Goal: Information Seeking & Learning: Learn about a topic

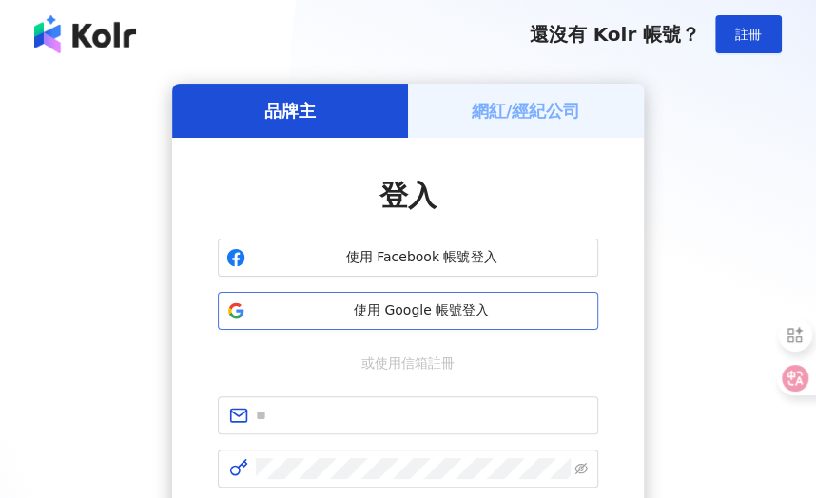
click at [359, 309] on span "使用 Google 帳號登入" at bounding box center [421, 310] width 337 height 19
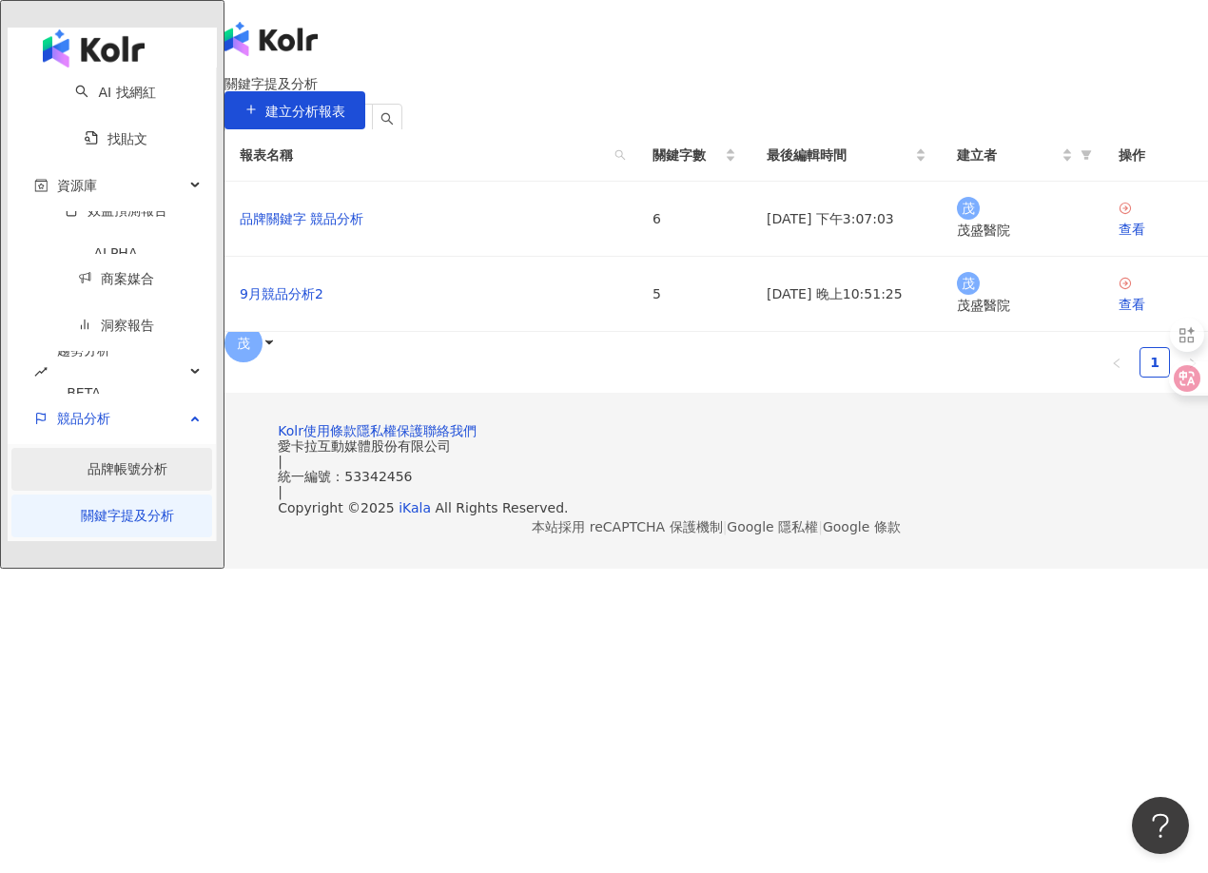
click at [129, 461] on link "品牌帳號分析" at bounding box center [127, 468] width 80 height 15
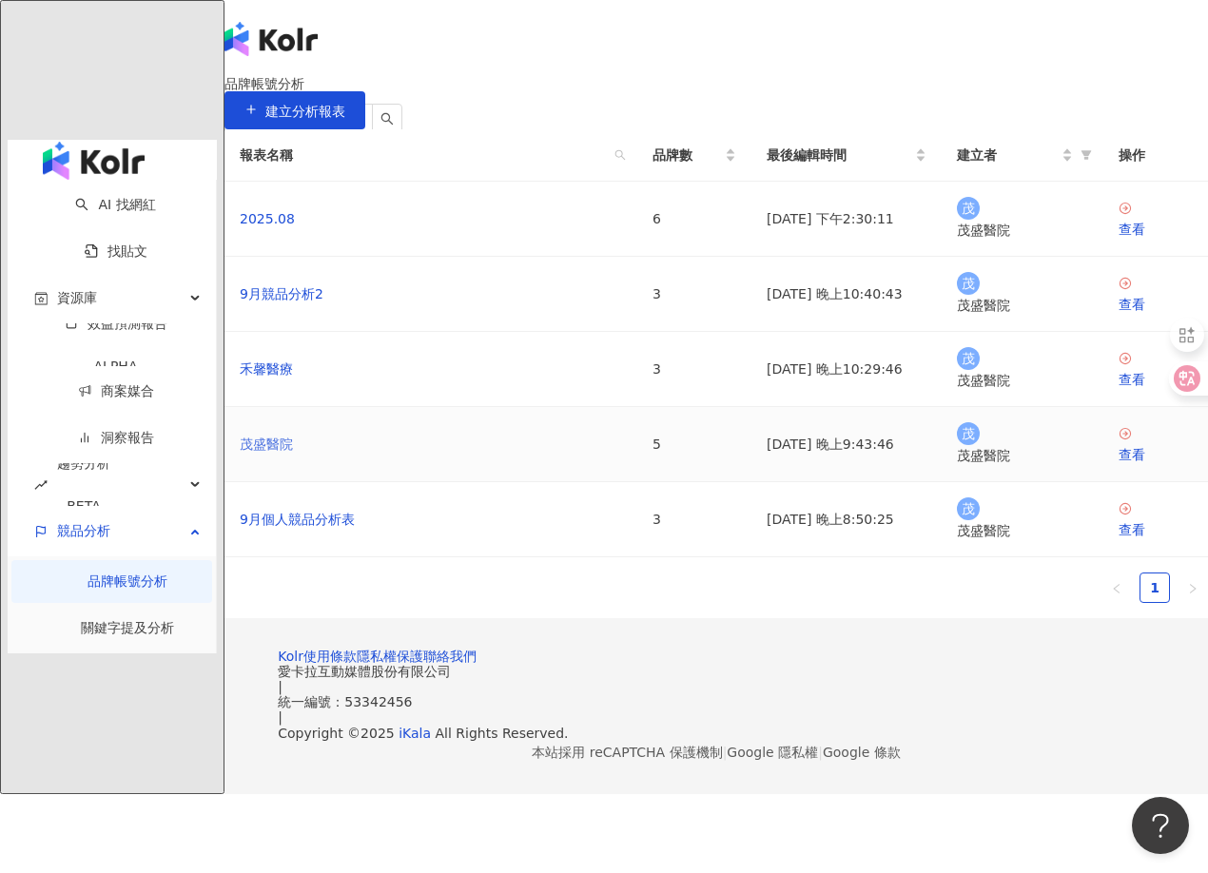
click at [293, 455] on link "茂盛醫院" at bounding box center [266, 444] width 53 height 21
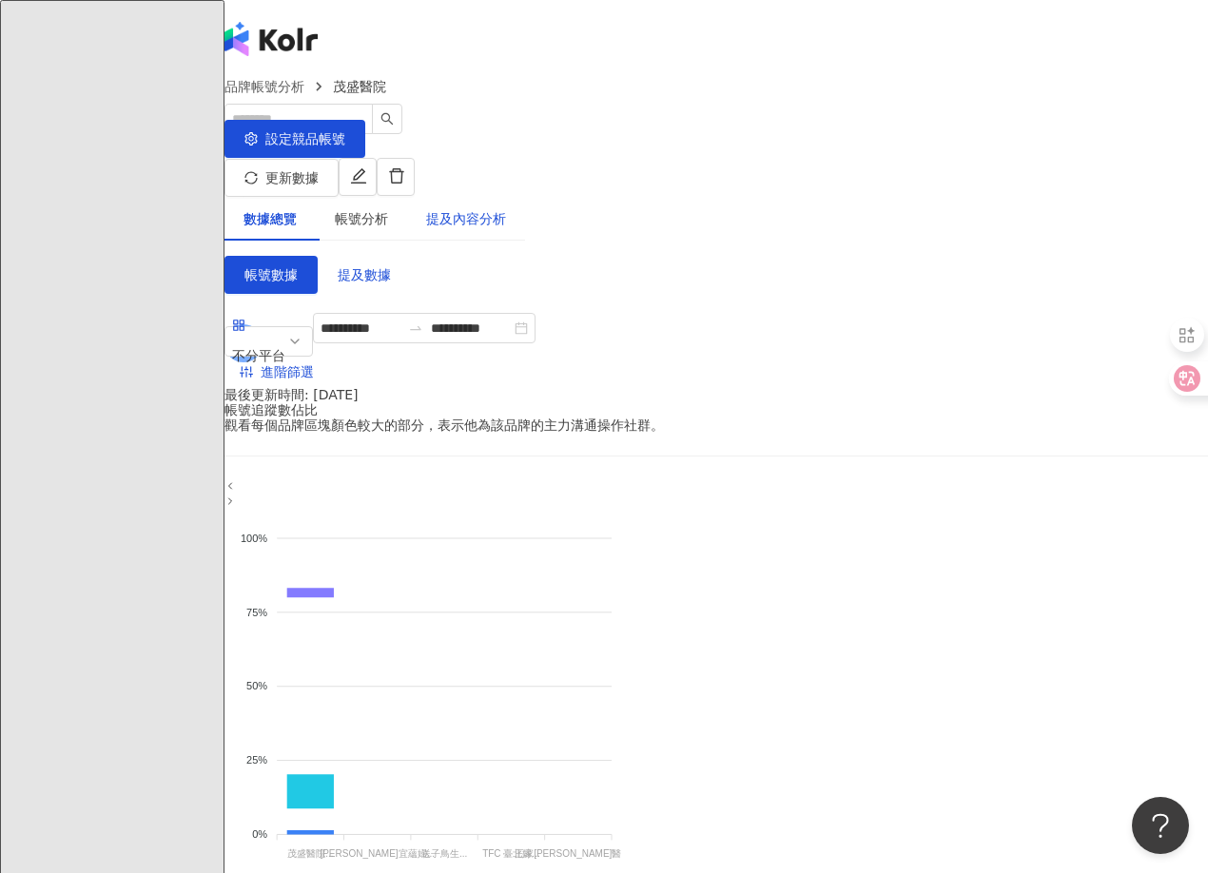
click at [500, 208] on div "提及內容分析" at bounding box center [466, 218] width 80 height 21
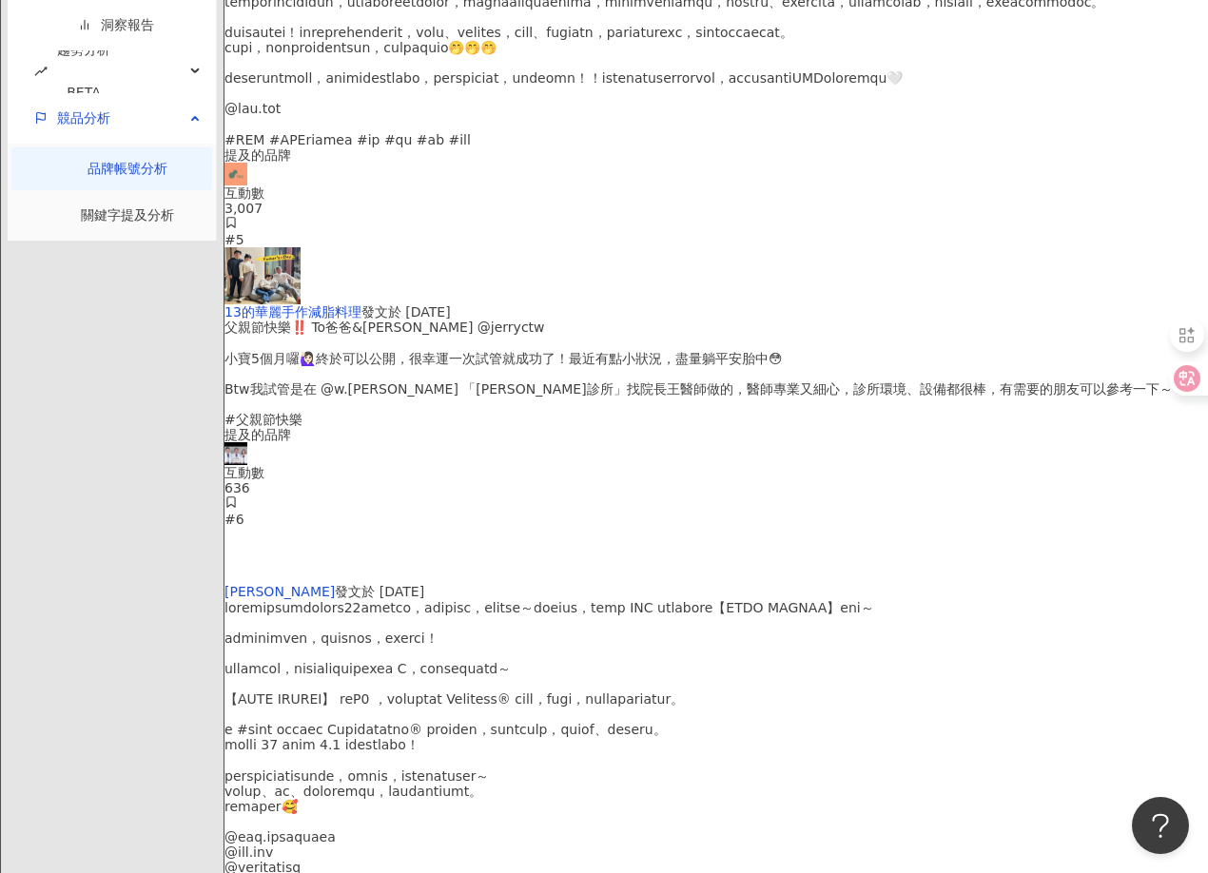
scroll to position [4832, 0]
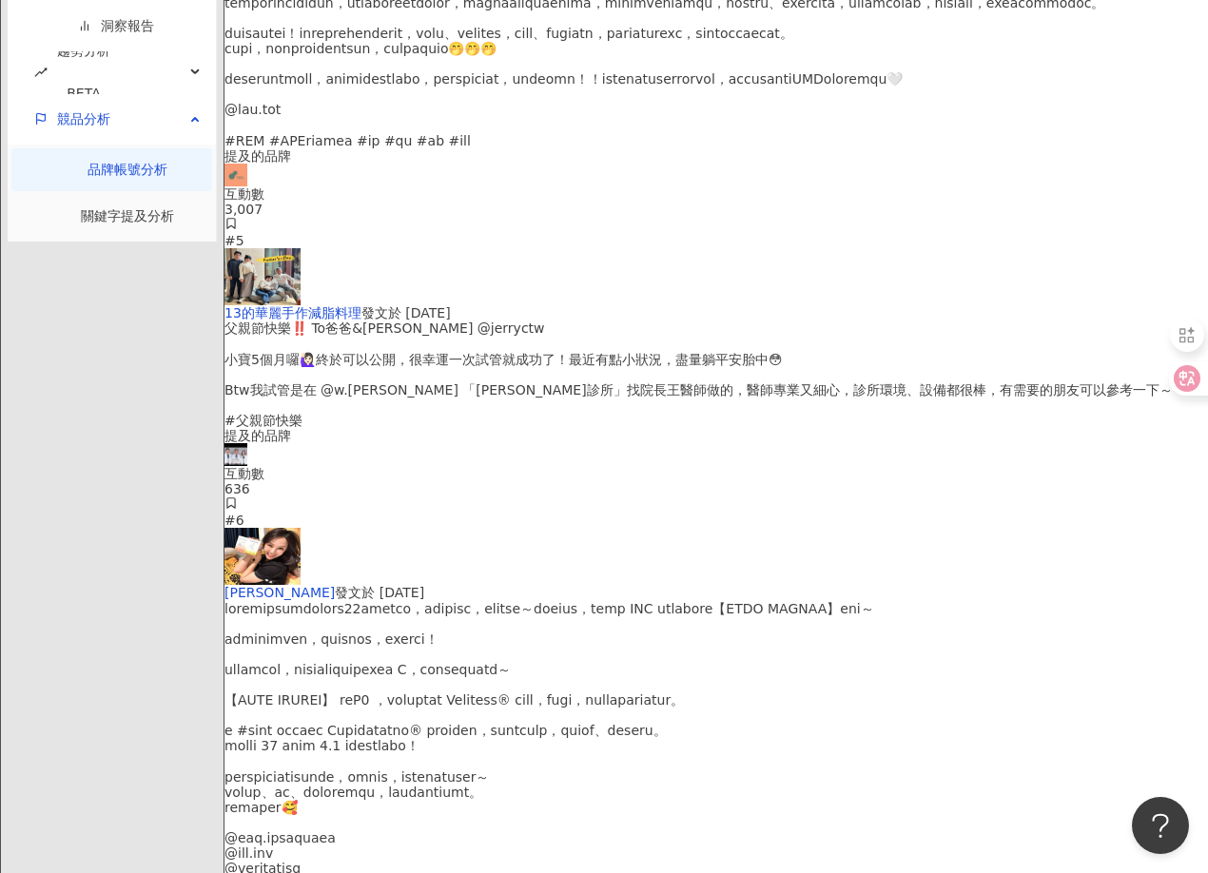
scroll to position [5301, 0]
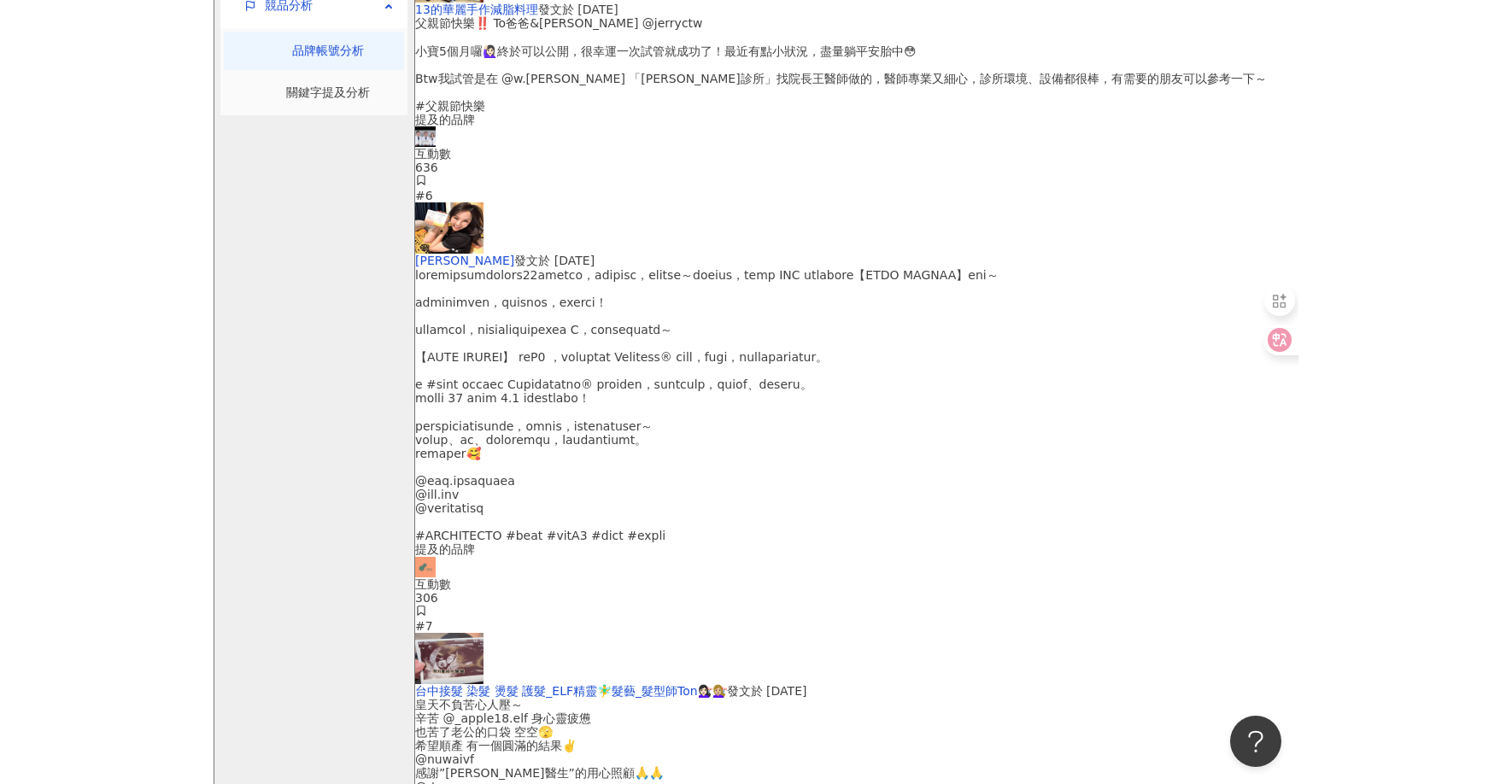
scroll to position [4473, 0]
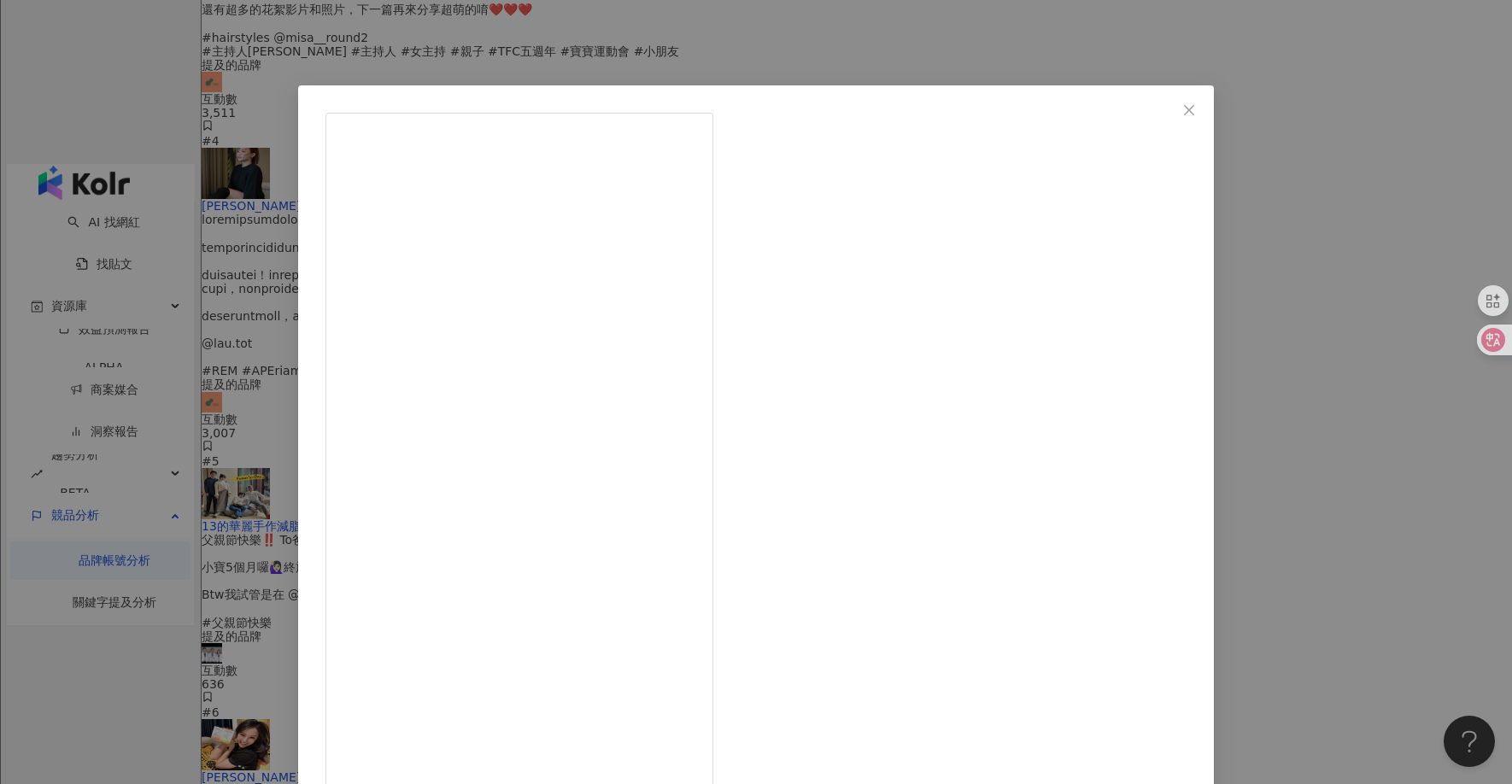
scroll to position [21, 0]
drag, startPoint x: 810, startPoint y: 236, endPoint x: 972, endPoint y: 490, distance: 301.3
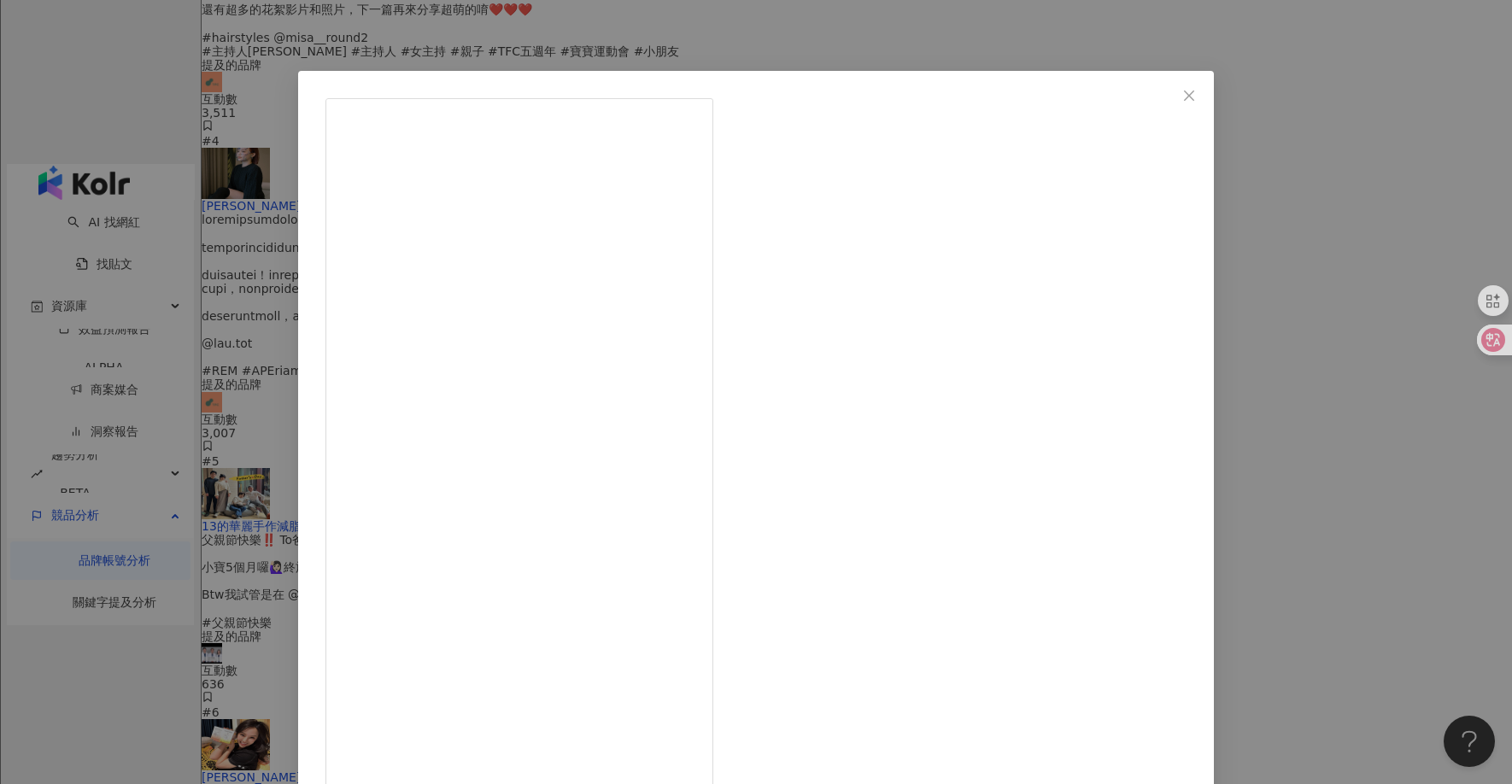
click at [732, 446] on div "[PERSON_NAME] [DATE] 1,377 查看原始貼文" at bounding box center [756, 392] width 1512 height 784
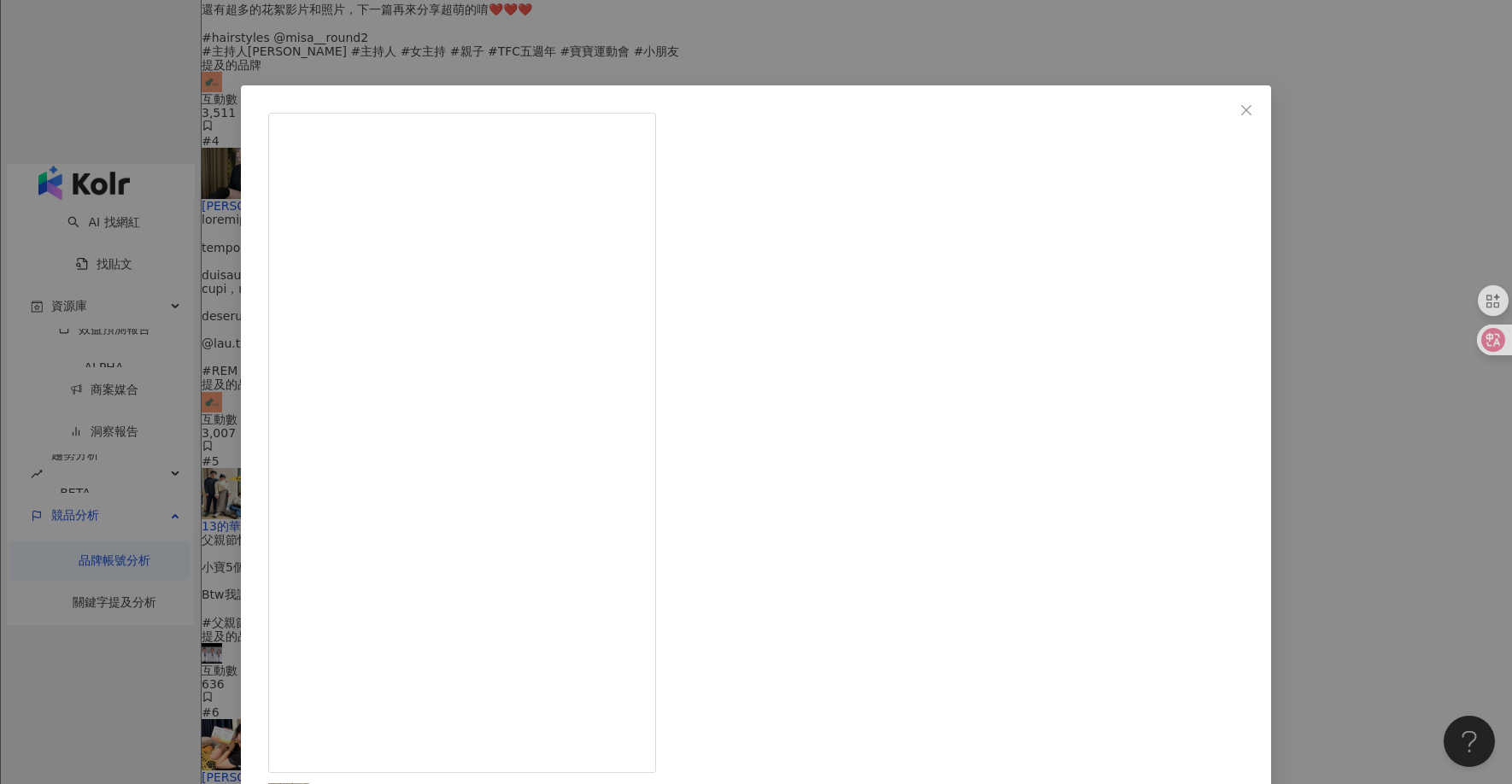
scroll to position [859, 0]
click at [732, 446] on div "Sara Lee 2025/5/7 2,493 16 查看原始貼文" at bounding box center [756, 392] width 1512 height 784
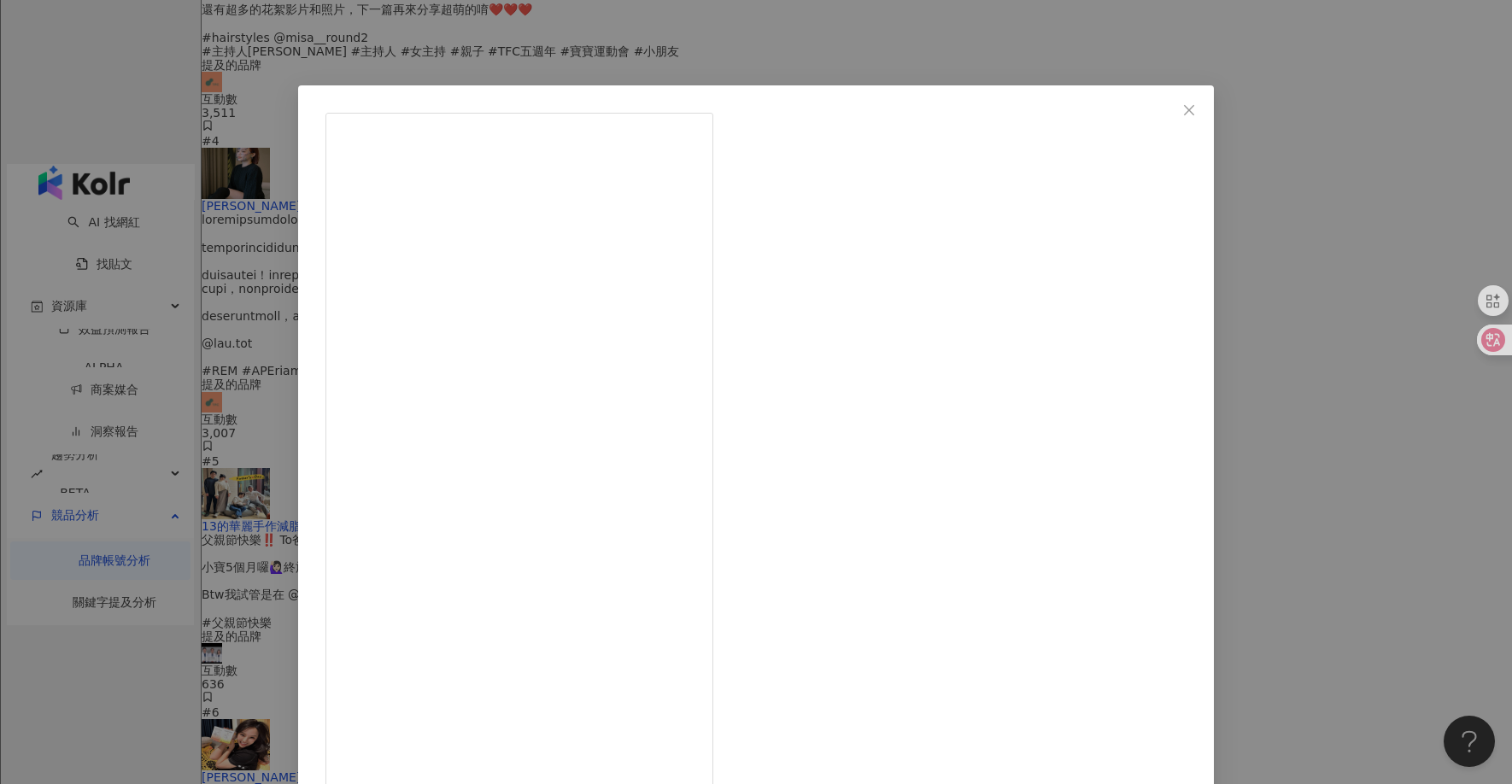
click at [732, 417] on div "[PERSON_NAME] [DATE] 1,377 查看原始貼文" at bounding box center [756, 392] width 1512 height 784
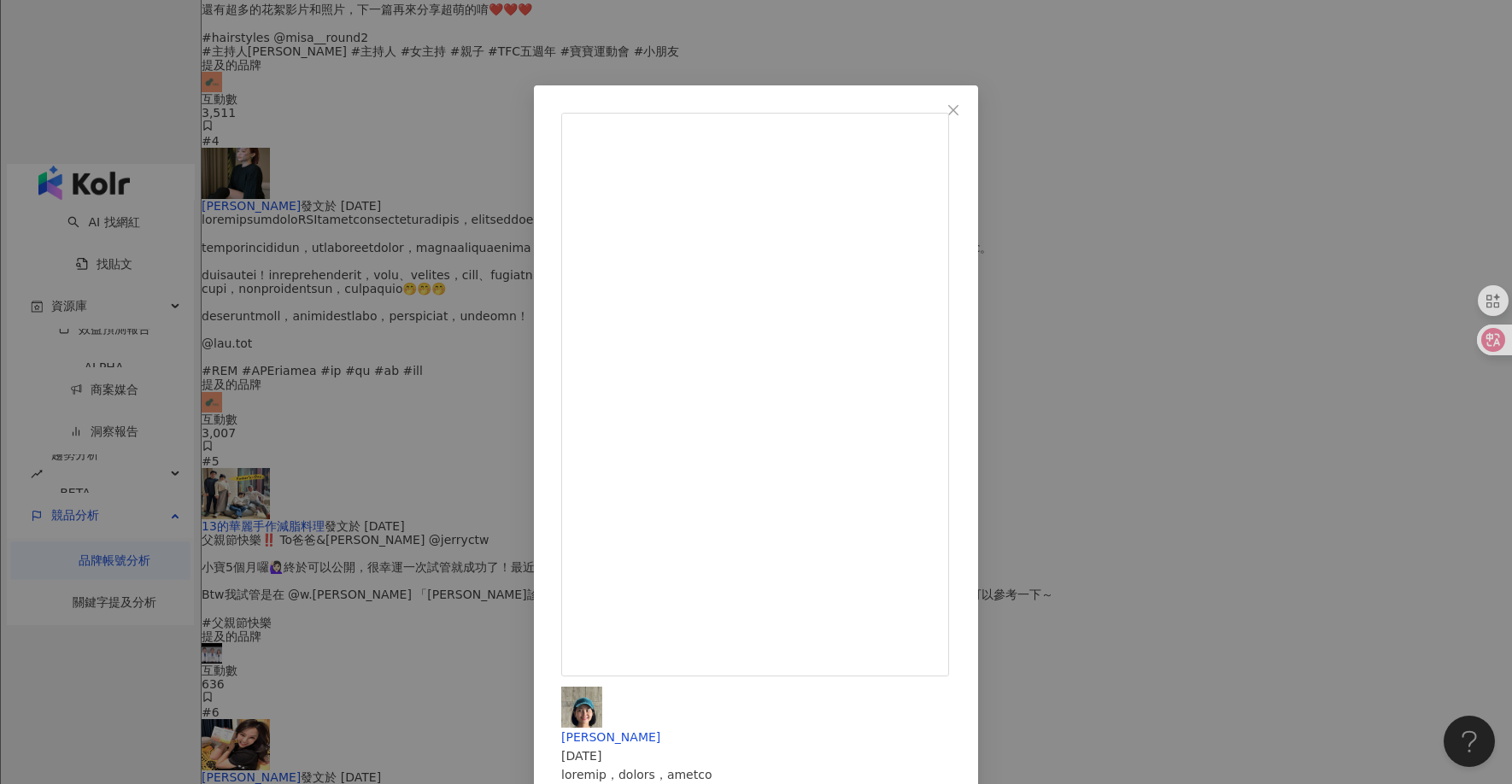
click at [732, 251] on div "Sara Lee 2025/6/11 1,335 6 查看原始貼文" at bounding box center [756, 392] width 1512 height 784
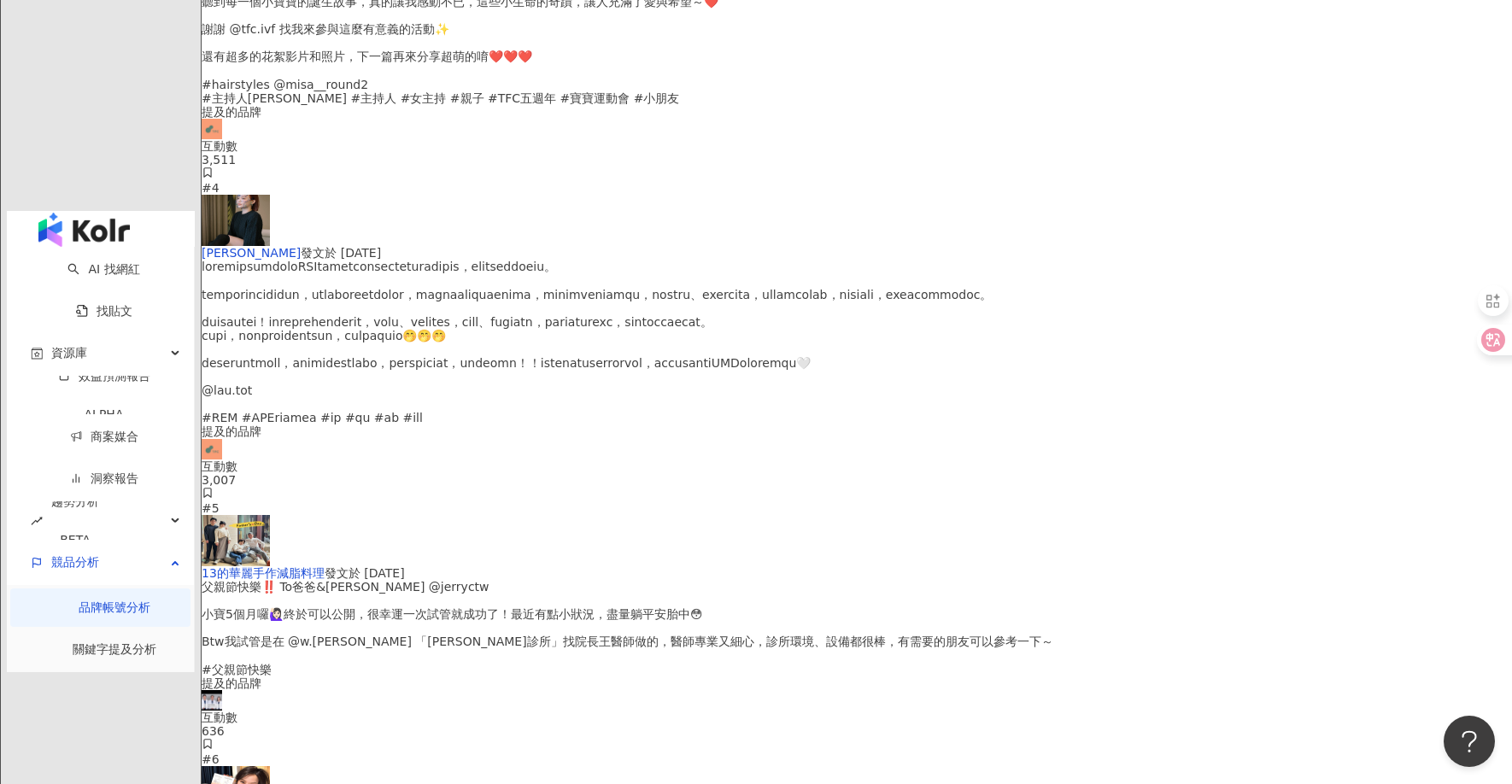
scroll to position [4338, 0]
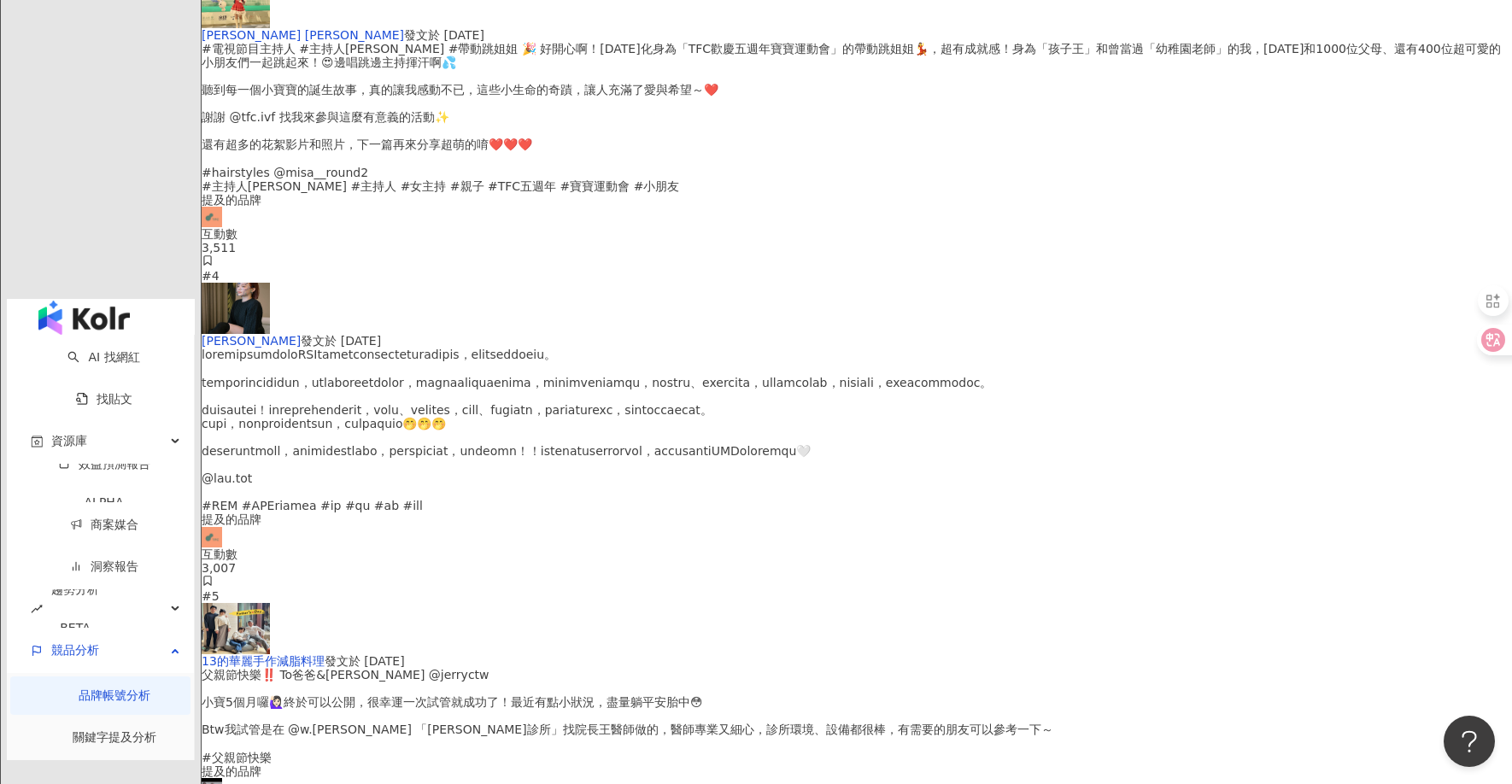
drag, startPoint x: 1246, startPoint y: 481, endPoint x: 1123, endPoint y: 484, distance: 123.0
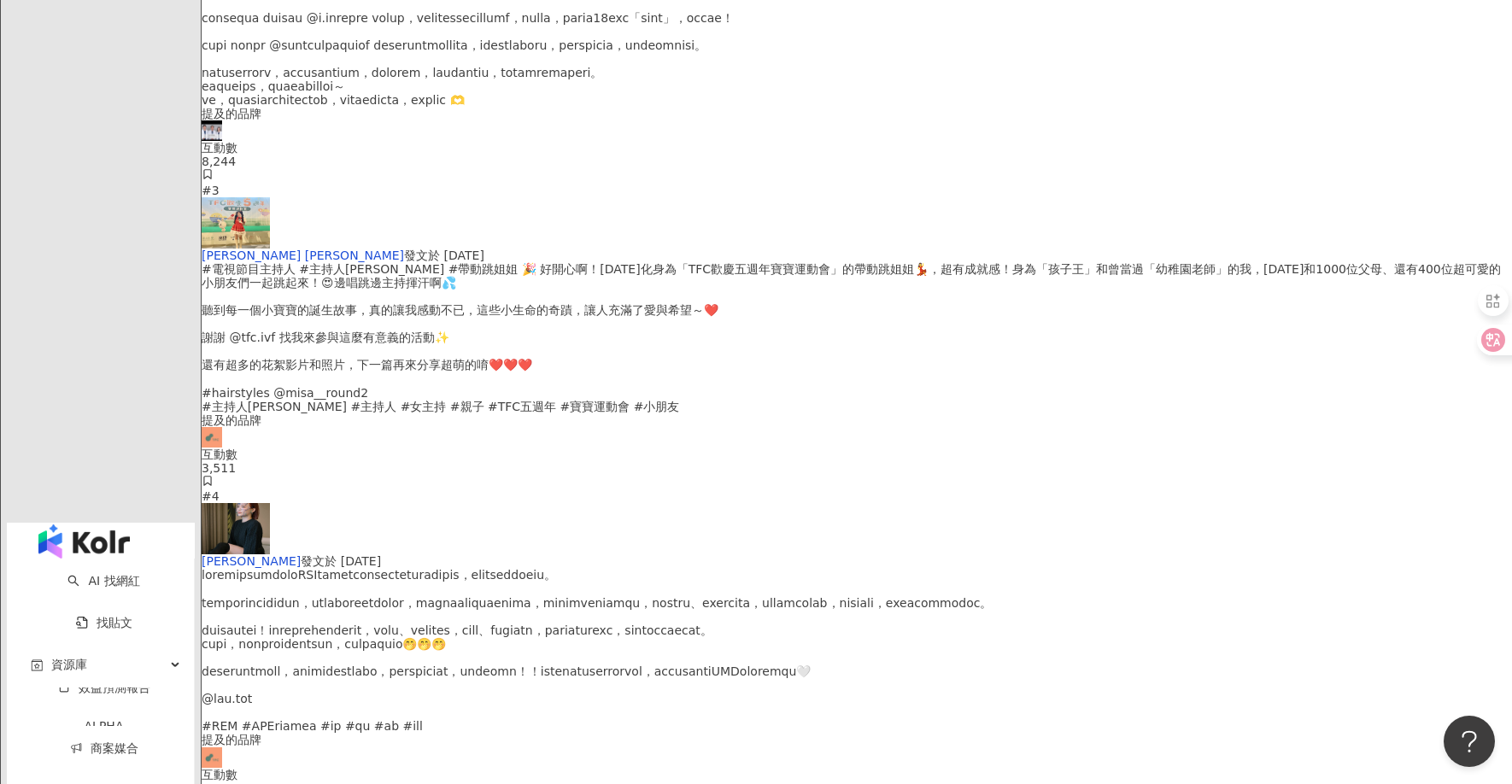
scroll to position [3791, 0]
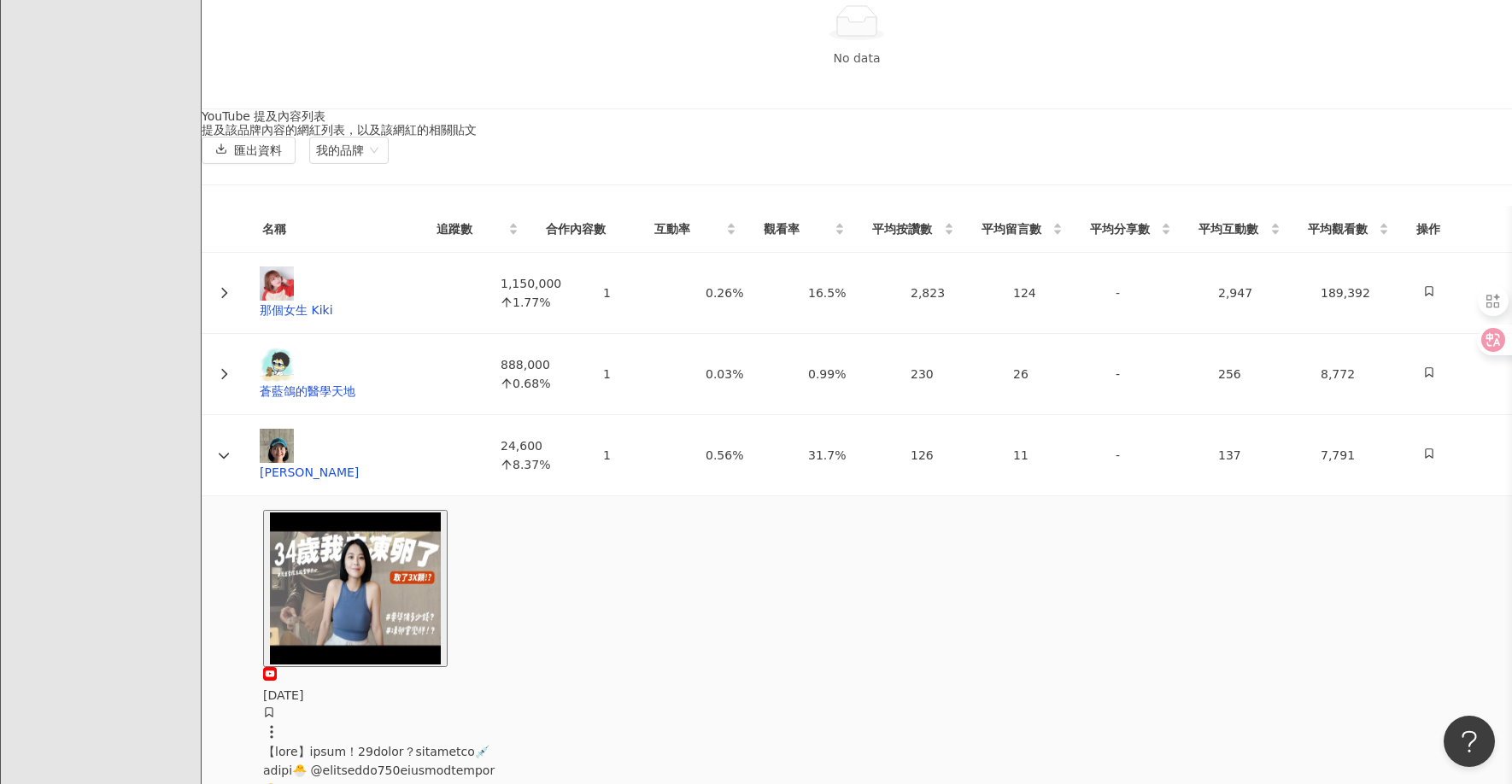
scroll to position [3680, 0]
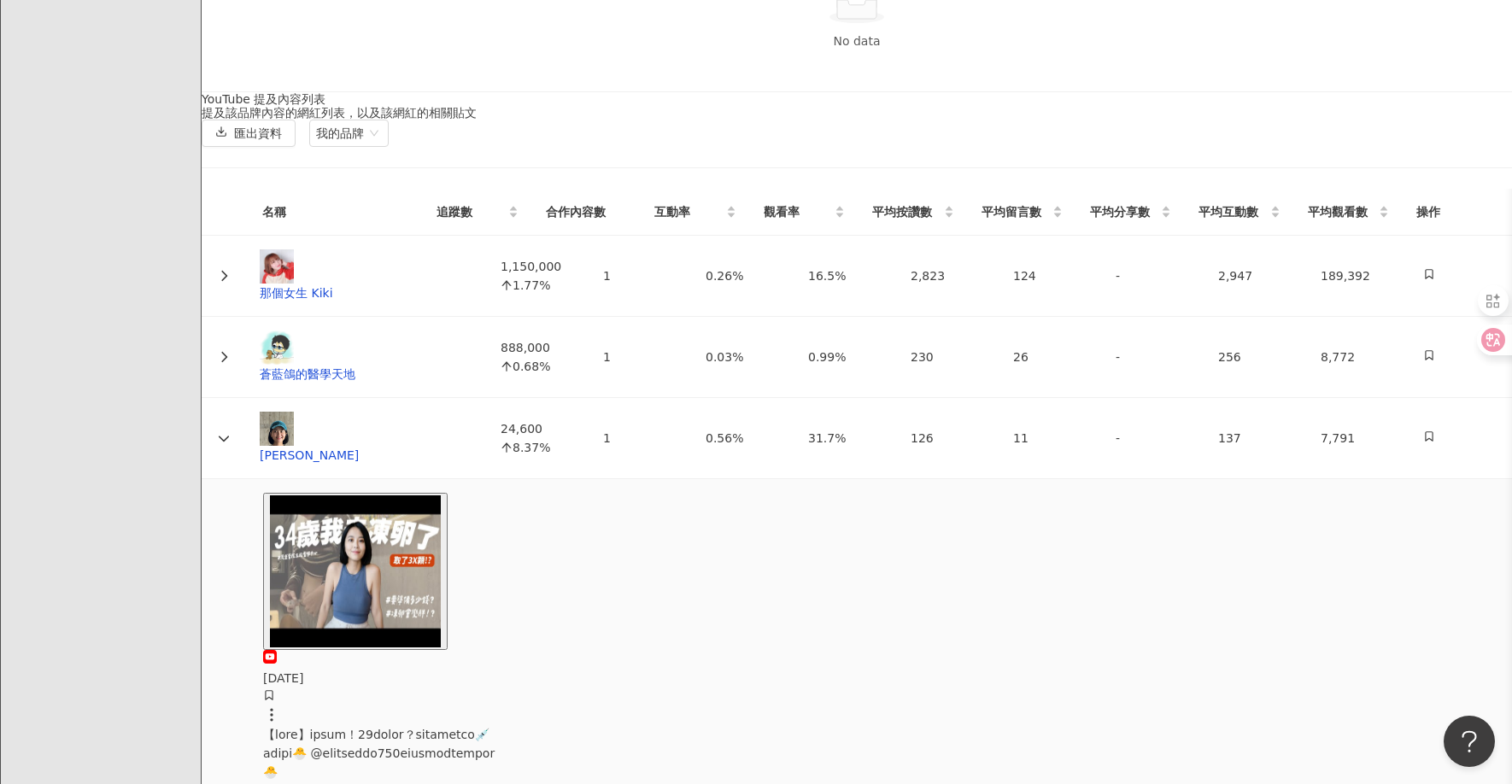
drag, startPoint x: 432, startPoint y: 447, endPoint x: 544, endPoint y: 456, distance: 112.4
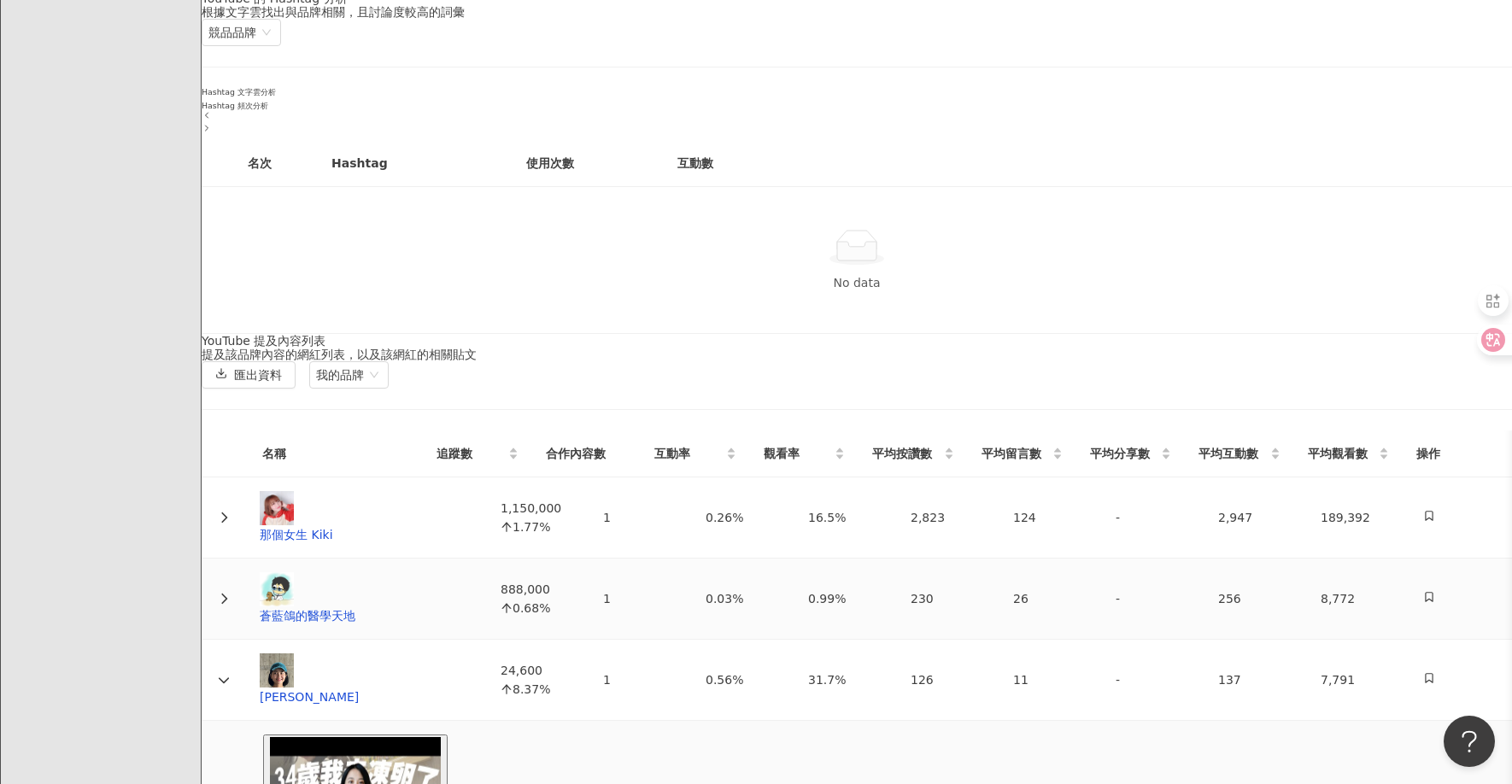
scroll to position [3017, 0]
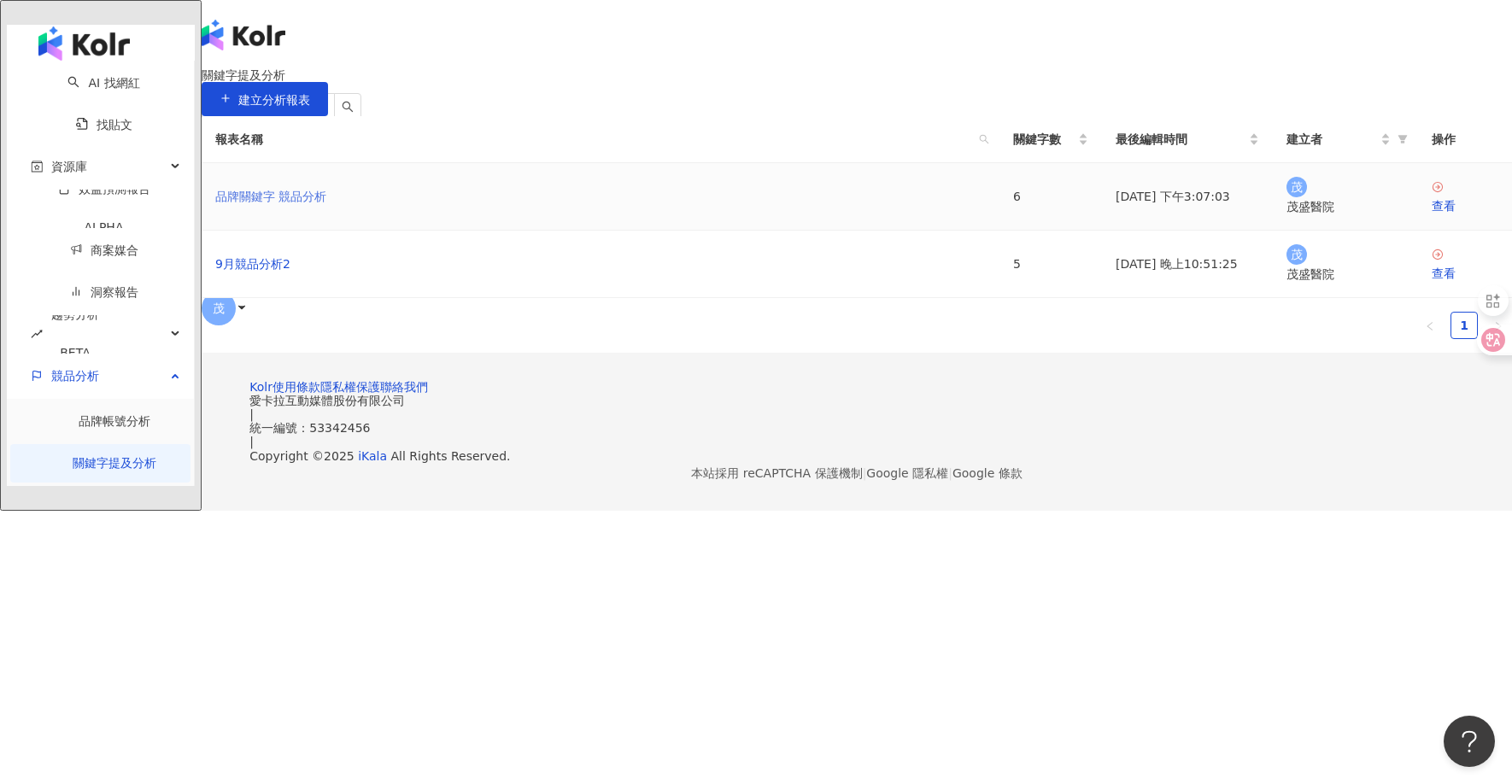
click at [326, 206] on link "品牌關鍵字 競品分析" at bounding box center [271, 196] width 111 height 19
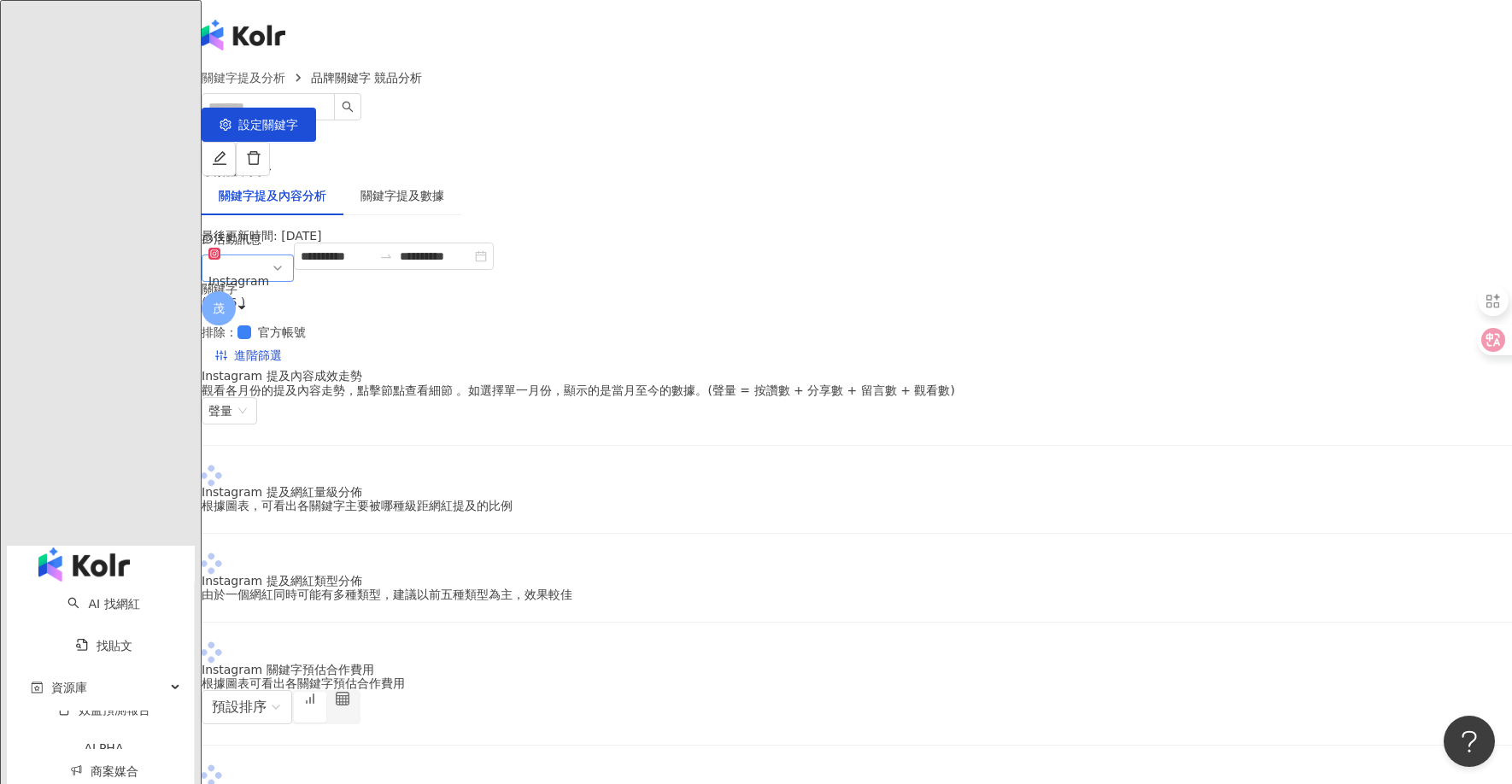
click at [287, 273] on span "Instagram" at bounding box center [247, 268] width 78 height 51
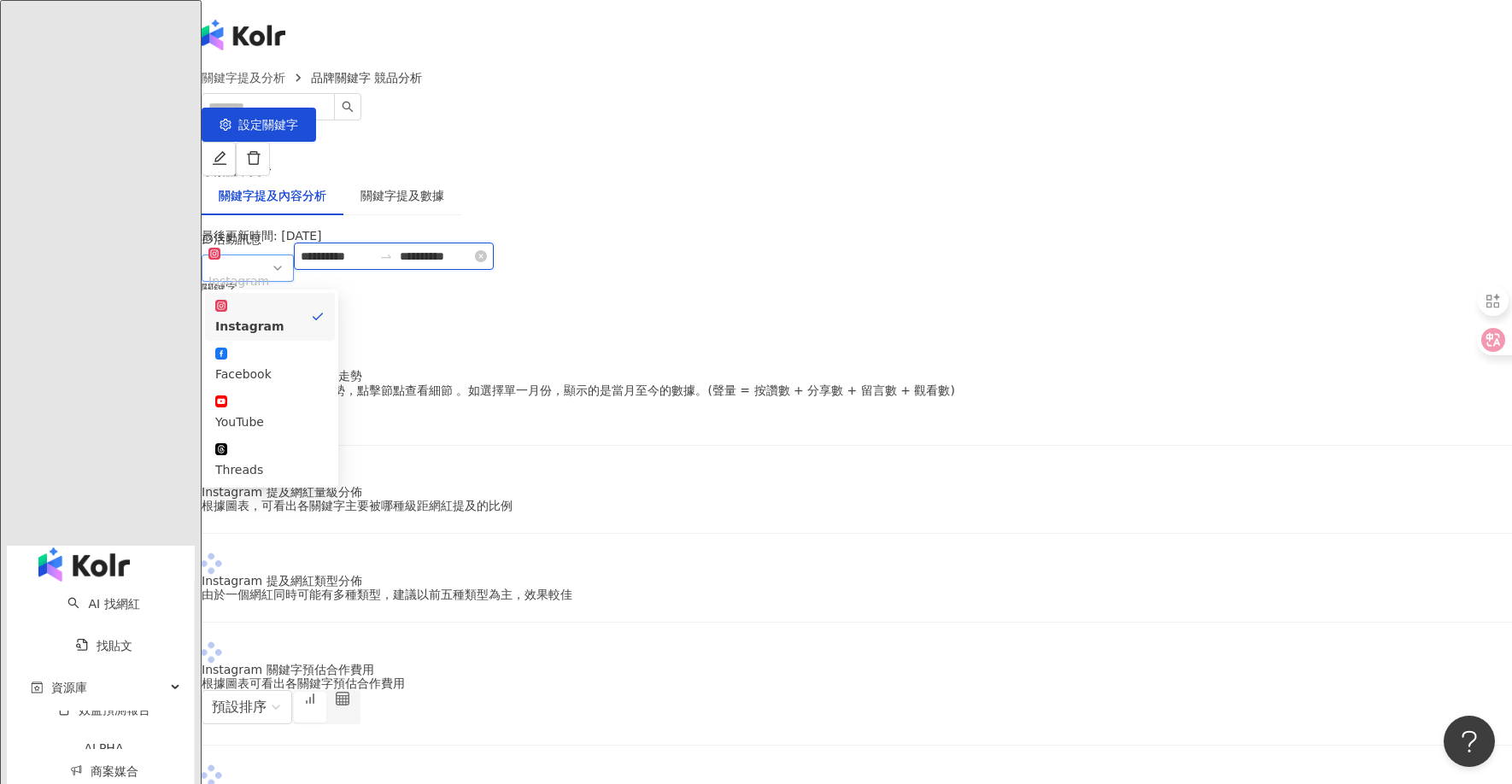
click at [373, 266] on input "**********" at bounding box center [337, 256] width 72 height 19
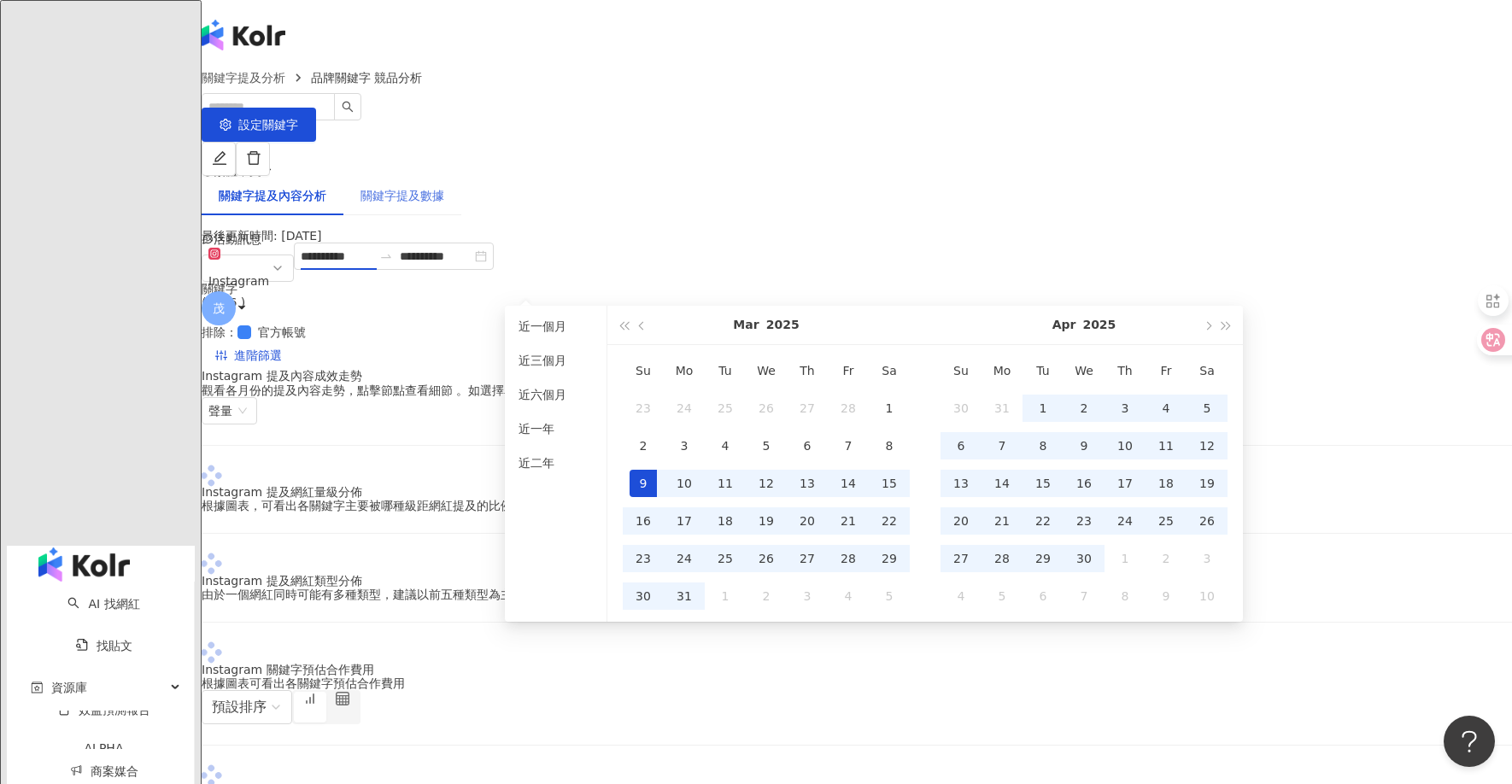
click at [462, 176] on div "關鍵字提及數據" at bounding box center [402, 196] width 118 height 40
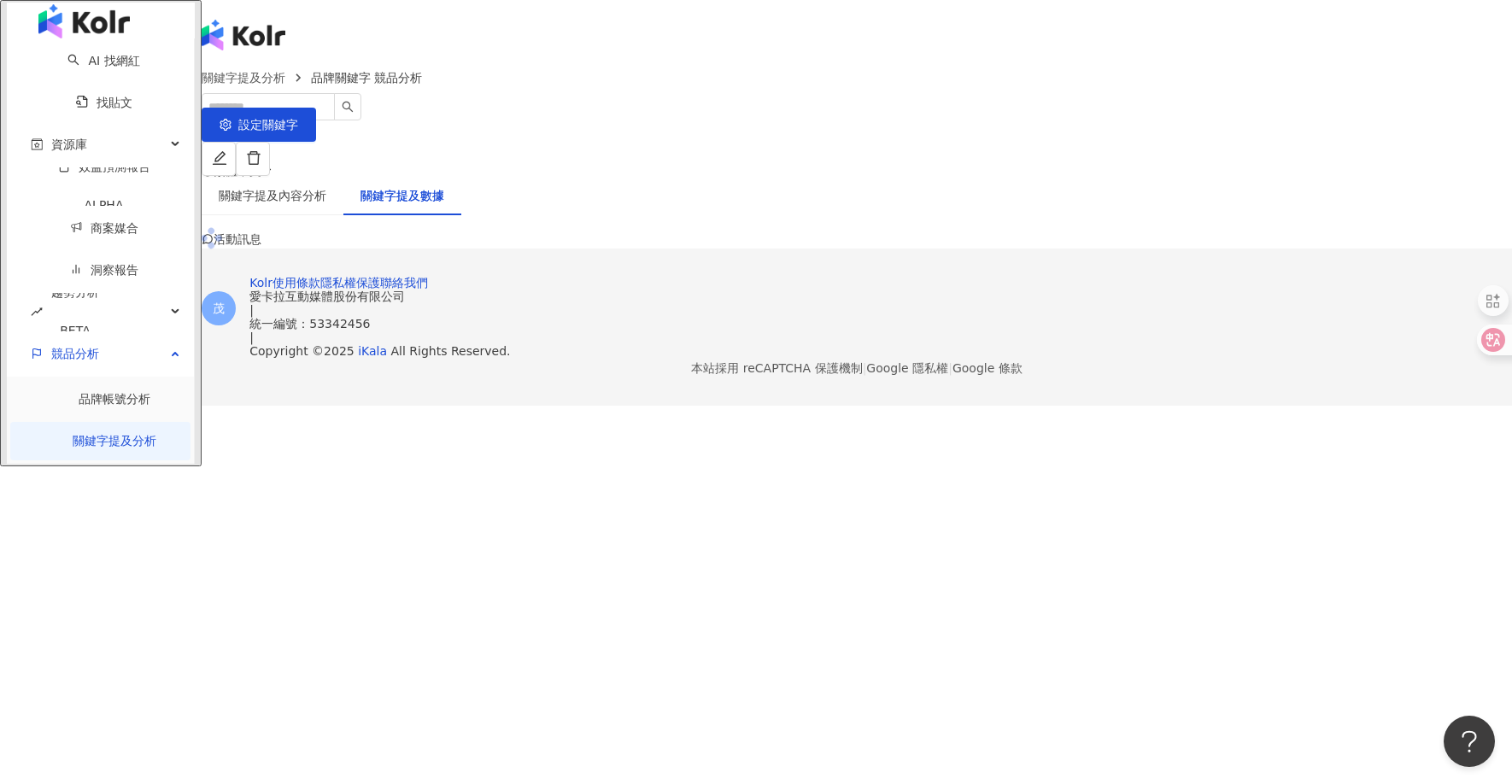
click at [445, 186] on div "關鍵字提及數據" at bounding box center [402, 195] width 84 height 19
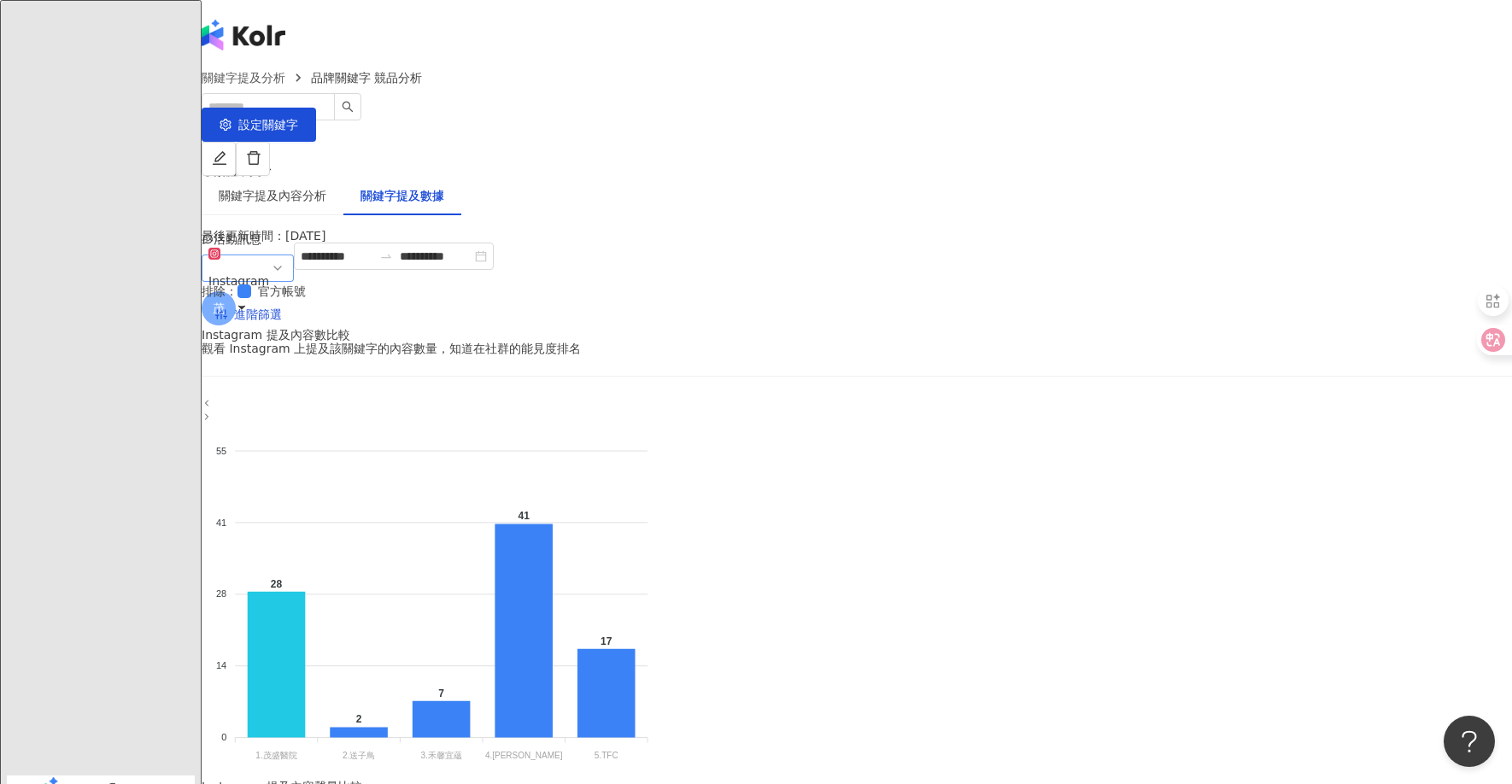
click at [287, 281] on span "Instagram" at bounding box center [247, 268] width 78 height 51
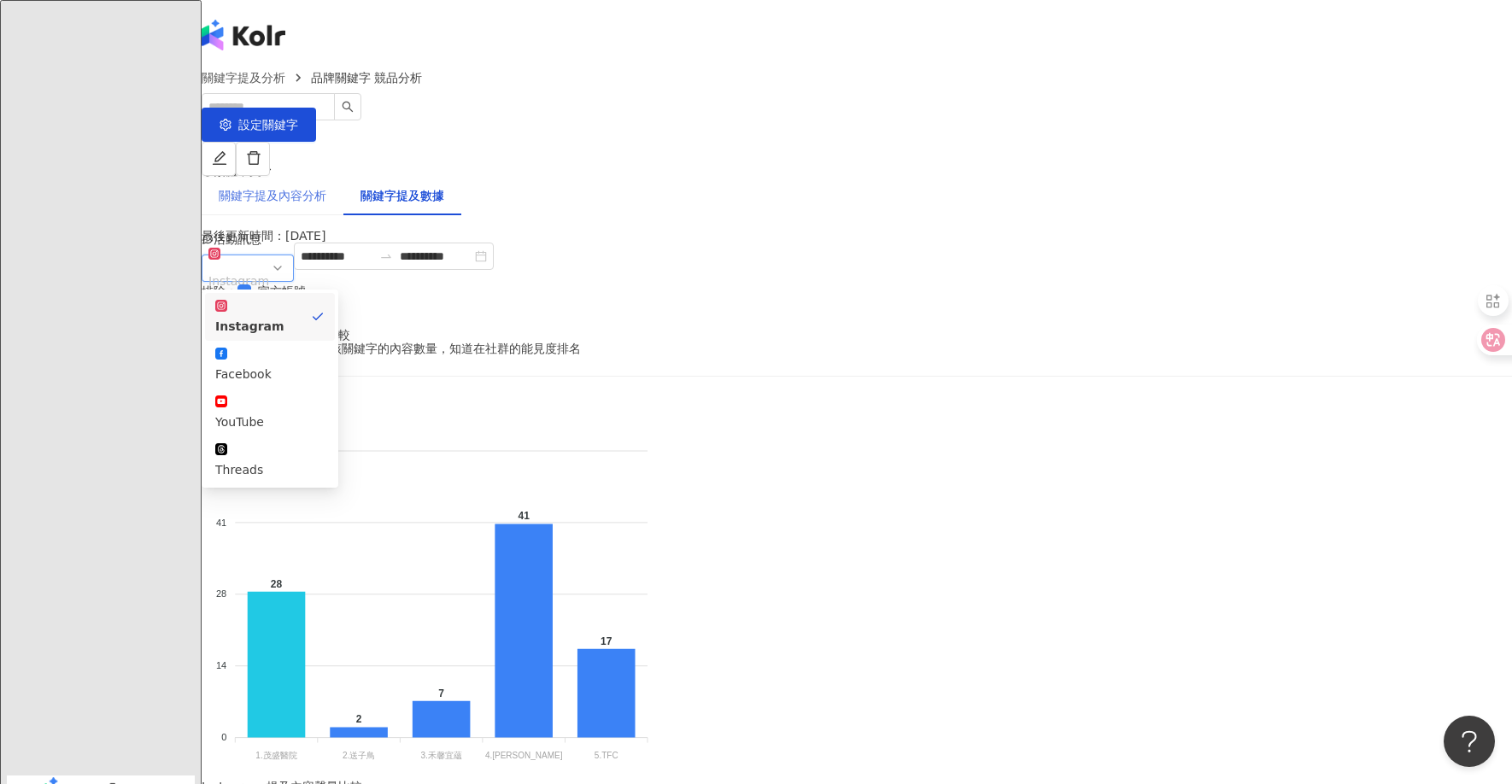
click at [343, 181] on div "關鍵字提及內容分析" at bounding box center [272, 196] width 142 height 40
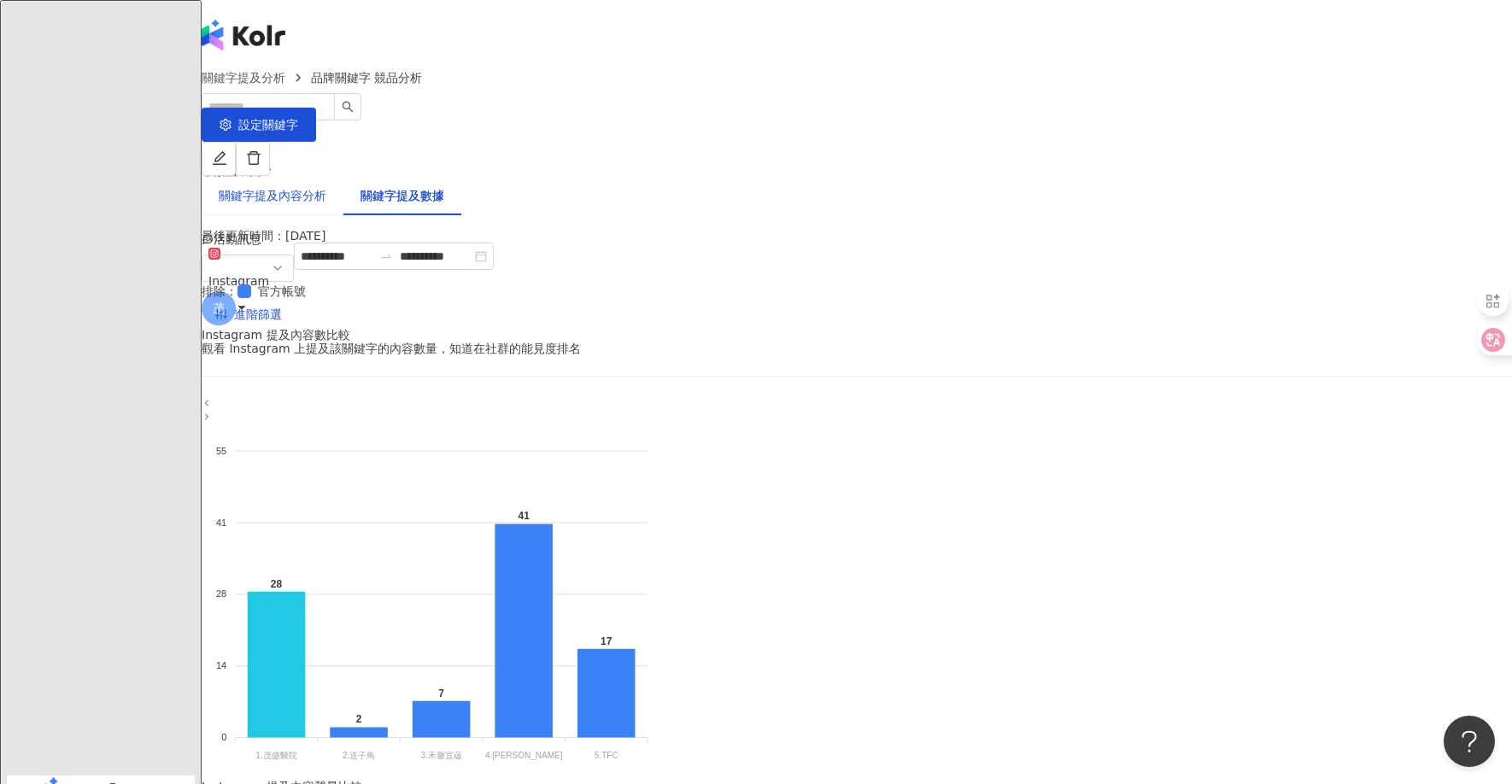
click at [326, 186] on div "關鍵字提及內容分析" at bounding box center [272, 195] width 108 height 19
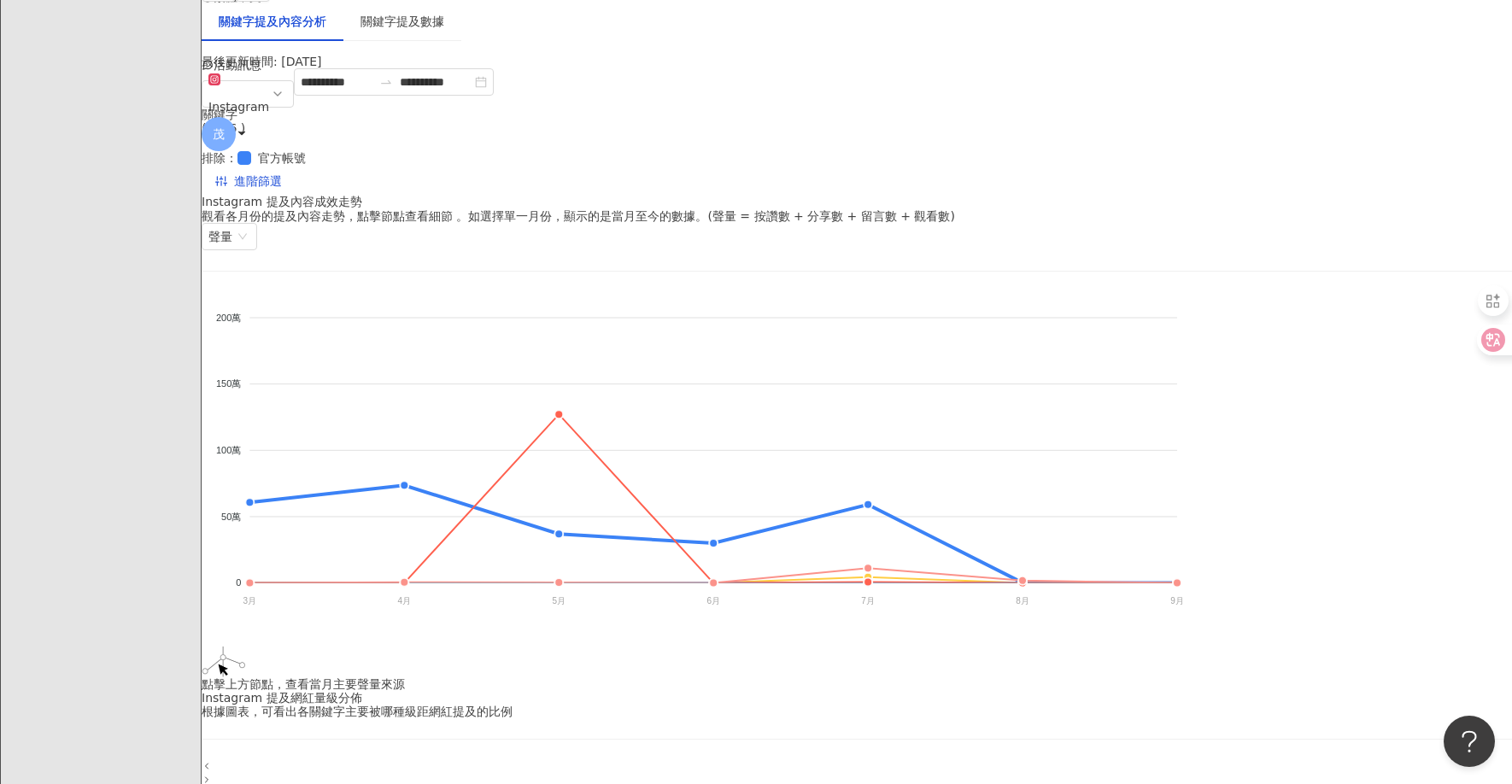
scroll to position [163, 0]
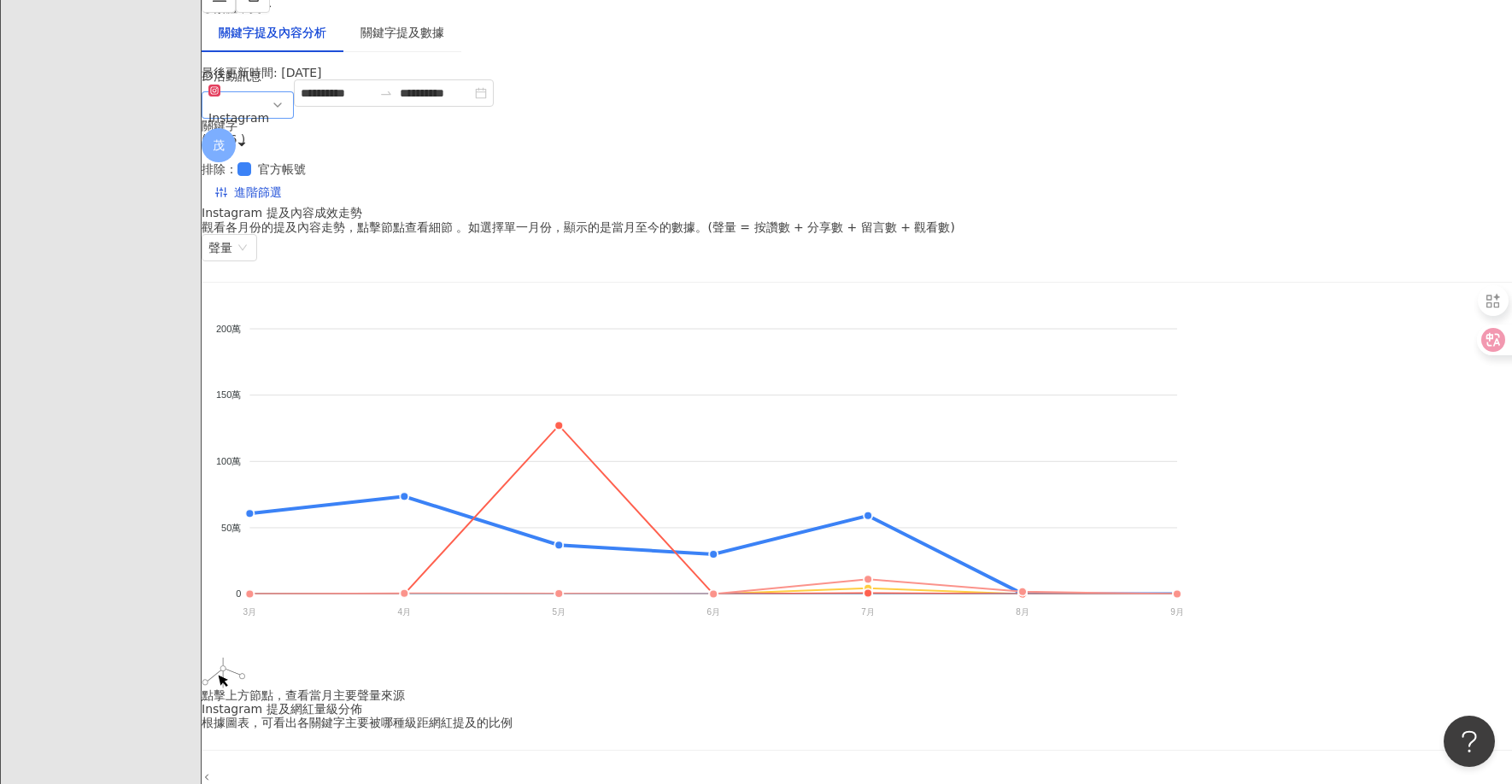
click at [287, 120] on span "Instagram" at bounding box center [247, 104] width 78 height 51
click at [373, 102] on input "**********" at bounding box center [337, 92] width 72 height 19
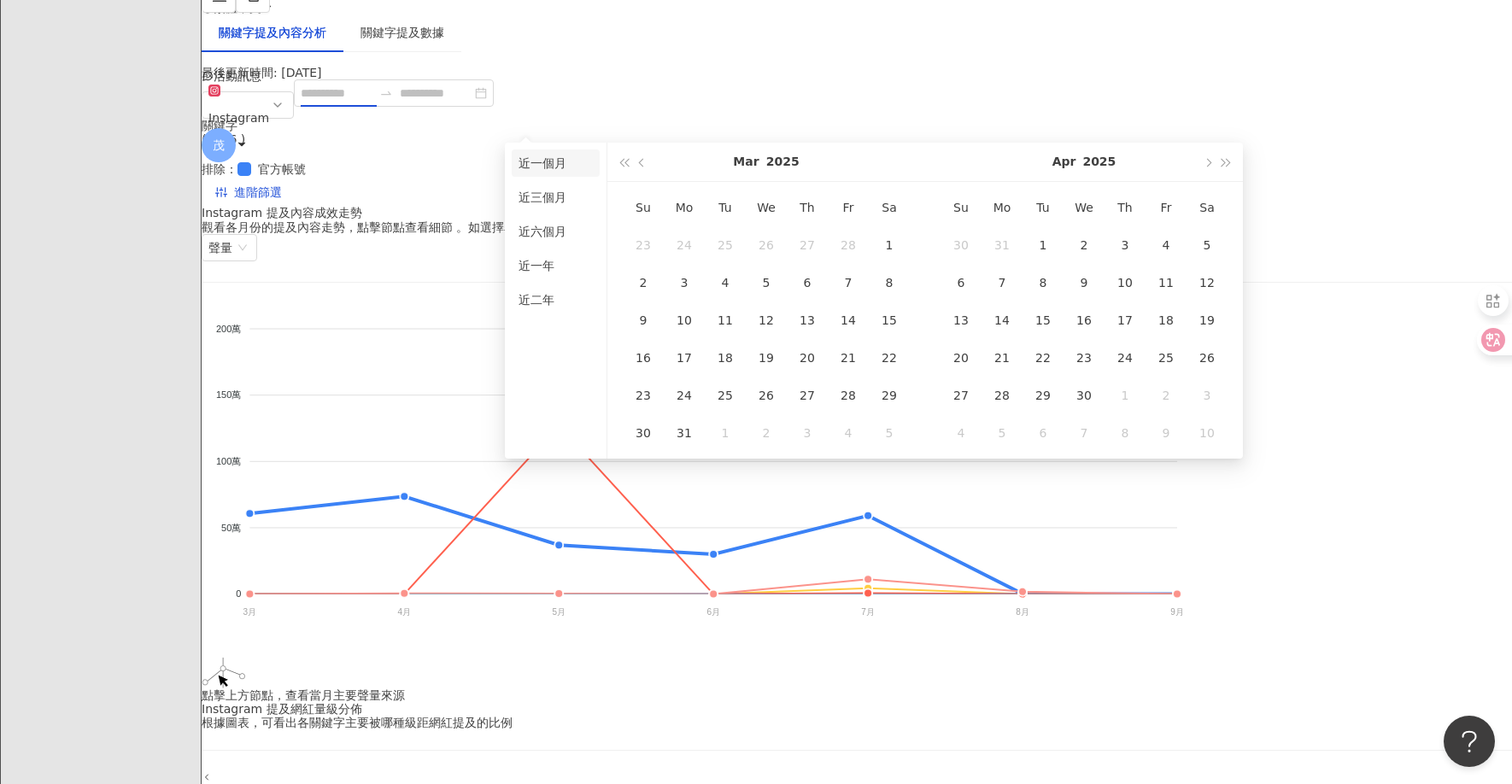
click at [528, 151] on li "近一個月" at bounding box center [556, 163] width 88 height 27
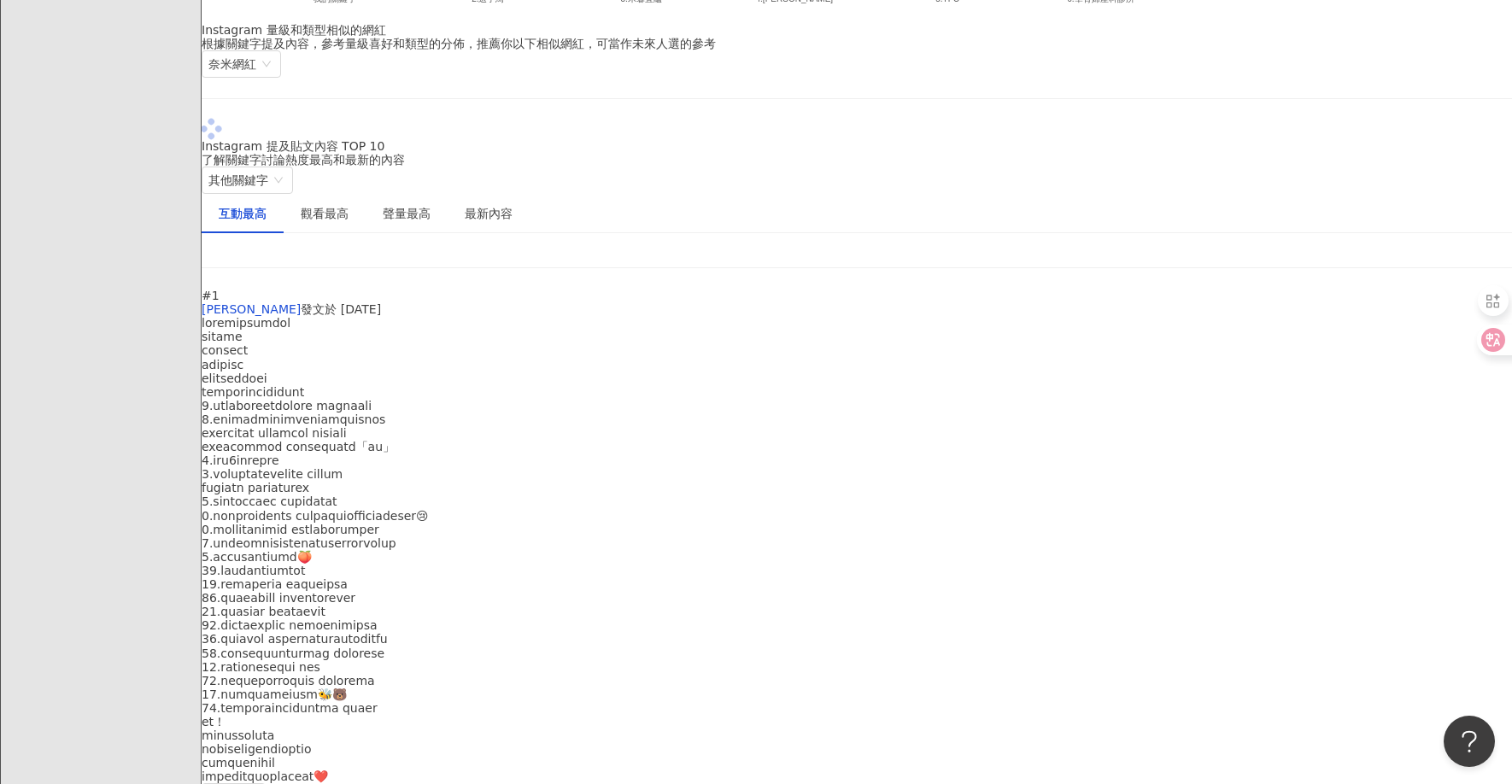
scroll to position [1782, 0]
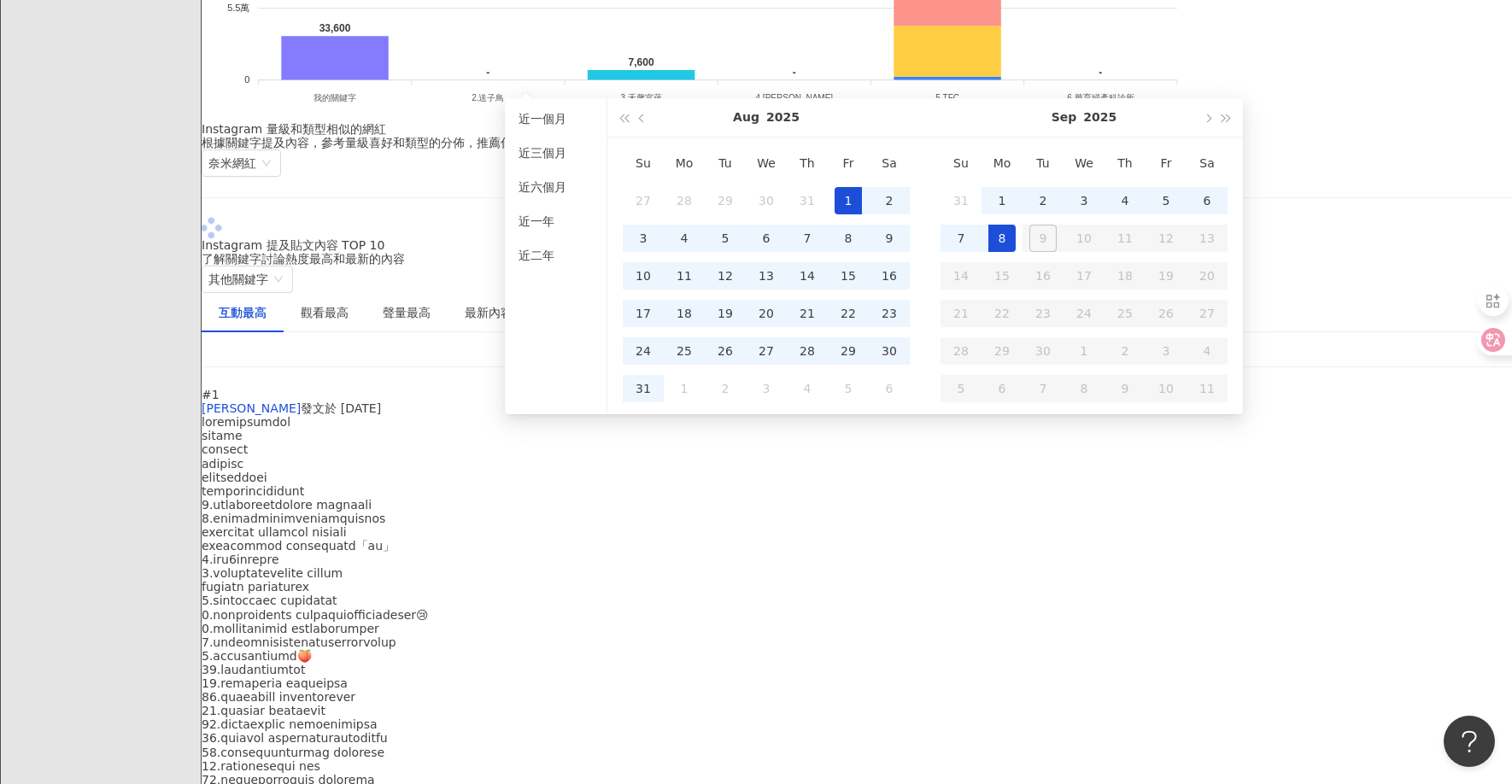
type input "**********"
click at [732, 198] on div "1" at bounding box center [848, 200] width 27 height 27
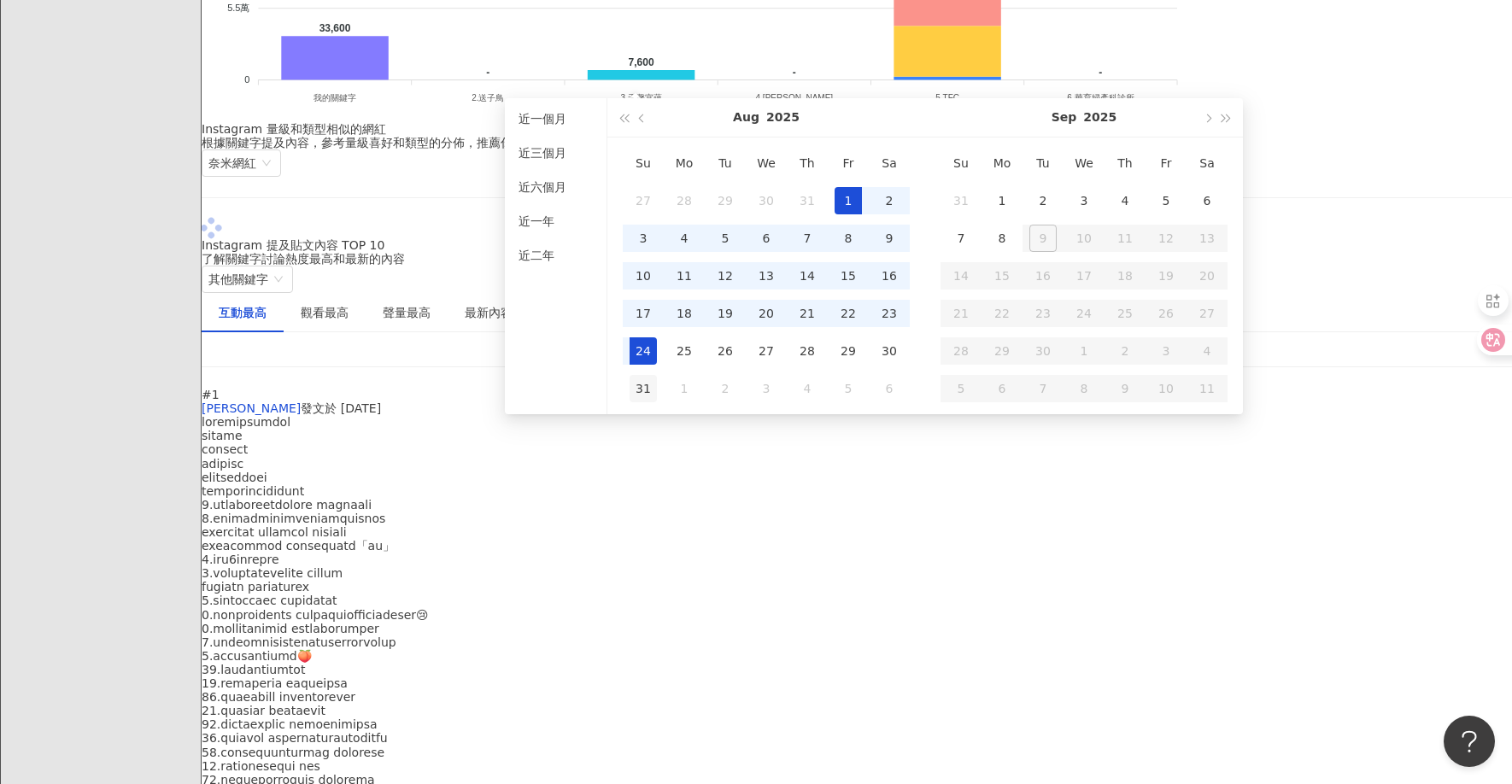
type input "**********"
click at [648, 388] on div "31" at bounding box center [643, 388] width 27 height 27
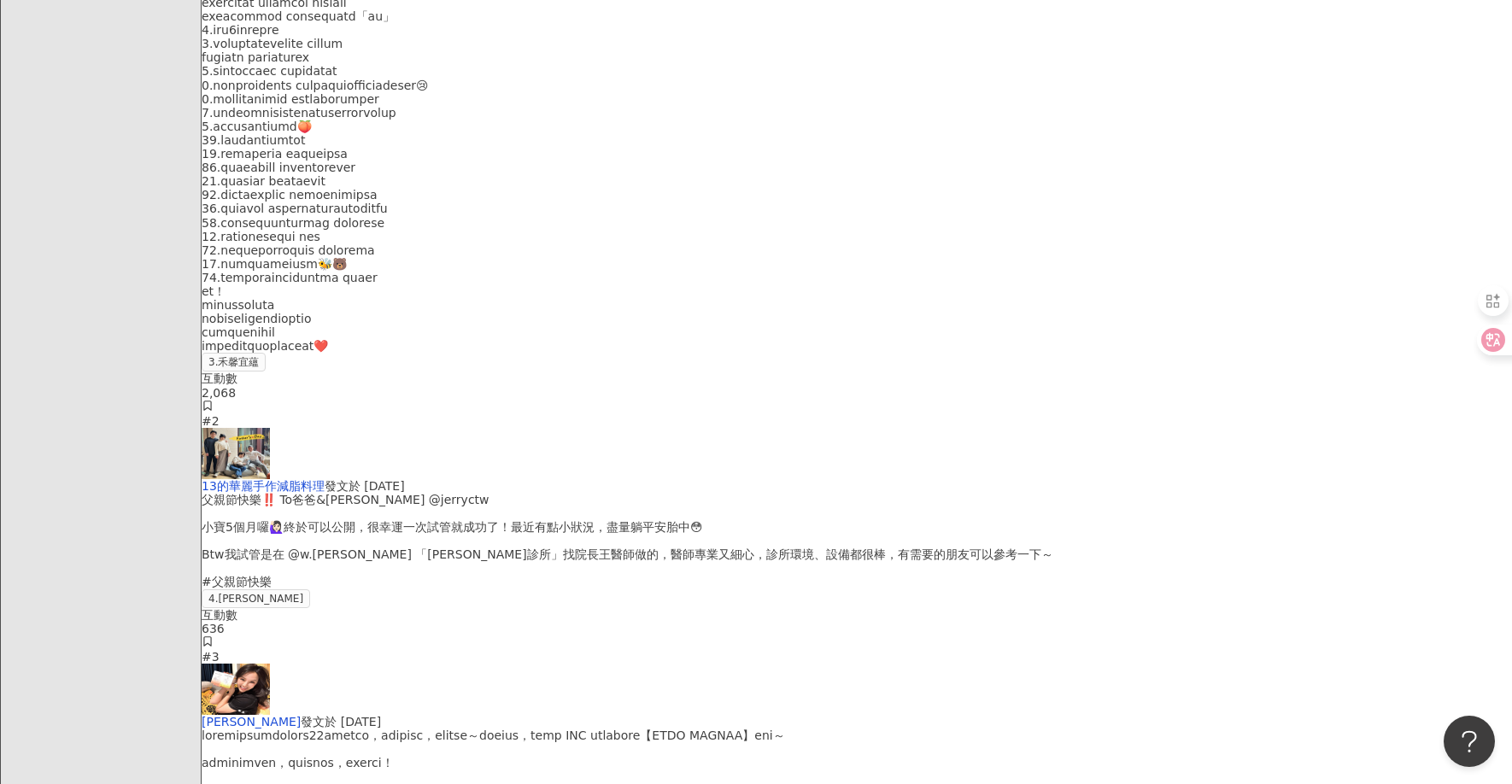
scroll to position [2322, 0]
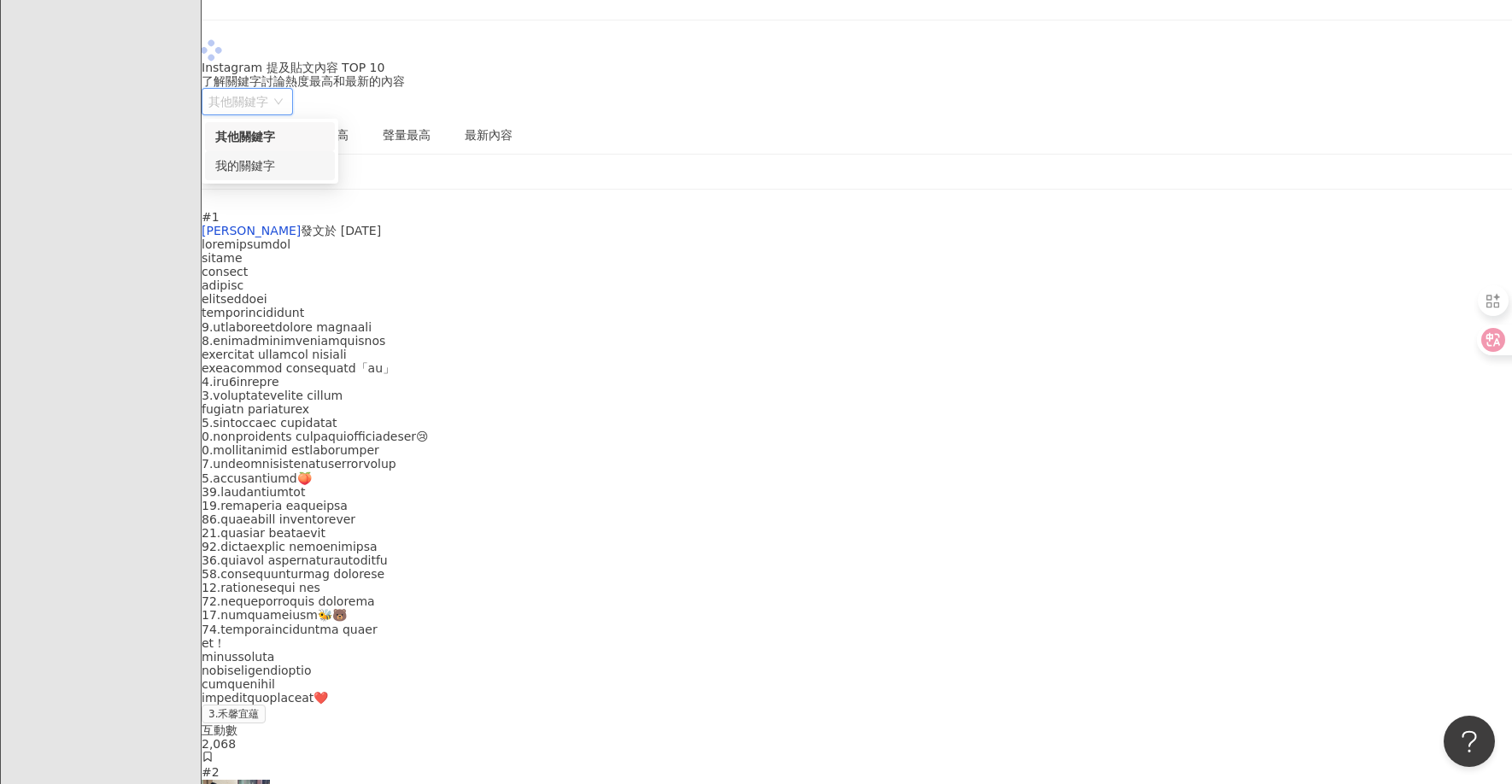
click at [324, 156] on div "我的關鍵字" at bounding box center [270, 165] width 110 height 19
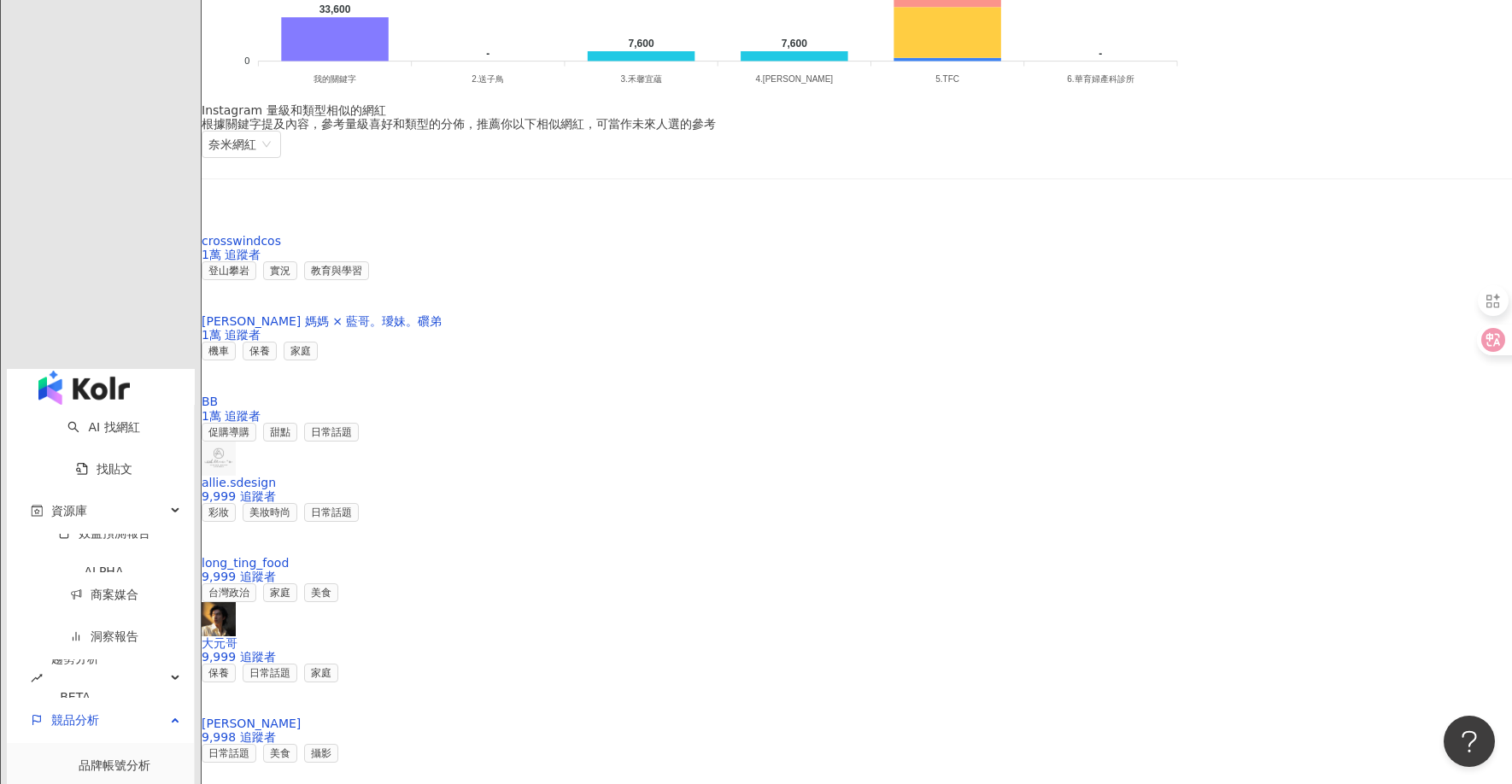
scroll to position [2464, 0]
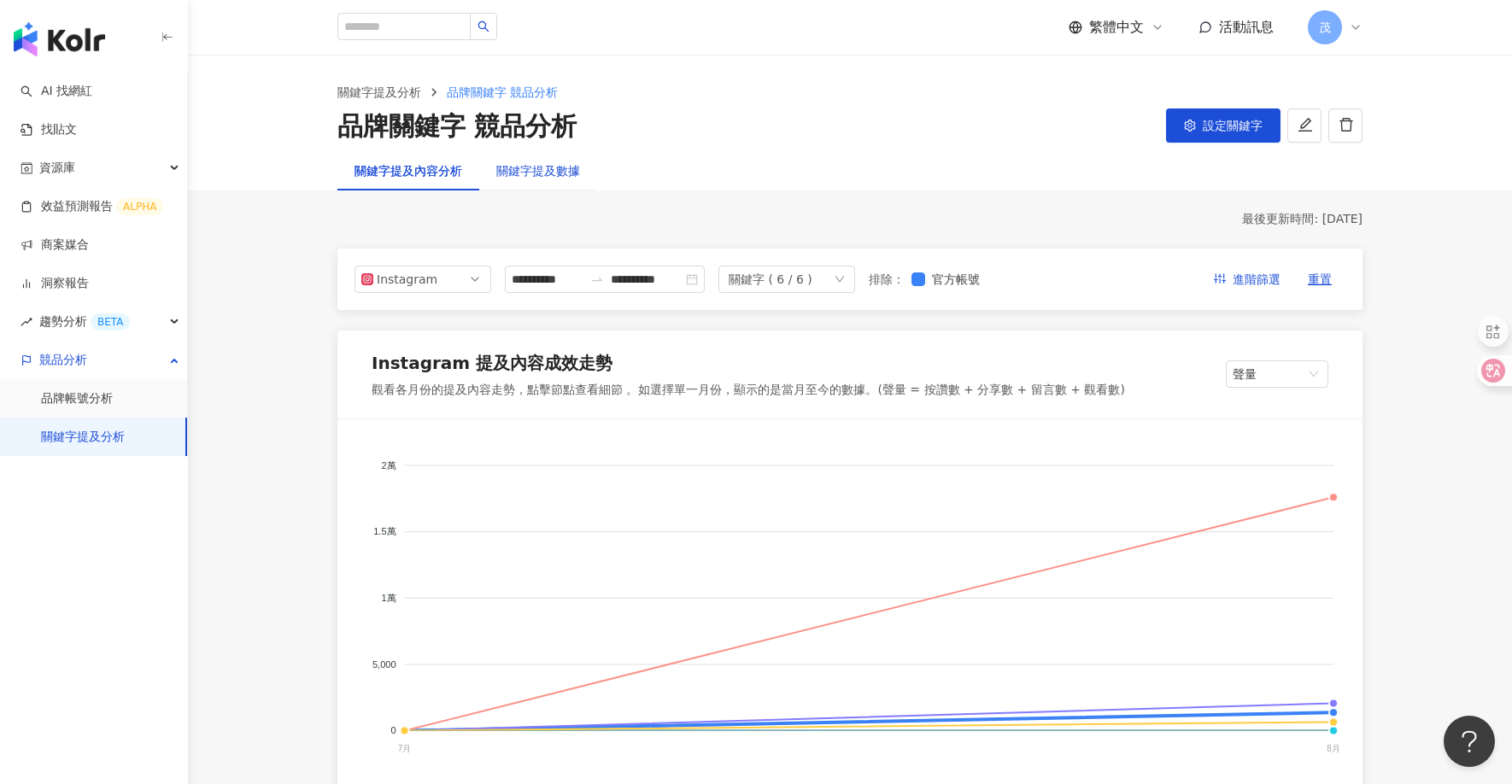
click at [540, 169] on div "關鍵字提及數據" at bounding box center [538, 171] width 84 height 19
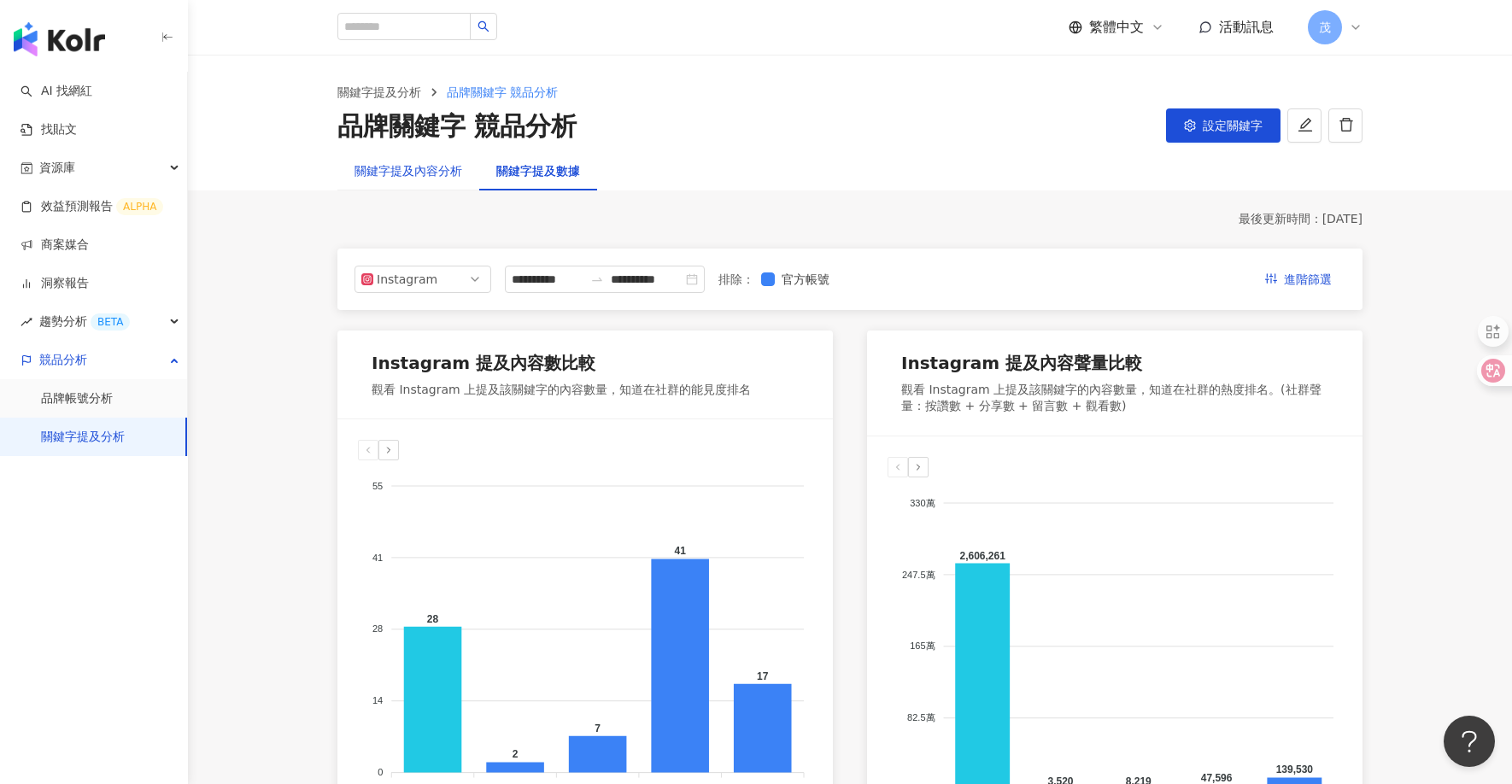
click at [426, 170] on div "關鍵字提及內容分析" at bounding box center [409, 171] width 108 height 19
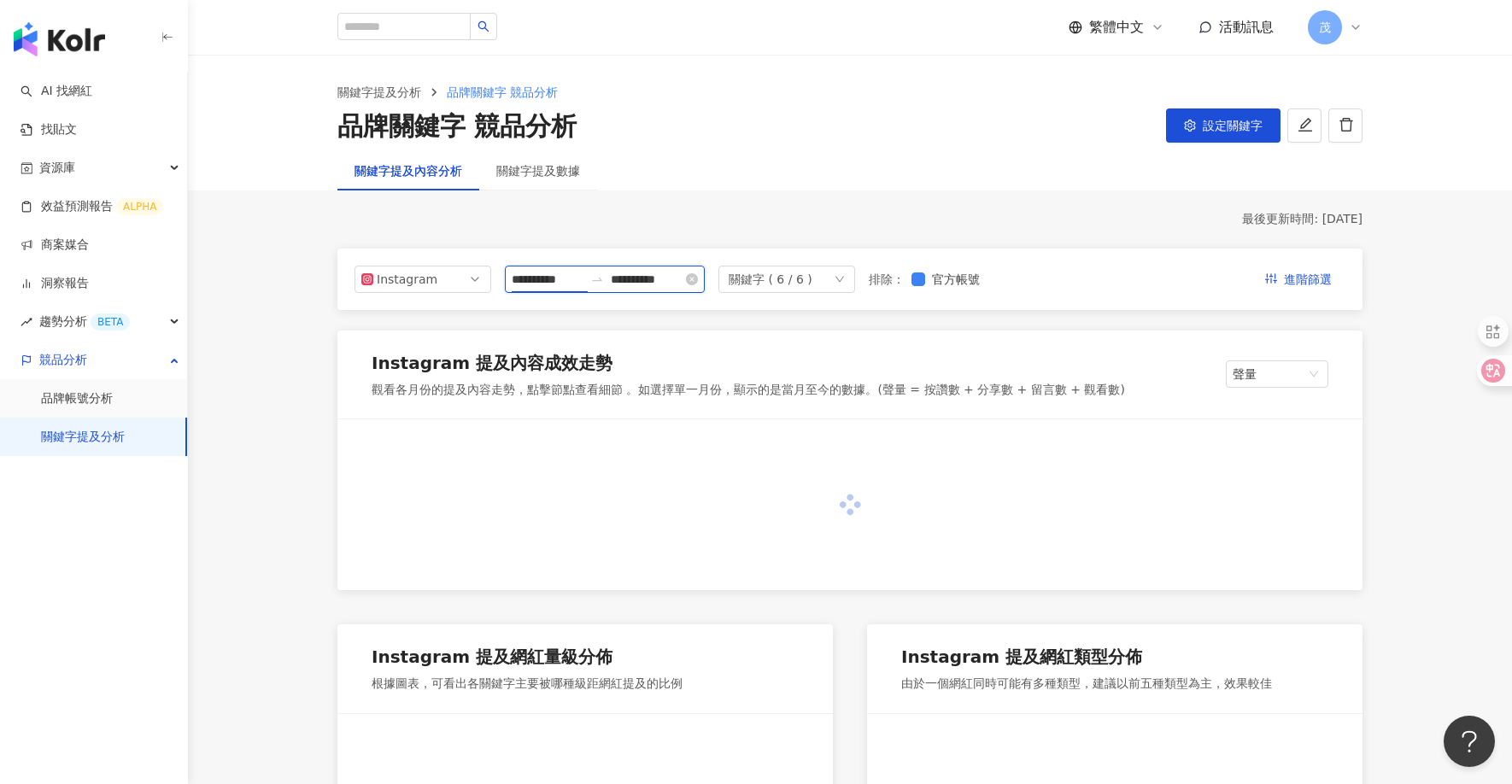
click at [574, 275] on input "**********" at bounding box center [548, 279] width 72 height 19
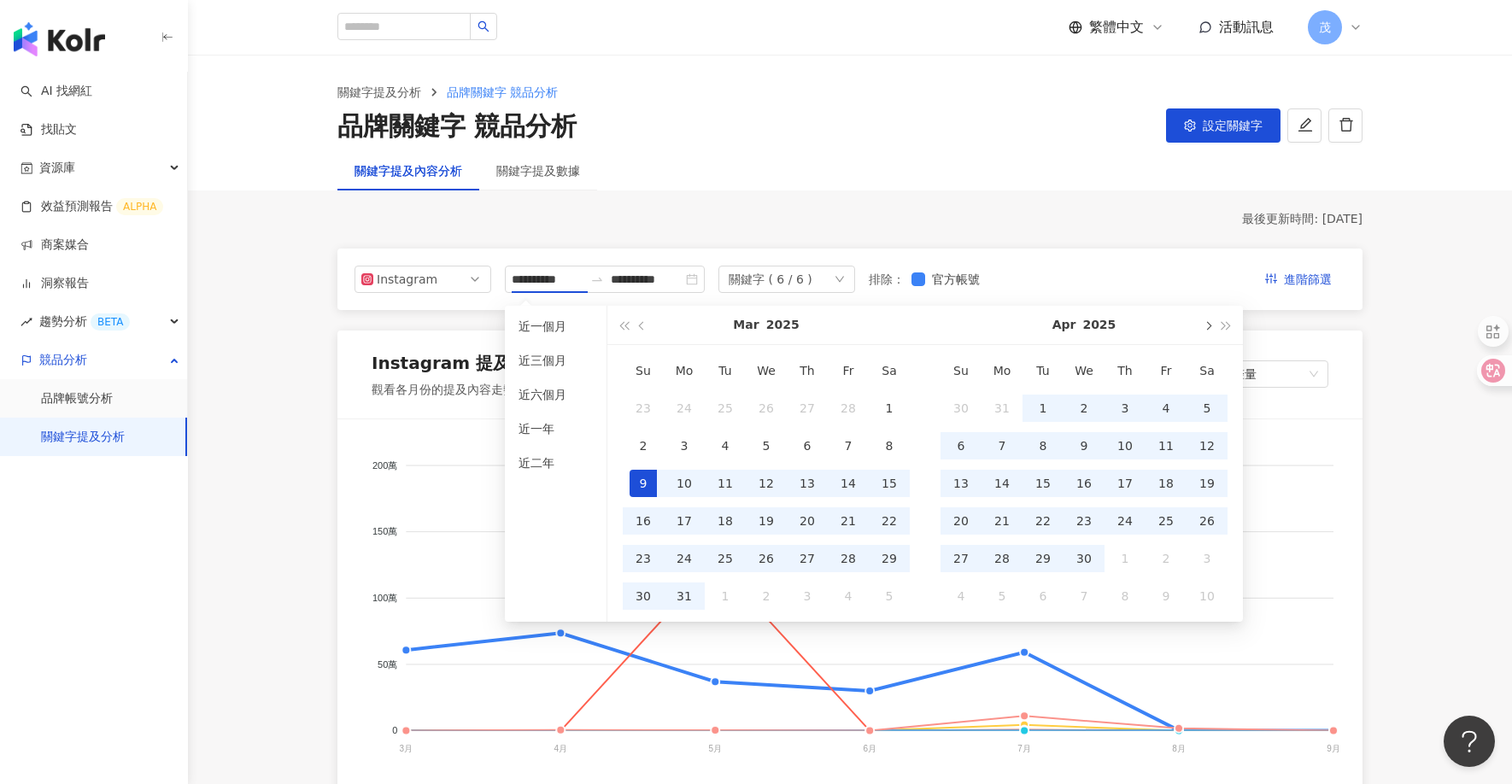
click at [1198, 324] on button "button" at bounding box center [1207, 324] width 19 height 39
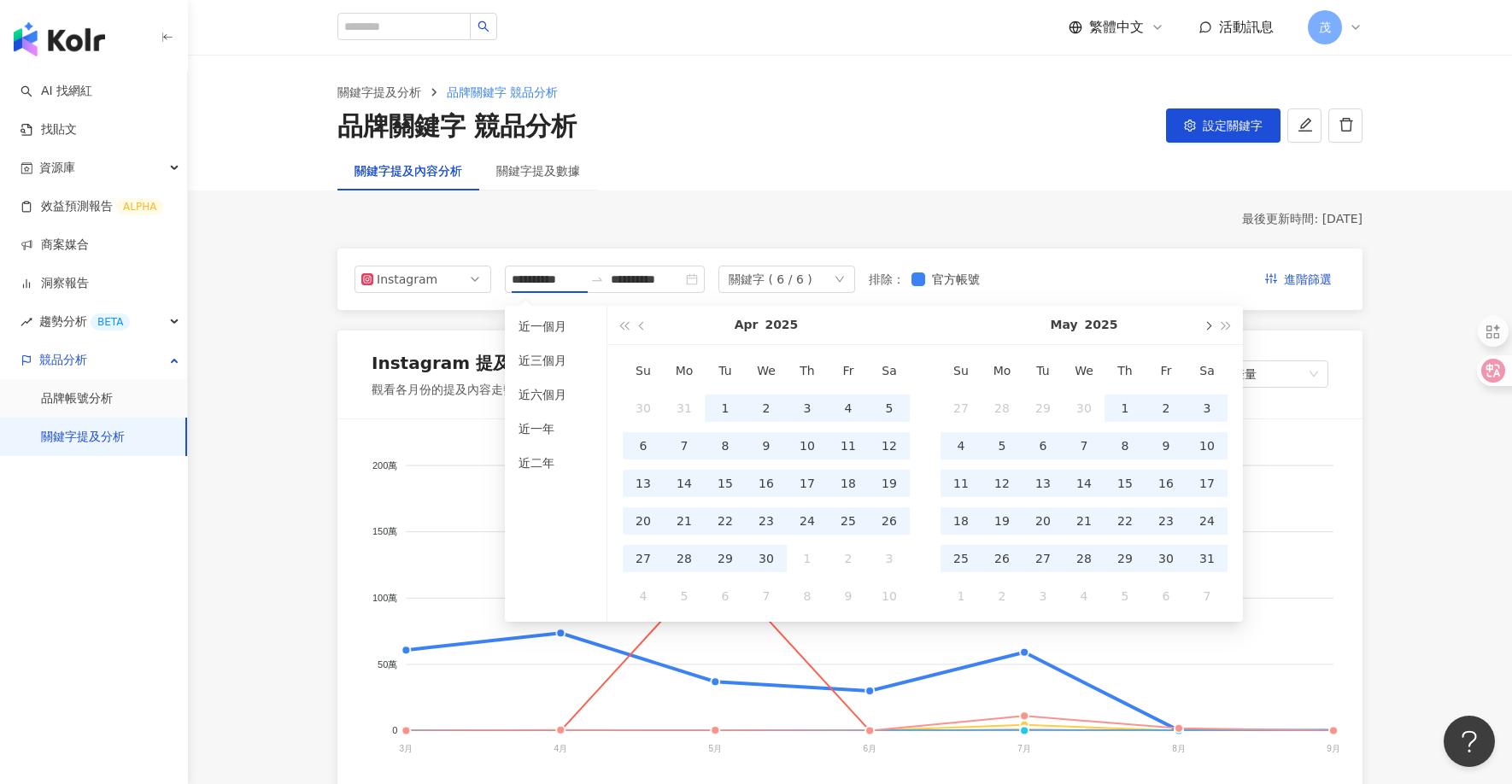
click at [1198, 324] on button "button" at bounding box center [1207, 324] width 19 height 39
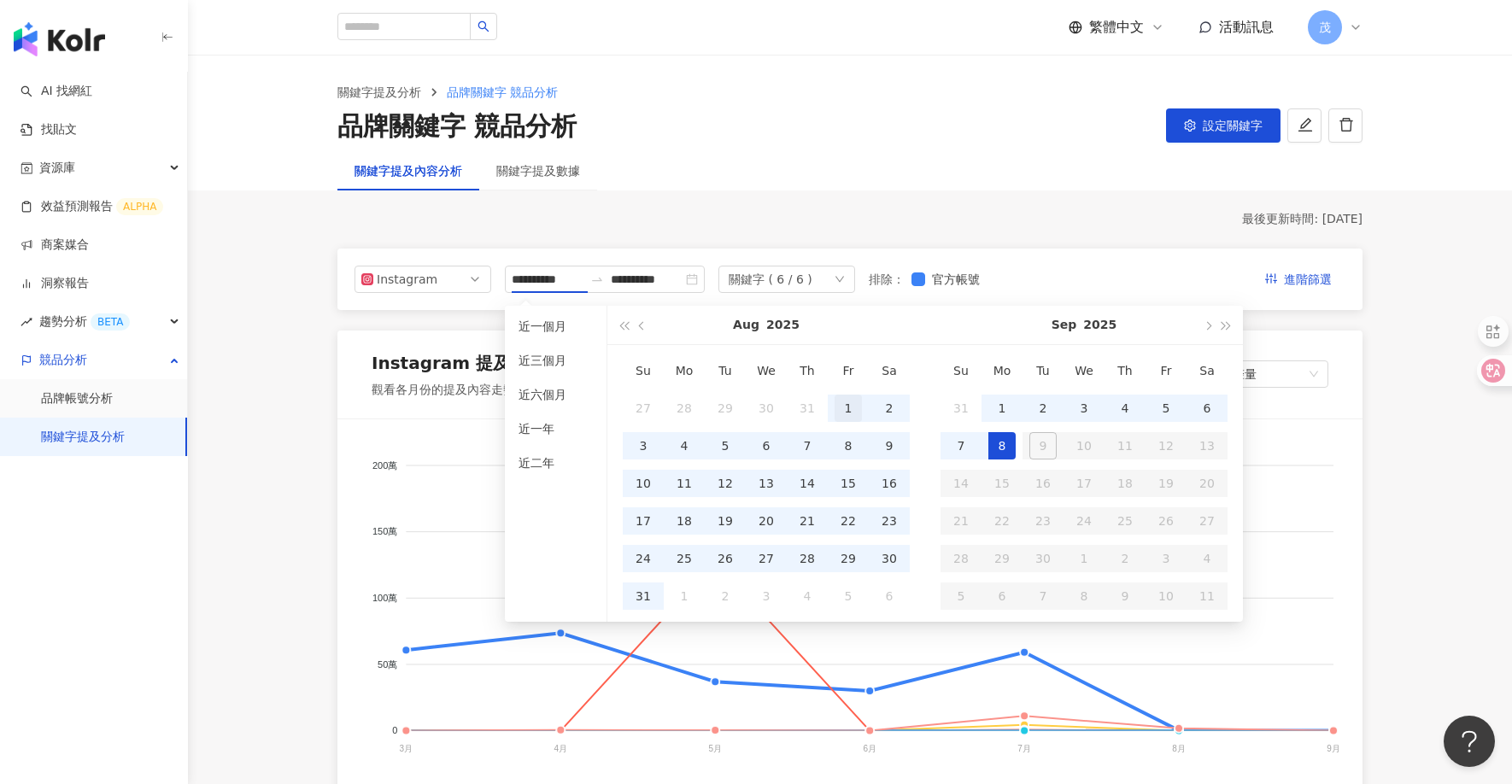
type input "**********"
click at [842, 409] on div "1" at bounding box center [848, 408] width 27 height 27
type input "**********"
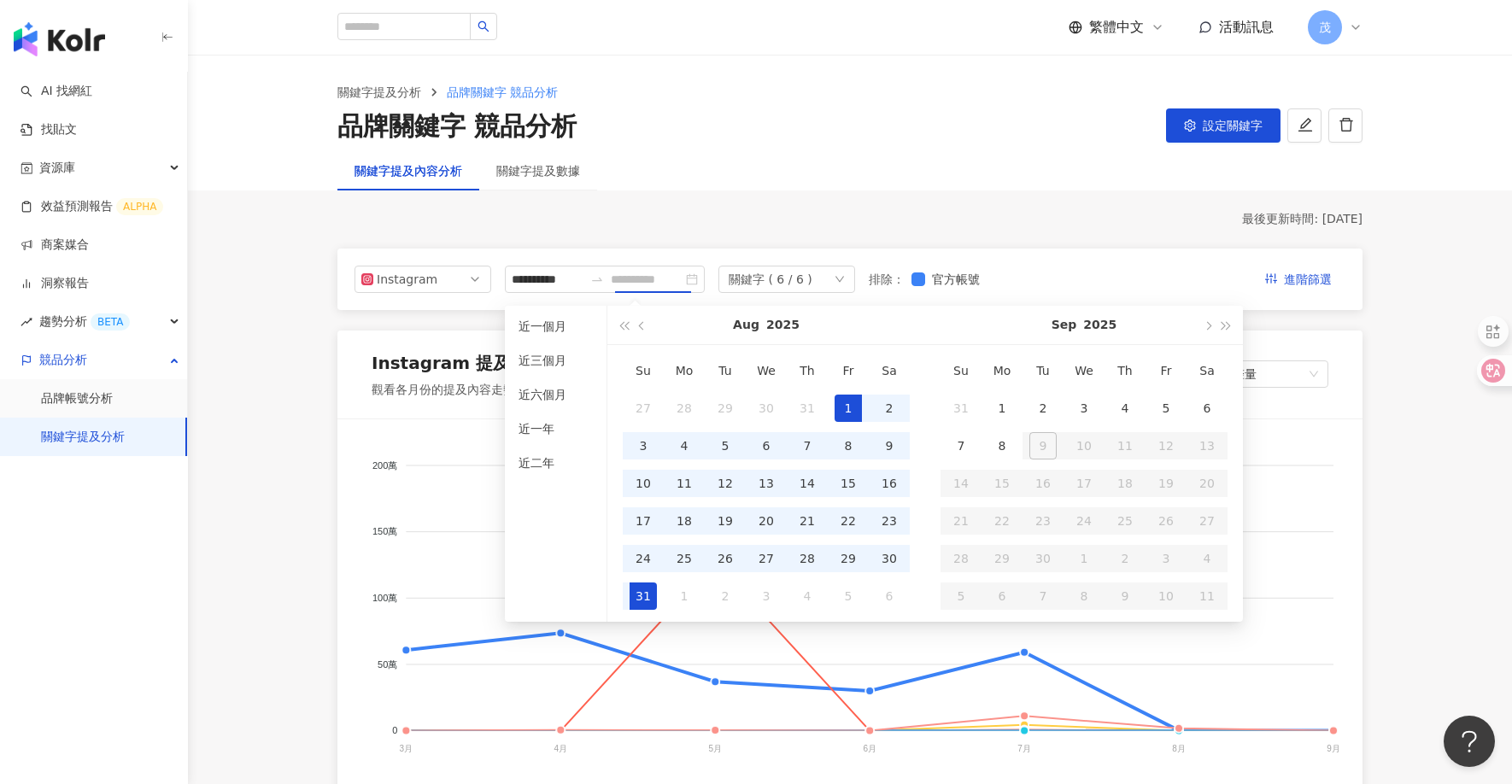
click at [645, 597] on div "31" at bounding box center [643, 596] width 27 height 27
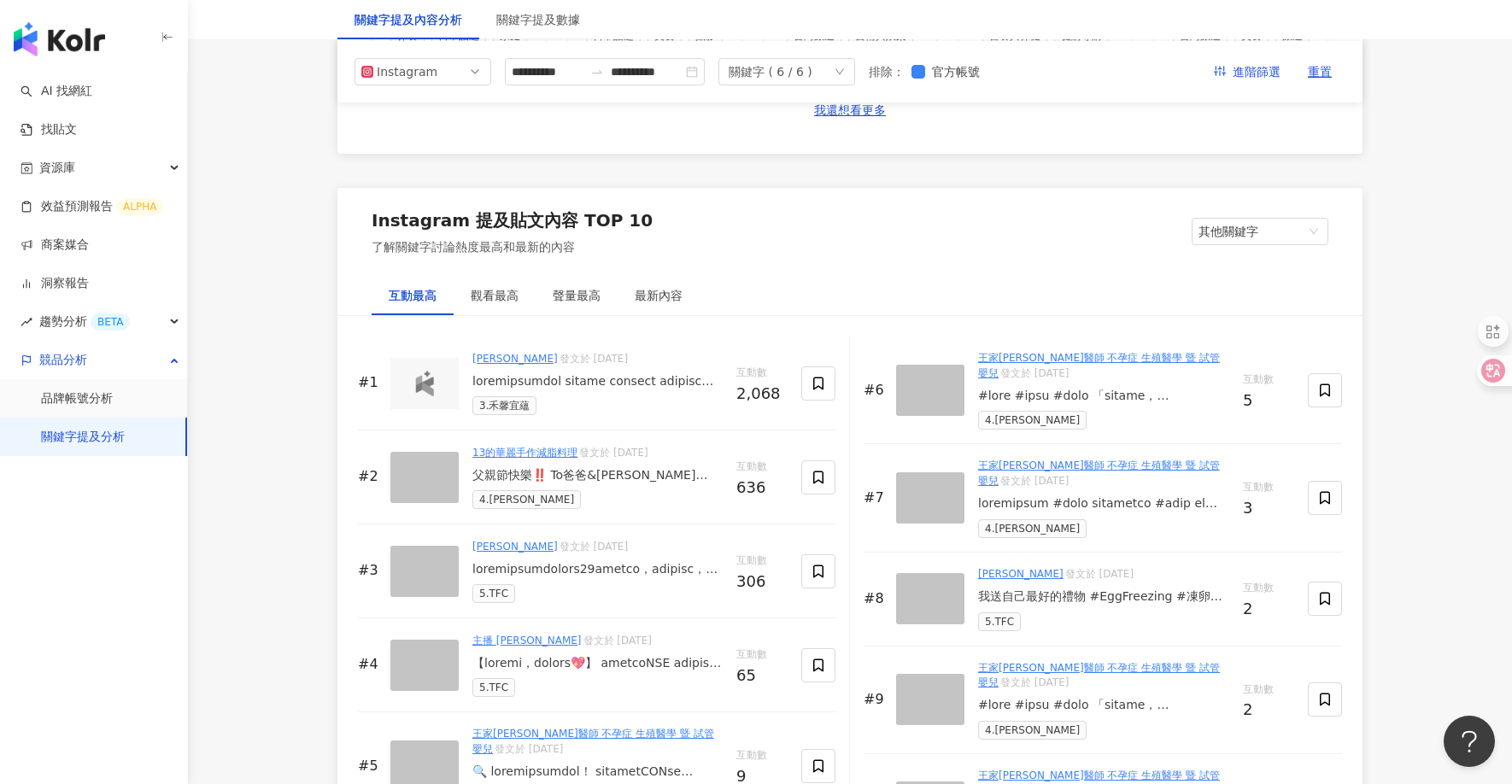
scroll to position [2360, 0]
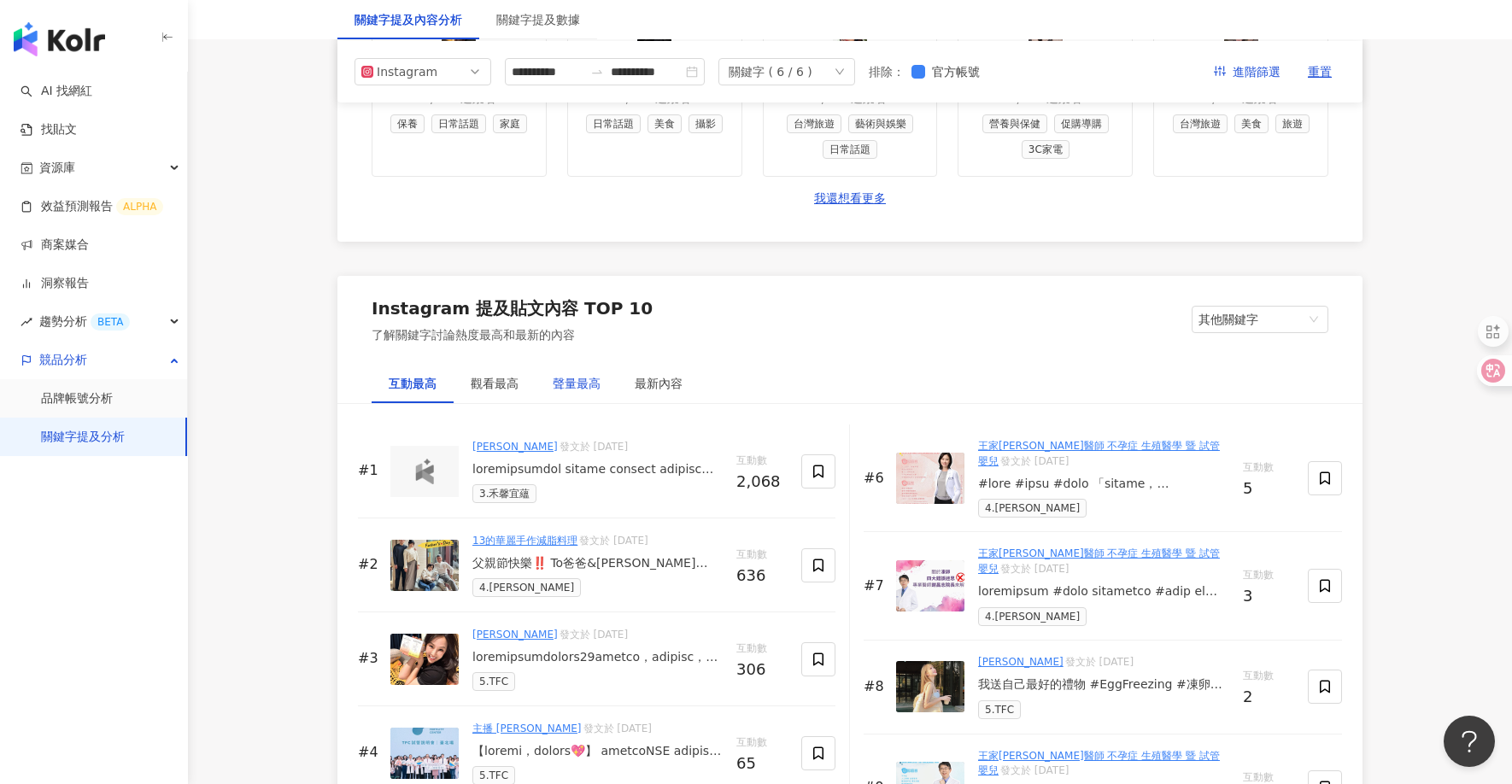
click at [579, 391] on div "聲量最高" at bounding box center [576, 383] width 48 height 19
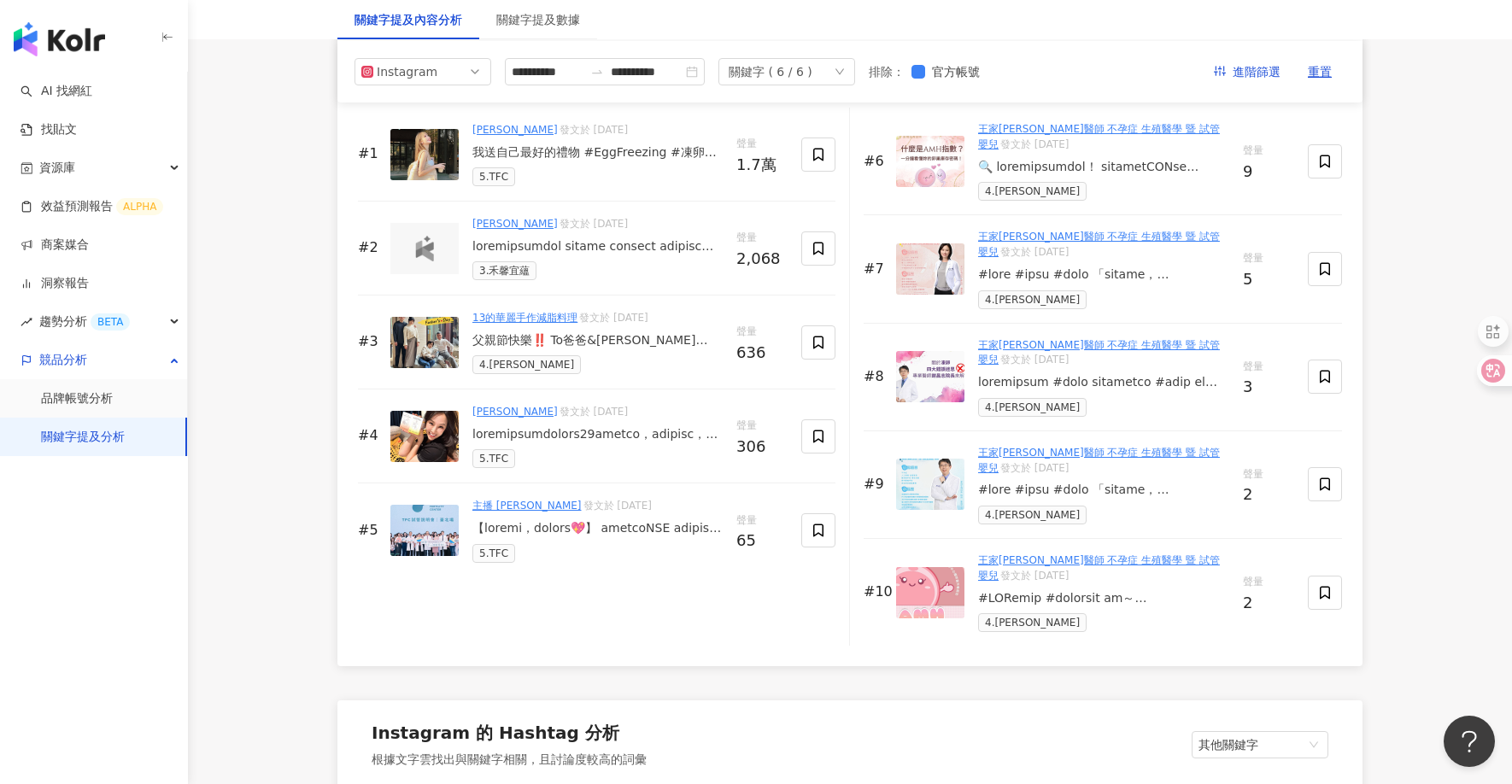
scroll to position [2665, 0]
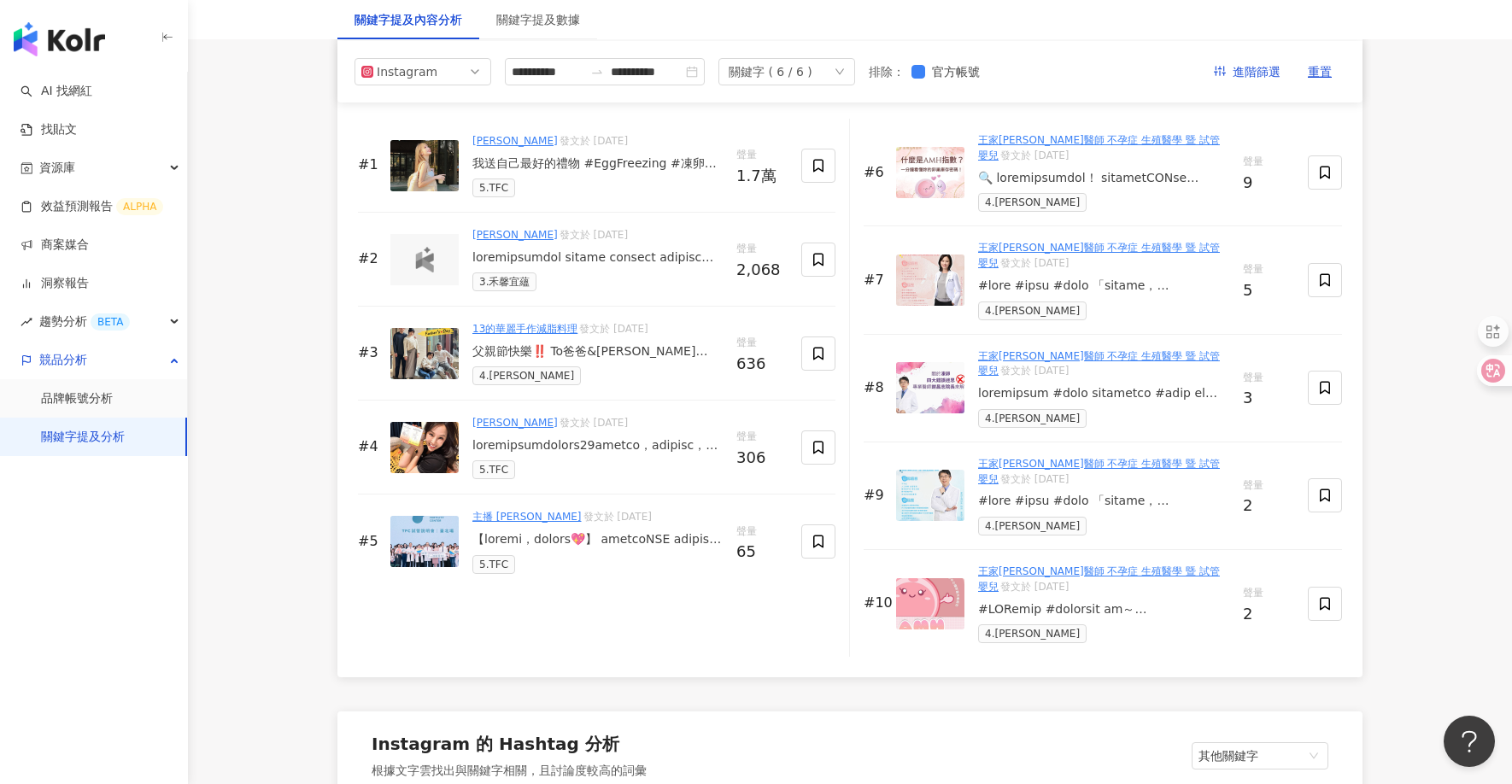
click at [608, 170] on div "我送自己最好的禮物 #EggFreezing #凍卵 @tfc.ivf @ivf_dr.hung" at bounding box center [597, 163] width 251 height 17
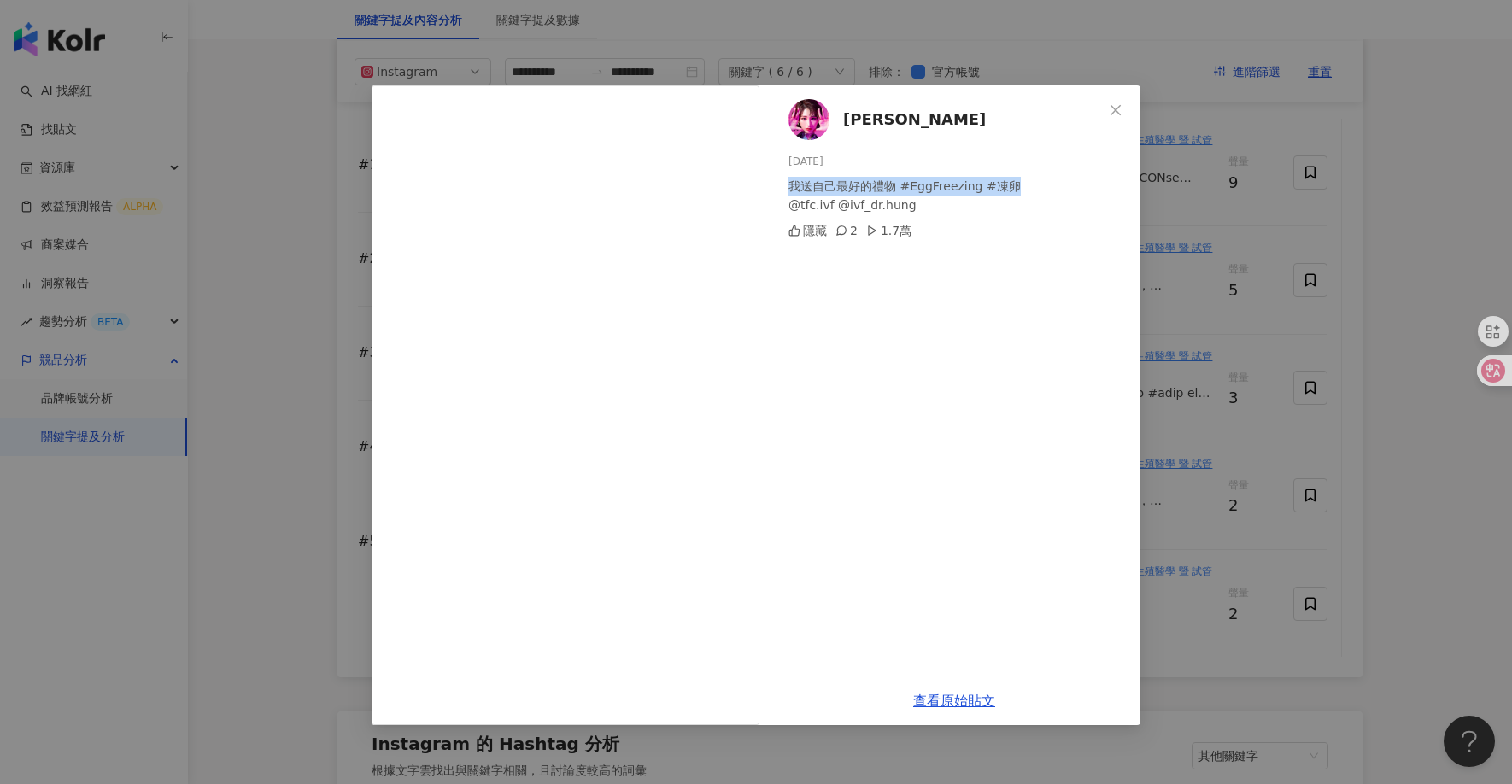
drag, startPoint x: 788, startPoint y: 185, endPoint x: 1010, endPoint y: 189, distance: 222.0
click at [1010, 189] on div "我送自己最好的禮物 #EggFreezing #凍卵 @tfc.ivf @ivf_dr.hung" at bounding box center [958, 196] width 339 height 38
click at [1090, 37] on div "[PERSON_NAME][DATE] 我送自己最好的禮物 #EggFreezing #凍卵 @tfc.ivf @ivf_dr.hung 隱藏 2 1.7萬 …" at bounding box center [756, 392] width 1512 height 784
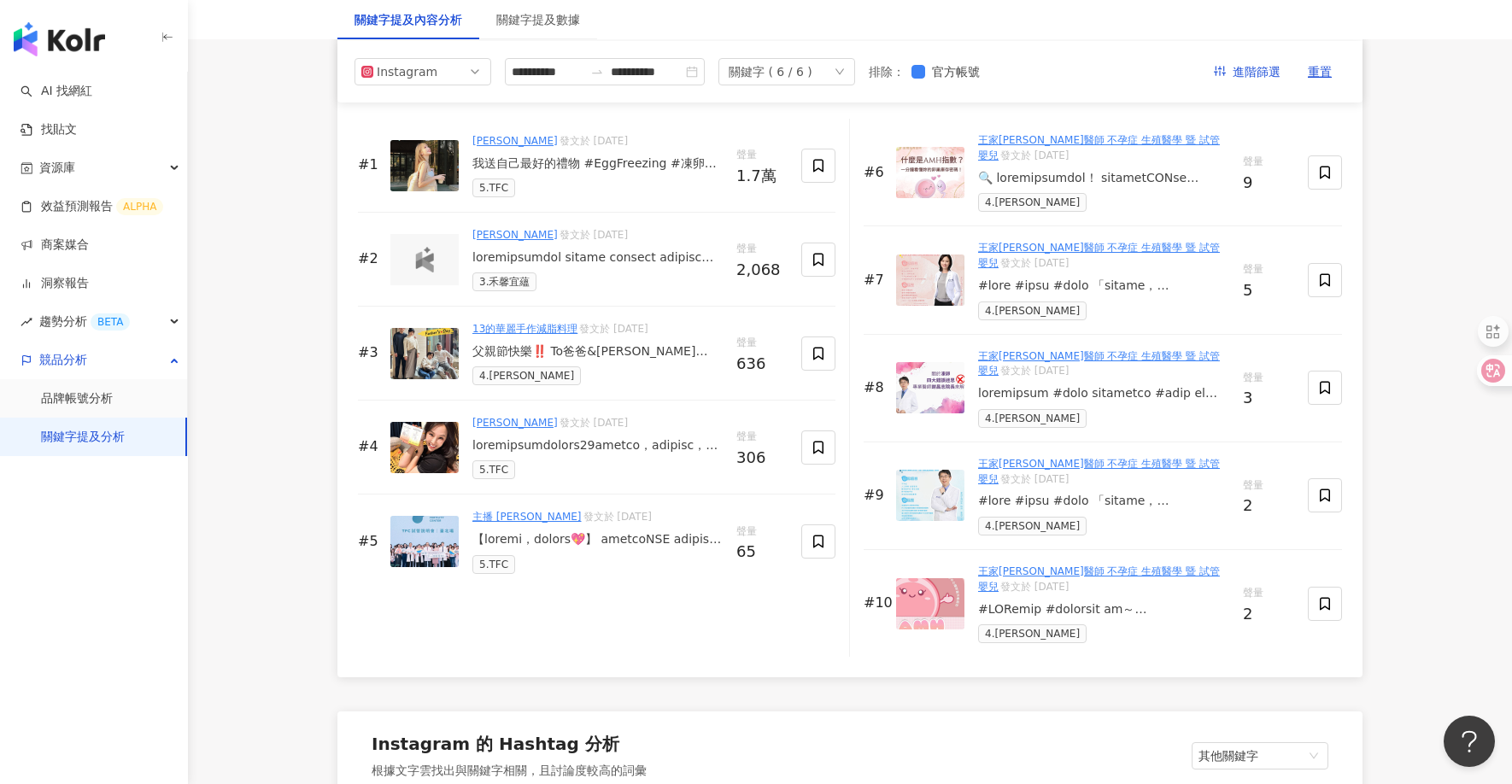
click at [618, 165] on div "我送自己最好的禮物 #EggFreezing #凍卵 @tfc.ivf @ivf_dr.hung" at bounding box center [597, 163] width 251 height 17
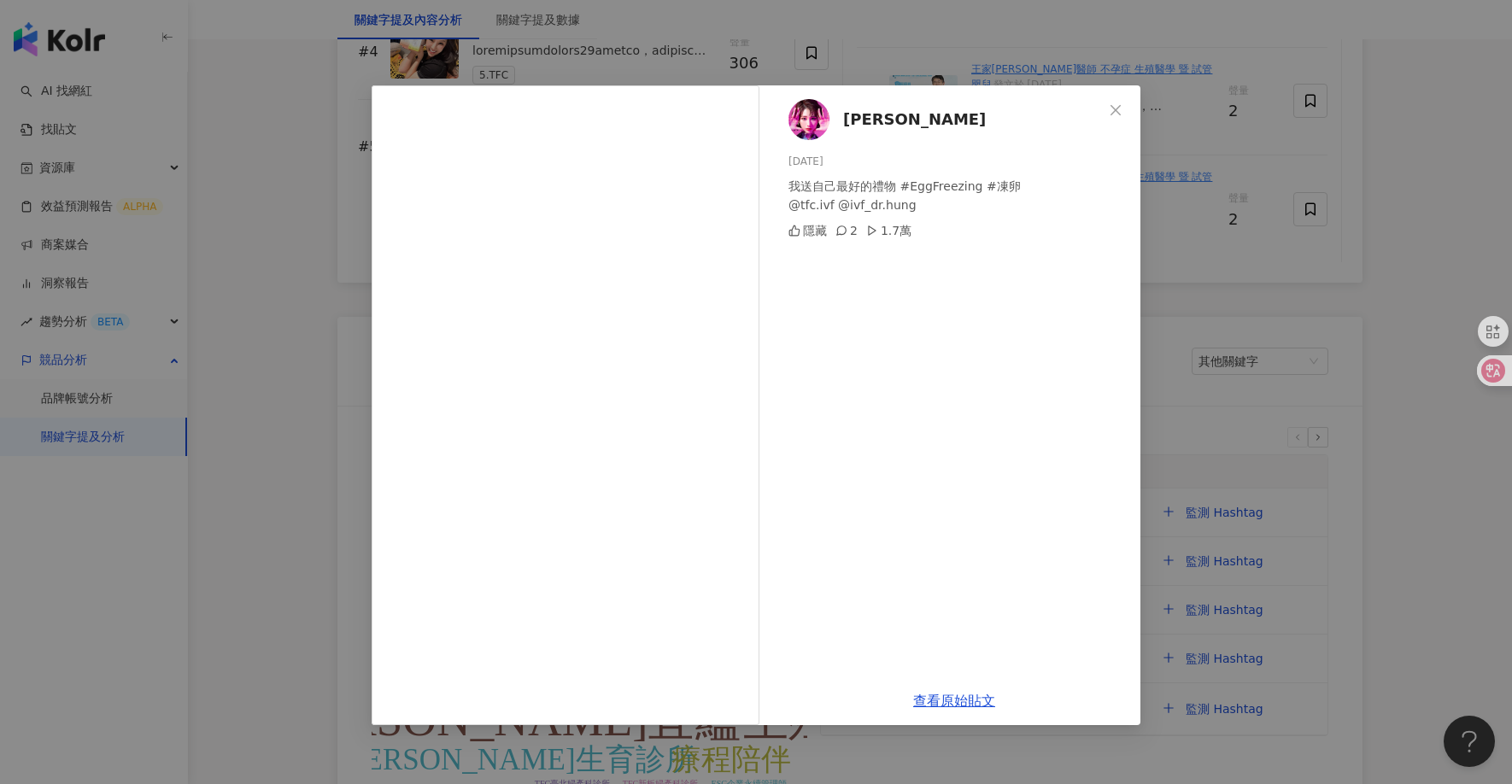
scroll to position [2587, 0]
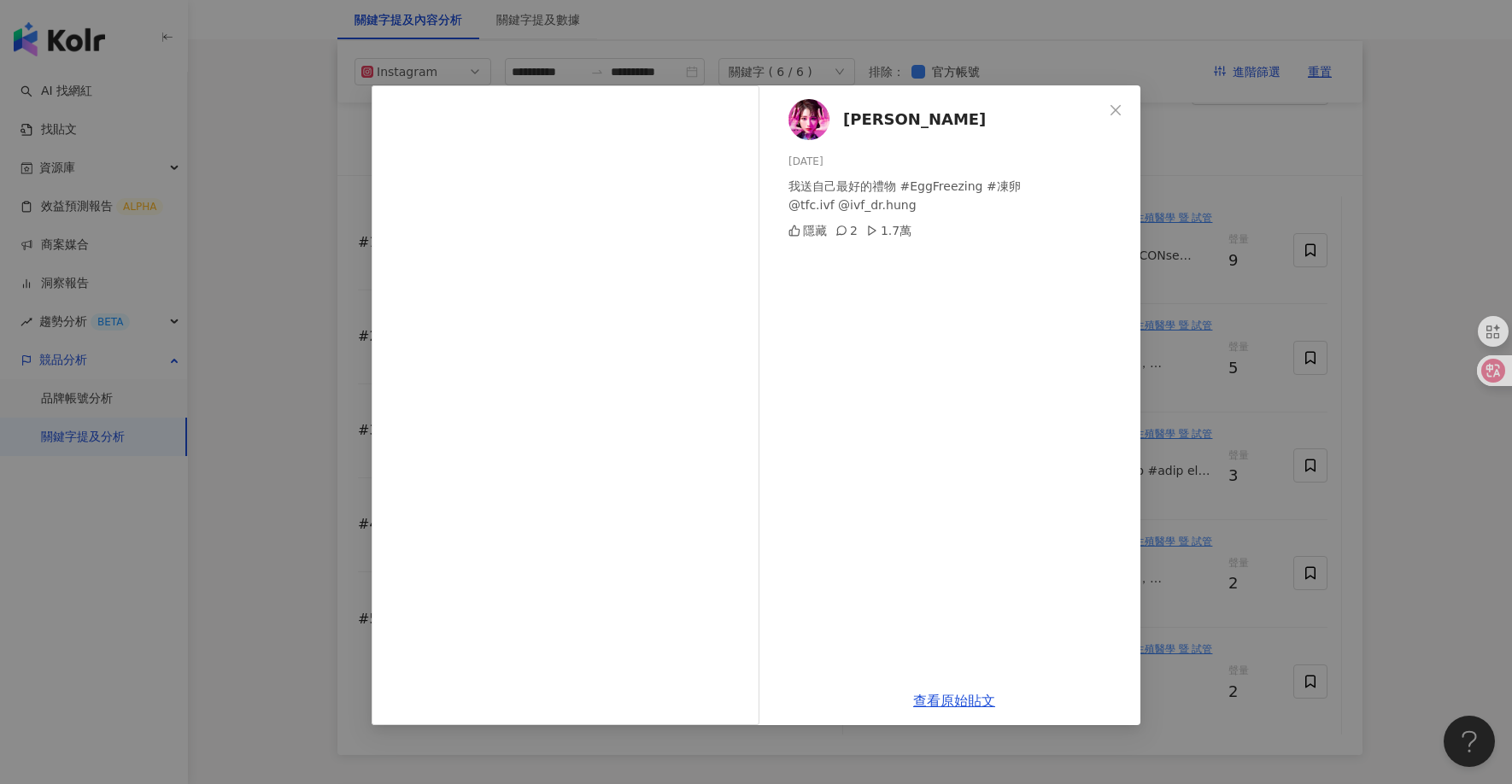
click at [301, 205] on div "[PERSON_NAME][DATE] 我送自己最好的禮物 #EggFreezing #凍卵 @tfc.ivf @ivf_dr.hung 隱藏 2 1.7萬 …" at bounding box center [756, 392] width 1512 height 784
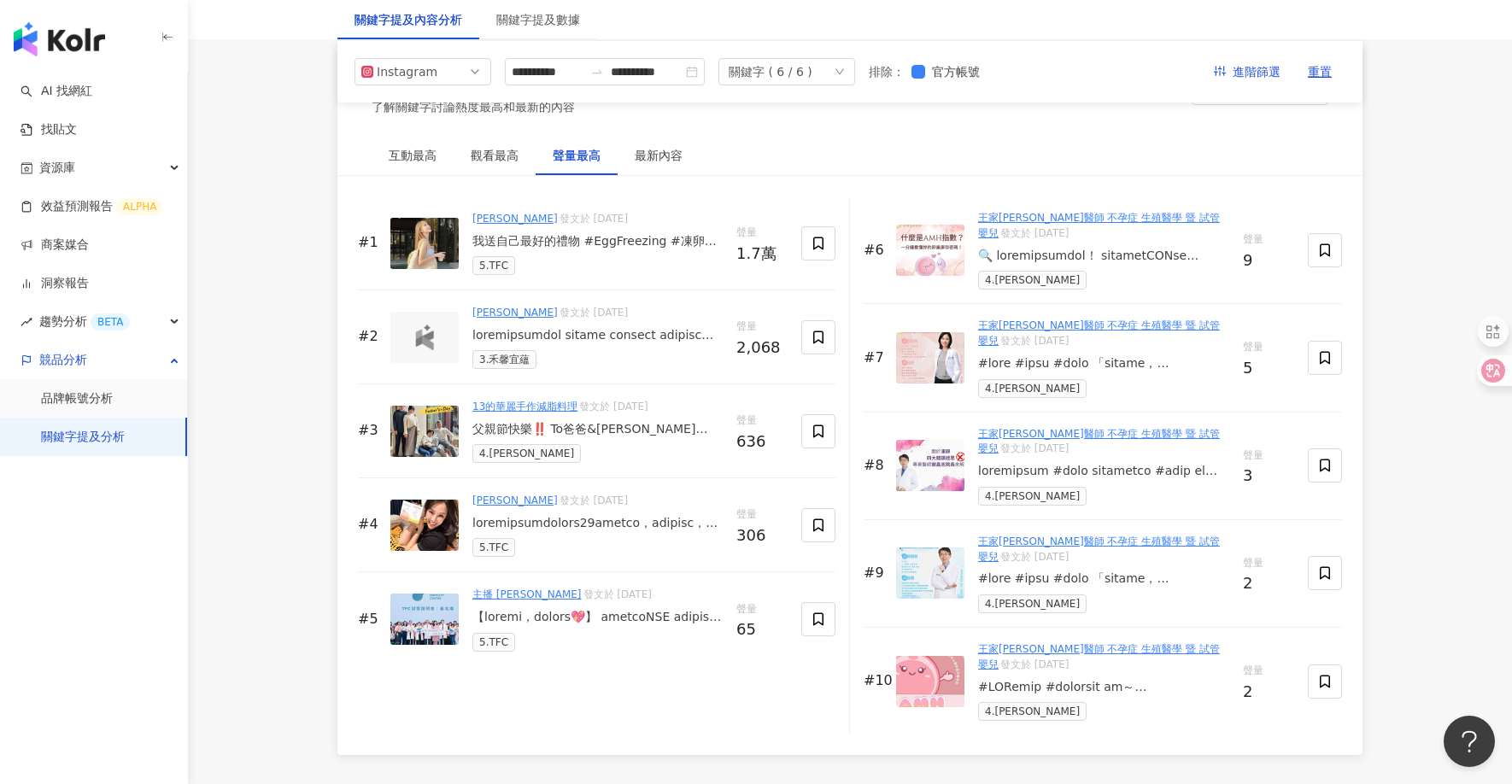
click at [542, 234] on div "我送自己最好的禮物 #EggFreezing #凍卵 @tfc.ivf @ivf_dr.hung" at bounding box center [597, 242] width 251 height 17
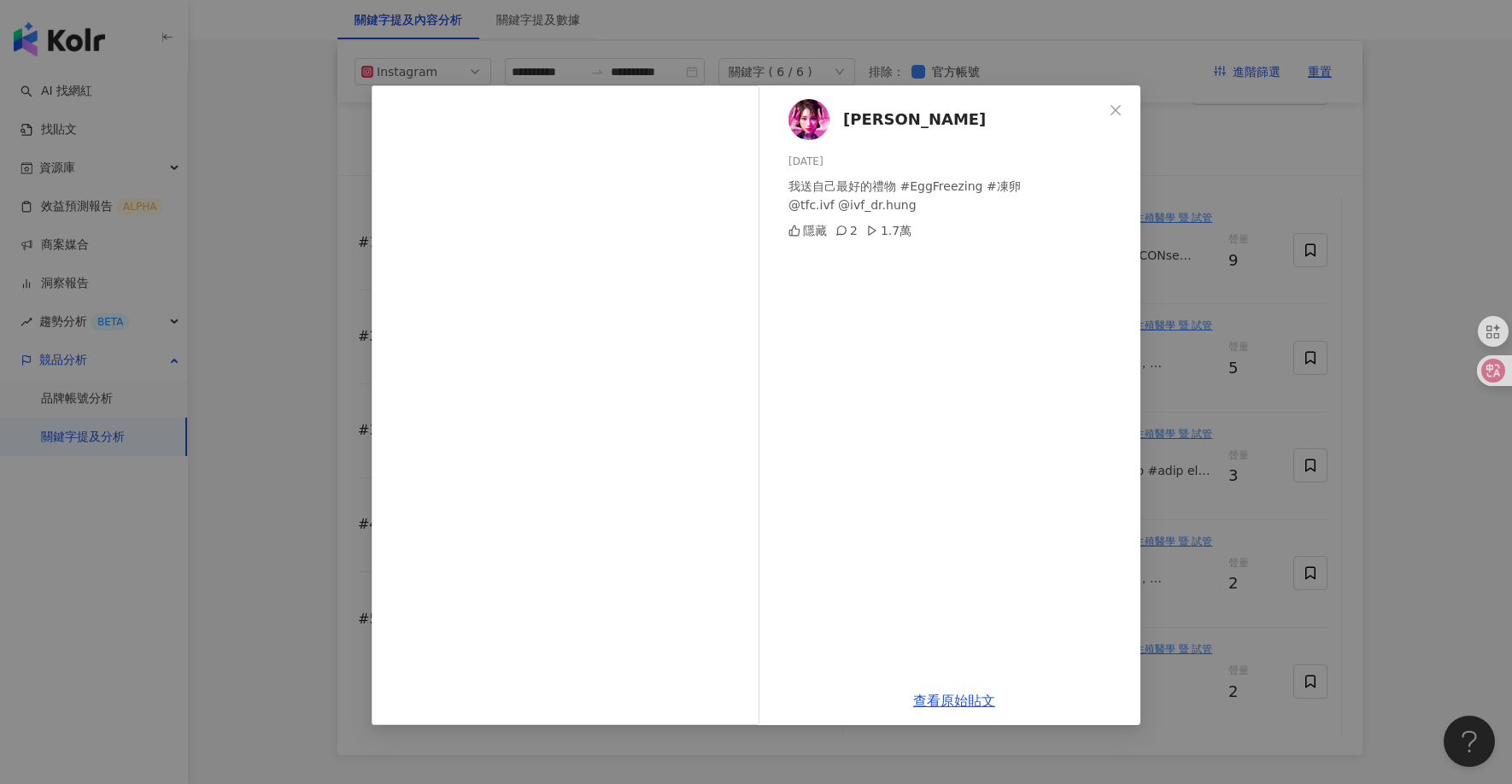
click at [977, 55] on div "[PERSON_NAME][DATE] 我送自己最好的禮物 #EggFreezing #凍卵 @tfc.ivf @ivf_dr.hung 隱藏 2 1.7萬 …" at bounding box center [756, 392] width 1512 height 784
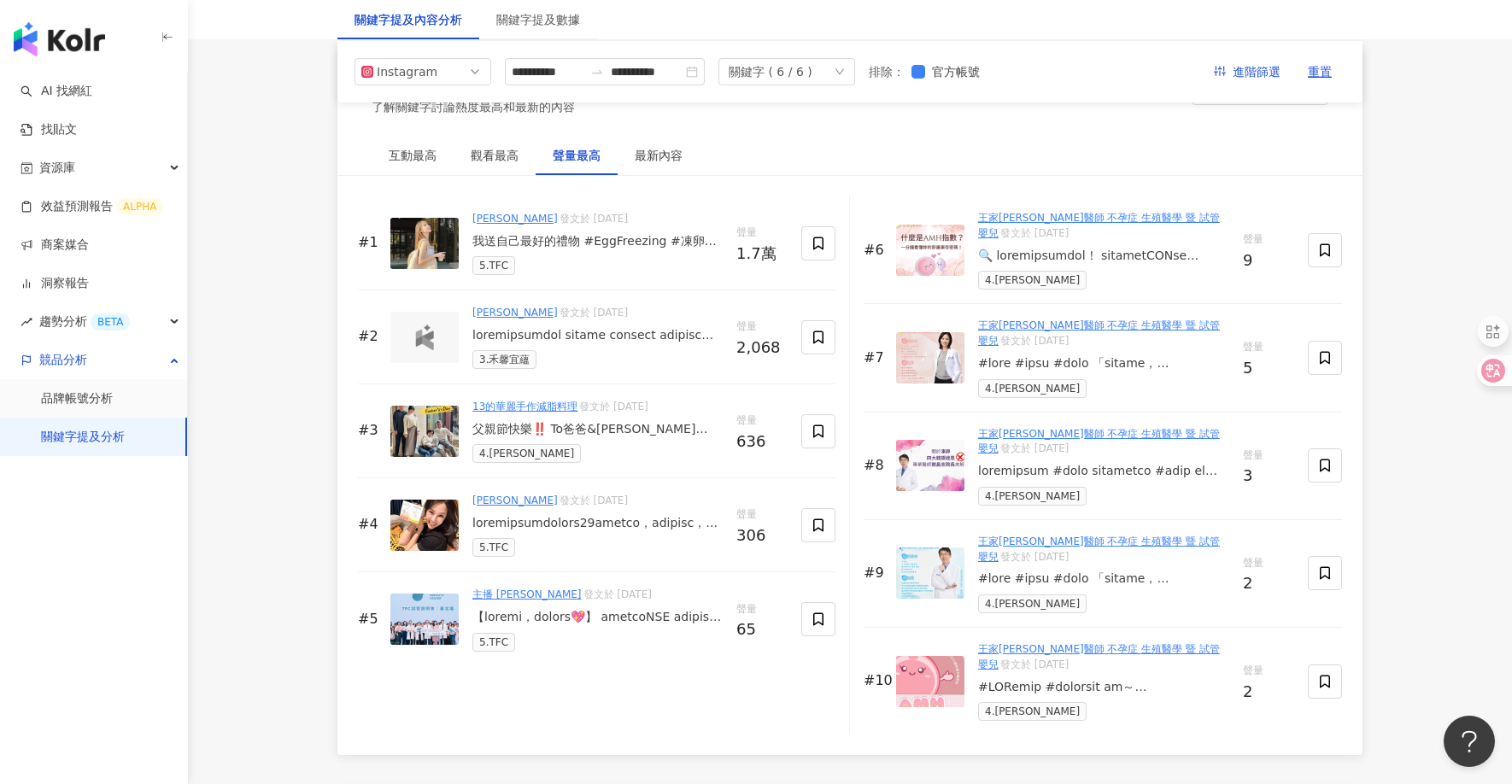
click at [684, 331] on div at bounding box center [597, 335] width 251 height 17
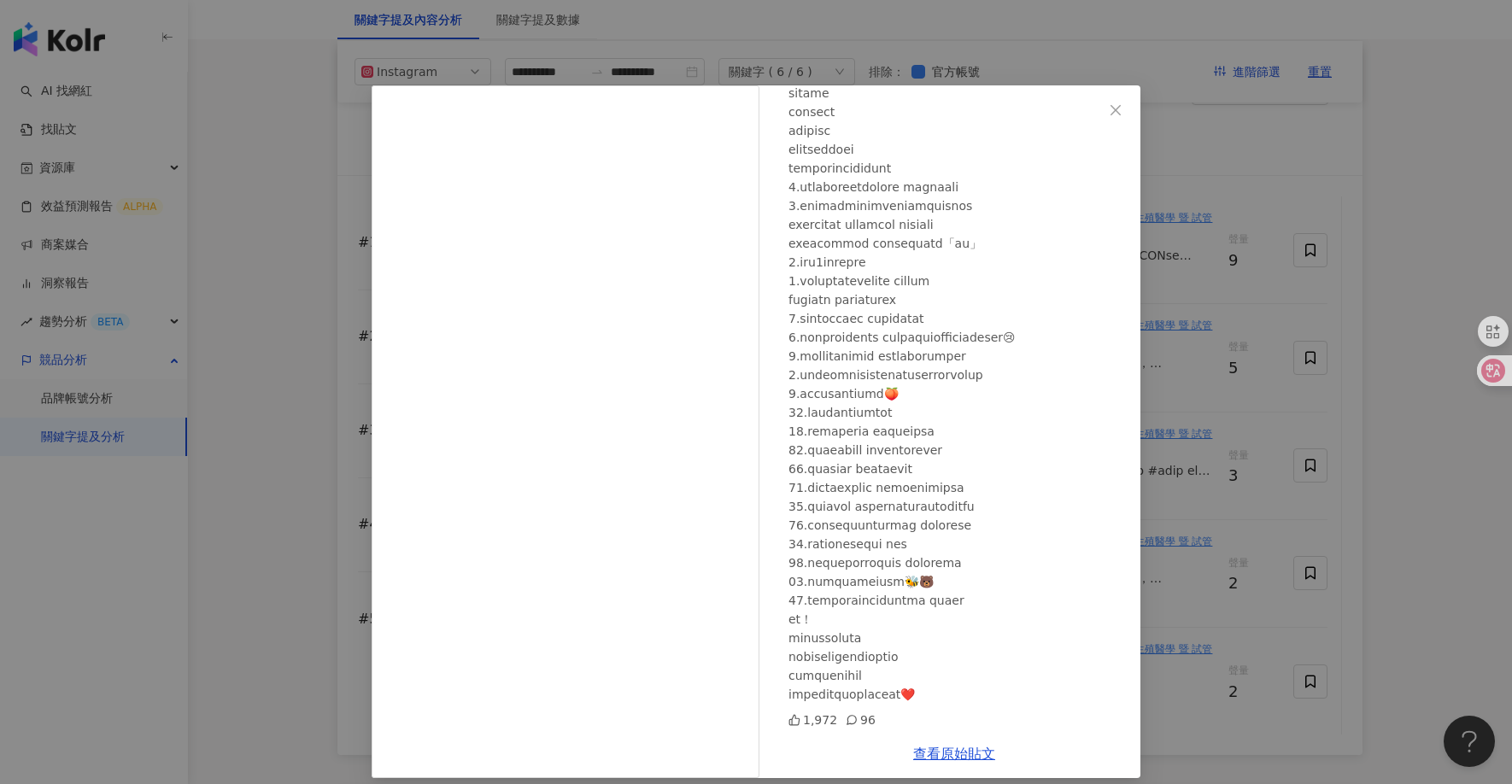
scroll to position [14, 0]
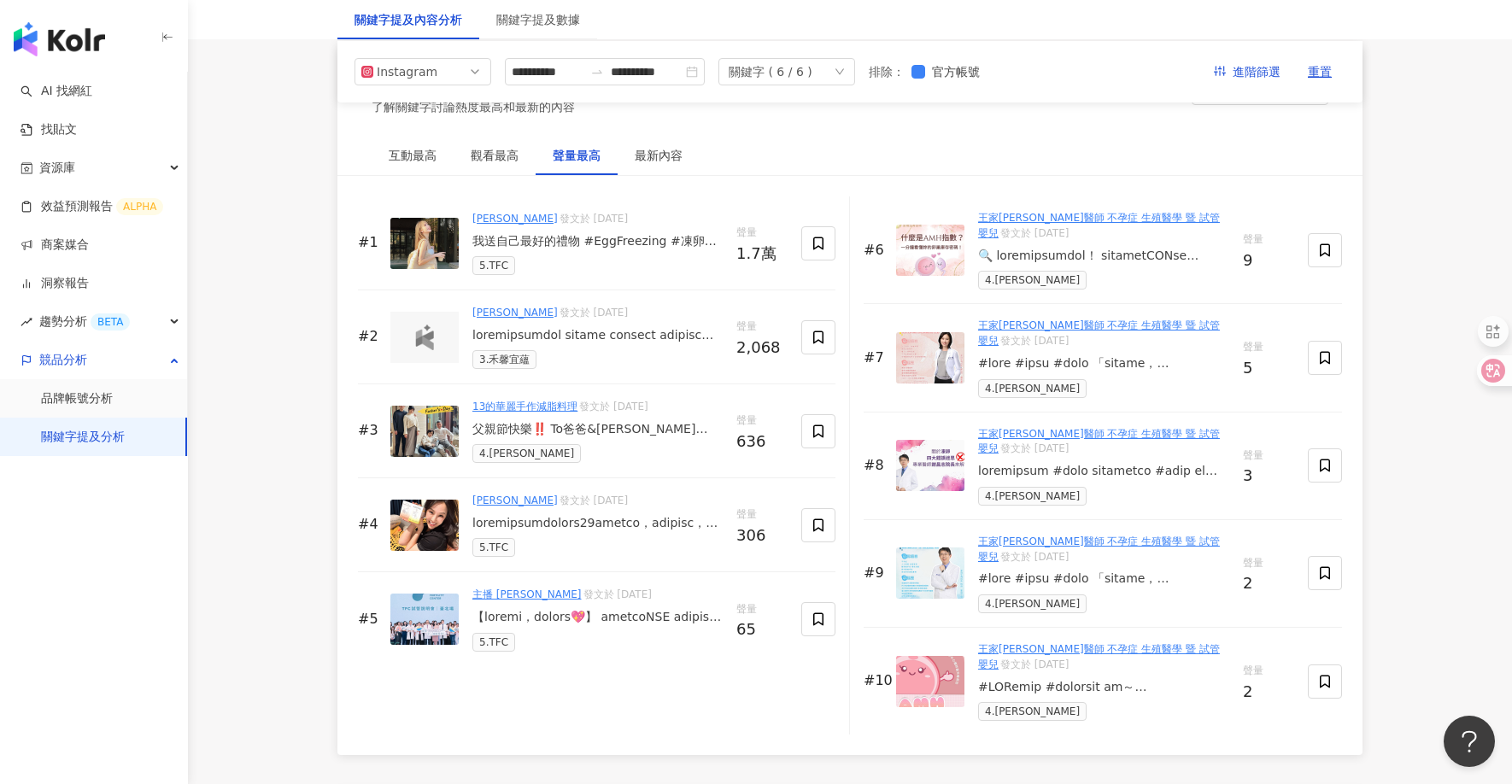
click at [593, 343] on div "[PERSON_NAME] 發文於 [DATE] 3.禾馨宜蘊" at bounding box center [597, 336] width 251 height 64
click at [607, 332] on div at bounding box center [597, 335] width 251 height 17
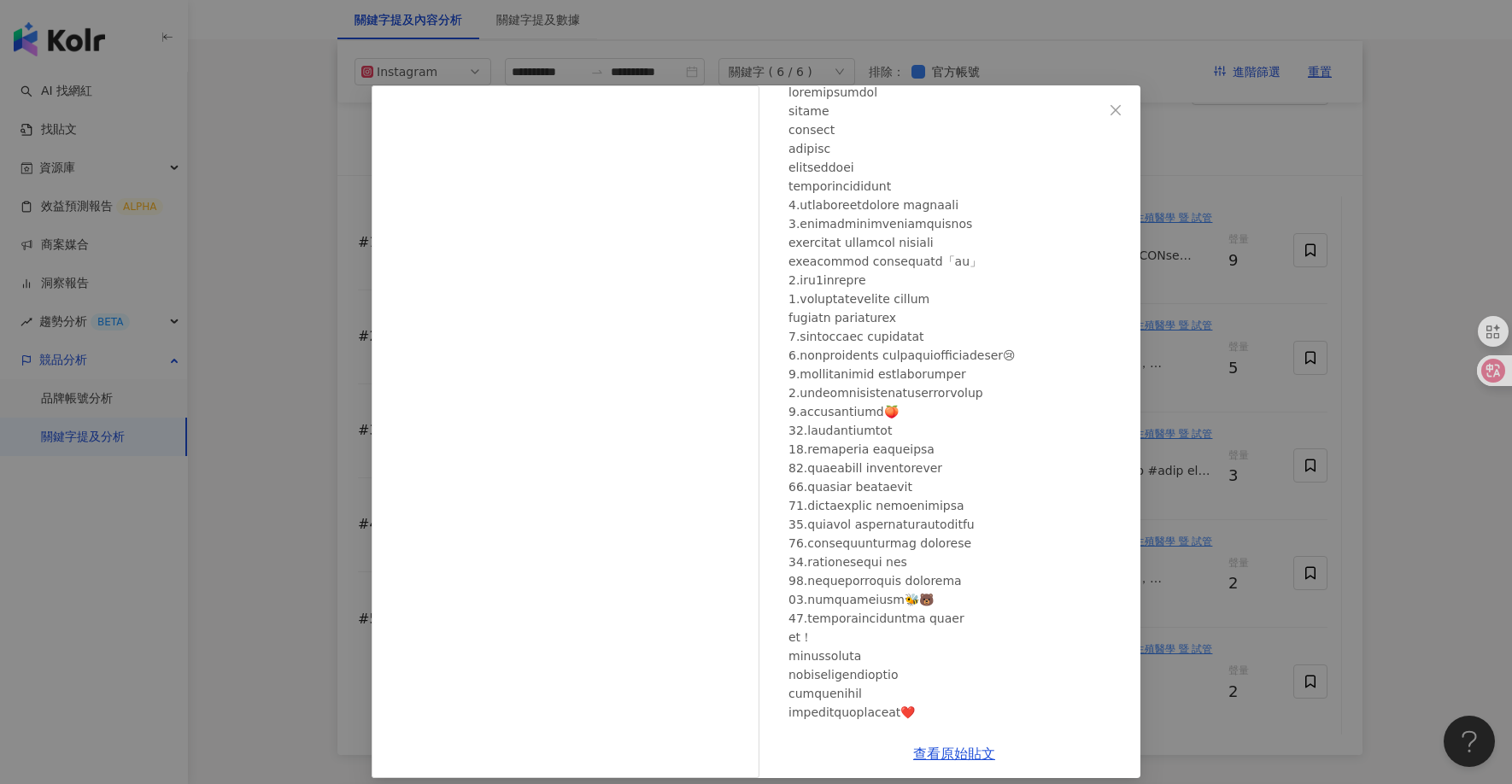
scroll to position [149, 0]
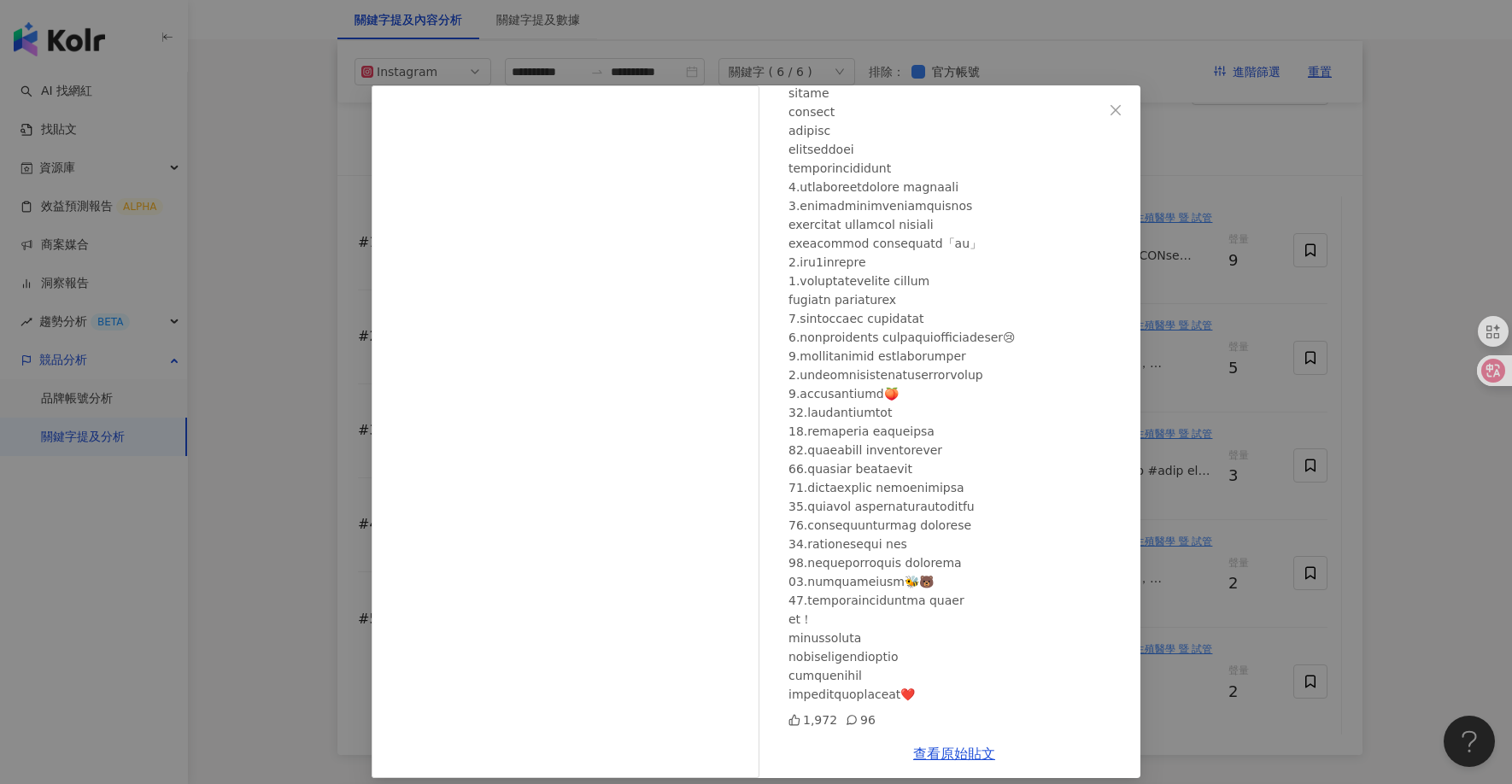
click at [332, 304] on div "艾波 [DATE] 1,972 96 查看原始貼文" at bounding box center [756, 392] width 1512 height 784
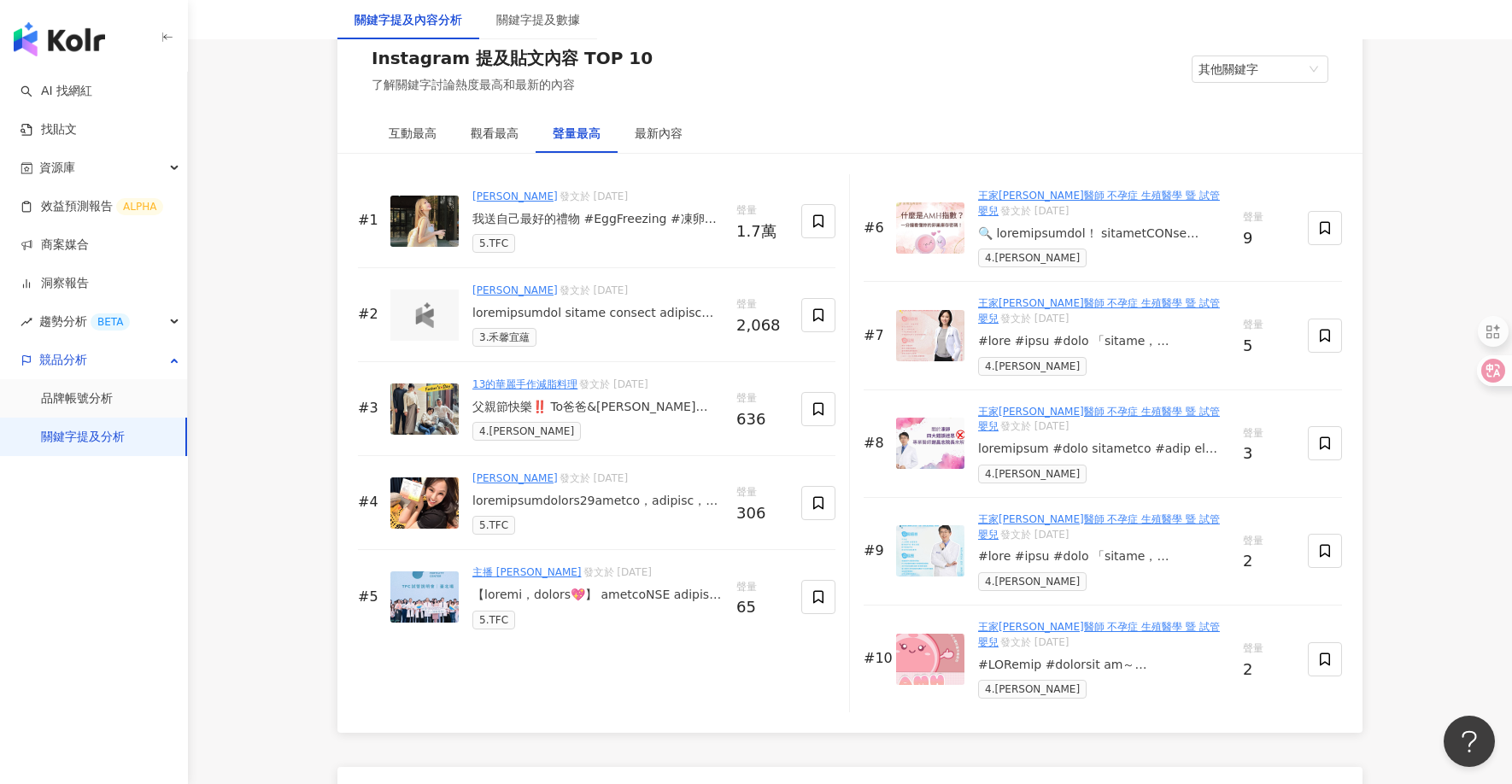
scroll to position [2621, 0]
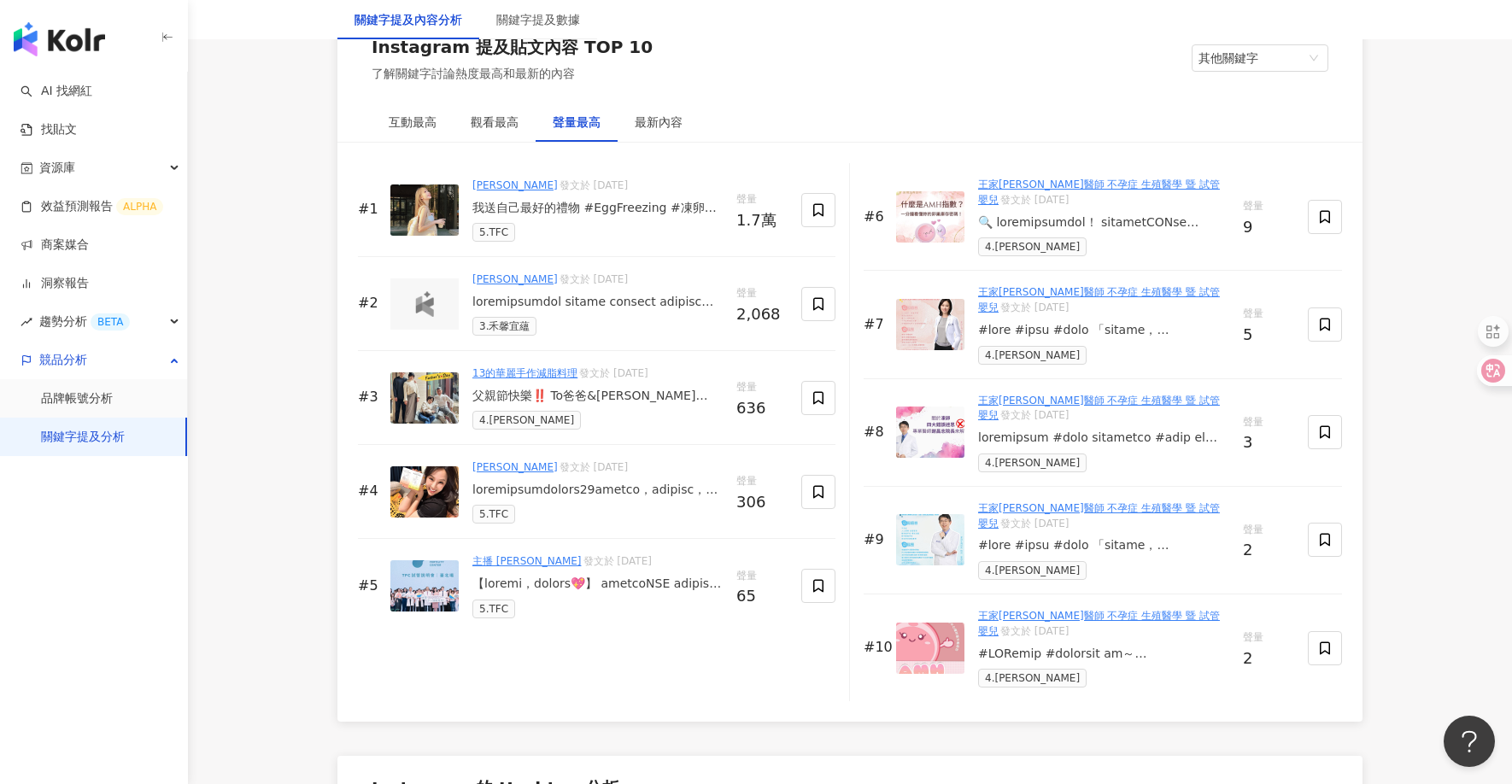
click at [584, 409] on div "13的華麗手作減脂料理 發文於 [DATE] 父親節快樂‼️ To爸爸&[PERSON_NAME] @jerryctw 小寶5個月囉🙋🏻‍♀️終於可以公開，很…" at bounding box center [597, 397] width 251 height 64
click at [590, 393] on div "父親節快樂‼️ To爸爸&[PERSON_NAME] @jerryctw 小寶5個月囉🙋🏻‍♀️終於可以公開，很幸運一次試管就成功了！最近有點小狀況，盡量躺平…" at bounding box center [597, 396] width 251 height 17
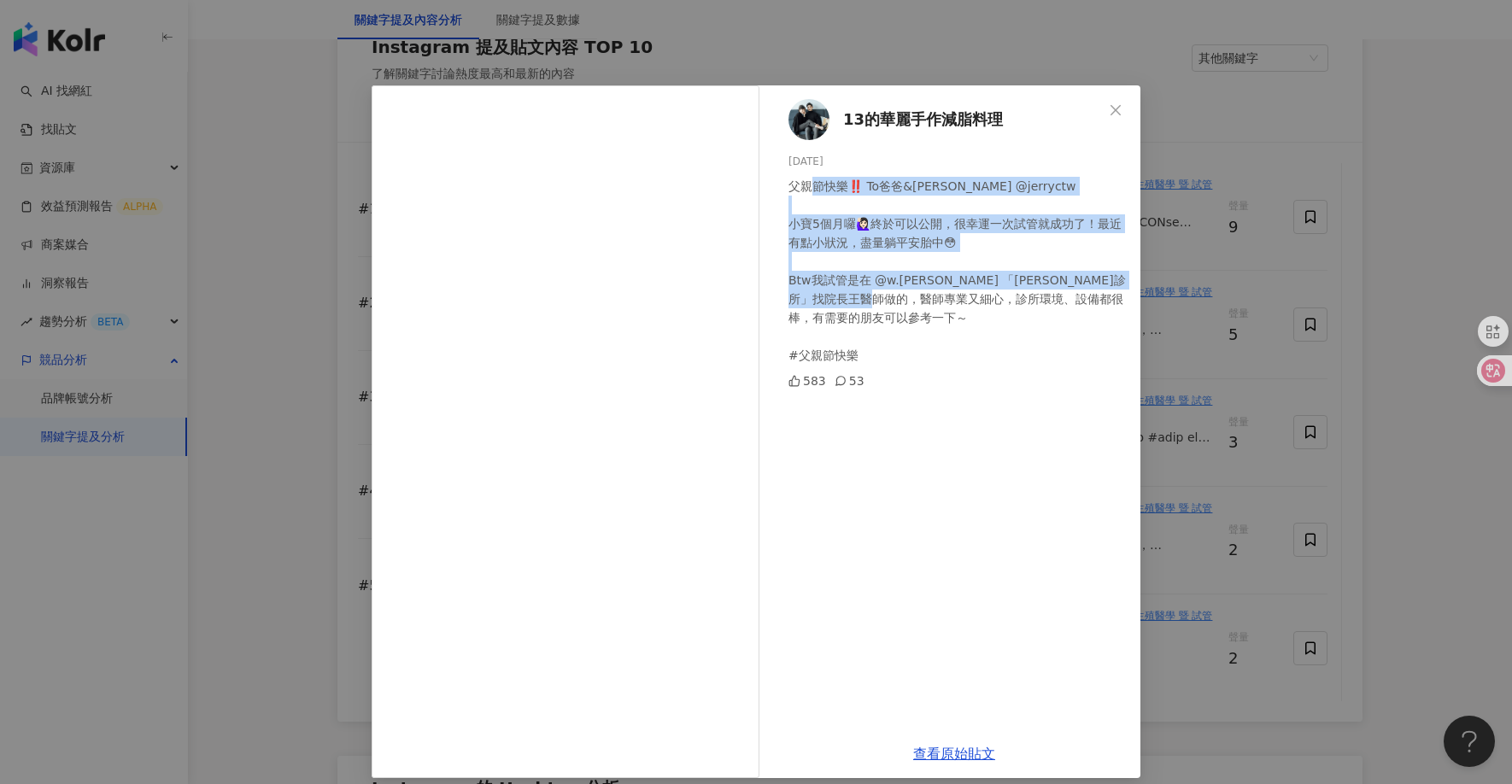
drag, startPoint x: 845, startPoint y: 177, endPoint x: 1092, endPoint y: 300, distance: 275.9
click at [1092, 300] on div "父親節快樂‼️ To爸爸&[PERSON_NAME] @jerryctw 小寶5個月囉🙋🏻‍♀️終於可以公開，很幸運一次試管就成功了！最近有點小狀況，盡量躺平…" at bounding box center [958, 270] width 339 height 188
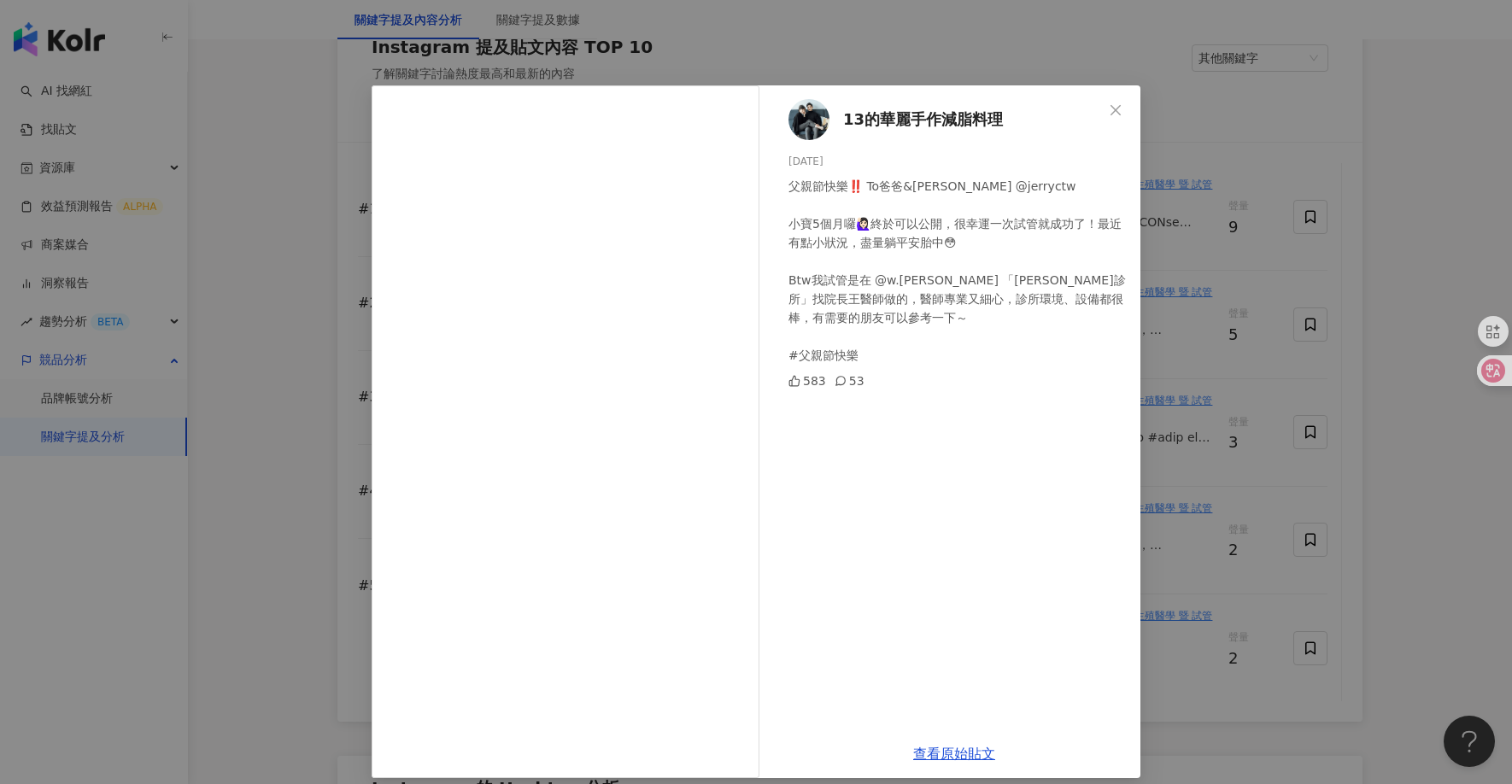
scroll to position [14, 0]
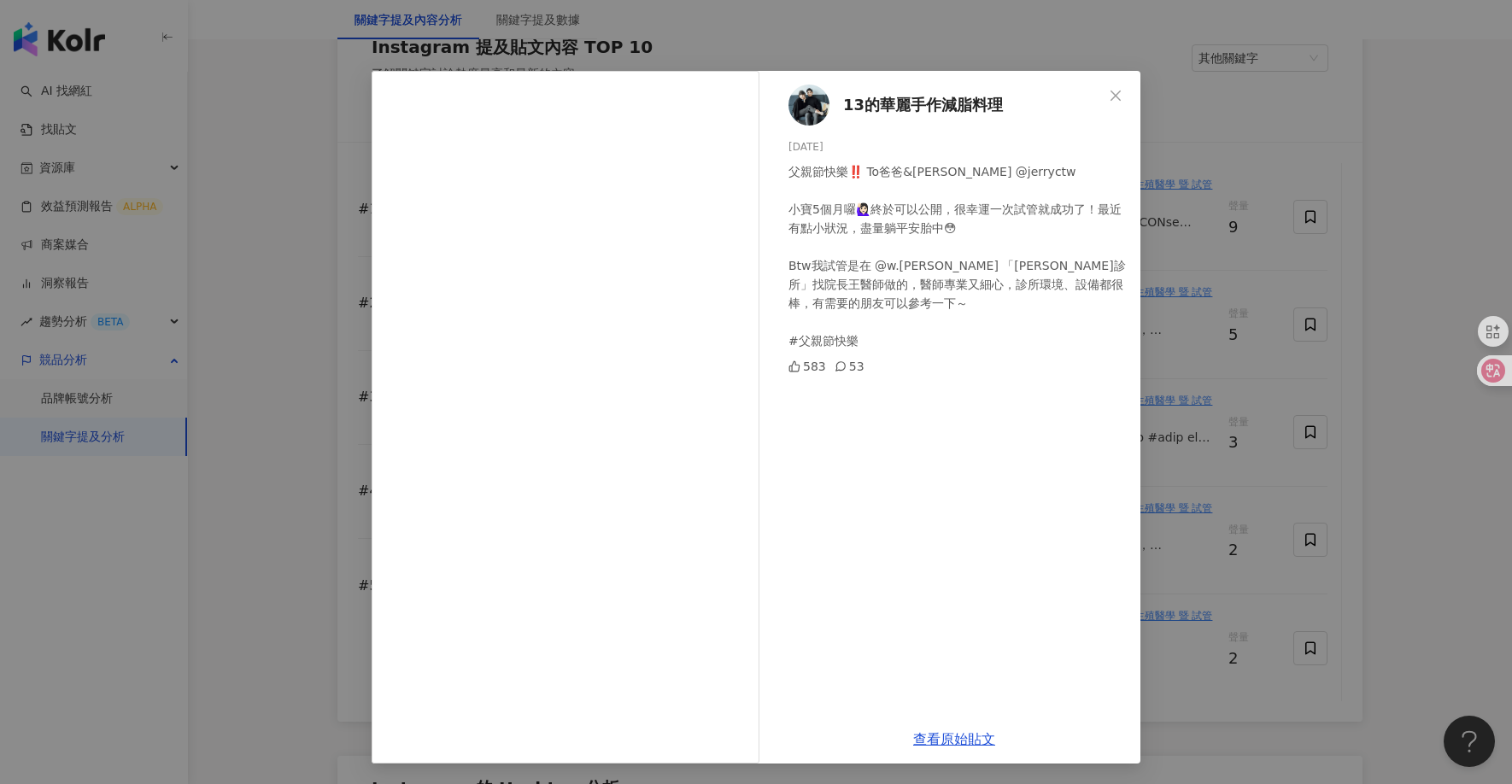
click at [297, 301] on div "13的華麗手作減脂料理 [DATE] 父親節快樂‼️ To爸爸&[PERSON_NAME] @jerryctw 小寶5個月囉🙋🏻‍♀️終於可以公開，很幸運一次…" at bounding box center [756, 392] width 1512 height 784
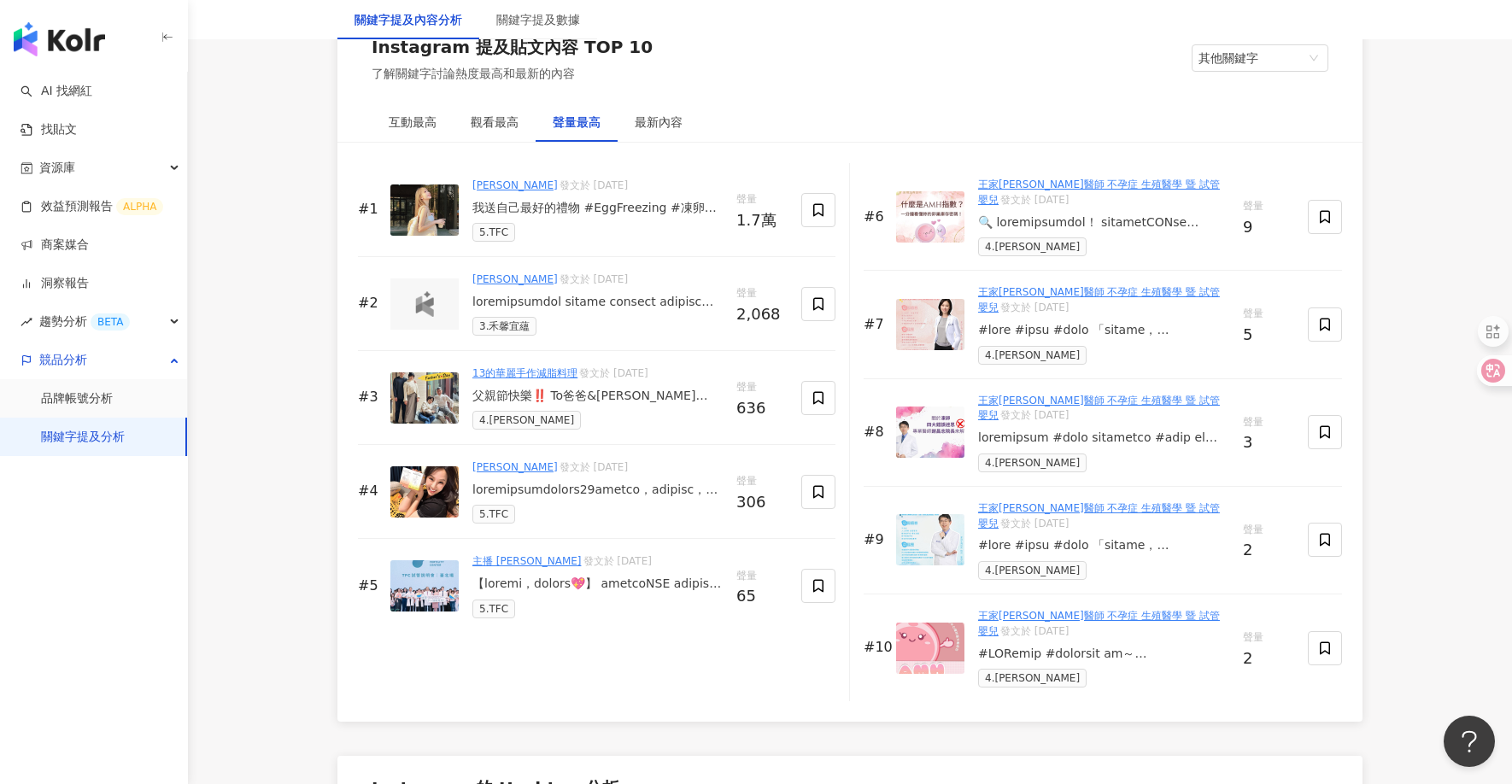
click at [602, 297] on div at bounding box center [597, 302] width 251 height 17
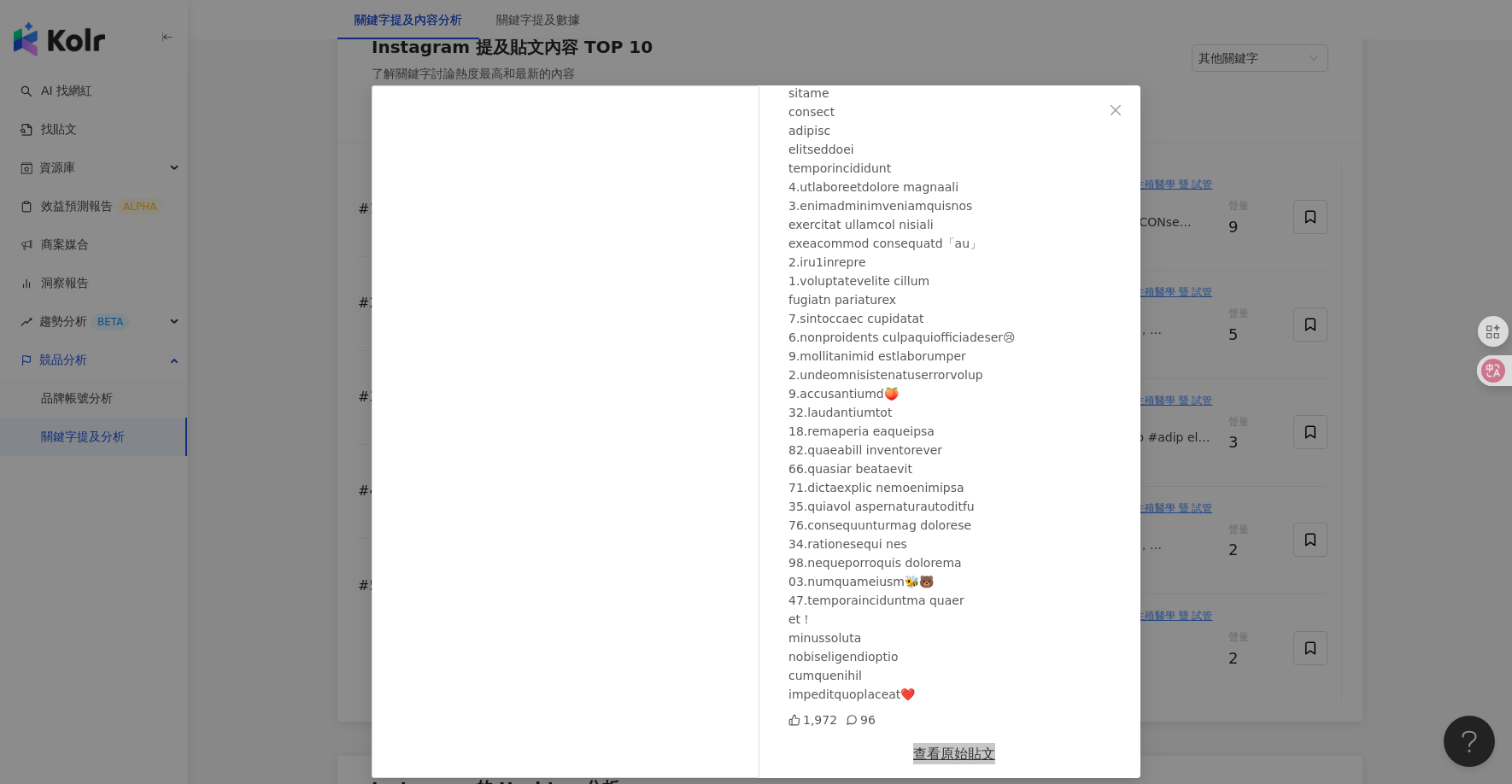
scroll to position [0, 0]
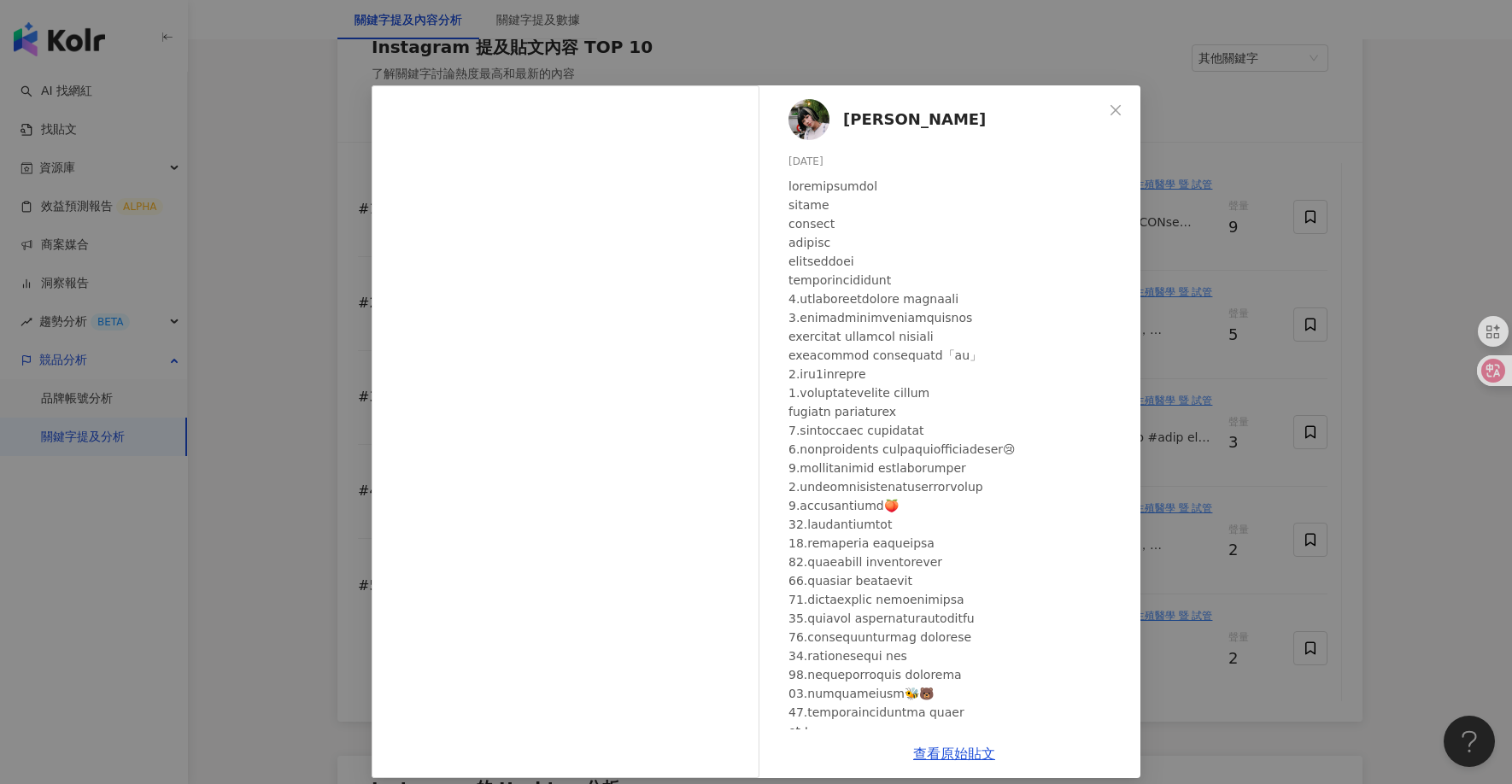
click at [296, 394] on div "艾波 [DATE] 1,972 96 查看原始貼文" at bounding box center [756, 392] width 1512 height 784
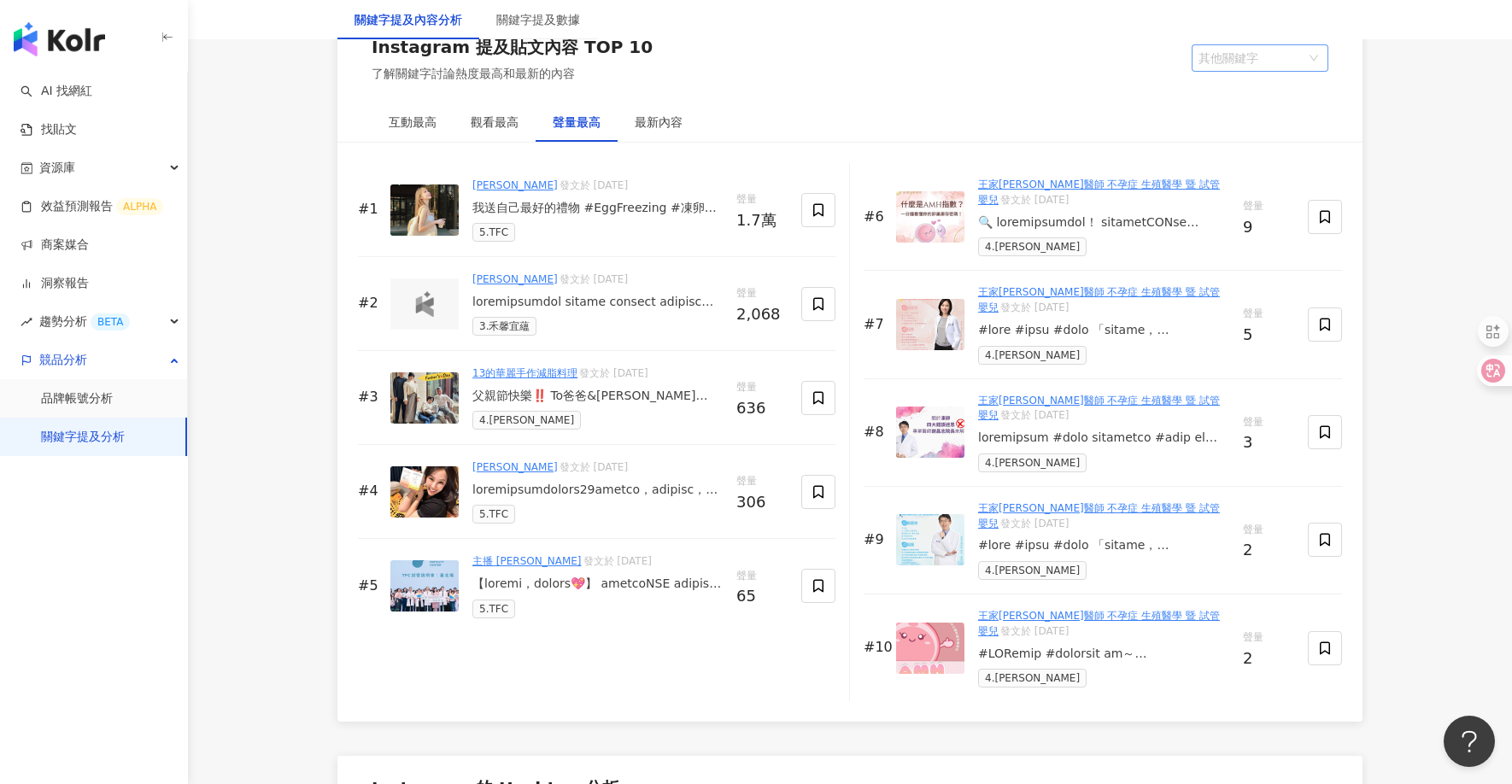
click at [1220, 54] on span "其他關鍵字" at bounding box center [1260, 57] width 123 height 26
click at [1225, 127] on div "我的關鍵字" at bounding box center [1260, 122] width 110 height 19
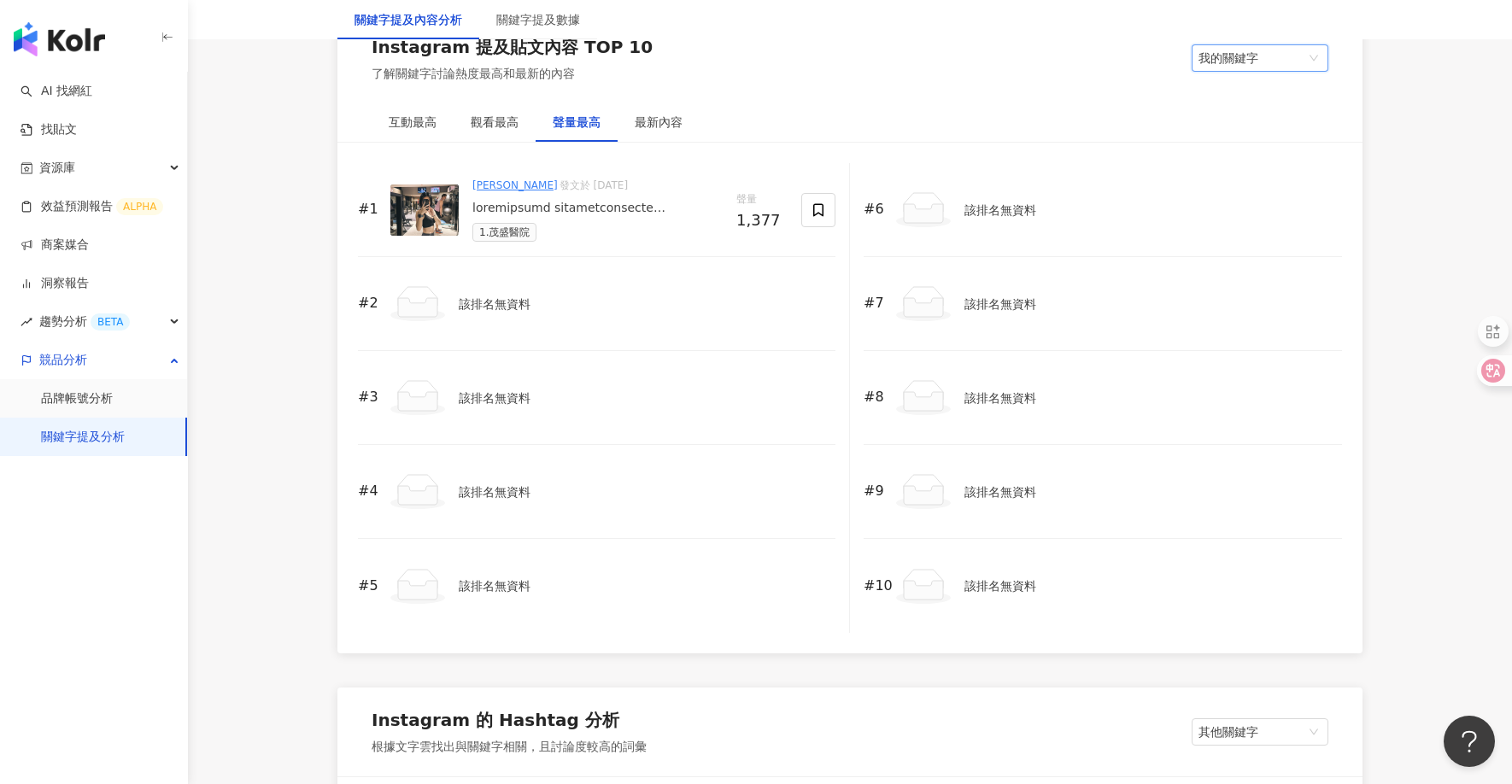
scroll to position [2600, 0]
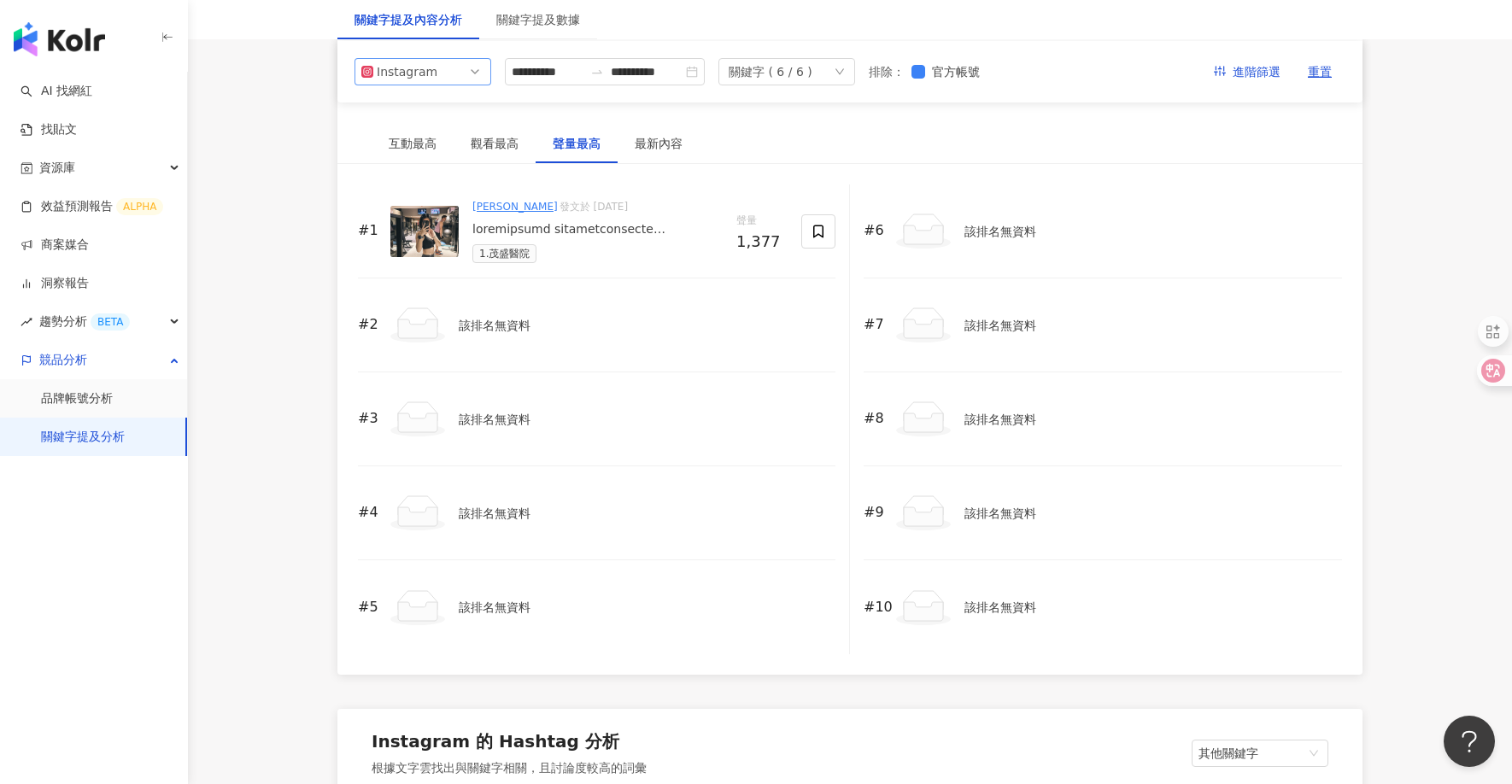
click at [437, 66] on span "Instagram" at bounding box center [422, 72] width 123 height 26
click at [429, 142] on div "Facebook" at bounding box center [411, 139] width 56 height 19
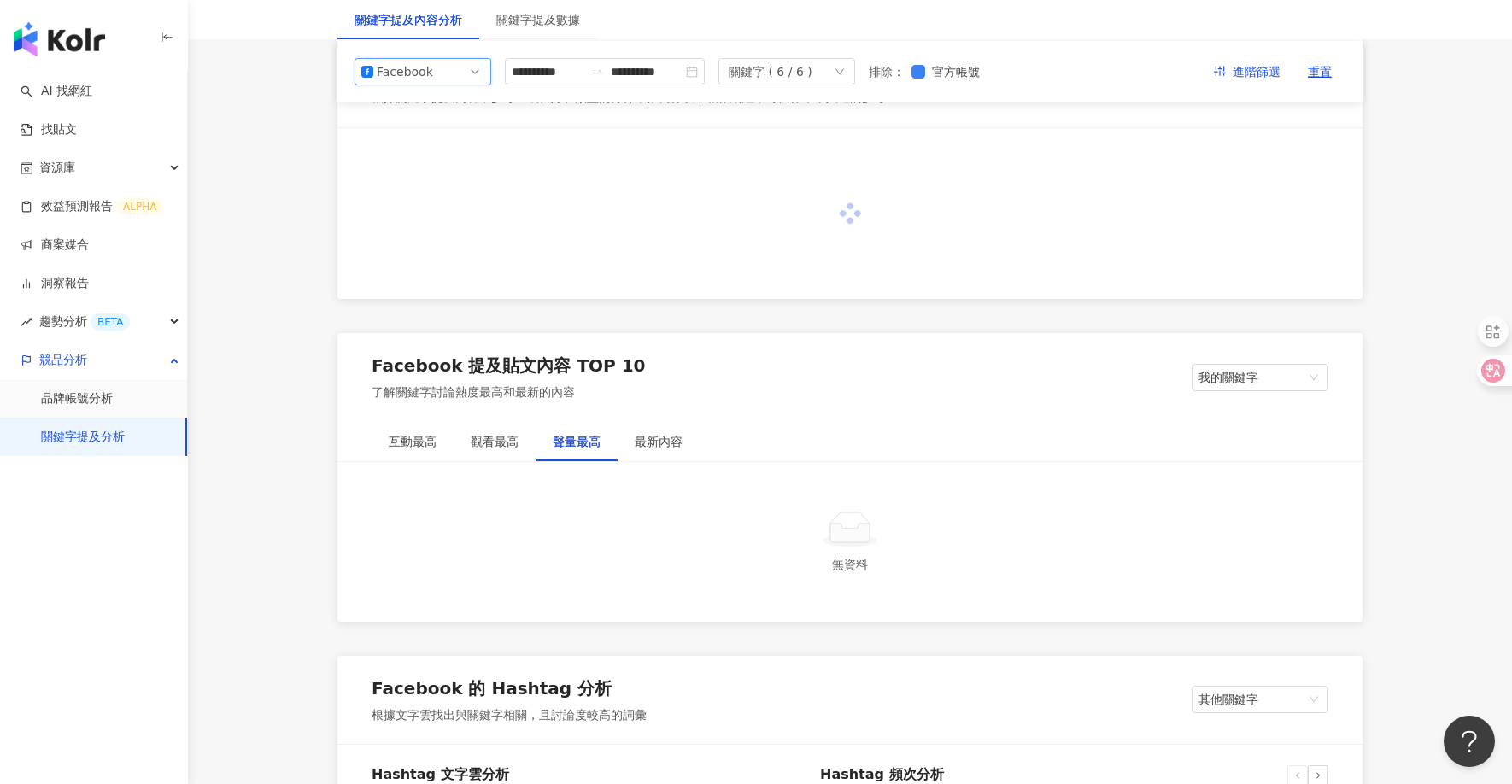
scroll to position [1915, 0]
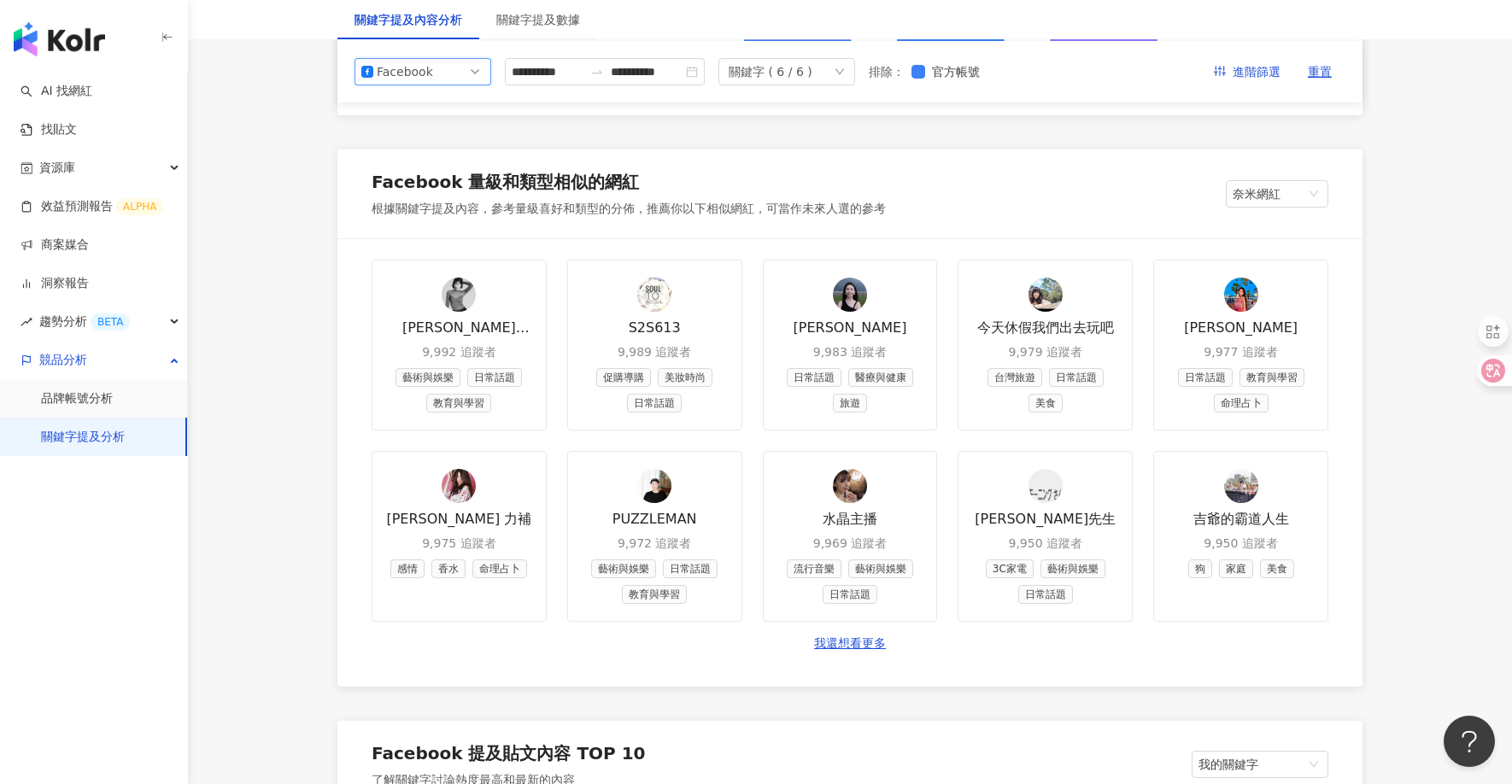
click at [426, 71] on div "Facebook" at bounding box center [404, 72] width 56 height 26
click at [425, 175] on div "YouTube" at bounding box center [411, 169] width 56 height 19
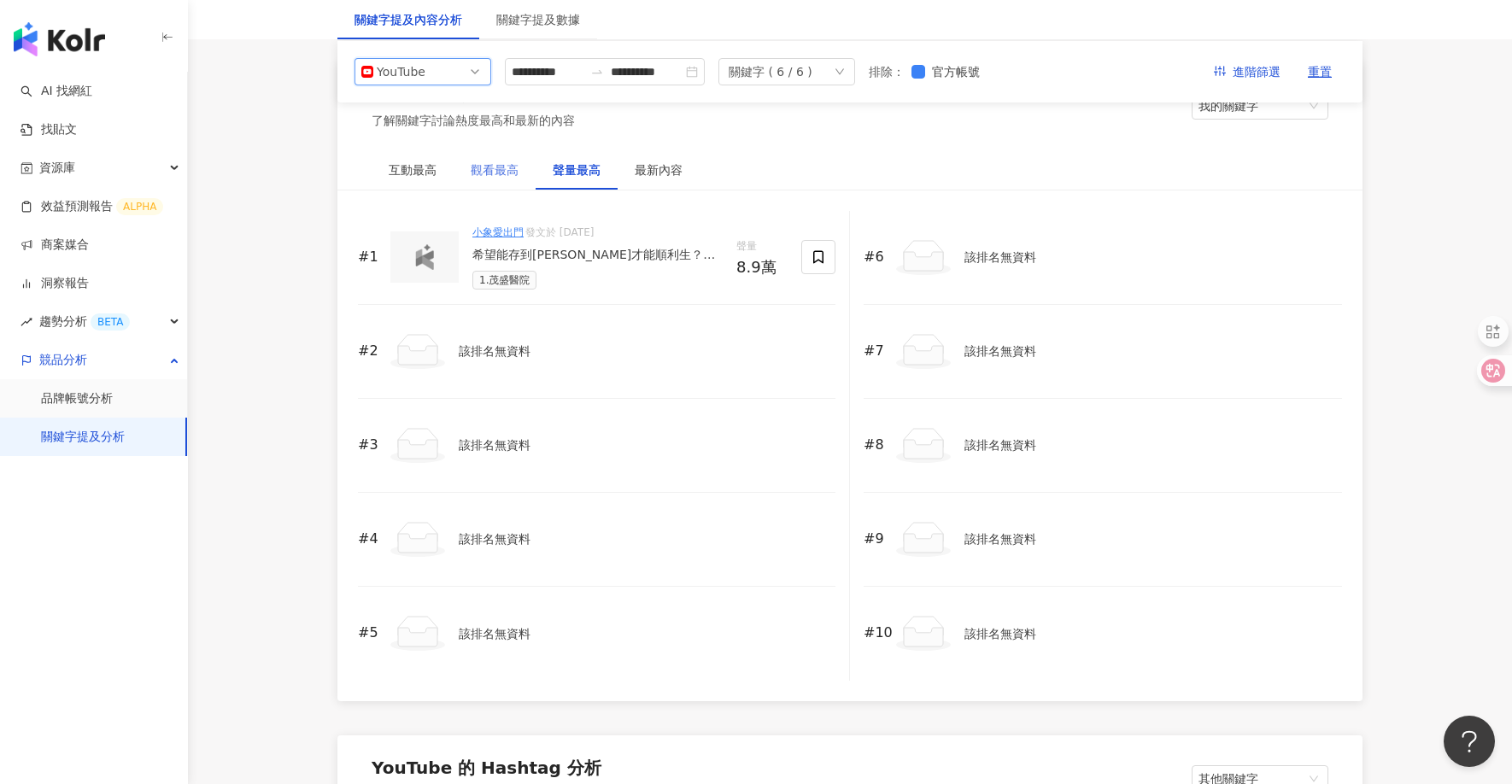
scroll to position [2209, 0]
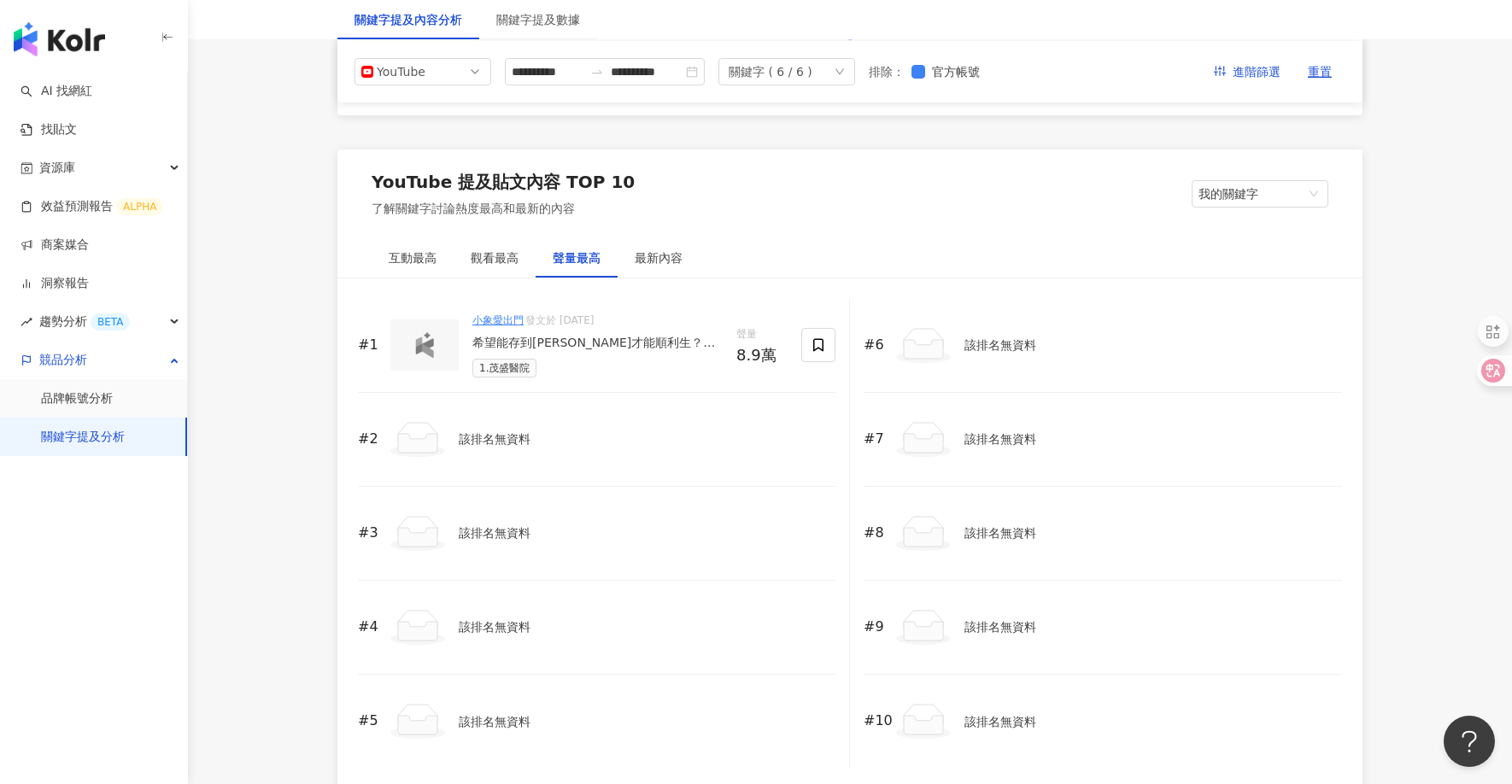
click at [644, 336] on div "希望能存到[PERSON_NAME]才能順利生？為了迎接未來的寶寶『蟹老闆』 連個胚胎都還沒出來，小名就想好了🤣 跟老謝這陣子特別回來找茂盛醫院做完整的備孕評…" at bounding box center [597, 343] width 251 height 17
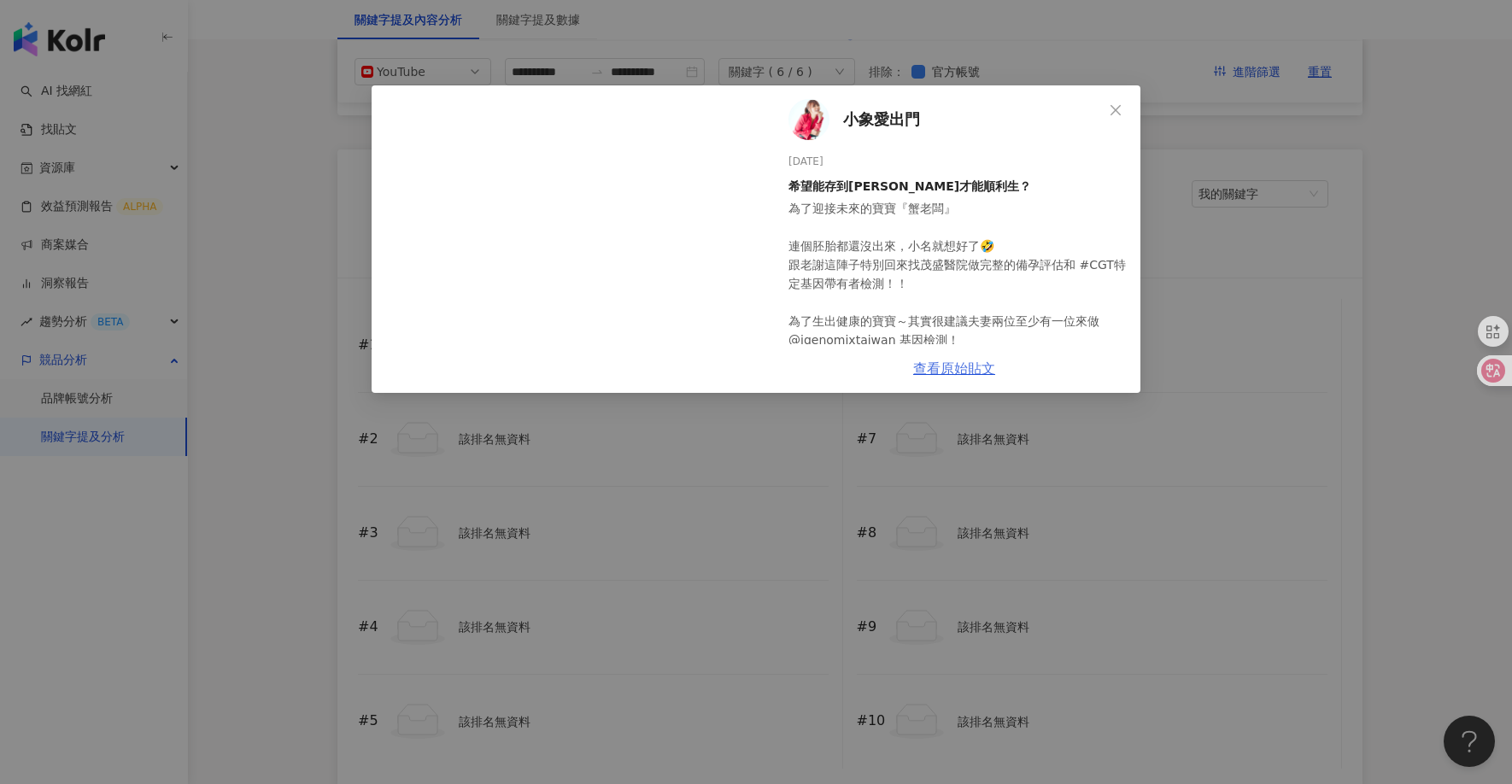
click at [953, 366] on link "查看原始貼文" at bounding box center [954, 368] width 82 height 16
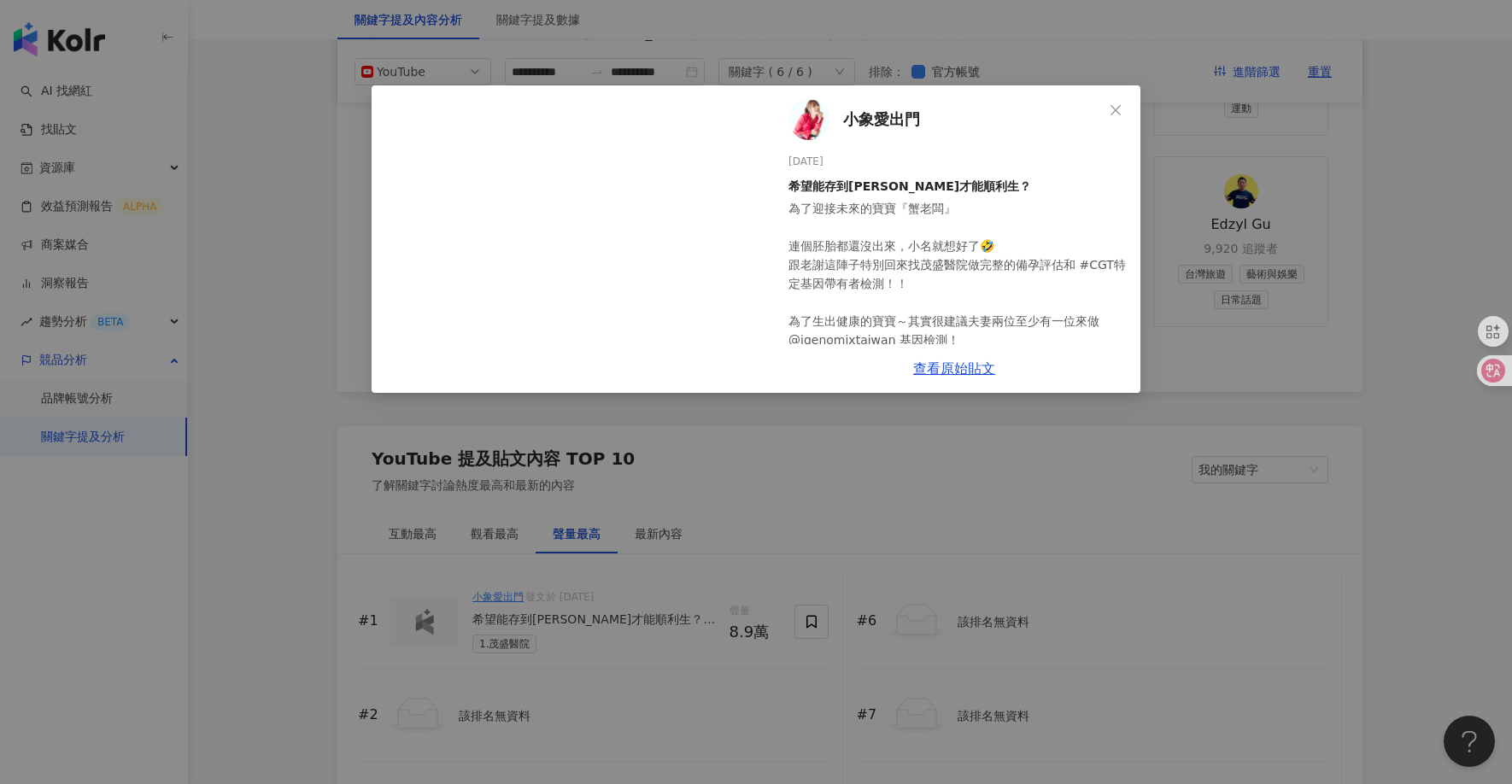
click at [1057, 54] on div "小象愛出門 [DATE] 希望能存到[PERSON_NAME]才能順利生？ 為了迎接未來的寶寶『蟹老闆』 連個胚胎都還沒出來，小名就想好了🤣 跟老謝這陣子特別…" at bounding box center [756, 392] width 1512 height 784
click at [1112, 107] on icon "close" at bounding box center [1115, 110] width 13 height 13
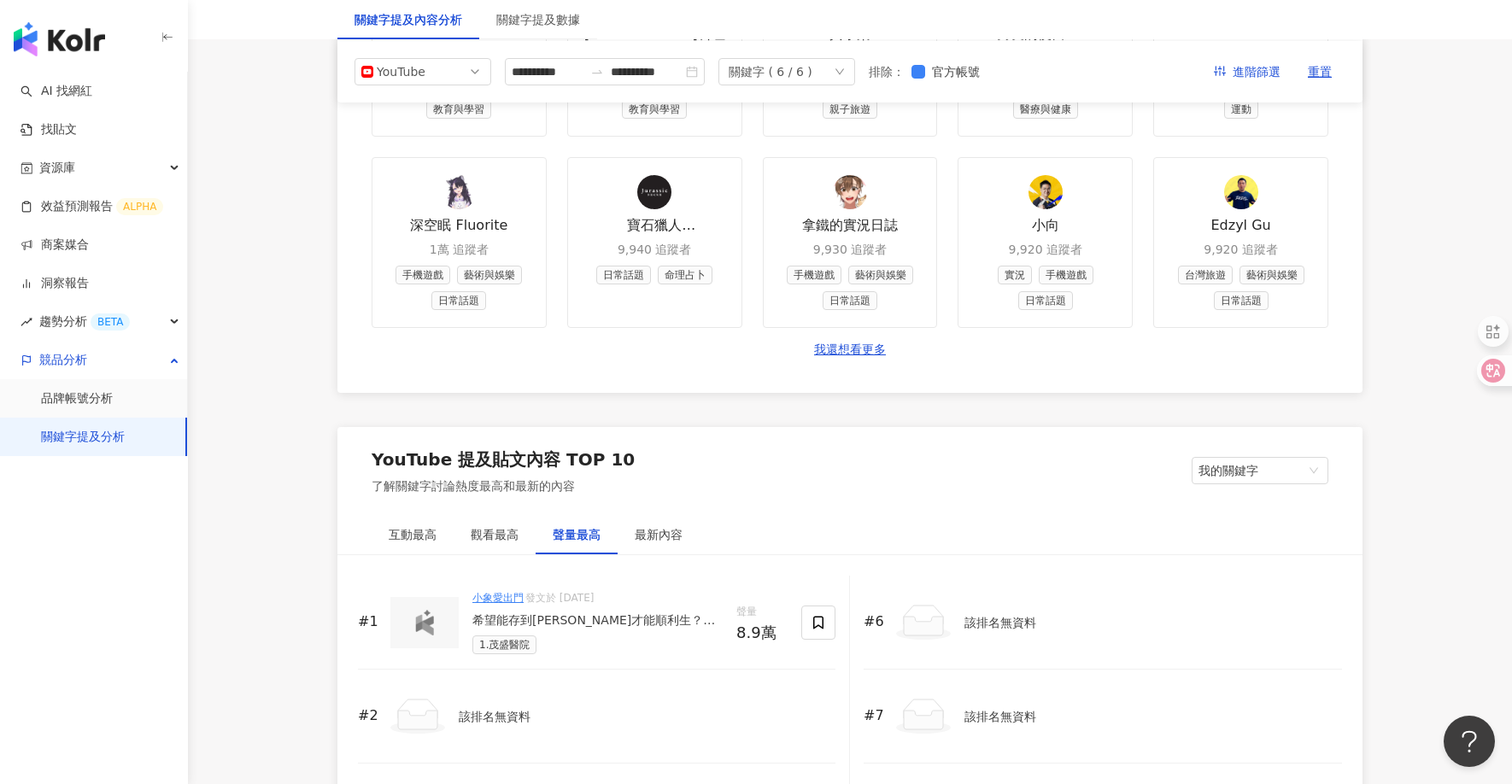
scroll to position [1960, 0]
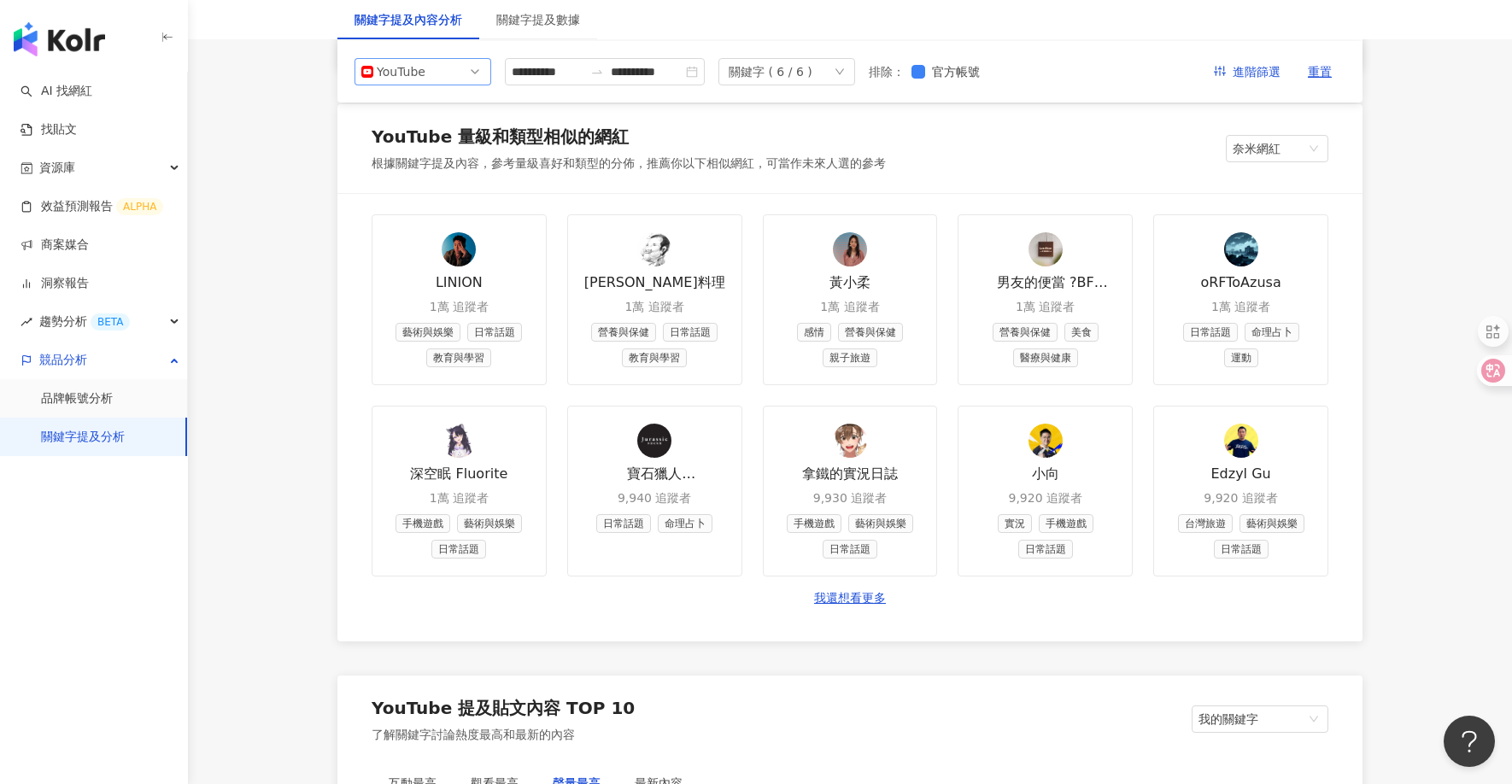
click at [369, 66] on icon at bounding box center [367, 71] width 12 height 12
click at [420, 202] on div "Threads" at bounding box center [411, 198] width 56 height 19
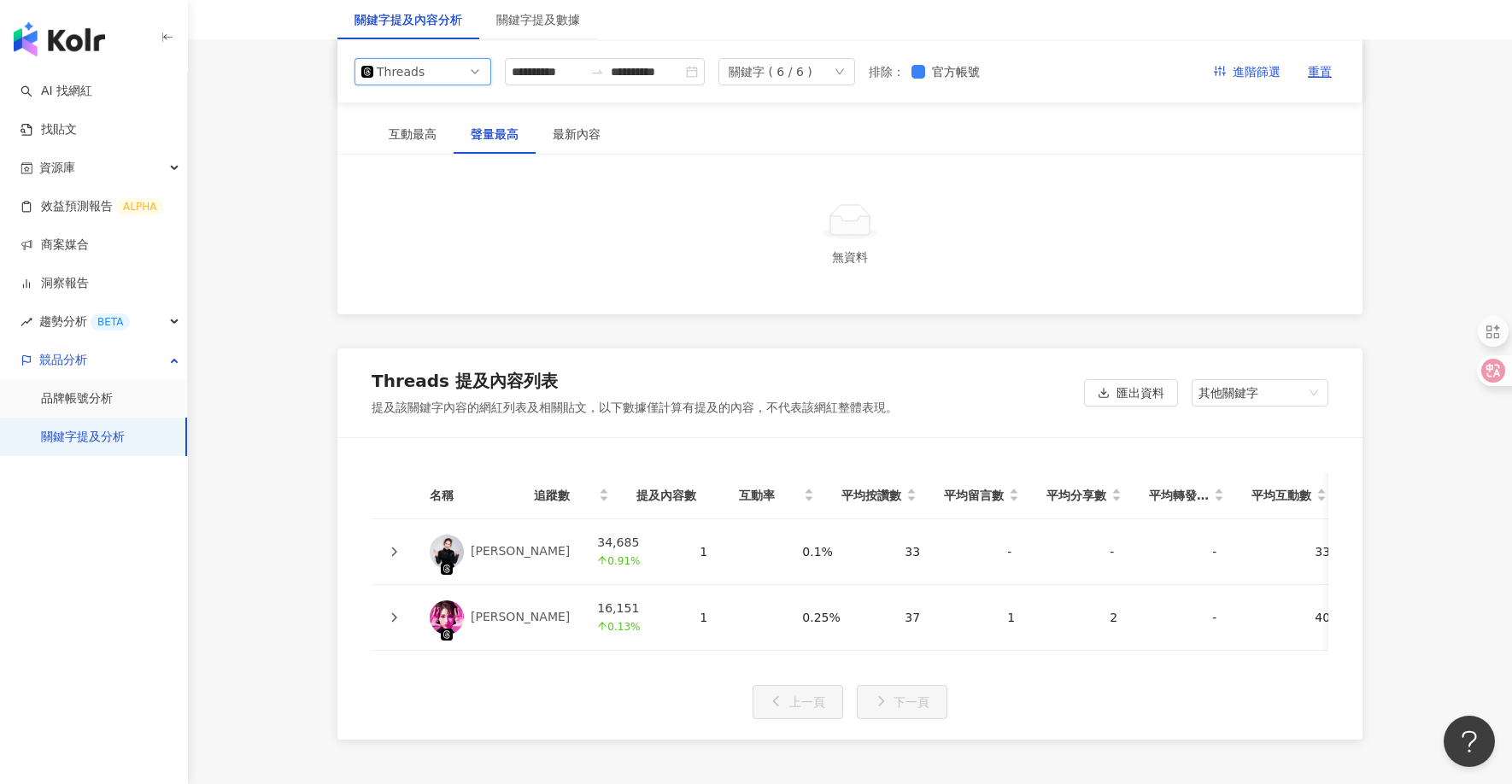
scroll to position [1569, 0]
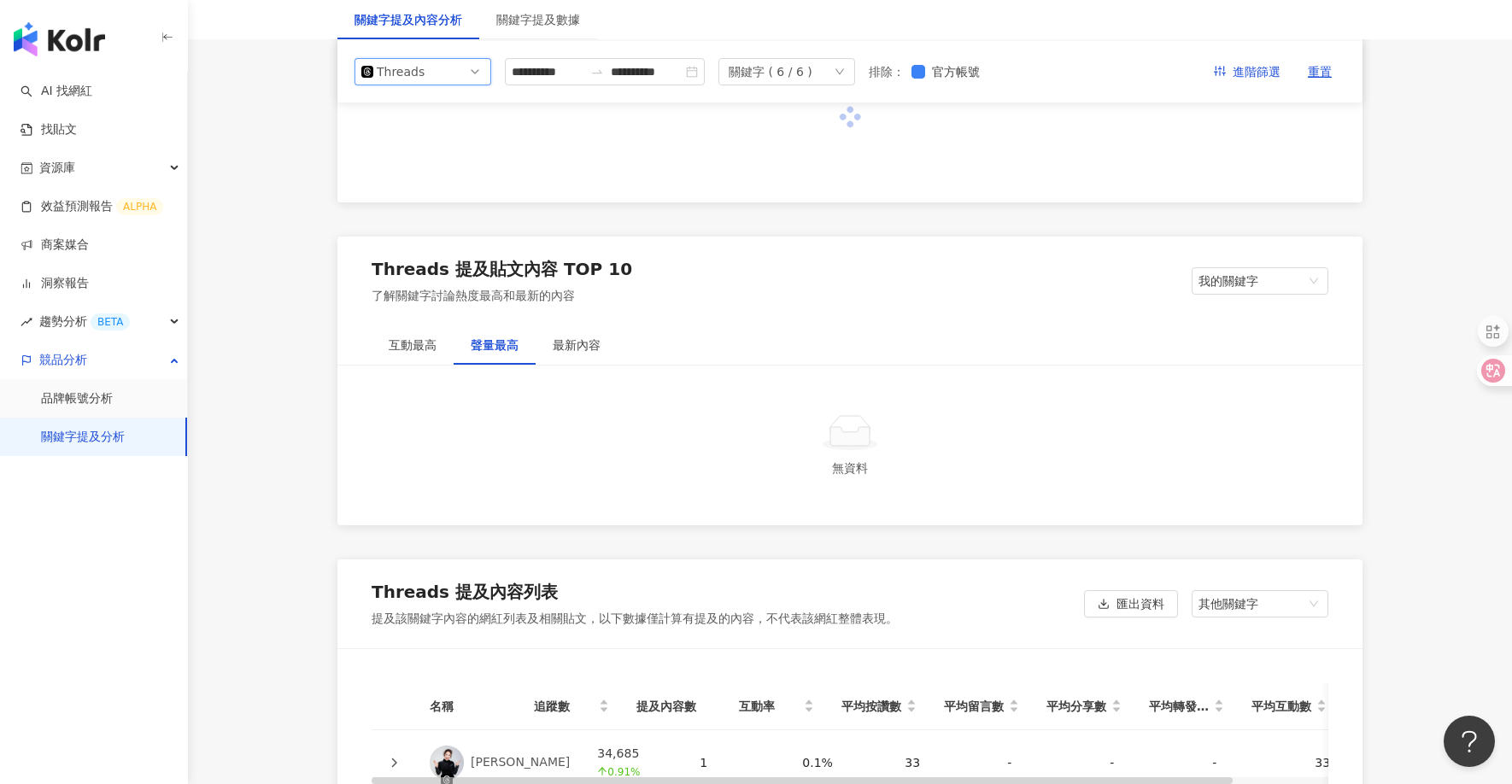
click at [420, 74] on div "Threads" at bounding box center [404, 72] width 56 height 26
click at [415, 116] on div "Instagram" at bounding box center [411, 110] width 56 height 19
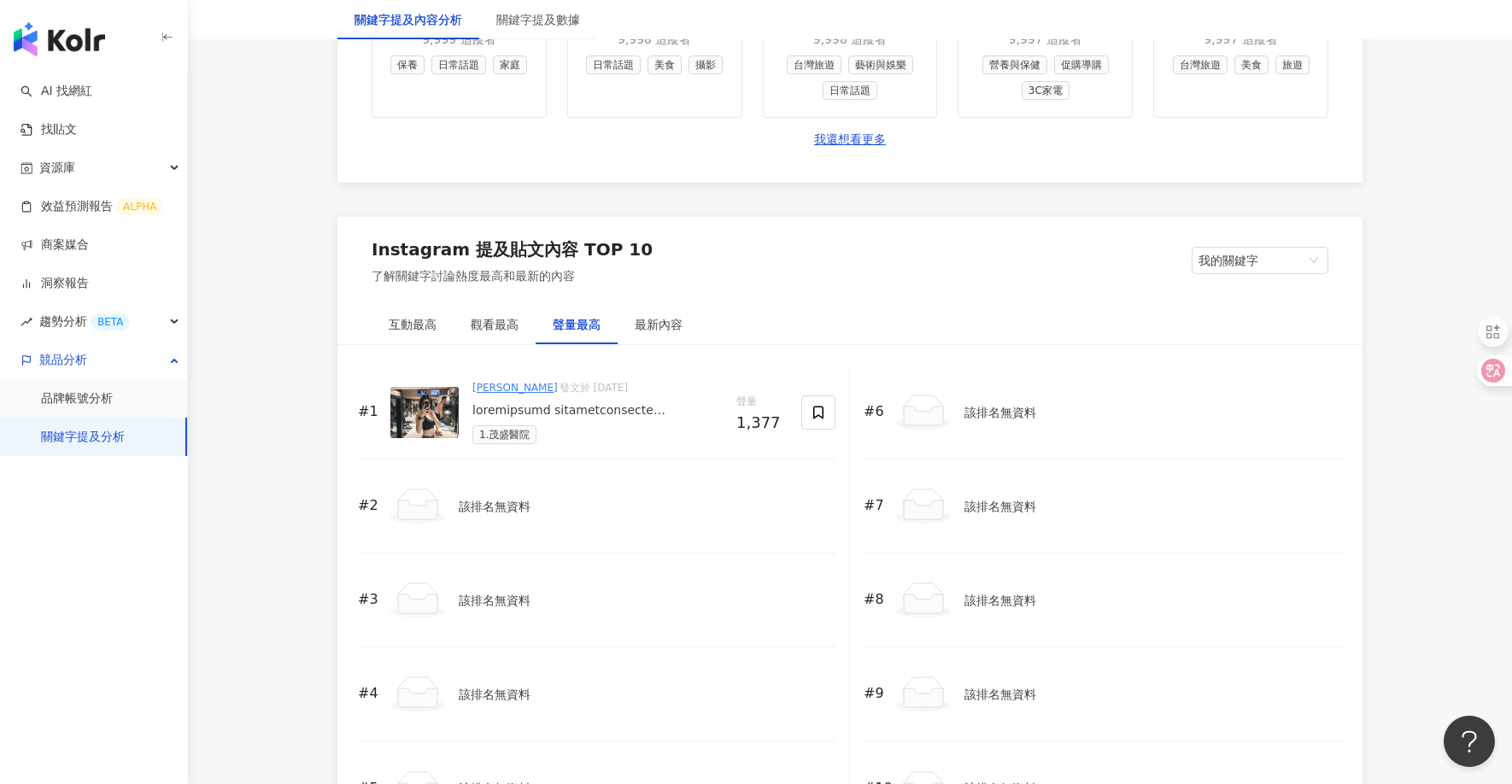
scroll to position [2506, 0]
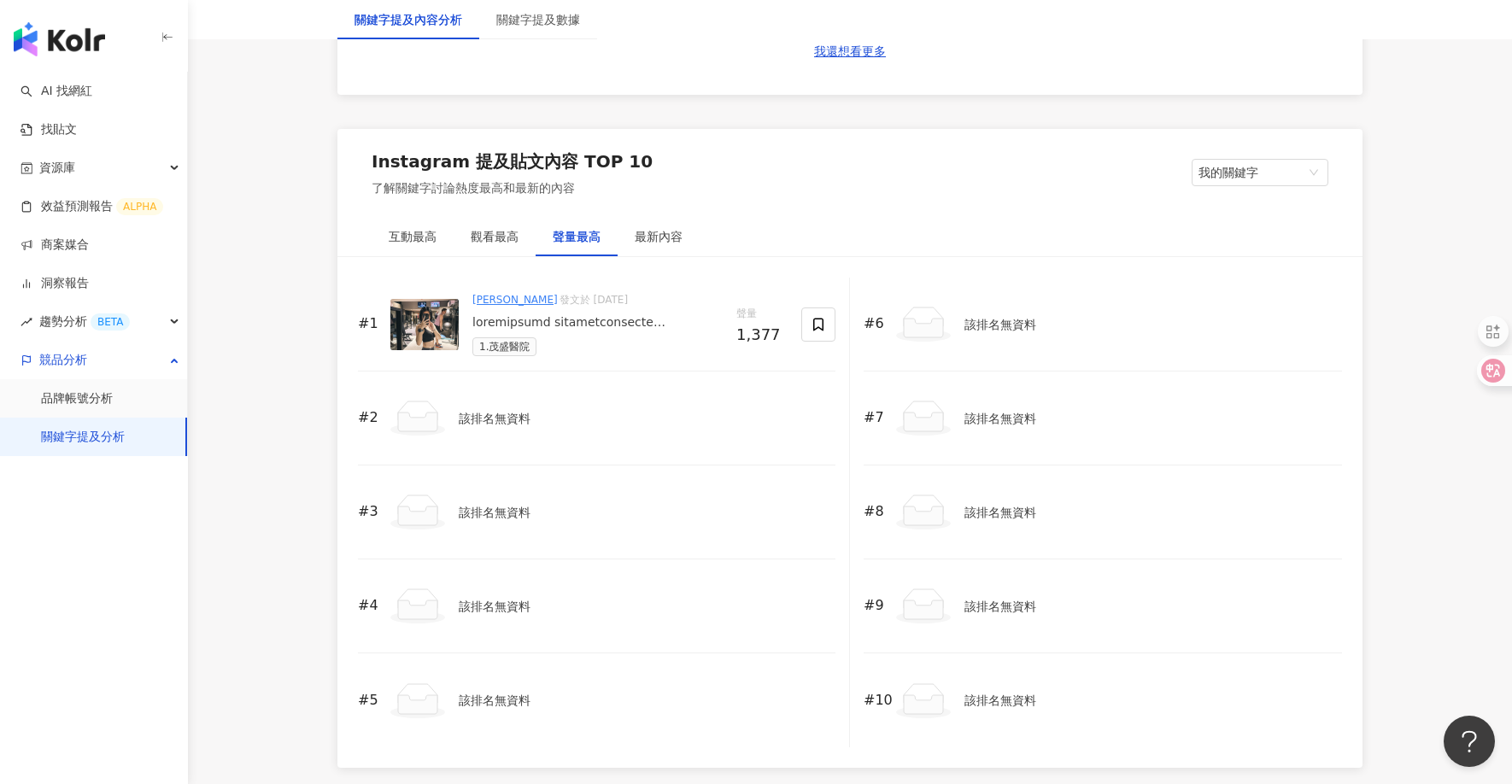
click at [596, 317] on div at bounding box center [597, 322] width 251 height 17
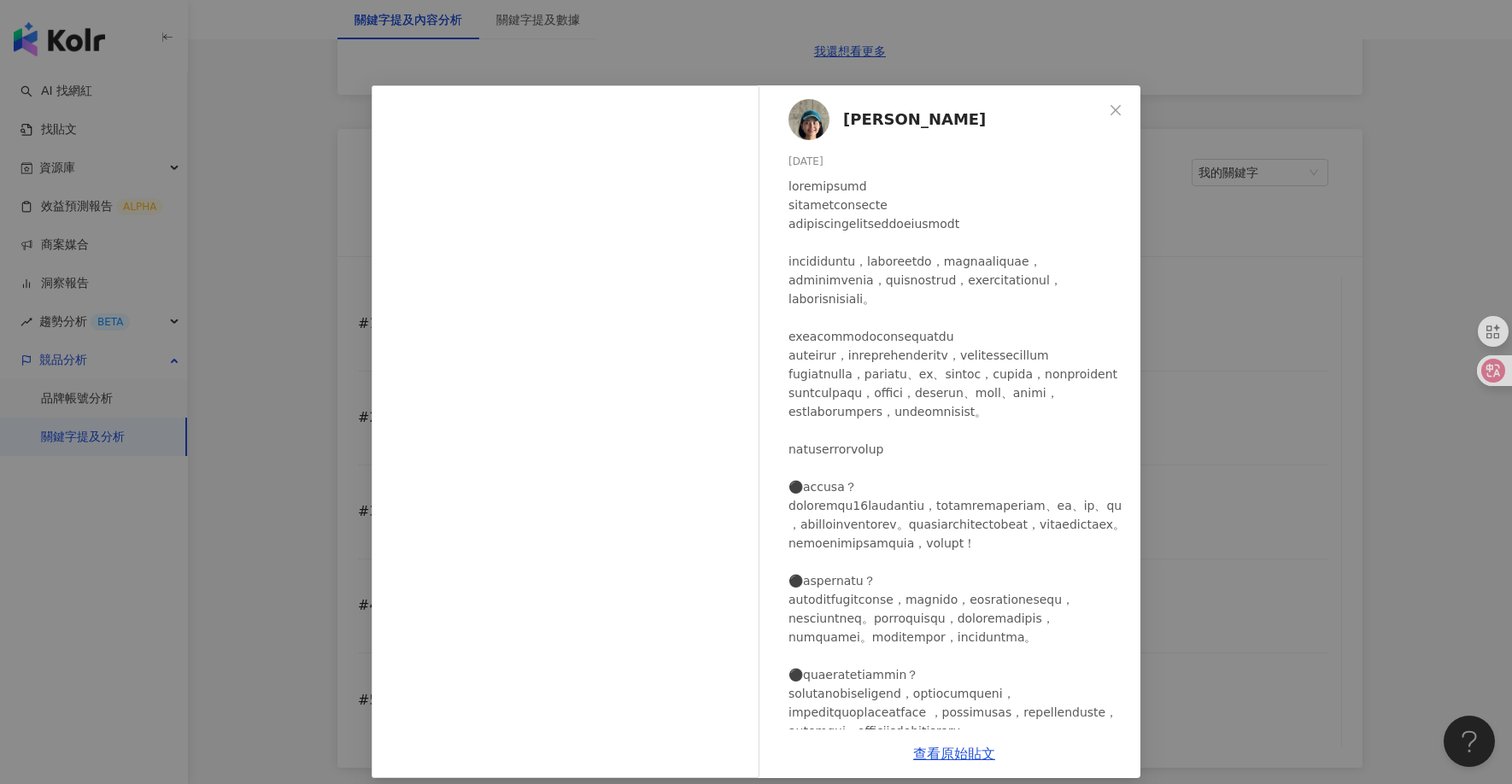
click at [1244, 423] on div "[PERSON_NAME] [DATE] 1,377 查看原始貼文" at bounding box center [756, 392] width 1512 height 784
click at [321, 308] on div "[PERSON_NAME] [DATE] 1,377 查看原始貼文" at bounding box center [756, 392] width 1512 height 784
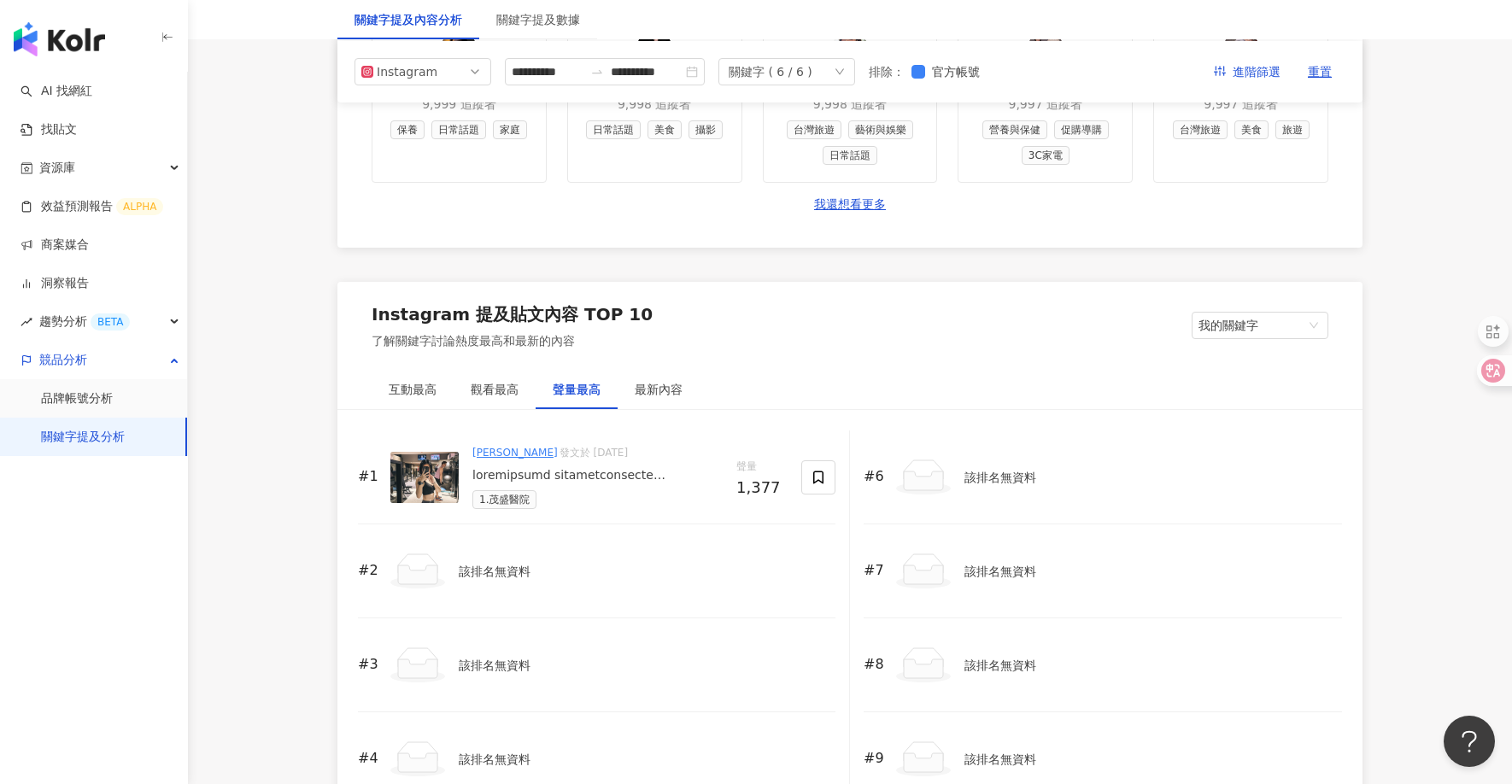
scroll to position [2343, 0]
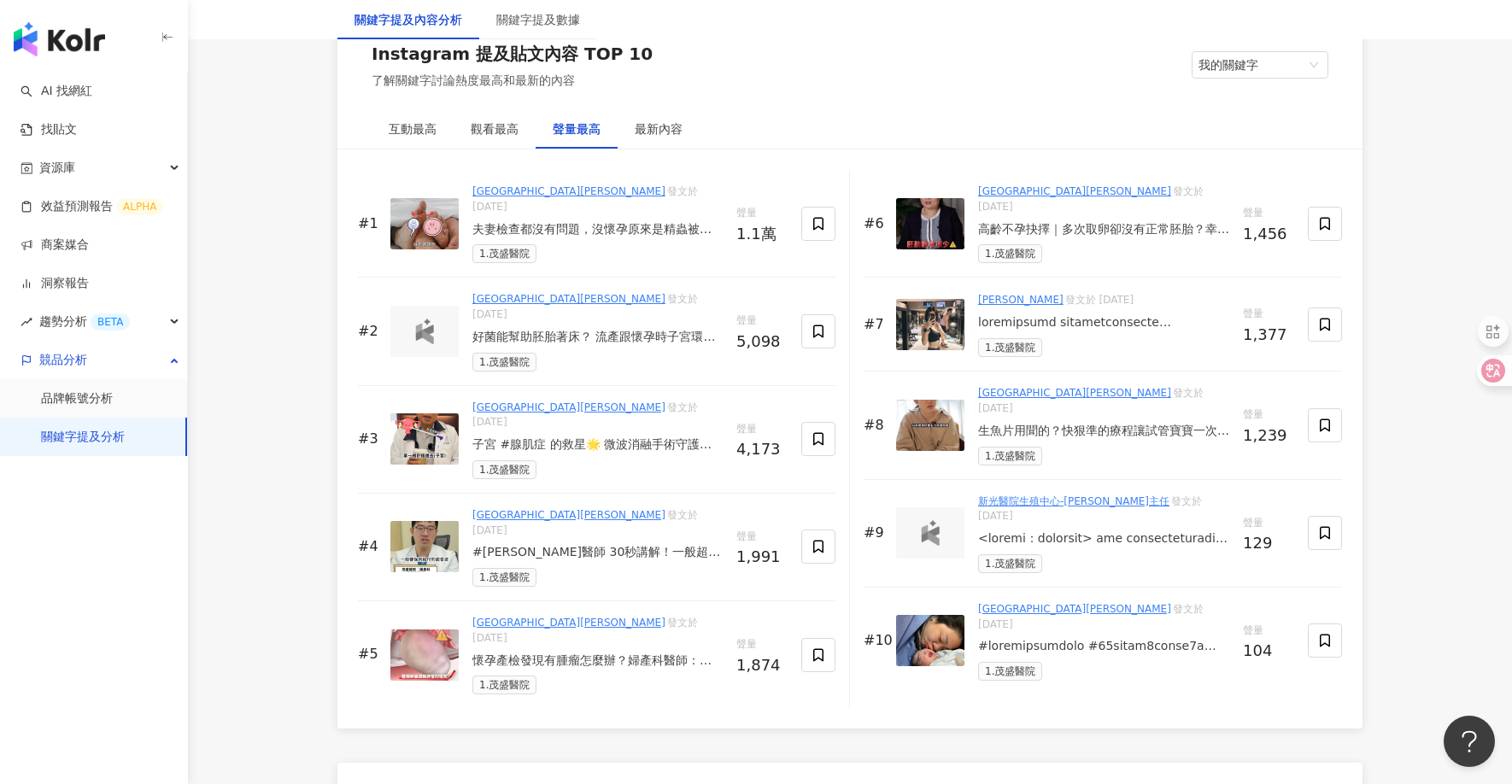
scroll to position [2625, 0]
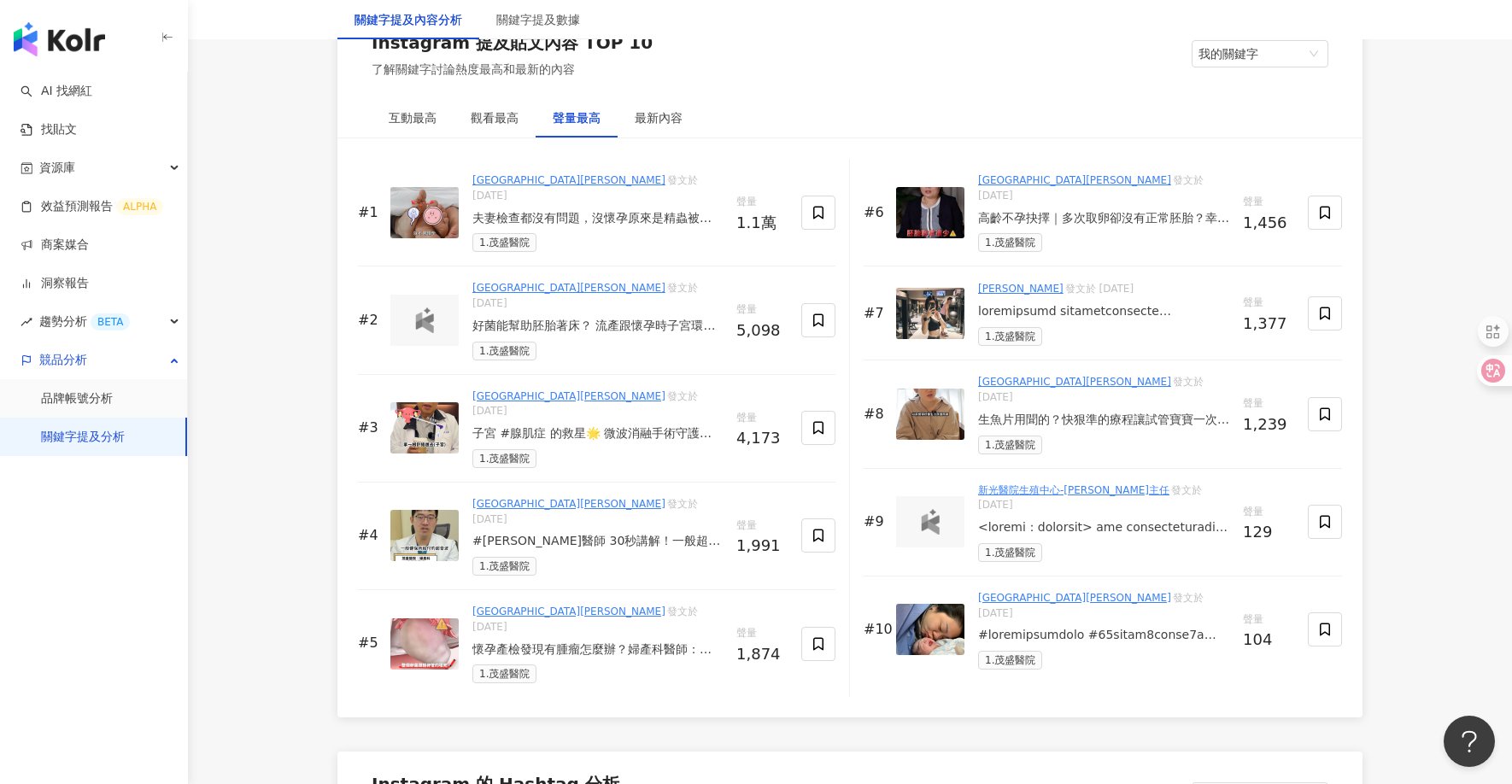
click at [663, 318] on div "好菌能幫助胚胎著床？ 流產跟懷孕時子宮環境差在這！ #[PERSON_NAME]#生殖醫學 #[GEOGRAPHIC_DATA]" at bounding box center [597, 326] width 251 height 17
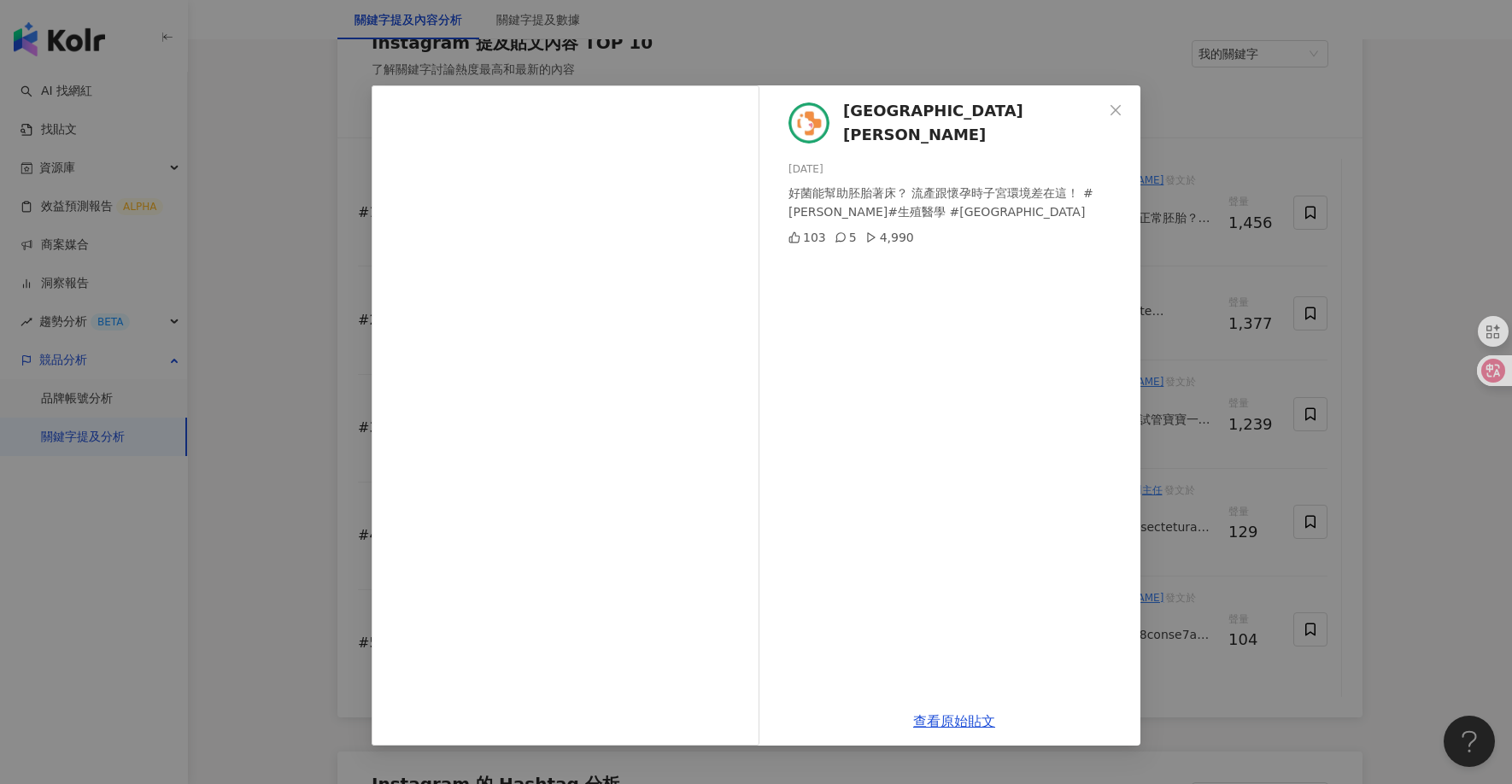
click at [307, 297] on div "茂盛醫院 [PERSON_NAME] Women's Hospital [DATE] 好菌能幫助胚胎著床？ 流產跟懷孕時子宮環境差在這！ #[PERSON_N…" at bounding box center [756, 392] width 1512 height 784
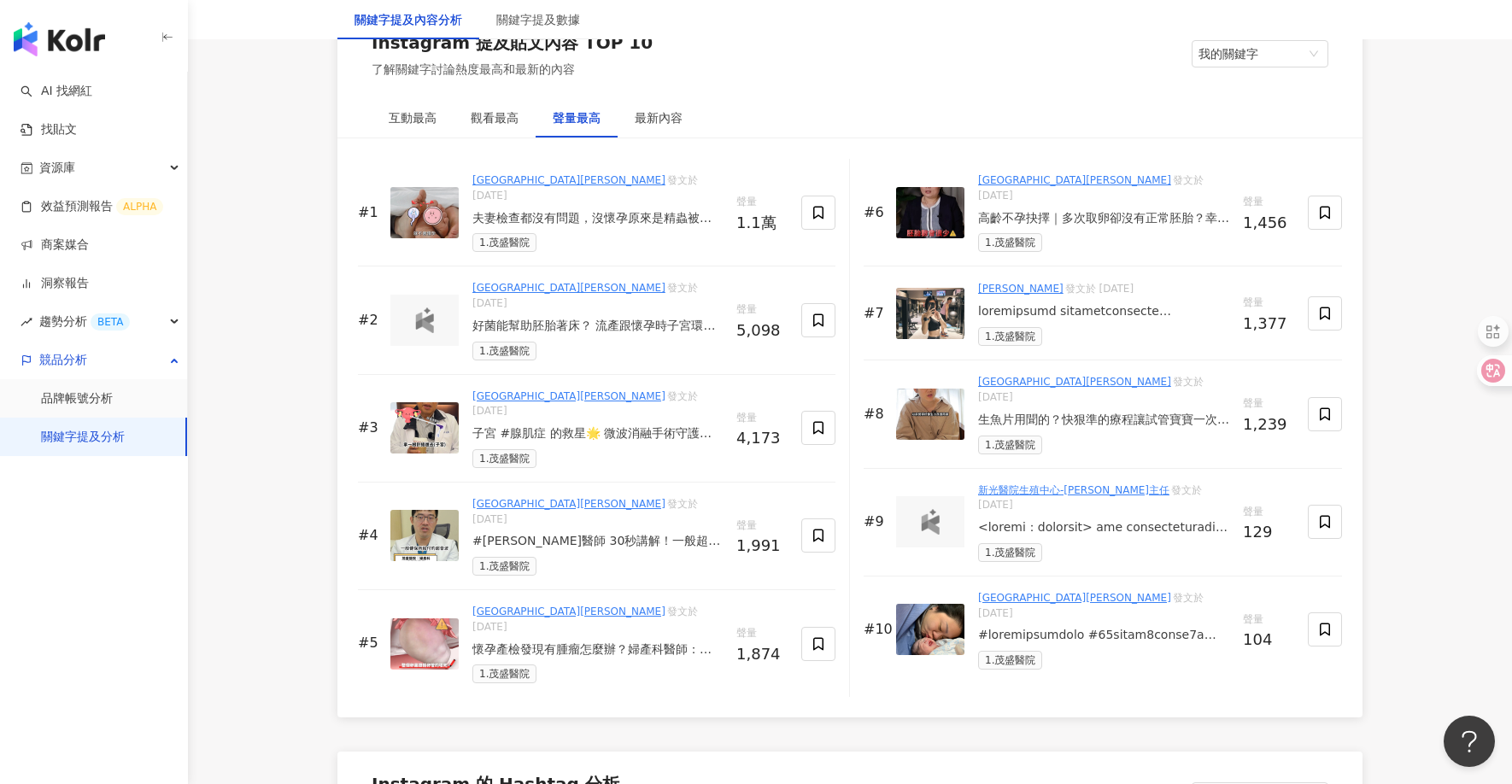
click at [642, 426] on div "子宮 #腺肌症 的救星🌟 微波消融手術守護妳的生育力🤰 #茂盛醫院 #茂盛生殖 #婦產科 #不孕科 #婦科手術" at bounding box center [597, 434] width 251 height 17
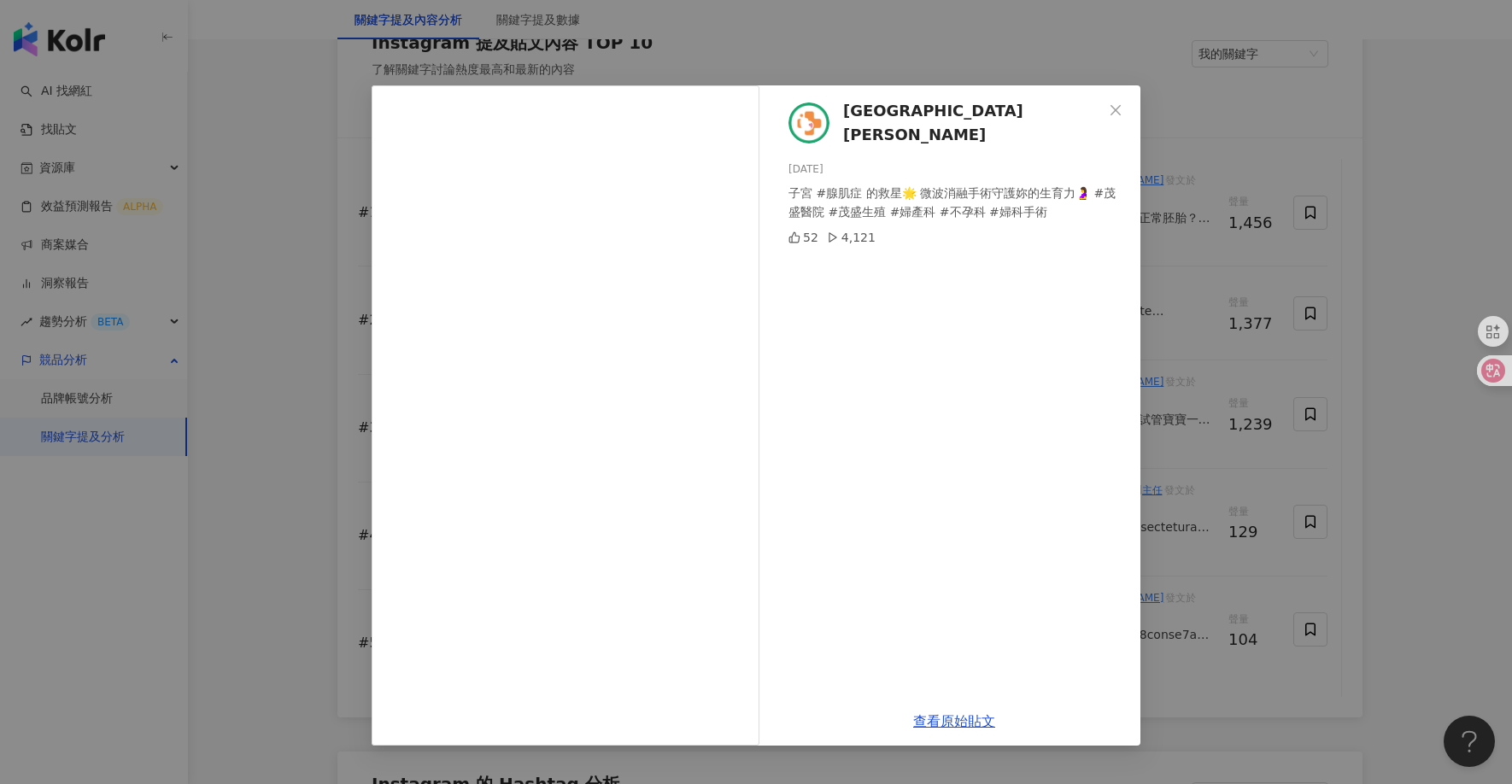
click at [310, 319] on div "[GEOGRAPHIC_DATA][PERSON_NAME] [DATE] 子宮 #腺肌症 的救星🌟 微波消融手術守護妳的生育力🤰 #茂盛醫院 #茂盛生殖 #…" at bounding box center [756, 392] width 1512 height 784
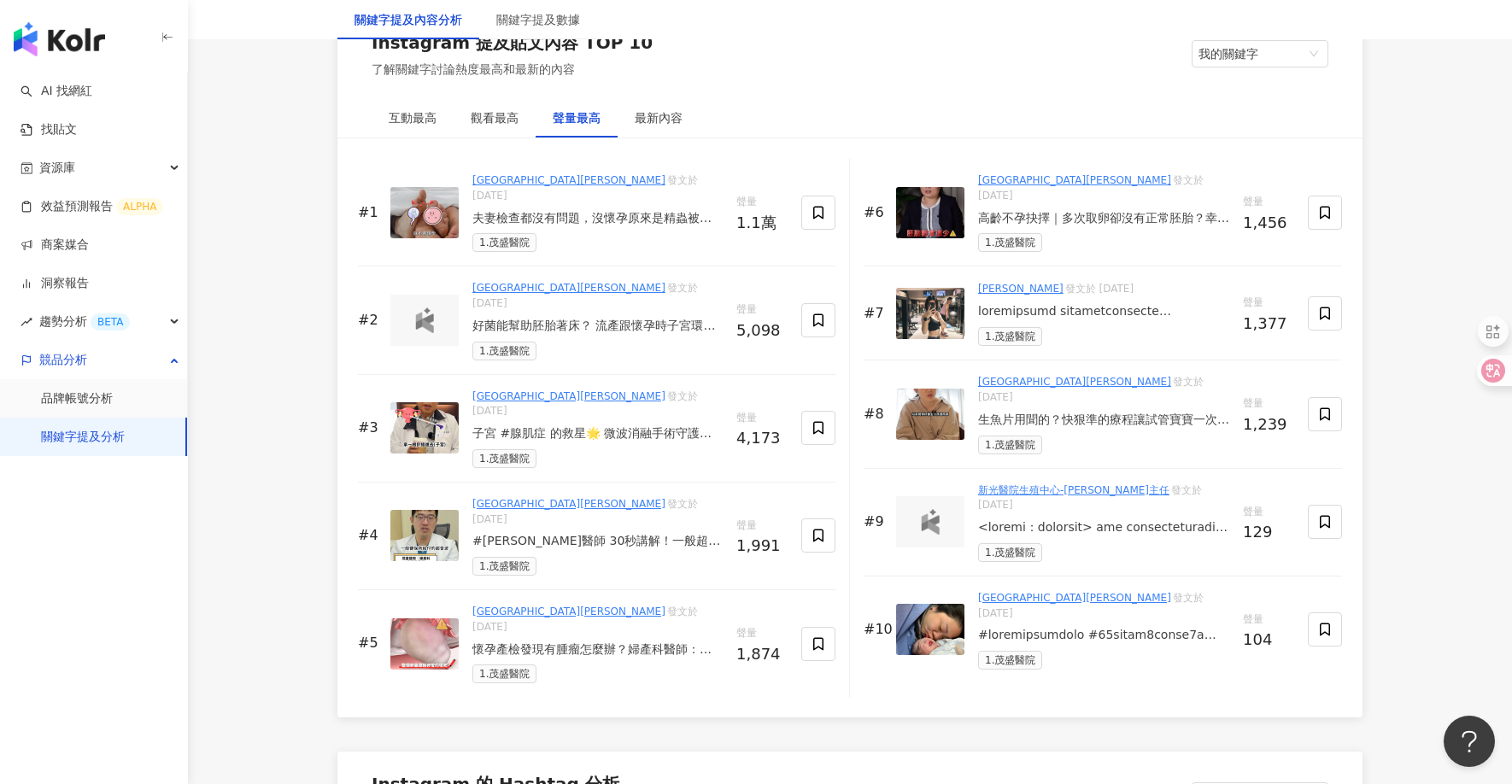
click at [624, 533] on div "#[PERSON_NAME]醫師 30秒講解！一般超音波vs高層次超音波，到底差在哪？👶🔍 #茂盛醫院 #婦產科 #超音波 #高層次超音波 #產檢" at bounding box center [597, 541] width 251 height 17
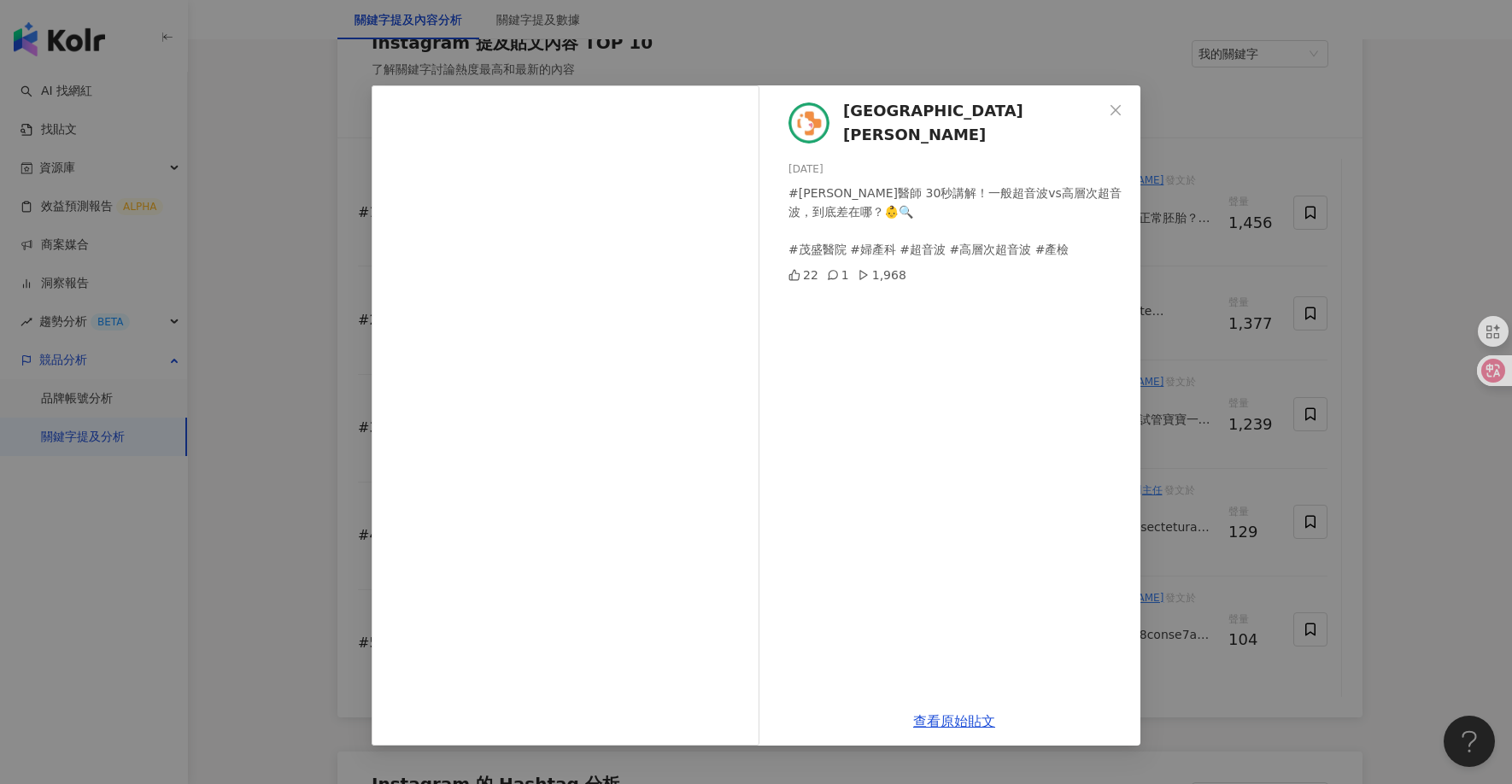
click at [252, 361] on div "[GEOGRAPHIC_DATA][PERSON_NAME] [DATE] #[PERSON_NAME]醫師 30秒講解！一般超音波vs高層次超音波，到底差在…" at bounding box center [756, 392] width 1512 height 784
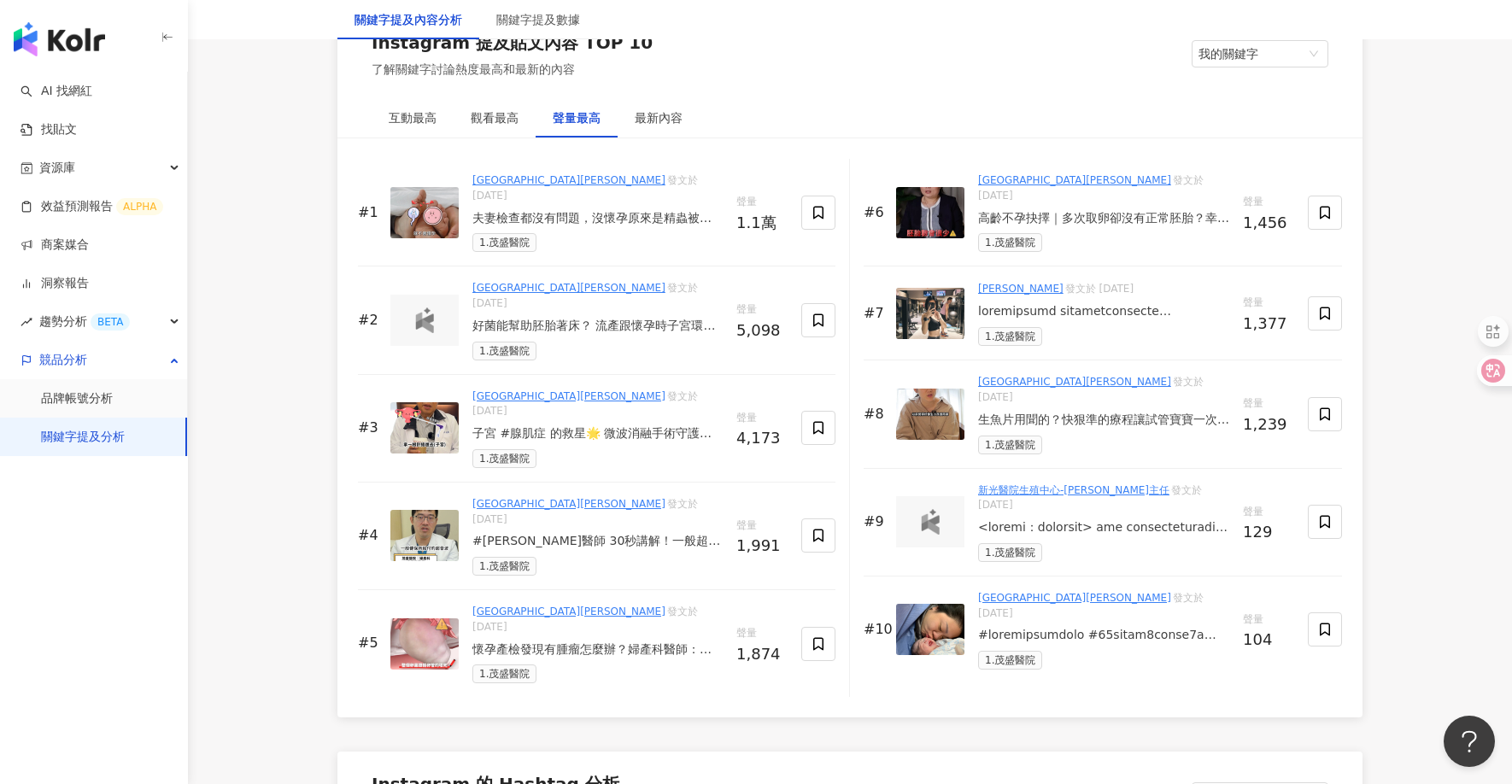
click at [590, 603] on div "[GEOGRAPHIC_DATA][PERSON_NAME] 發文於 [DATE] 懷孕產檢發現有腫瘤怎麼辦？婦產科醫師：達到XX一定建議先開掉！ #懷孕 #…" at bounding box center [597, 643] width 251 height 79
click at [596, 641] on div "懷孕產檢發現有腫瘤怎麼辦？婦產科醫師：達到XX一定建議先開掉！ #懷孕 #婦科手術 #茂盛醫院 #[PERSON_NAME]醫師" at bounding box center [597, 649] width 251 height 17
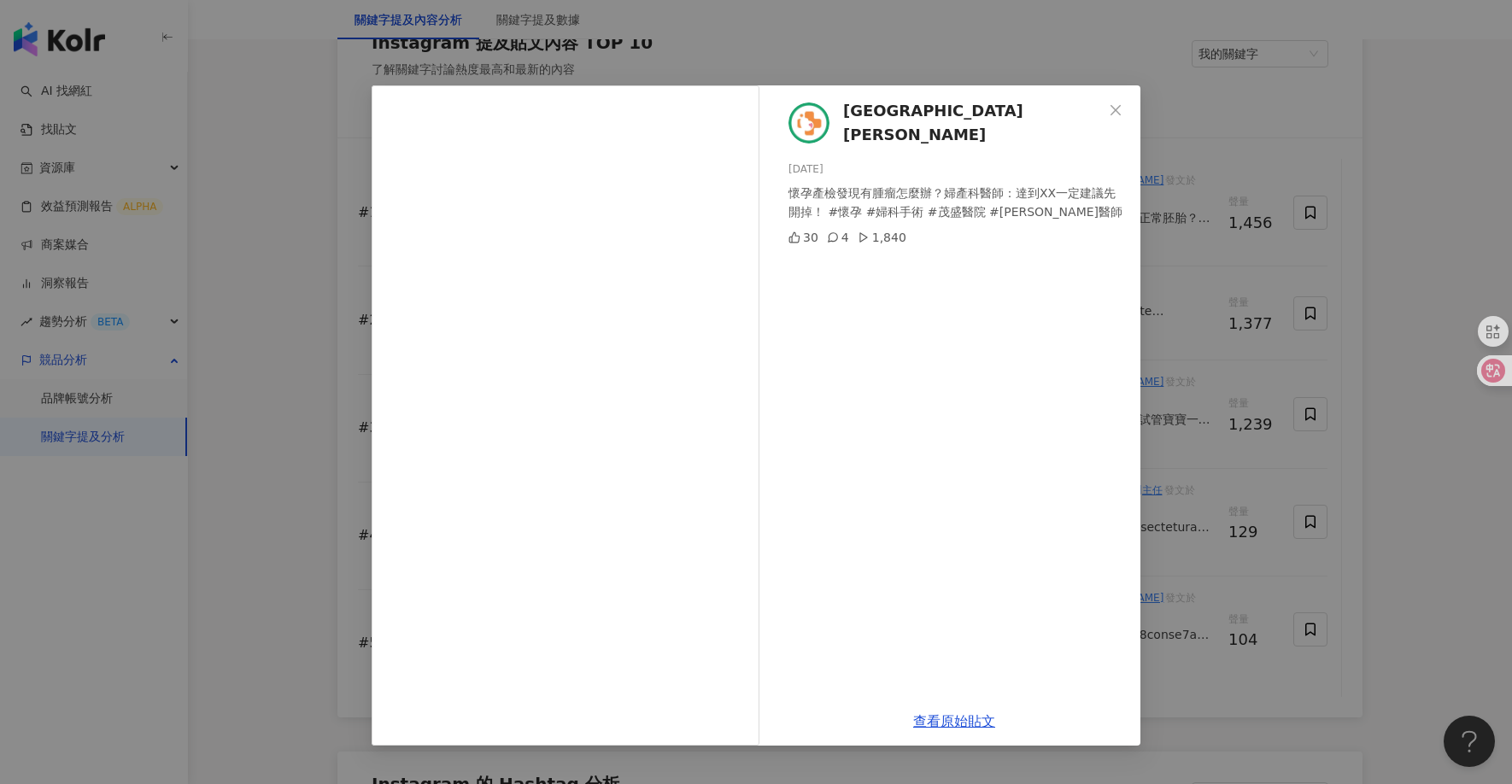
click at [267, 268] on div "茂盛醫院 [PERSON_NAME] Women's Hospital [DATE] 懷孕產檢發現有腫瘤怎麼辦？婦產科醫師：達到XX一定建議先開掉！ #懷孕 …" at bounding box center [756, 392] width 1512 height 784
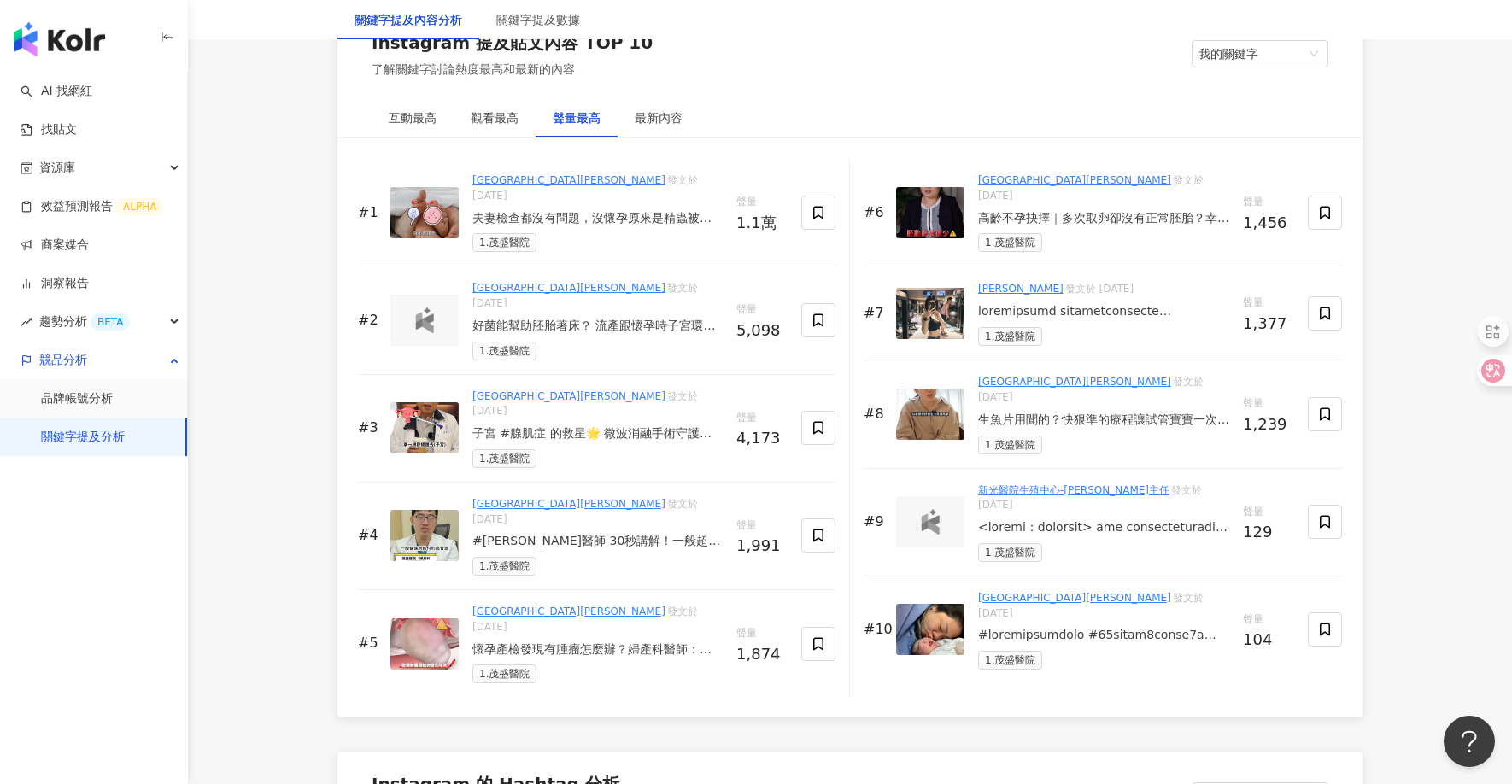
click at [1119, 411] on div "生魚片用聞的？快狠準的療程讓試管寶寶一次就降臨 #茂盛醫院 #茂盛生殖中心 #不孕科 #試管寶寶 #試管嬰兒" at bounding box center [1104, 419] width 252 height 17
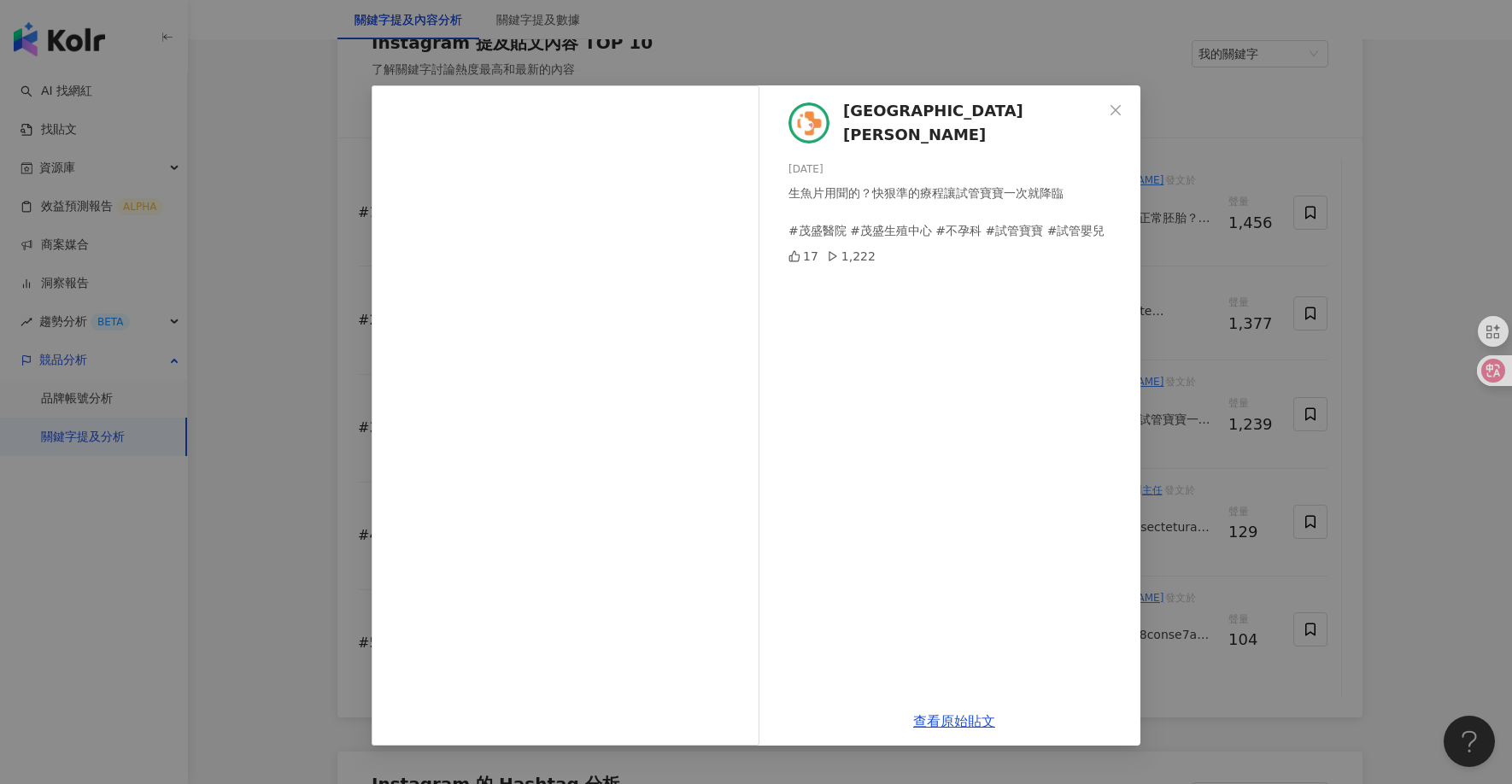
click at [1149, 51] on div "[GEOGRAPHIC_DATA][PERSON_NAME] [DATE] 生魚片用聞的？快狠準的療程讓試管寶寶一次就降臨 #茂盛醫院 #茂盛生殖中心 #不孕…" at bounding box center [756, 392] width 1512 height 784
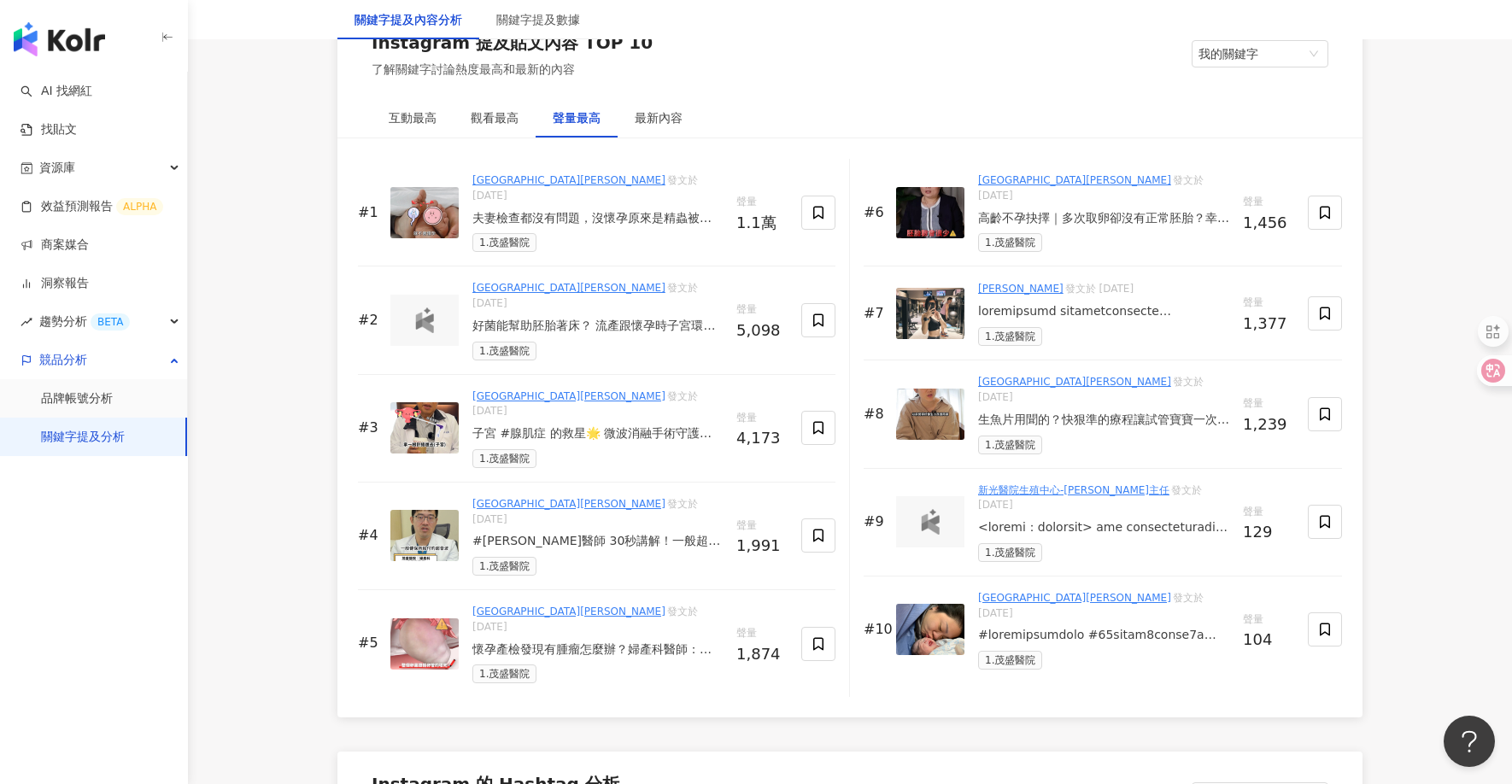
scroll to position [2593, 0]
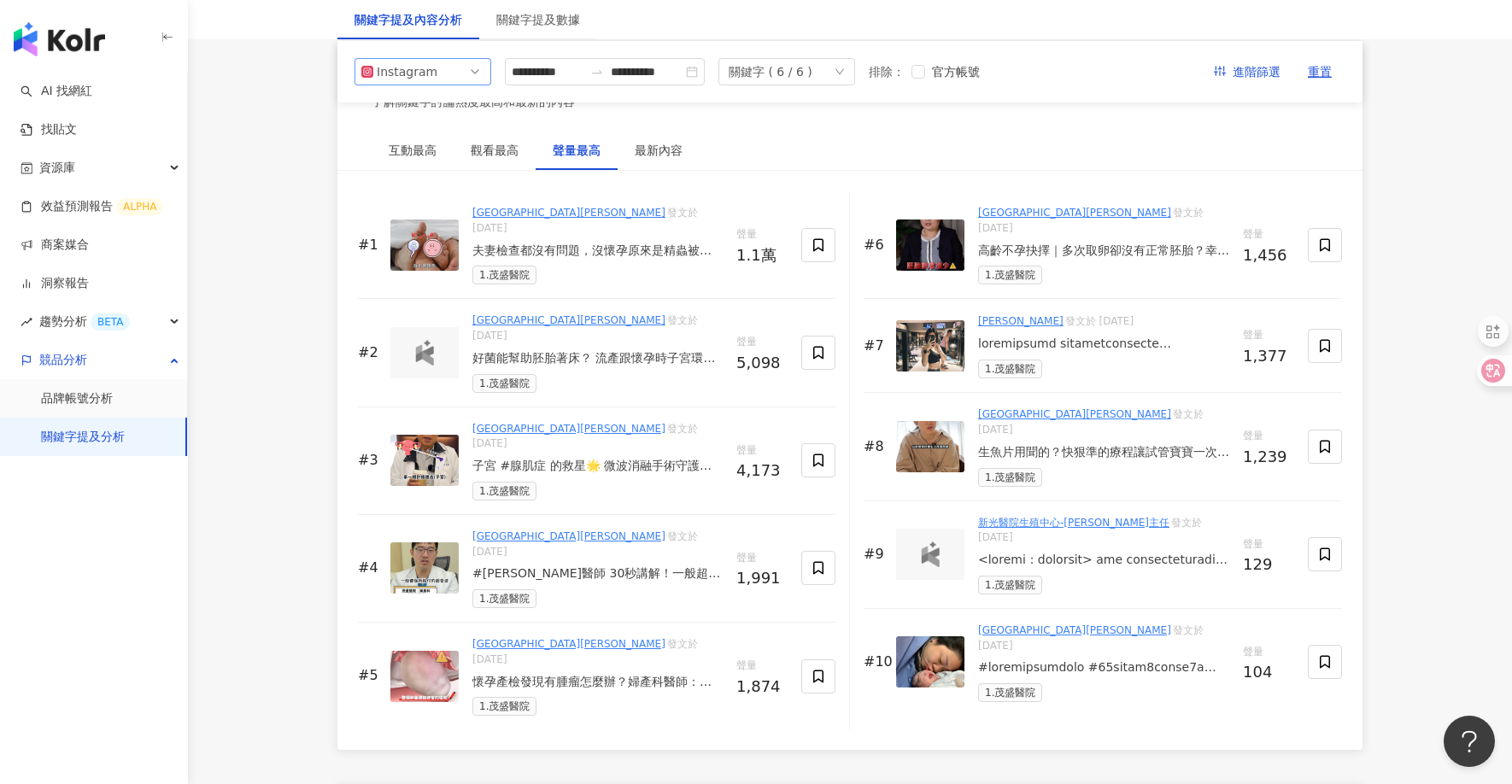
click at [438, 75] on span "Instagram" at bounding box center [422, 72] width 123 height 26
click at [435, 171] on div "YouTube" at bounding box center [411, 169] width 56 height 19
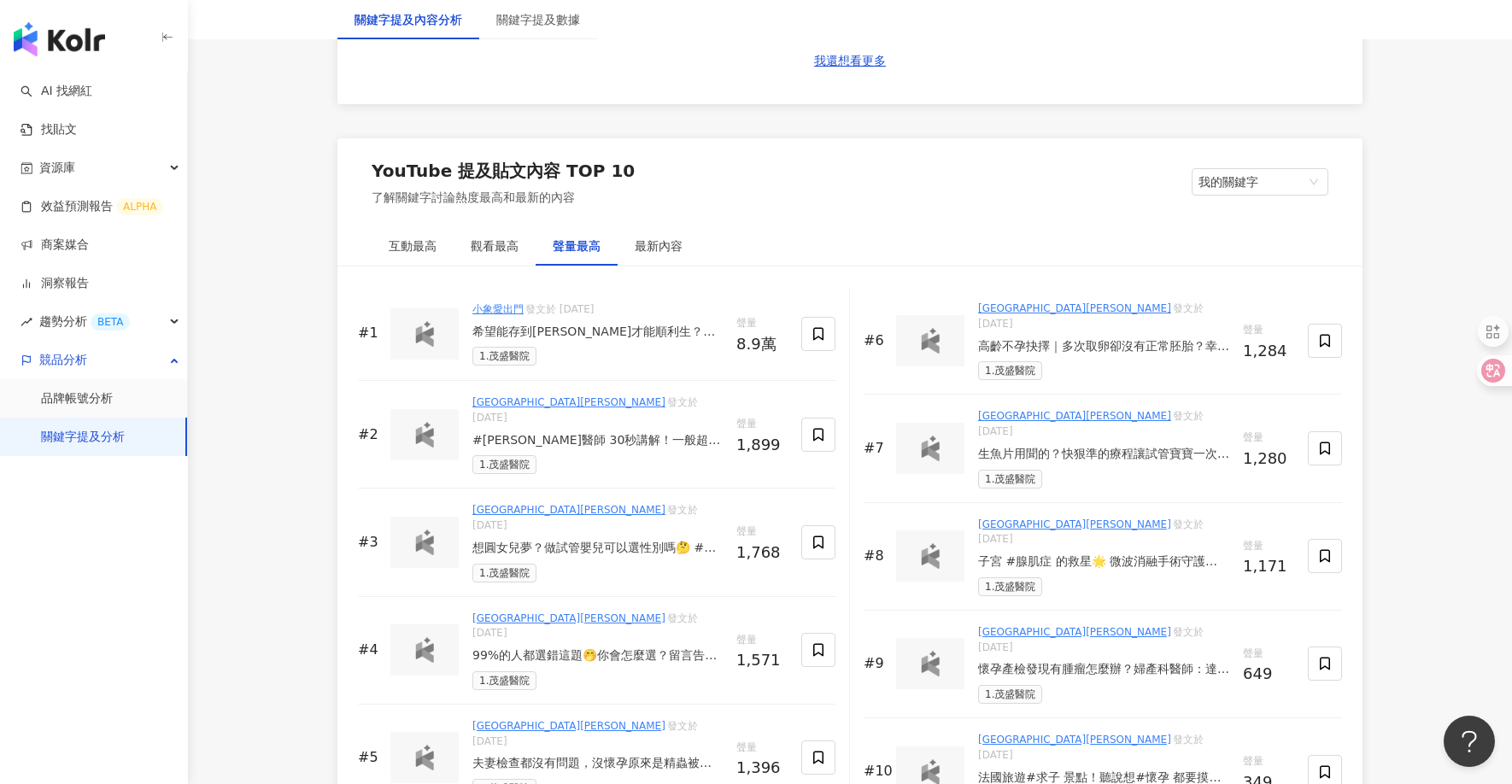
scroll to position [2674, 0]
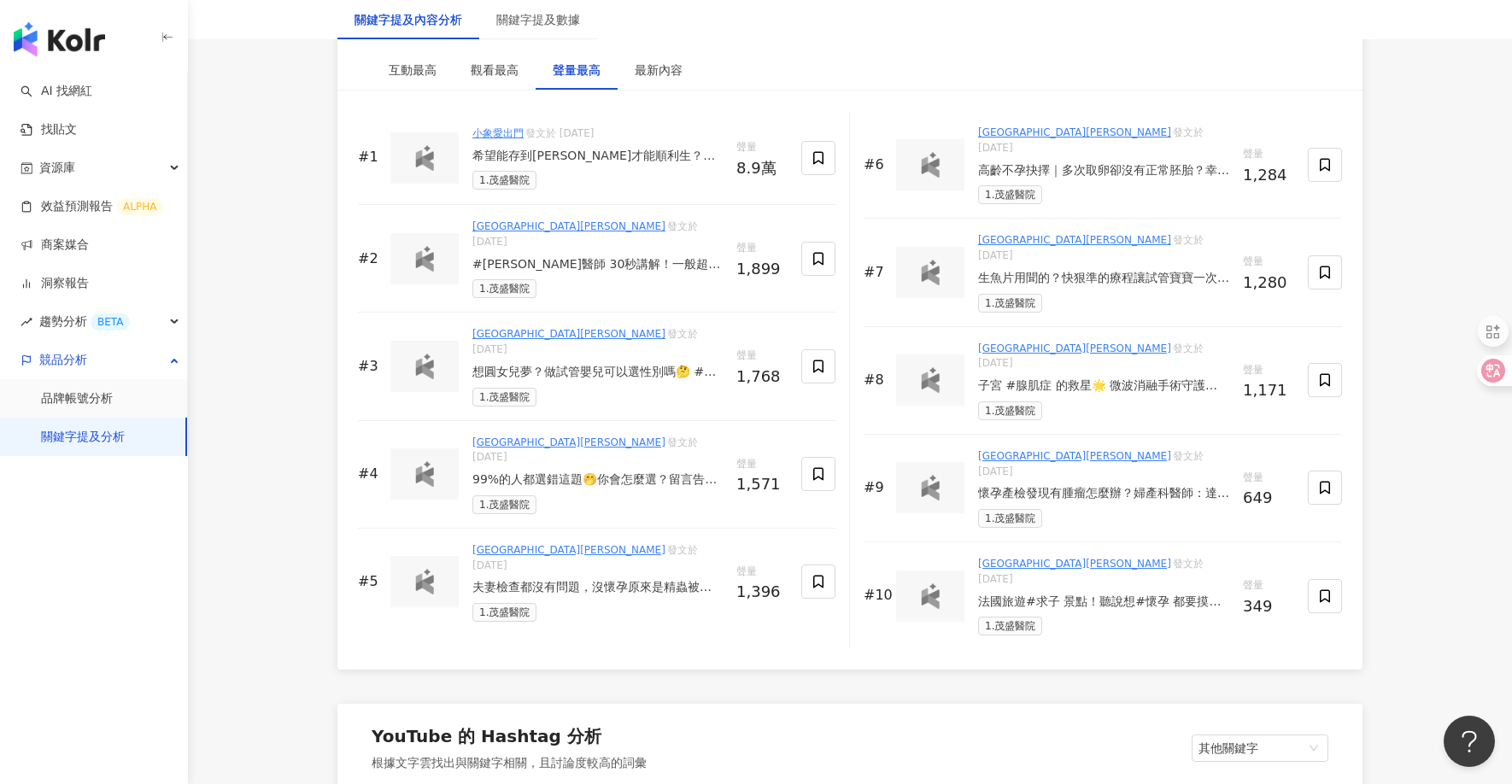
click at [620, 149] on div "希望能存到[PERSON_NAME]才能順利生？為了迎接未來的寶寶『蟹老闆』 連個胚胎都還沒出來，小名就想好了🤣 跟老謝這陣子特別回來找茂盛醫院做完整的備孕評…" at bounding box center [597, 156] width 251 height 17
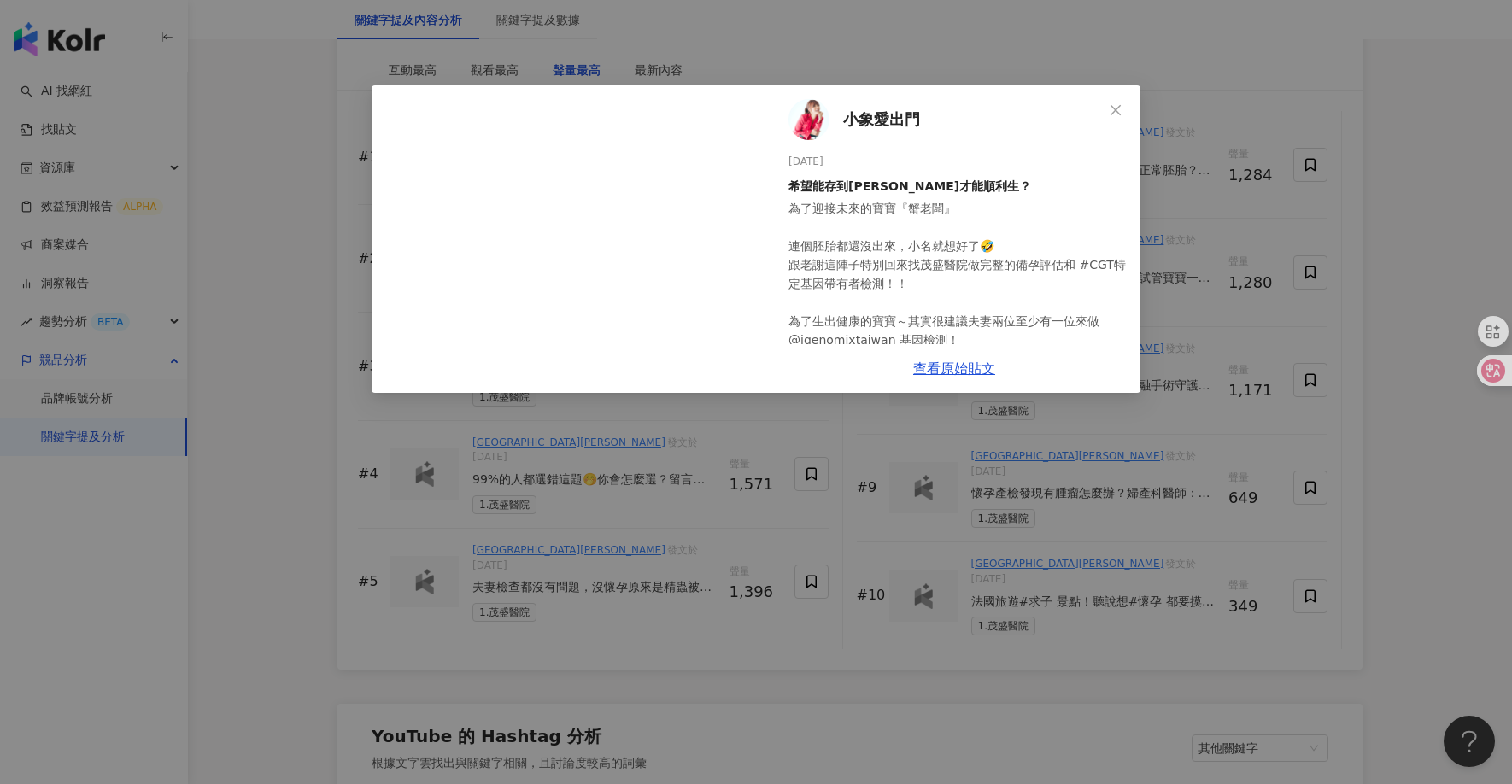
click at [298, 189] on div "小象愛出門 [DATE] 希望能存到[PERSON_NAME]才能順利生？ 為了迎接未來的寶寶『蟹老闆』 連個胚胎都還沒出來，小名就想好了🤣 跟老謝這陣子特別…" at bounding box center [756, 392] width 1512 height 784
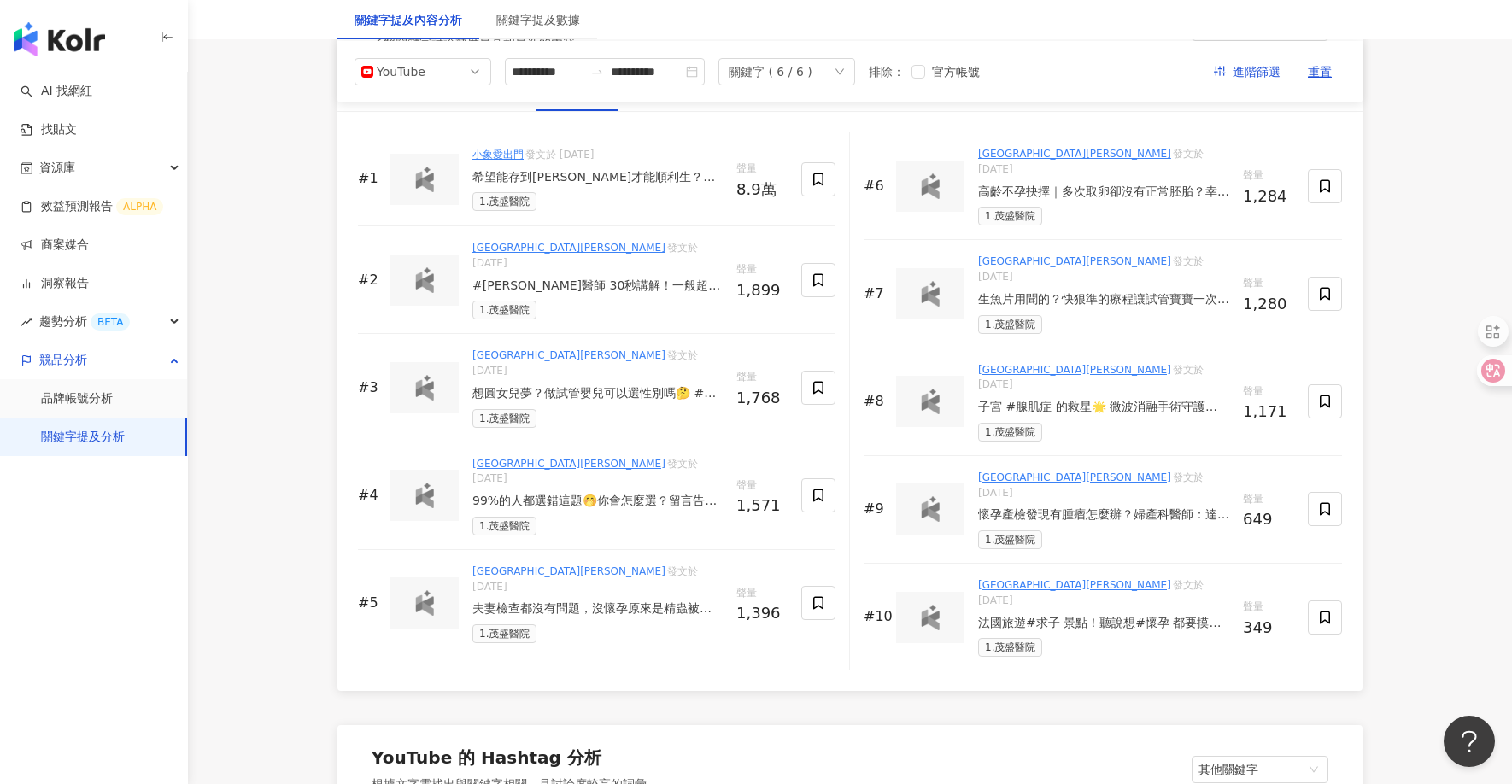
scroll to position [2629, 0]
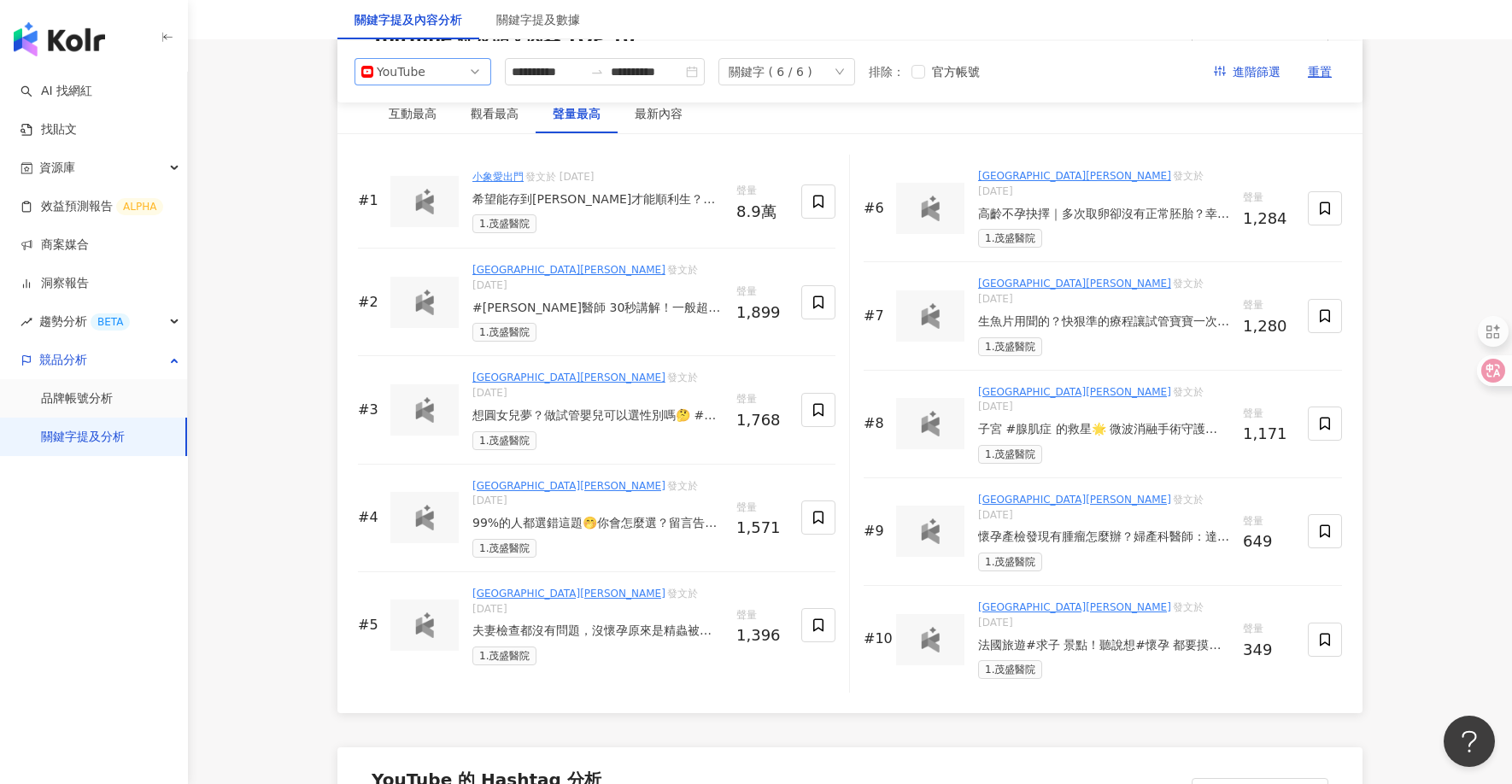
click at [466, 71] on span "YouTube" at bounding box center [422, 72] width 123 height 26
click at [424, 137] on div "Facebook" at bounding box center [411, 139] width 56 height 19
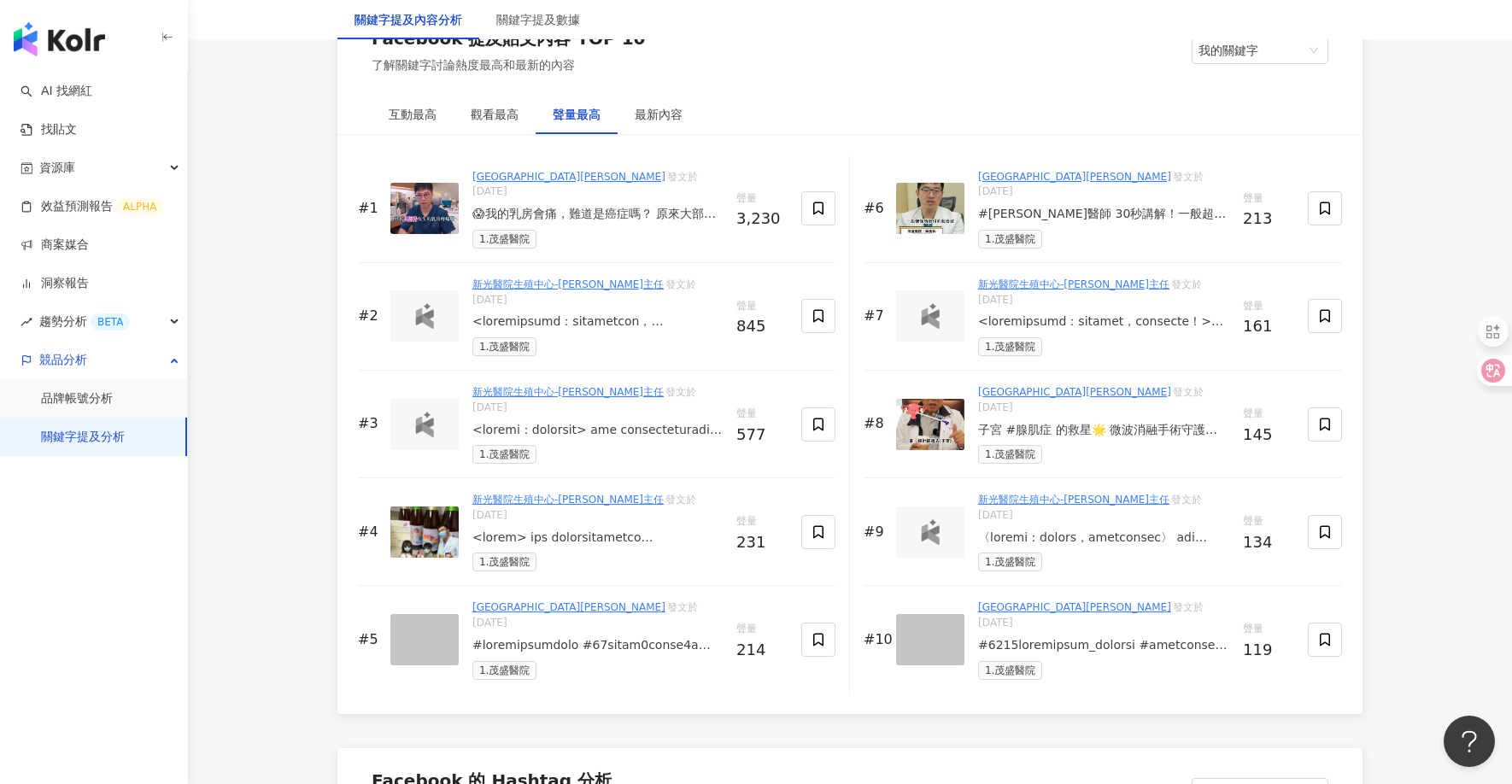
scroll to position [2629, 0]
click at [653, 206] on div "😱我的乳房會痛，難道是癌症嗎？ 原來大部分的女性，乳房疼痛是因為這個原因！? 😱我的乳房會痛，難道是癌症嗎？ 原來大部分的女性，乳房疼痛是因為這個原因！? 提…" at bounding box center [597, 214] width 251 height 17
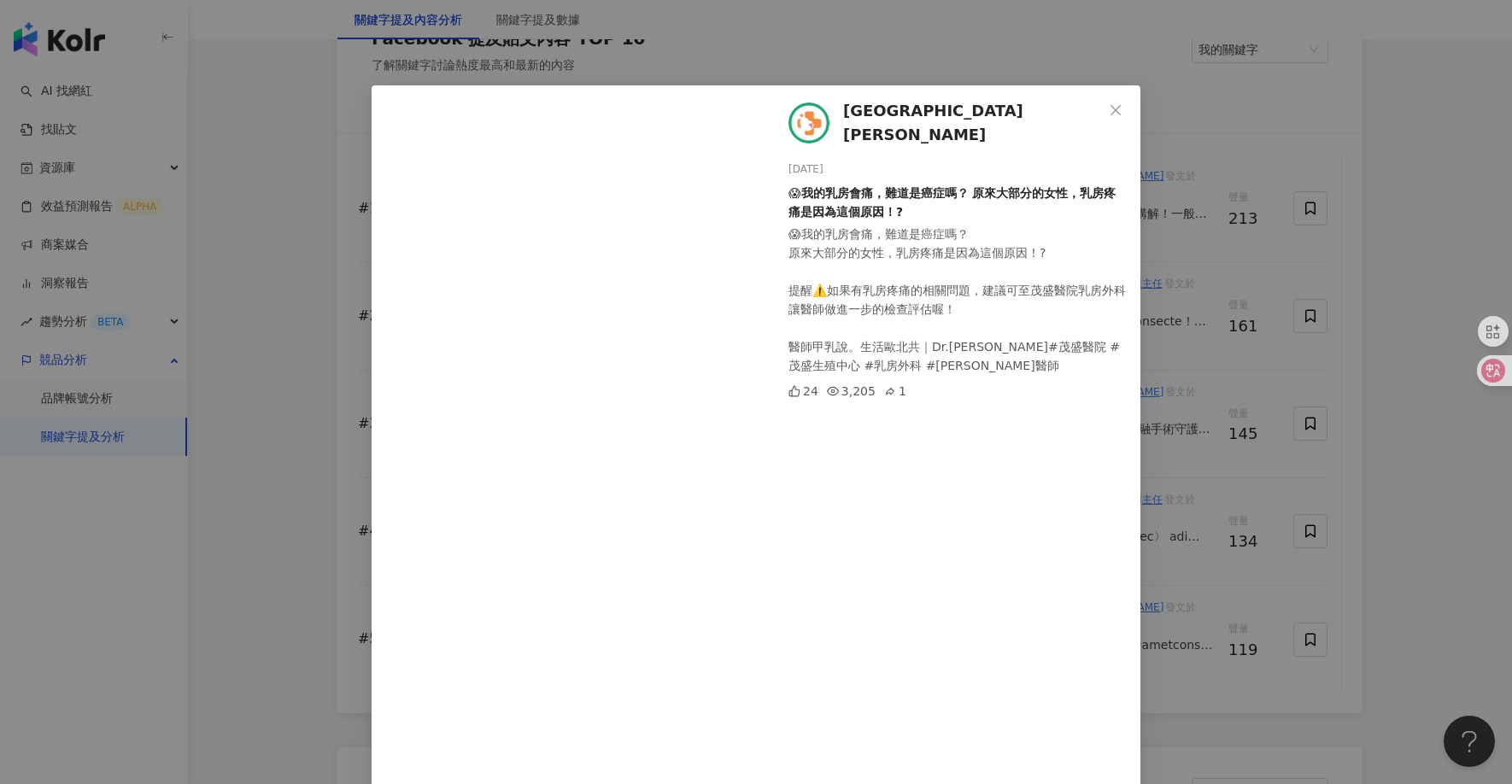
click at [288, 249] on div "[GEOGRAPHIC_DATA][PERSON_NAME] [DATE] 😱我的乳房會痛，難道是癌症嗎？ 原來大部分的女性，乳房疼痛是因為這個原因！? 😱我…" at bounding box center [756, 392] width 1512 height 784
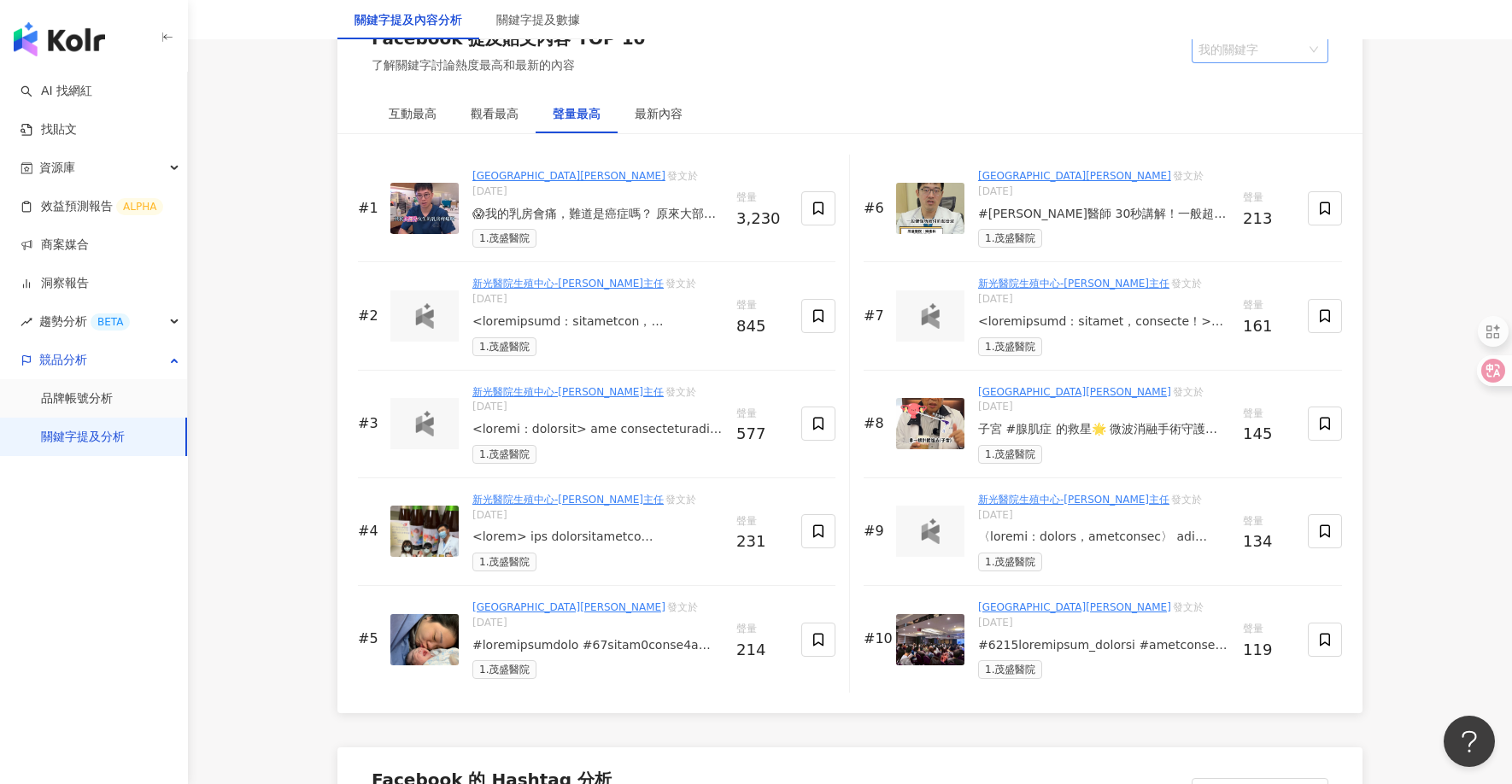
click at [1259, 56] on span "我的關鍵字" at bounding box center [1260, 49] width 123 height 26
click at [1242, 84] on div "其他關鍵字" at bounding box center [1260, 84] width 110 height 19
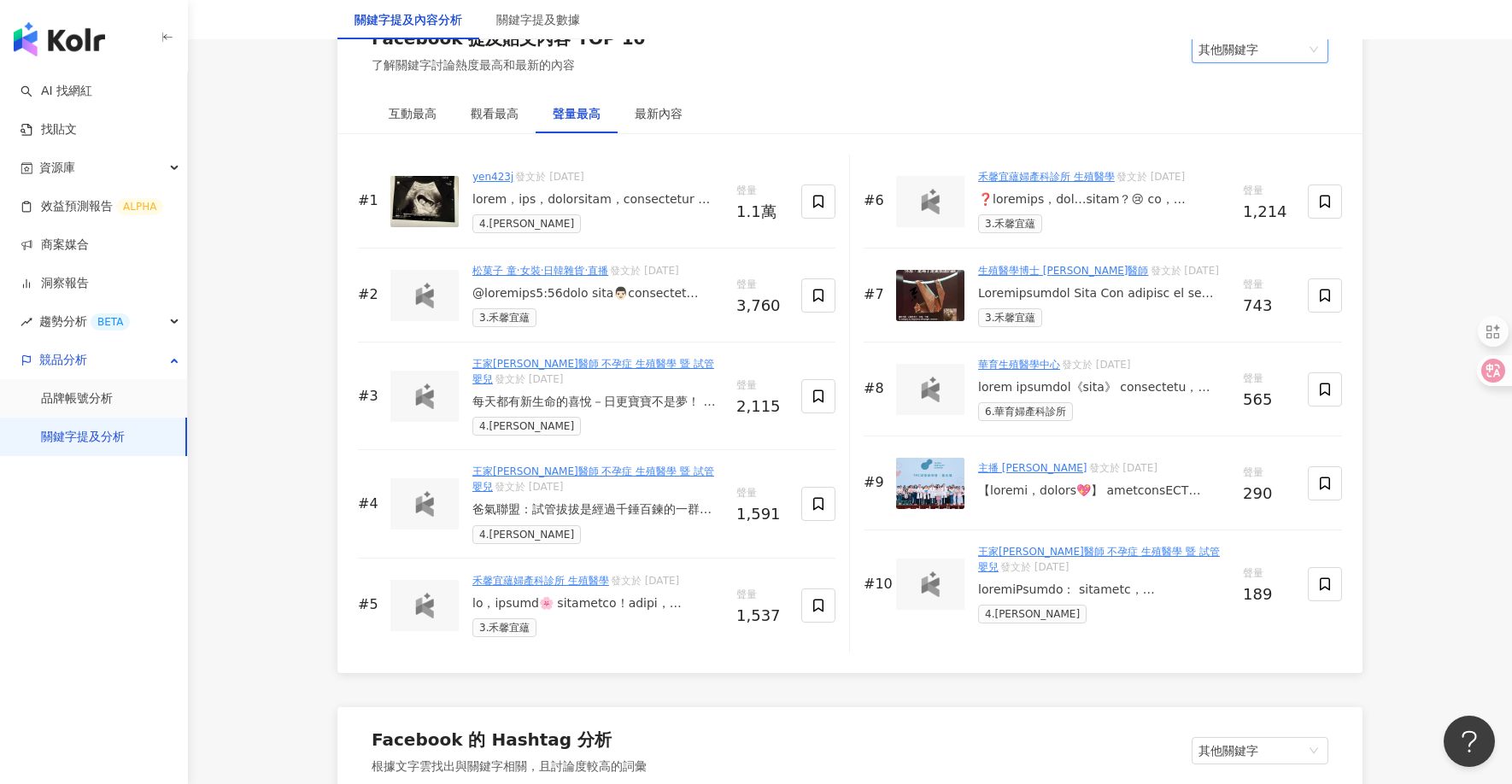
click at [591, 292] on div at bounding box center [597, 294] width 251 height 17
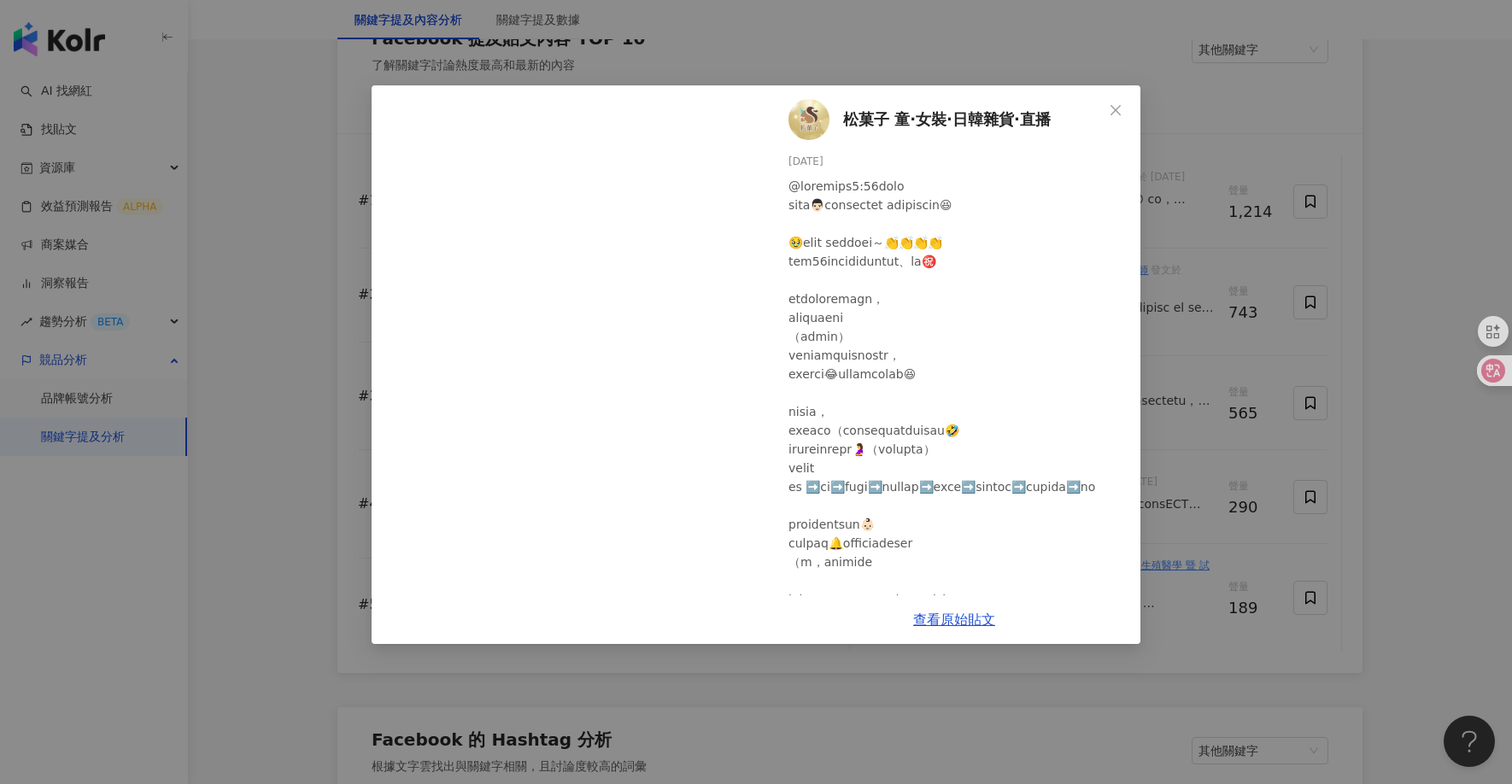
click at [331, 370] on div "松菓子 童·女裝·日韓雜貨·直播 [DATE] 3,286 472 2 查看原始貼文" at bounding box center [756, 392] width 1512 height 784
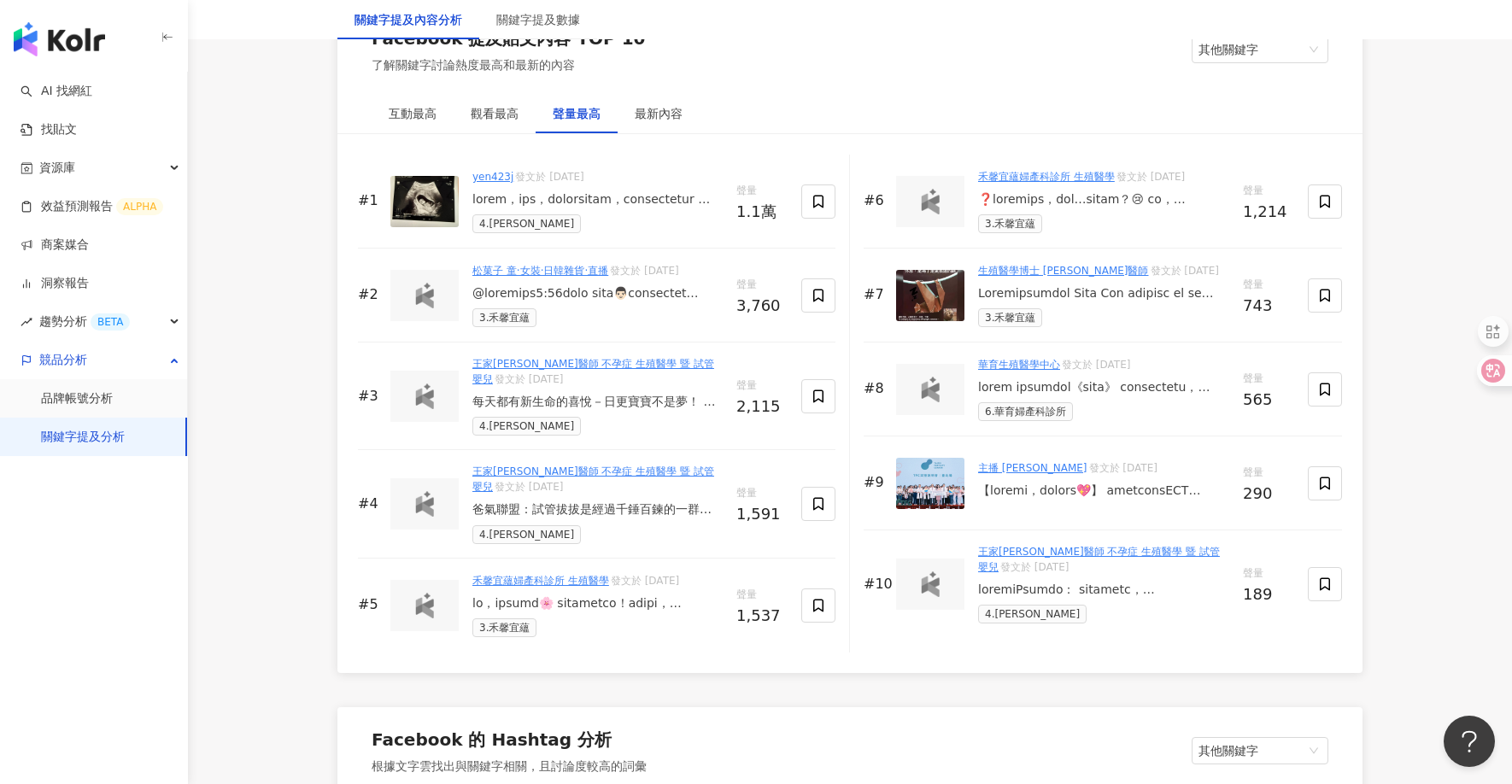
click at [594, 400] on div "每天都有新生命的喜悅－日更寶寶不是夢！ 不是偶爾、不是週更 我們是真正做到 W Story #每天一個新生命故事 的生殖中心👶 為什麼有這樣的實力？ 因為我們…" at bounding box center [597, 401] width 251 height 17
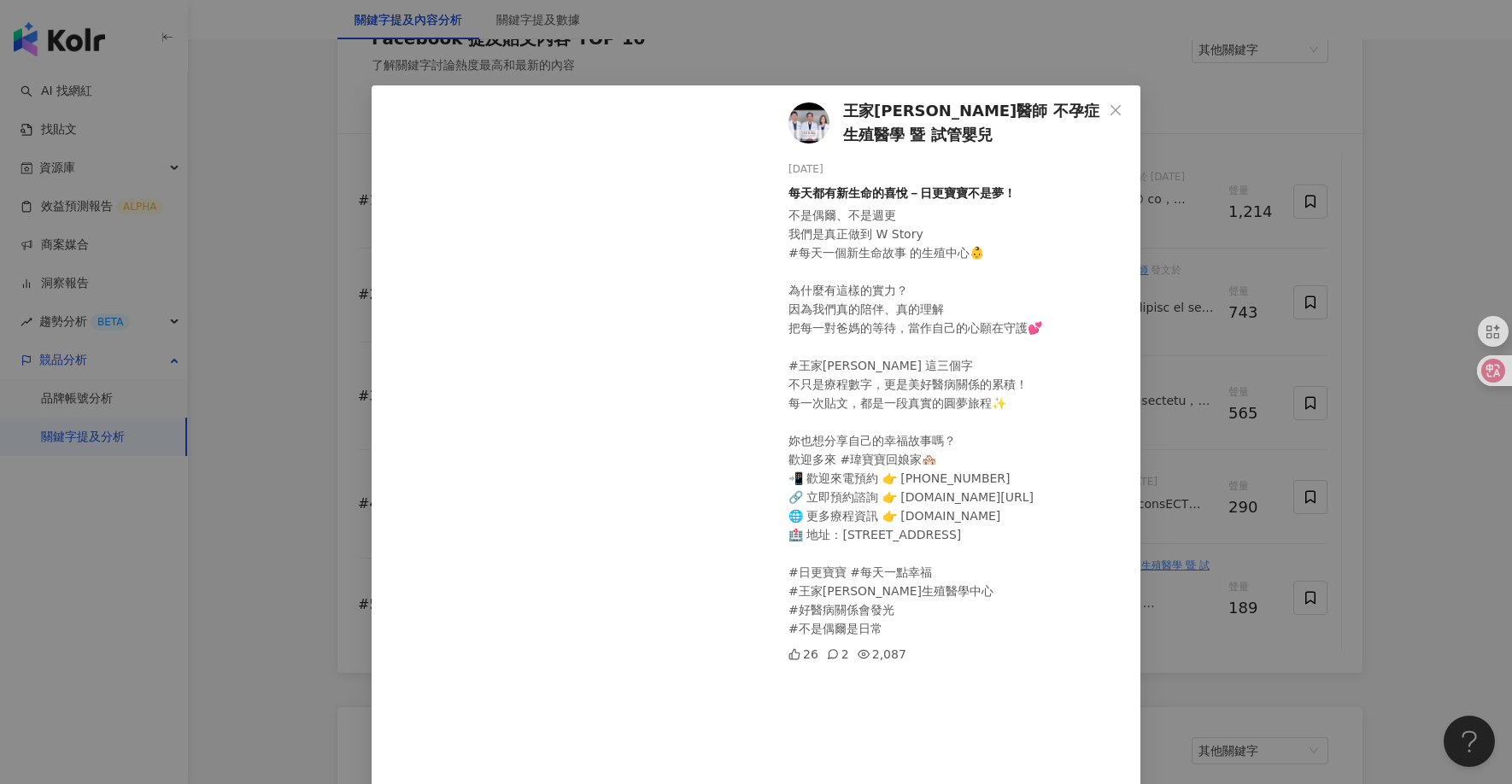
click at [251, 300] on div "王家[PERSON_NAME]醫師 不孕症 生殖醫學 暨 試管嬰兒 [DATE] 每天都有新生命的喜悅－日更寶寶不是夢！ 不是偶爾、不是週更 我們是真正做到 …" at bounding box center [756, 392] width 1512 height 784
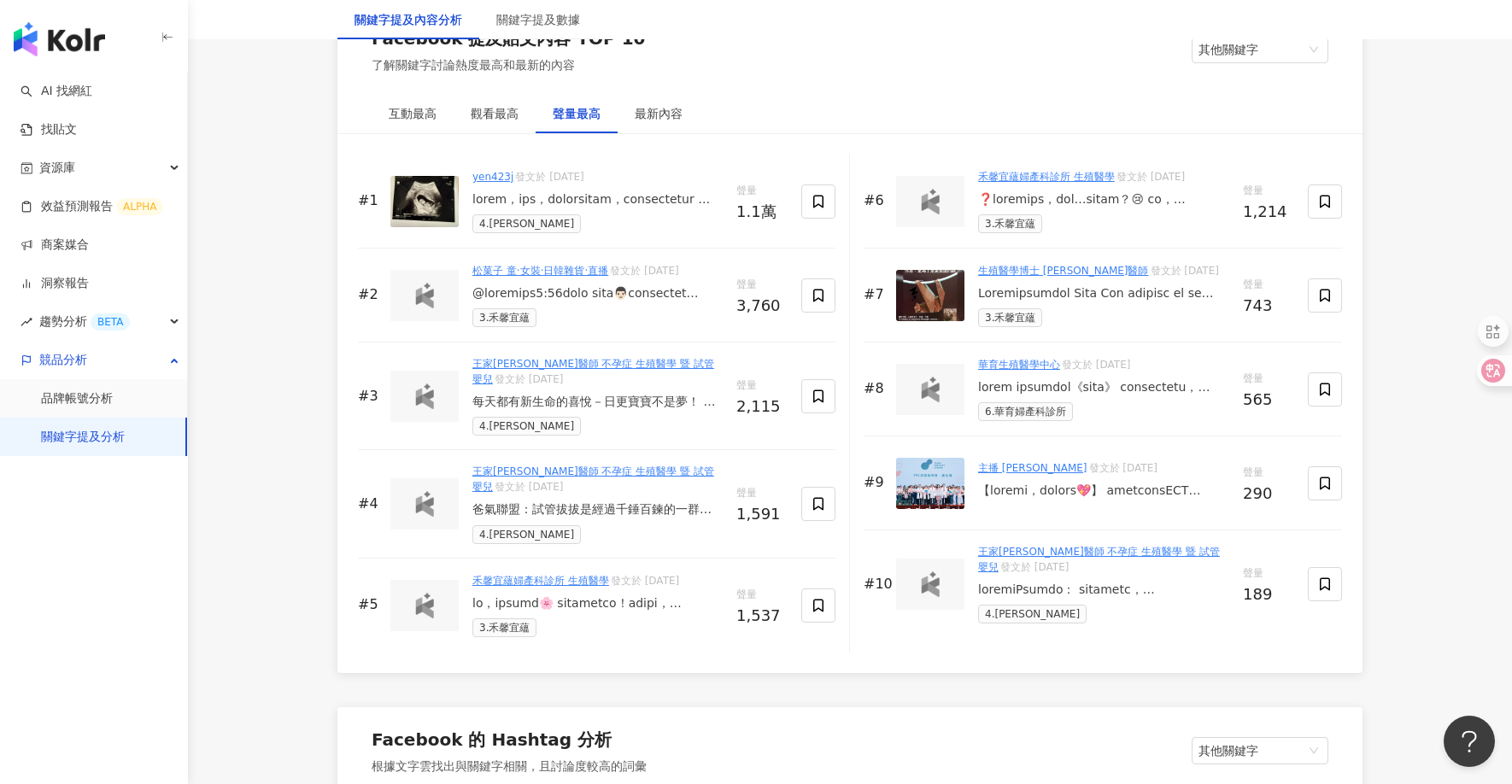
click at [615, 501] on div "爸氣聯盟：試管拔拔是經過千錘百鍊的一群。從市長，明星到歌手，忙碌的一群、如何開始學著當好把拔，可能是陪伴開始 #王家[PERSON_NAME]生殖中心" at bounding box center [597, 509] width 251 height 17
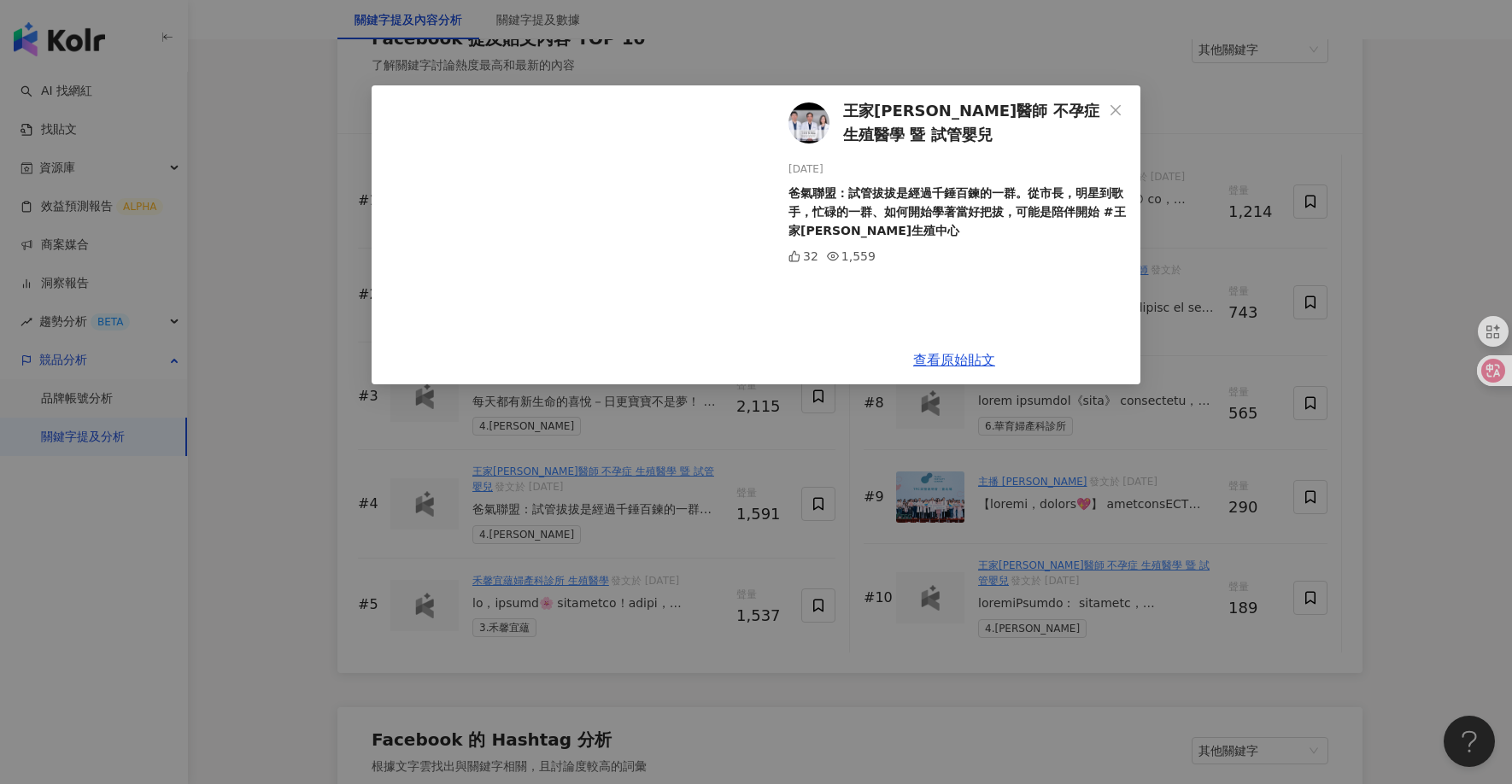
click at [262, 334] on div "王家[PERSON_NAME]醫師 不孕症 生殖醫學 暨 試管嬰兒 [DATE] 爸氣聯盟：試管拔拔是經過千錘百鍊的一群。從市長，明星到歌手，忙碌的一群、如何…" at bounding box center [756, 392] width 1512 height 784
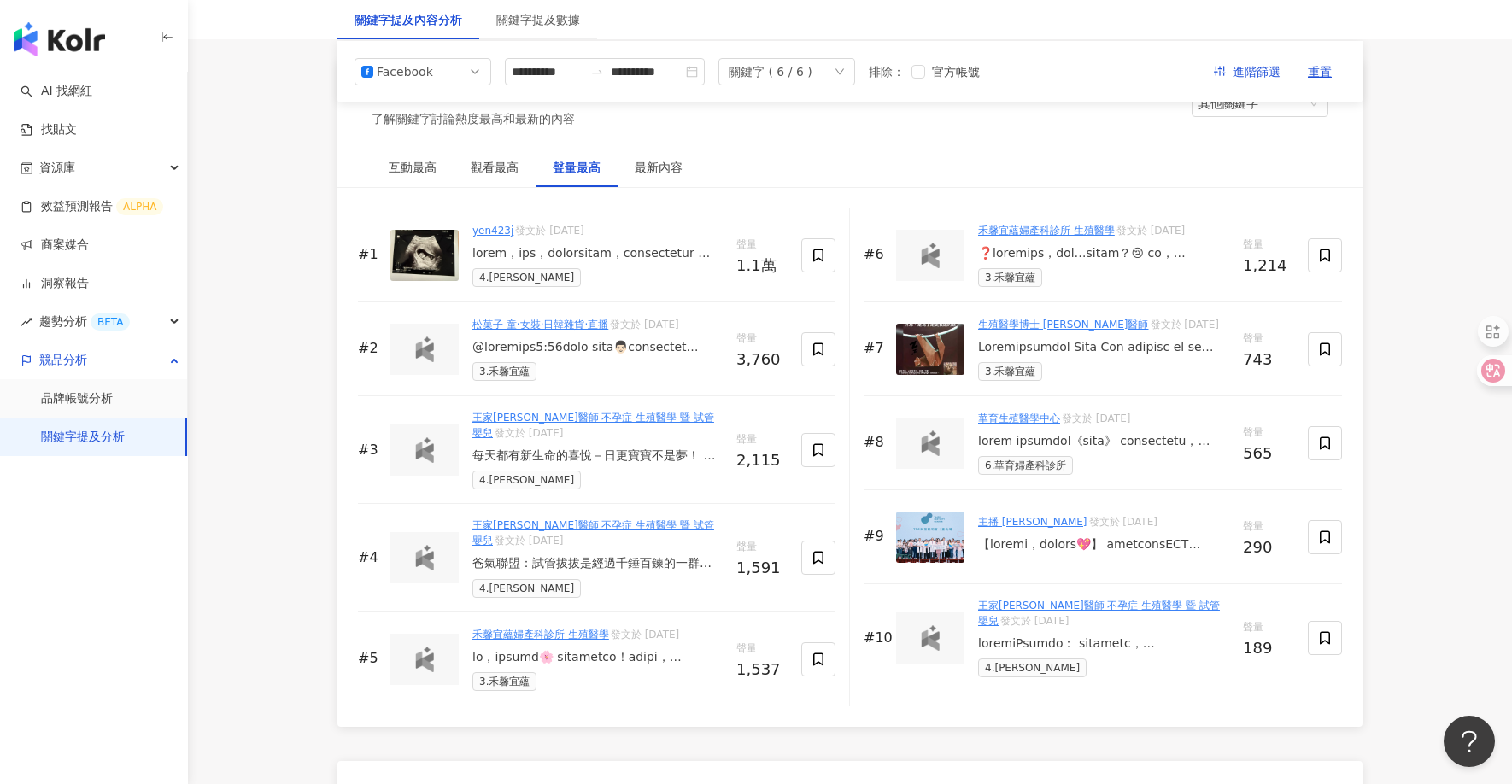
scroll to position [2546, 0]
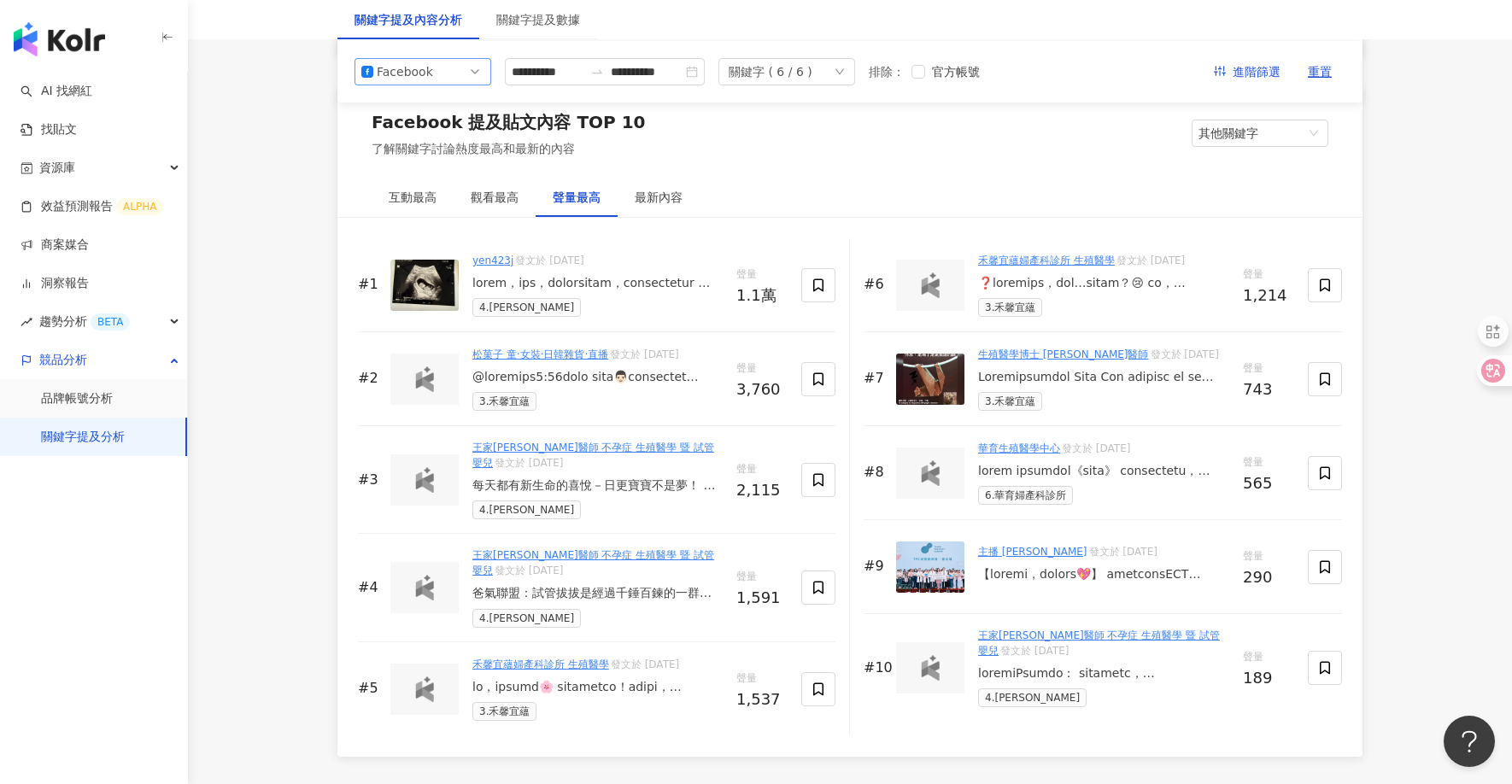
click at [467, 78] on span "Facebook" at bounding box center [422, 72] width 123 height 26
click at [464, 112] on div "Instagram" at bounding box center [423, 110] width 110 height 19
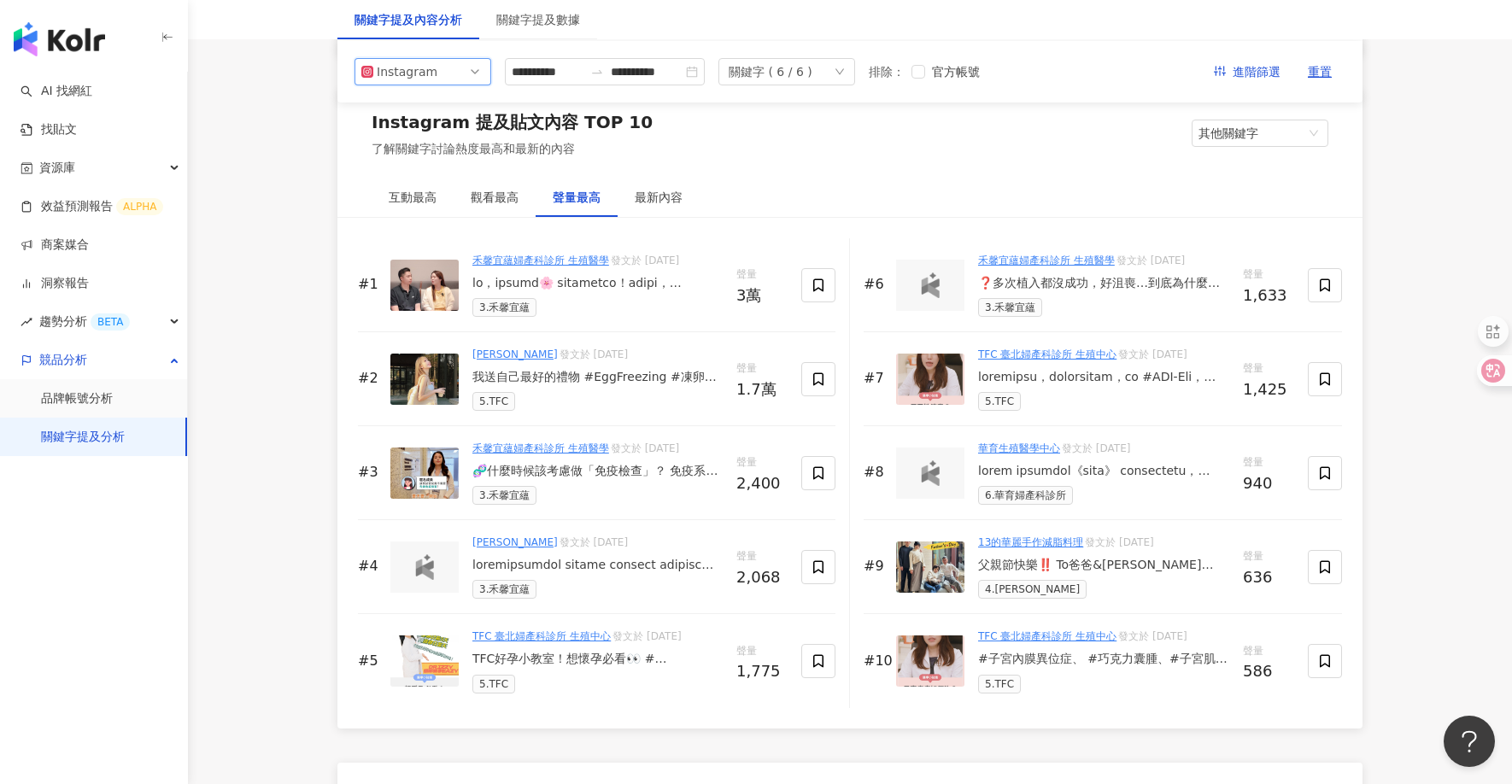
scroll to position [2524, 0]
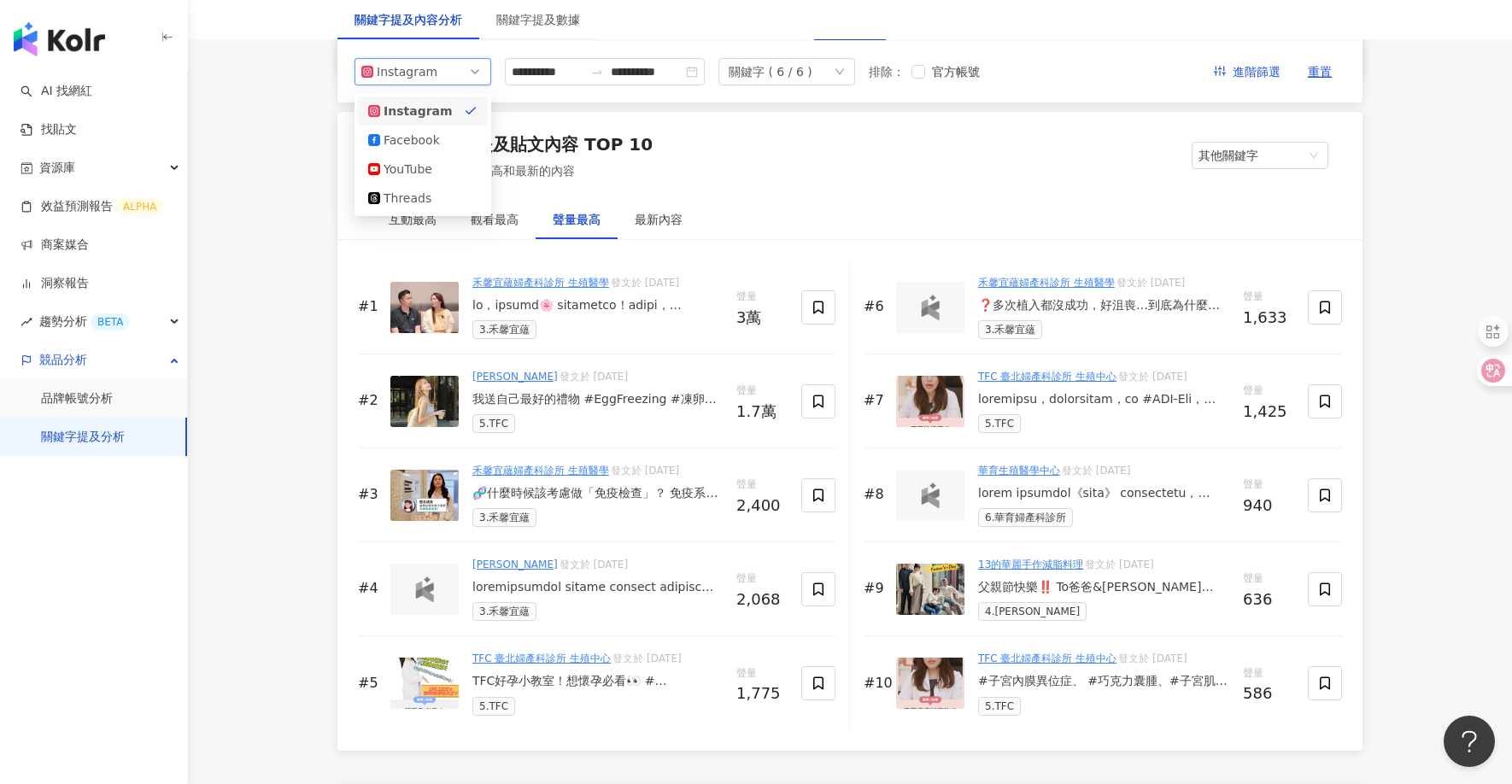
click at [384, 78] on div "Instagram" at bounding box center [404, 72] width 56 height 26
click at [407, 141] on div "Facebook" at bounding box center [411, 139] width 56 height 19
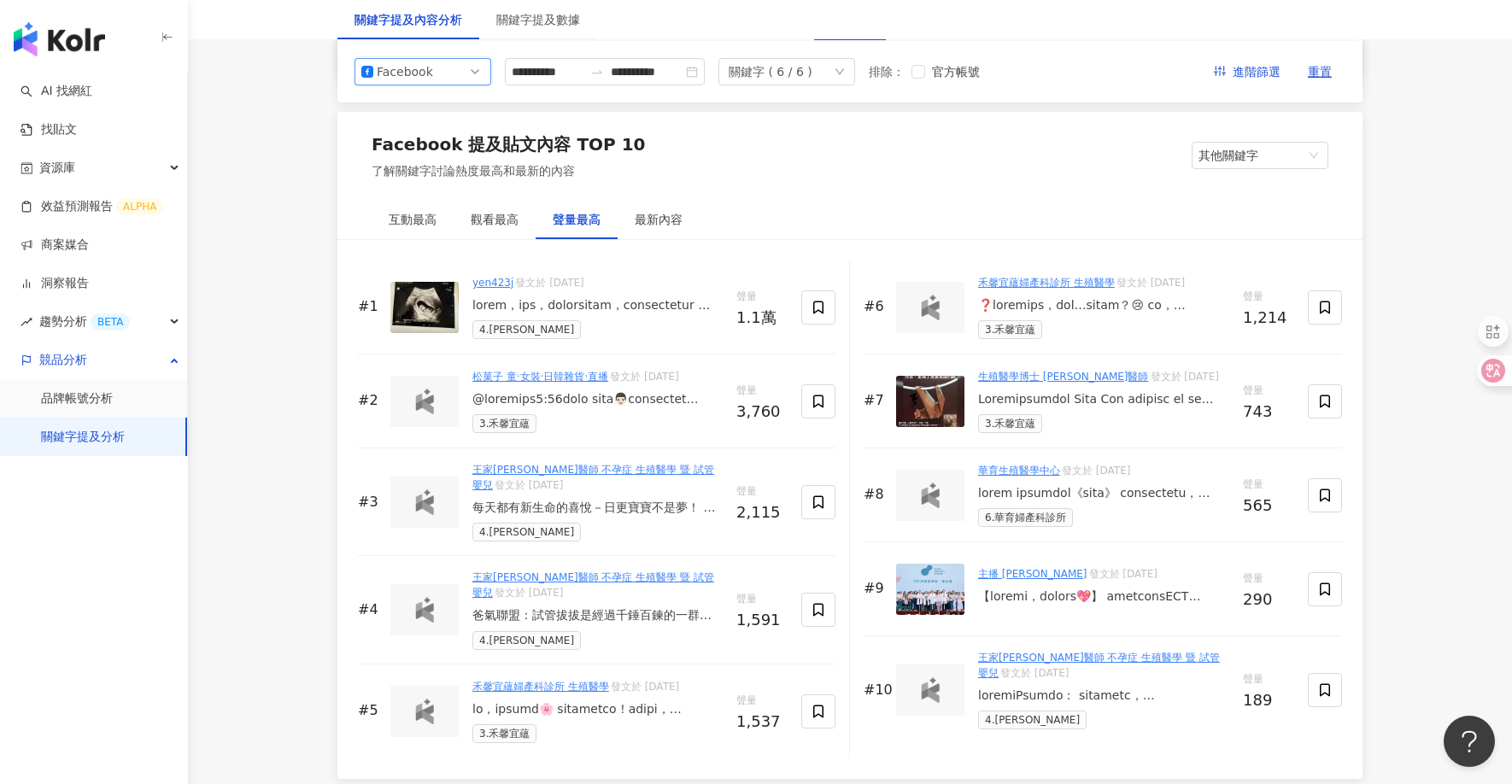
click at [604, 404] on div at bounding box center [597, 400] width 251 height 17
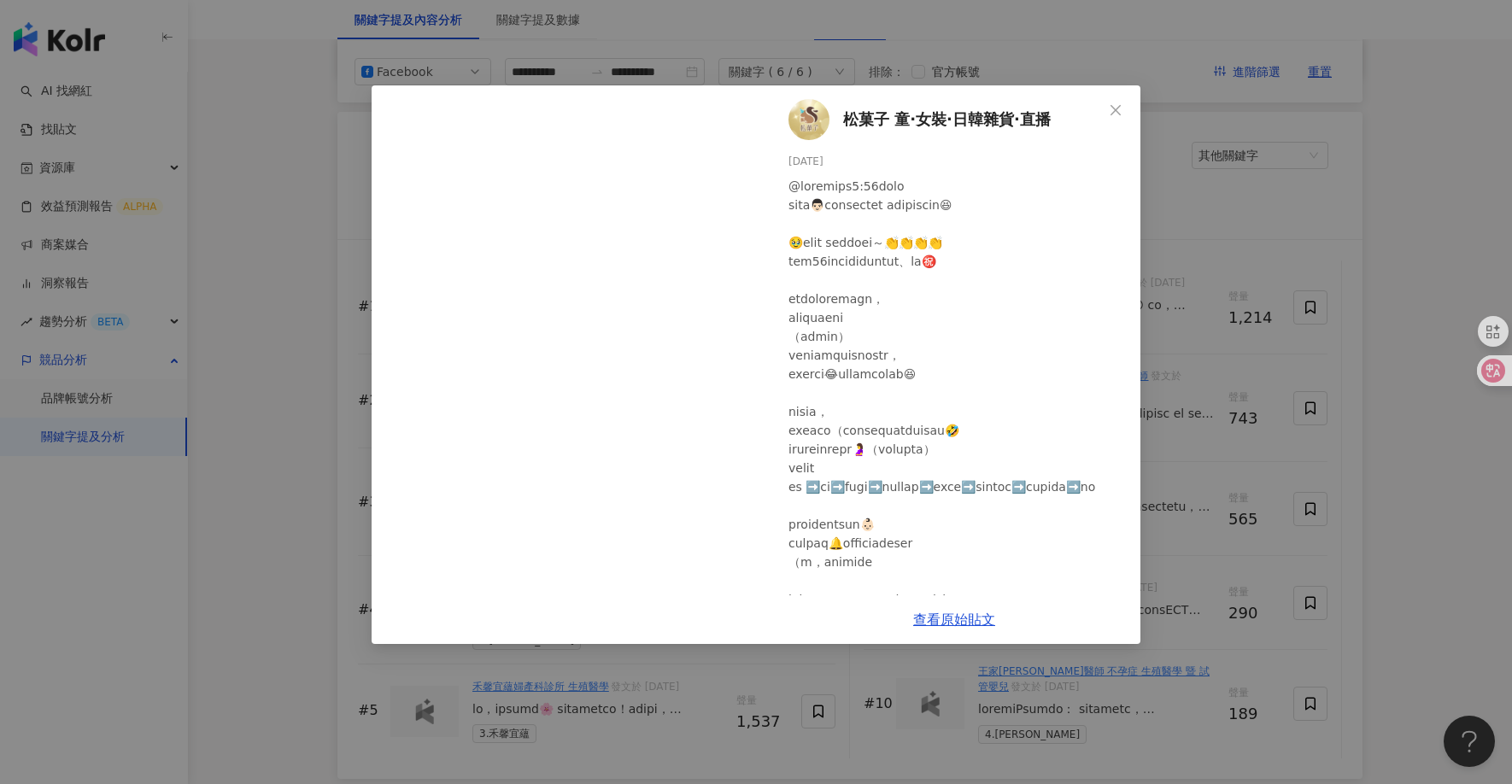
click at [1186, 223] on div "松菓子 童·女裝·日韓雜貨·直播 [DATE] 3,286 472 2 查看原始貼文" at bounding box center [756, 392] width 1512 height 784
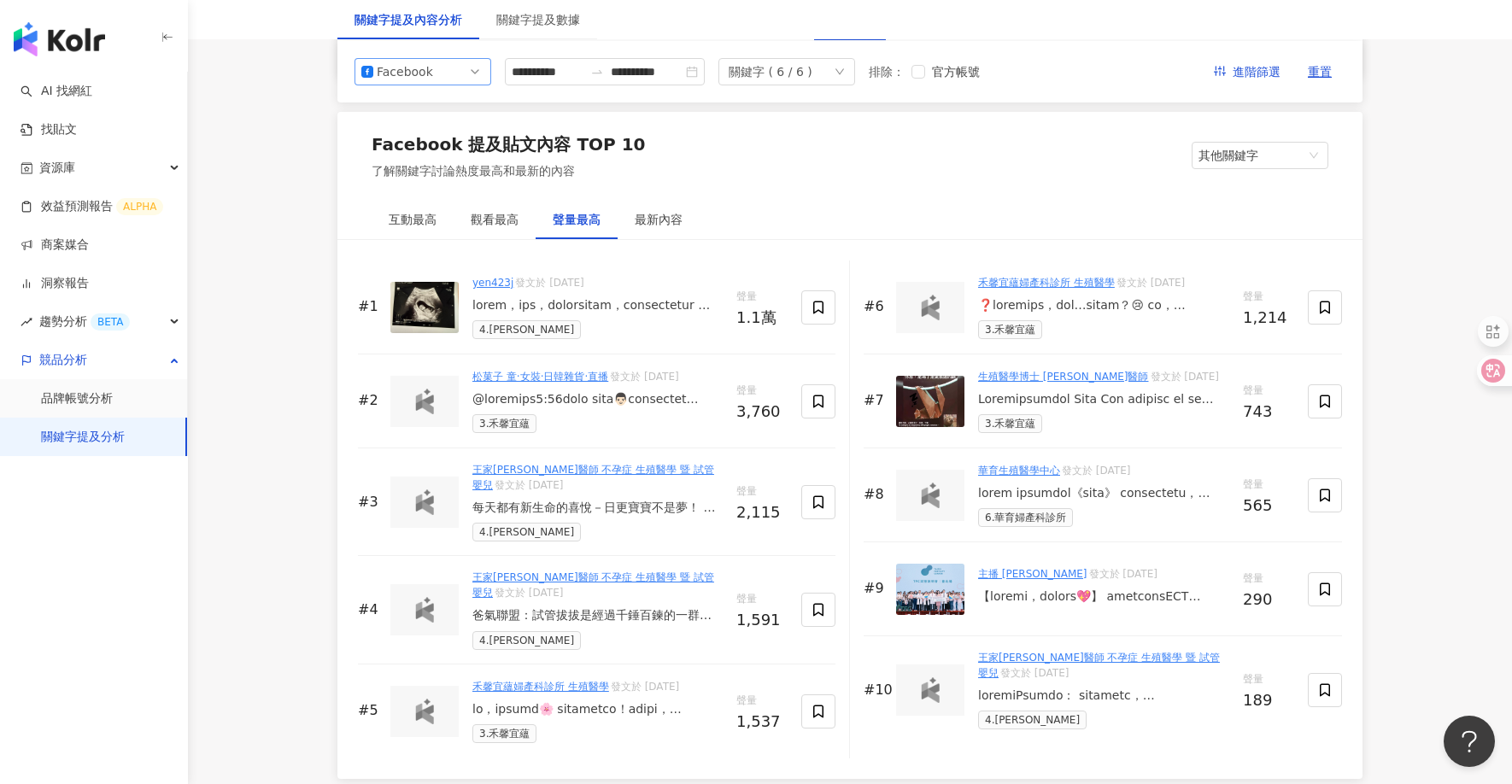
click at [411, 69] on div "Facebook" at bounding box center [404, 72] width 56 height 26
click at [418, 172] on div "YouTube" at bounding box center [411, 169] width 56 height 19
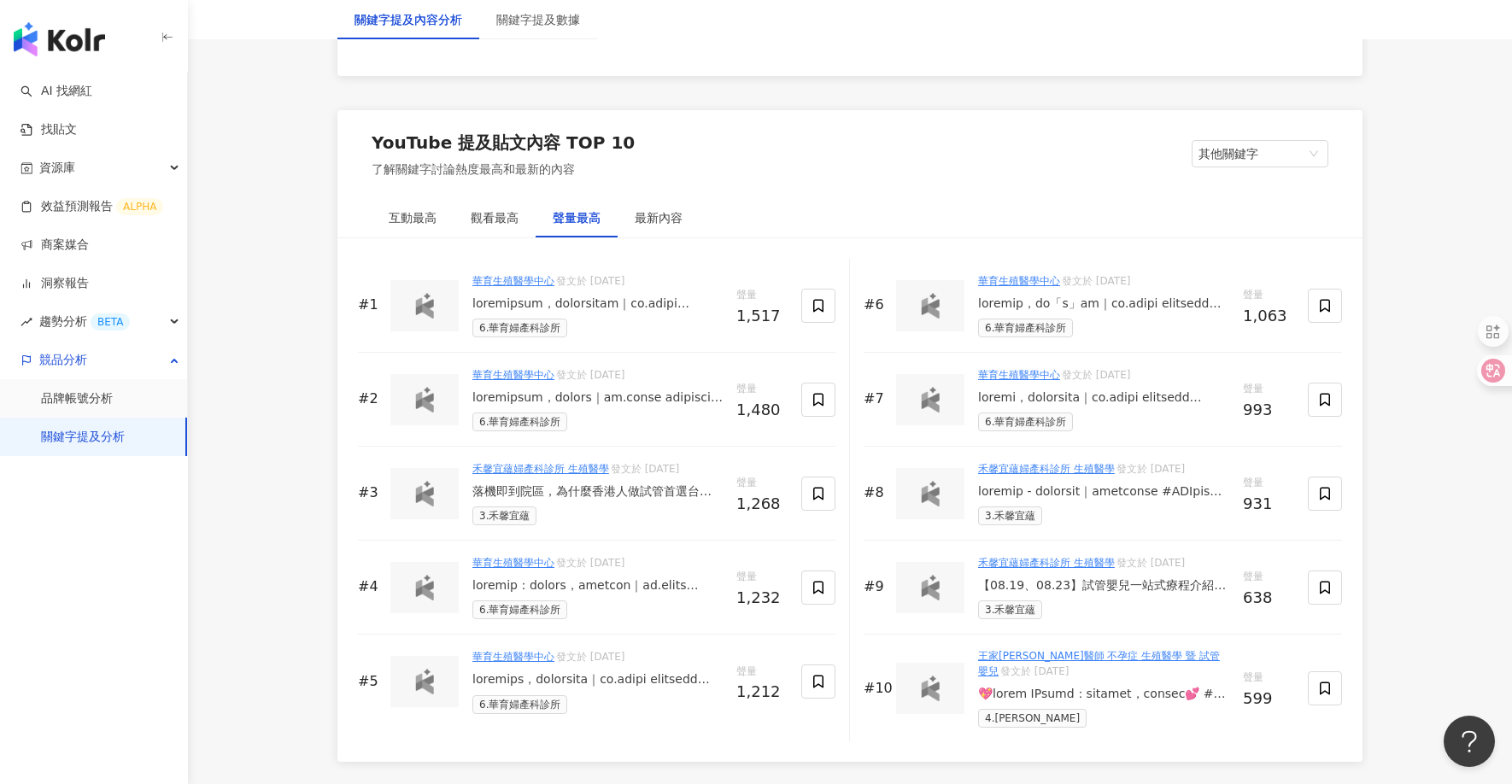
scroll to position [2548, 0]
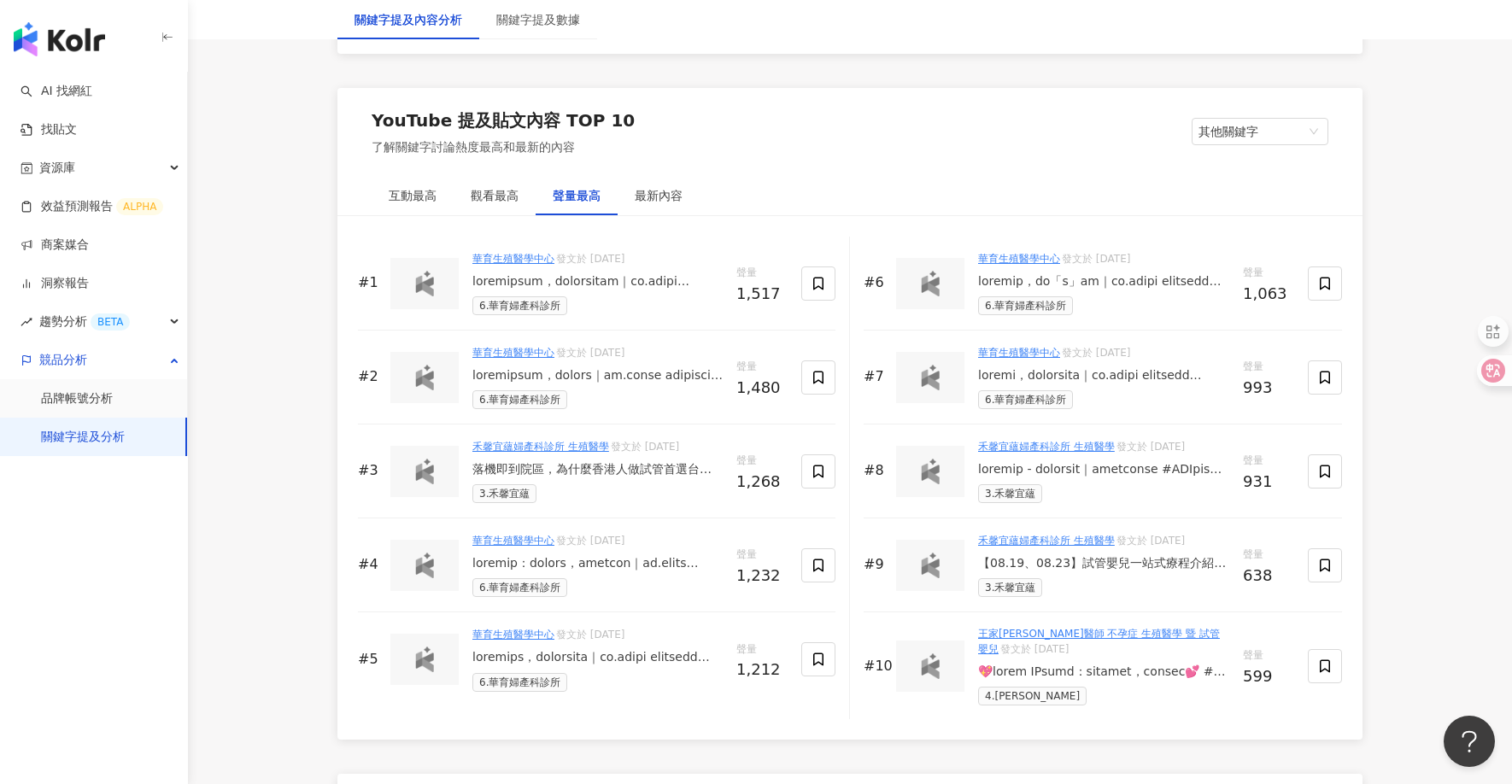
click at [640, 279] on div at bounding box center [597, 281] width 251 height 17
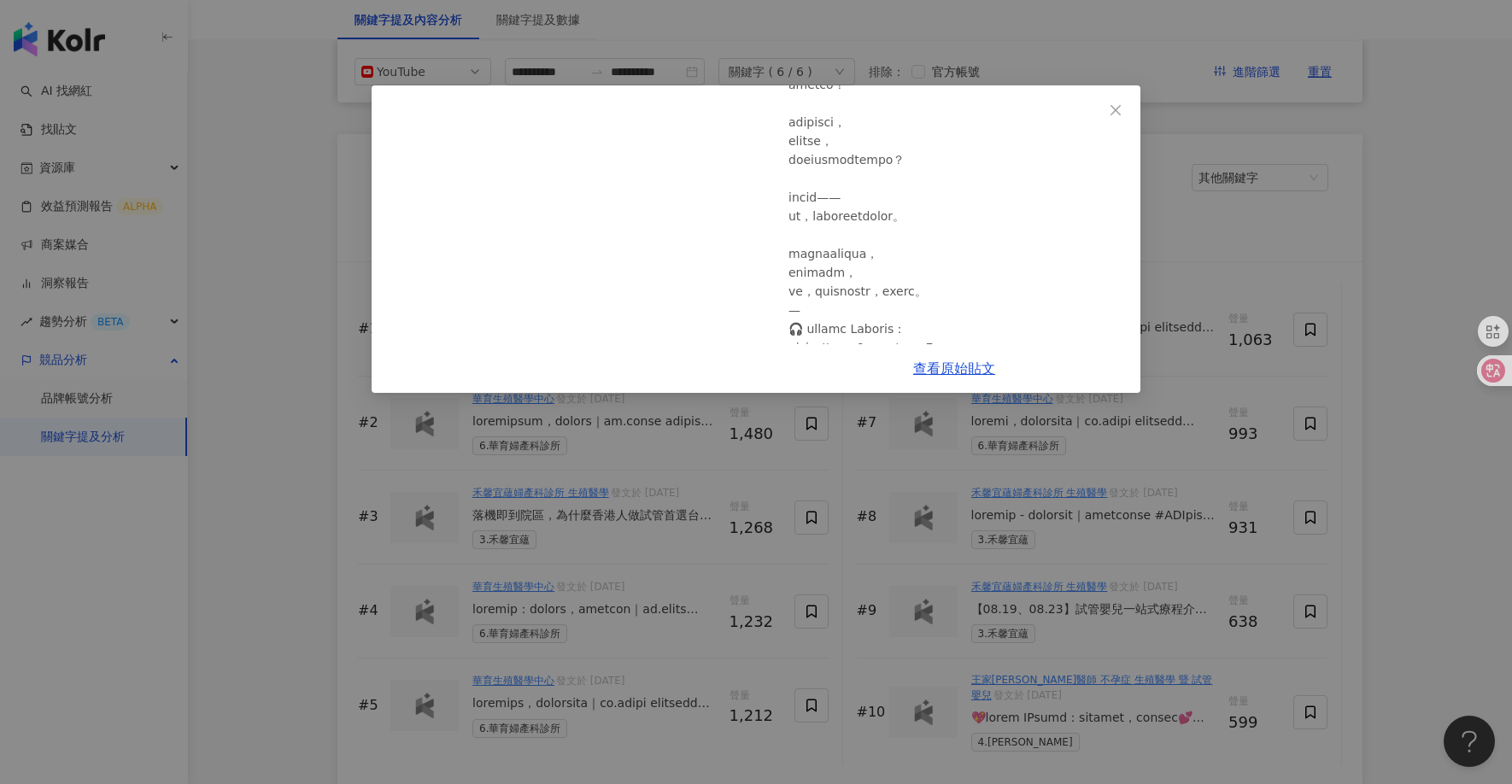
scroll to position [0, 0]
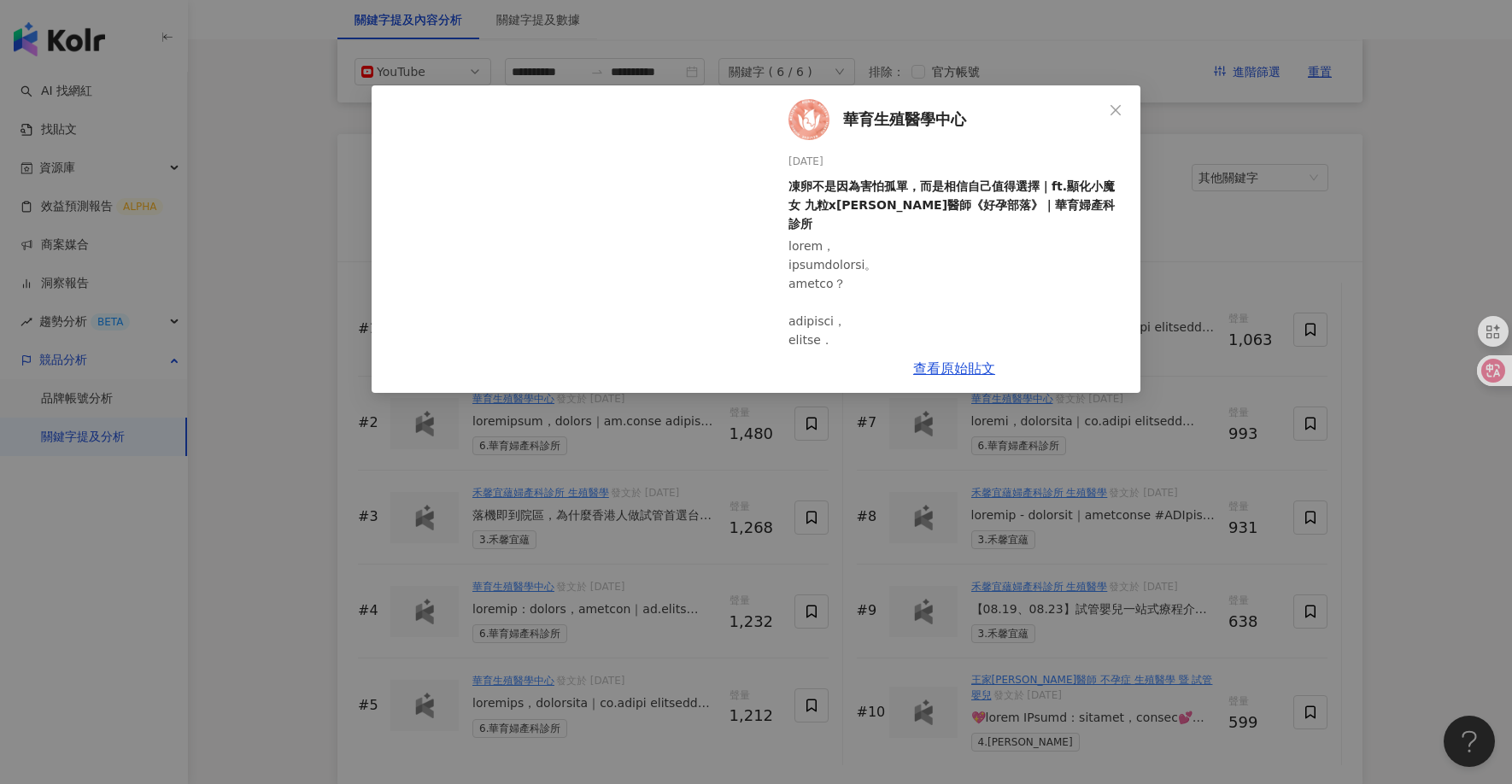
click at [687, 427] on div "華育生殖醫學中心 [DATE] 凍卵不是因為害怕孤單，而是相信自己值得選擇｜ft.顯化小魔女 九粒x[PERSON_NAME]醫師《好孕部落》｜華育婦產科診所…" at bounding box center [756, 392] width 1512 height 784
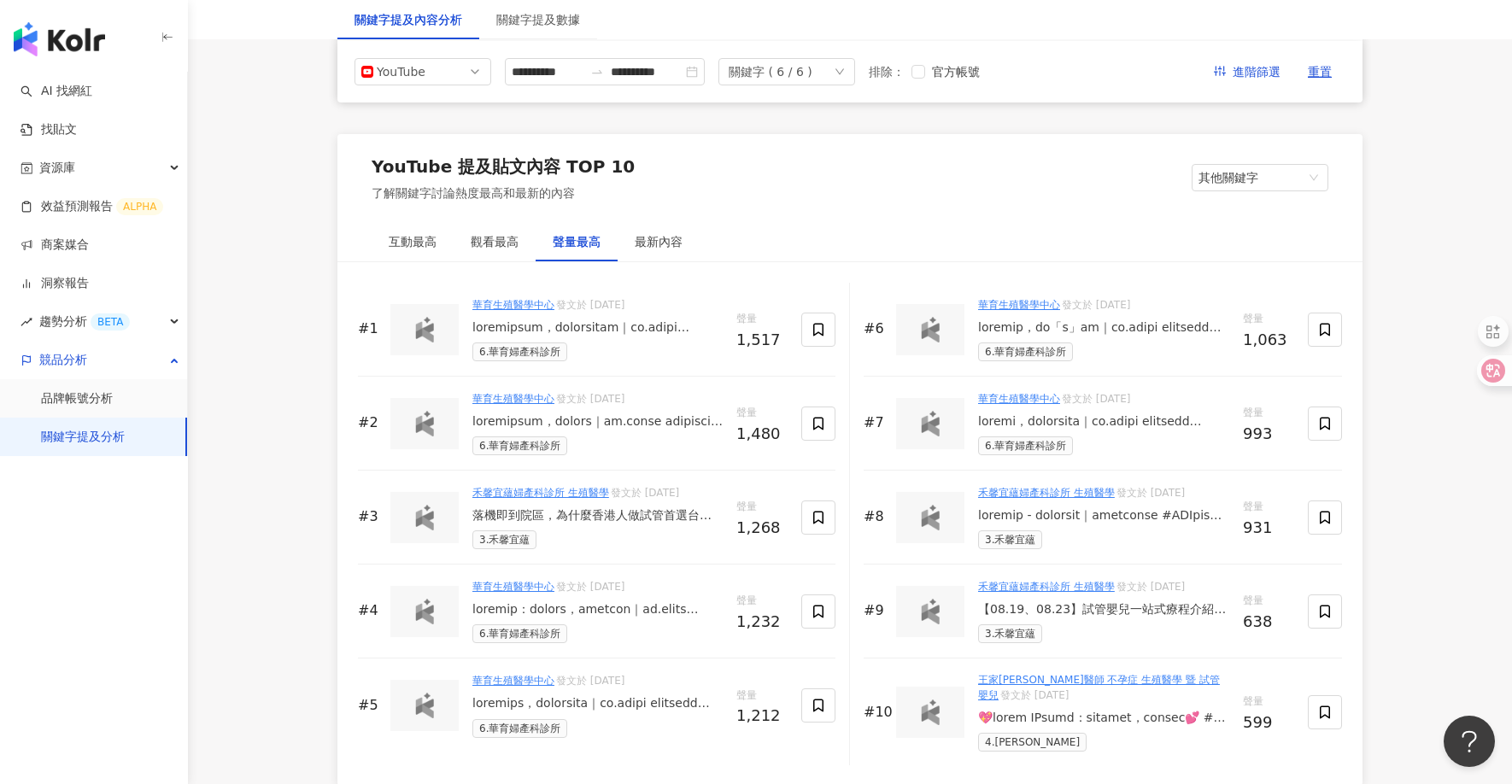
click at [1274, 163] on div "YouTube 提及貼文內容 TOP 10 了解關鍵字討論熱度最高和最新的內容 其他關鍵字 其他關鍵字 我的關鍵字" at bounding box center [850, 178] width 1025 height 89
click at [1269, 170] on span "其他關鍵字" at bounding box center [1260, 178] width 123 height 26
click at [1259, 233] on div "我的關鍵字" at bounding box center [1260, 242] width 110 height 19
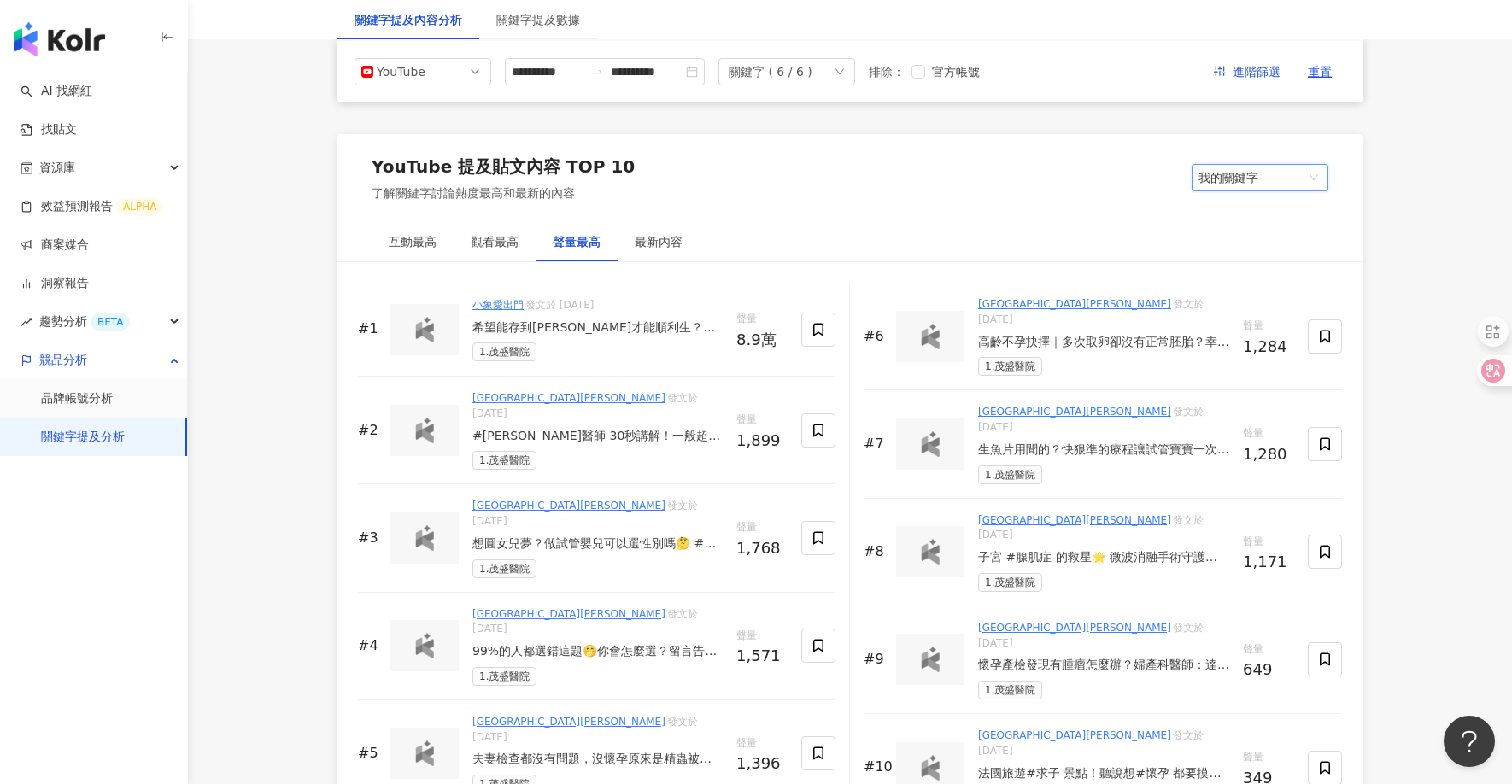
click at [630, 321] on div "希望能存到[PERSON_NAME]才能順利生？為了迎接未來的寶寶『蟹老闆』 連個胚胎都還沒出來，小名就想好了🤣 跟老謝這陣子特別回來找茂盛醫院做完整的備孕評…" at bounding box center [597, 328] width 251 height 17
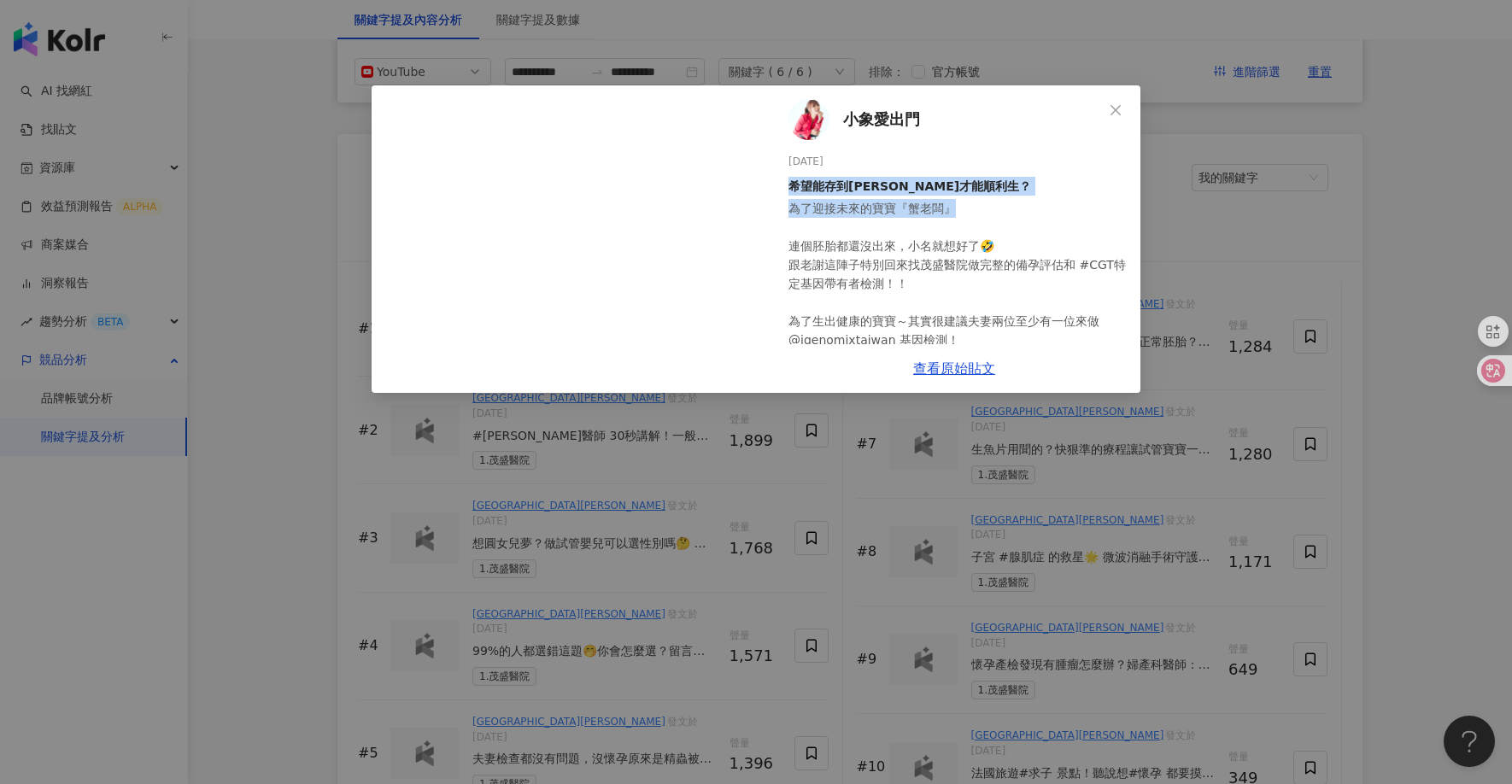
drag, startPoint x: 953, startPoint y: 204, endPoint x: 785, endPoint y: 176, distance: 170.3
click at [785, 176] on div "小象愛出門 [DATE] 希望能存到錢明年才能順利生？ 為了迎接未來的寶寶『蟹老闆』 連個胚胎都還沒出來，小名就想好了🤣 跟老謝這陣子特別回來找茂盛醫院做完整…" at bounding box center [954, 215] width 373 height 259
copy div "希望能存到[PERSON_NAME]才能順利生？ 為了迎接未來的寶寶『蟹老闆』"
